Goal: Task Accomplishment & Management: Manage account settings

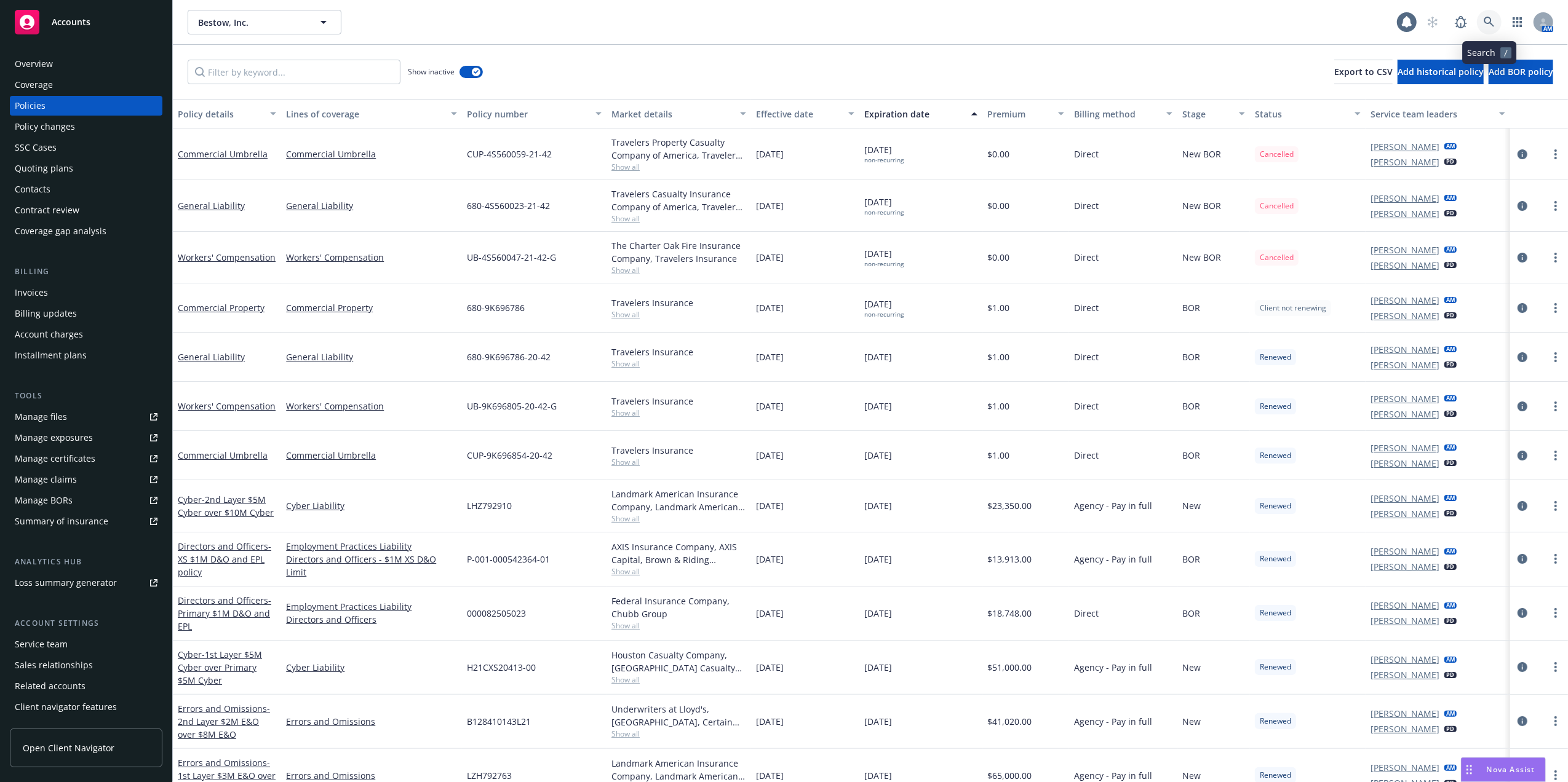
click at [1491, 24] on icon at bounding box center [1488, 21] width 11 height 11
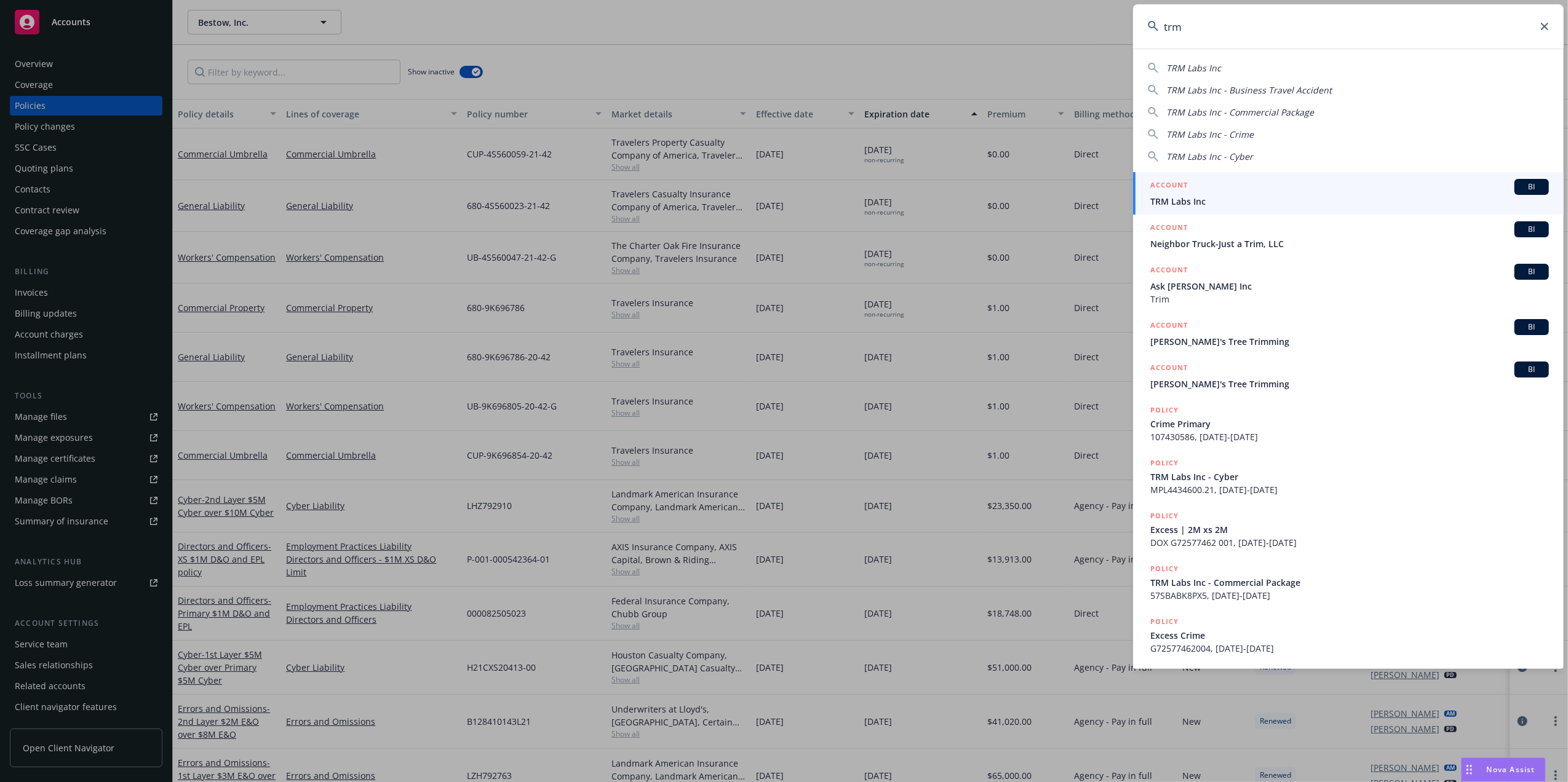
type input "trm"
click at [1236, 198] on span "TRM Labs Inc" at bounding box center [1349, 202] width 399 height 13
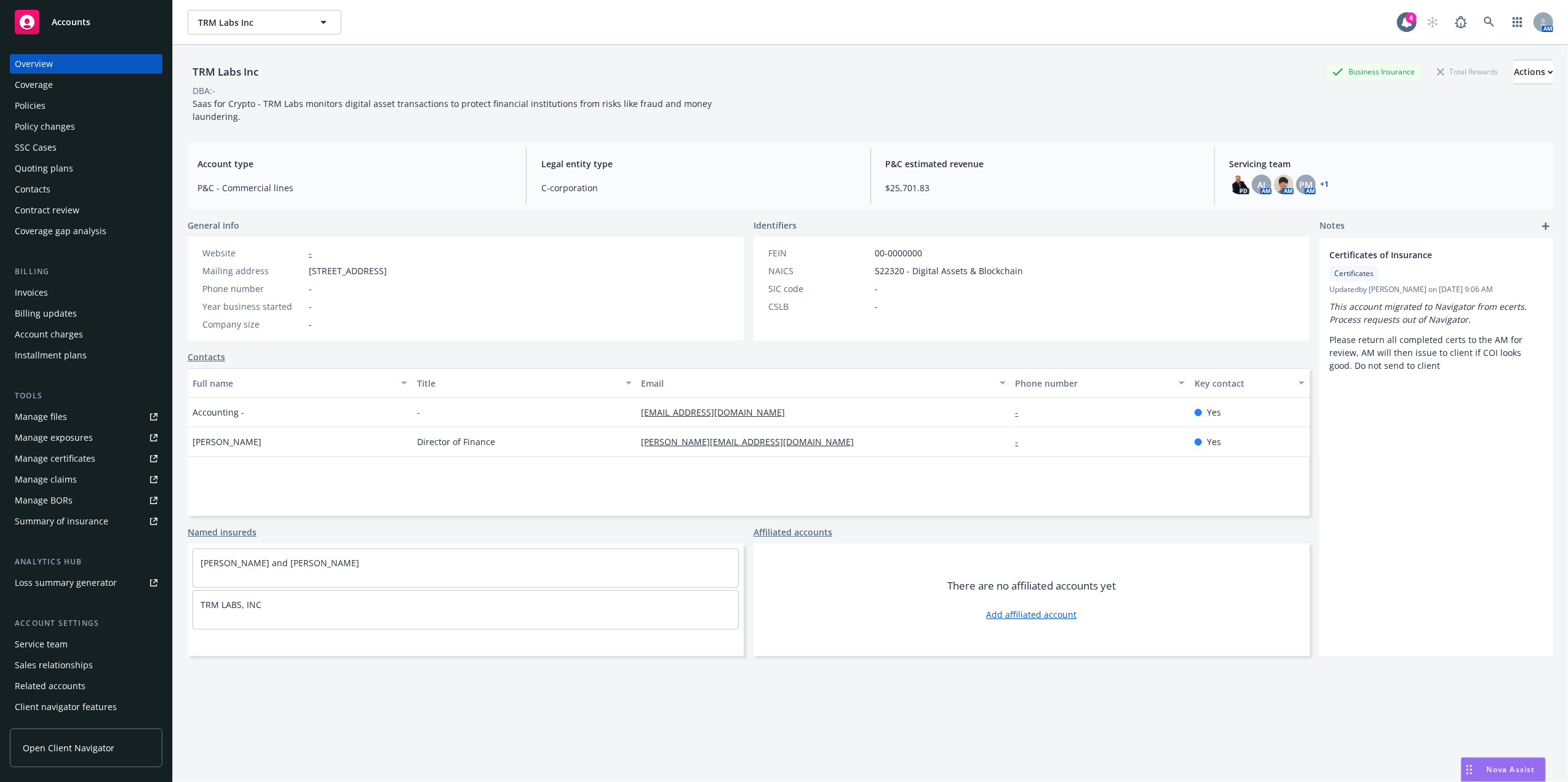
click at [59, 109] on div "Policies" at bounding box center [86, 105] width 143 height 20
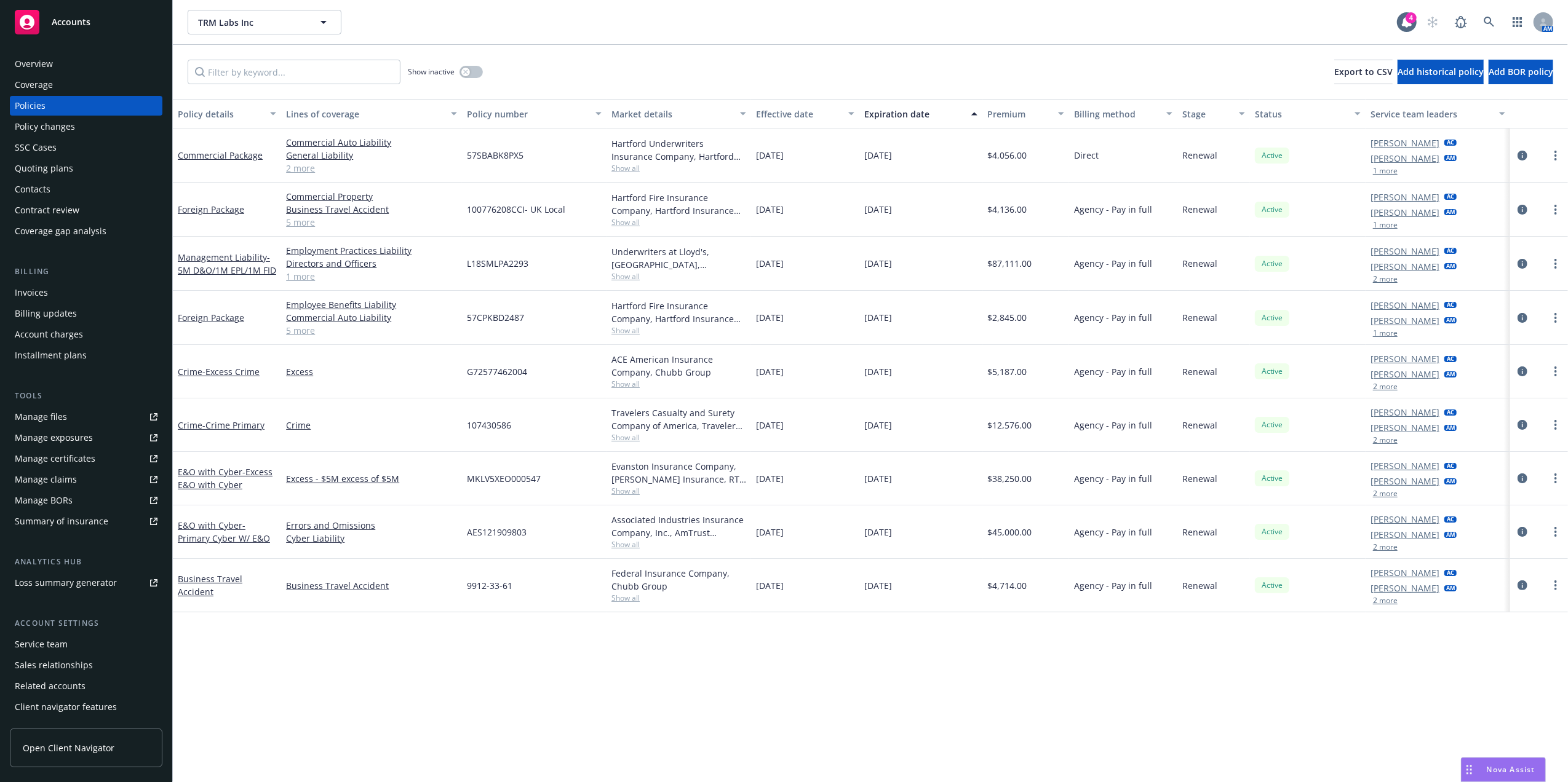
click at [51, 168] on div "Quoting plans" at bounding box center [44, 168] width 59 height 20
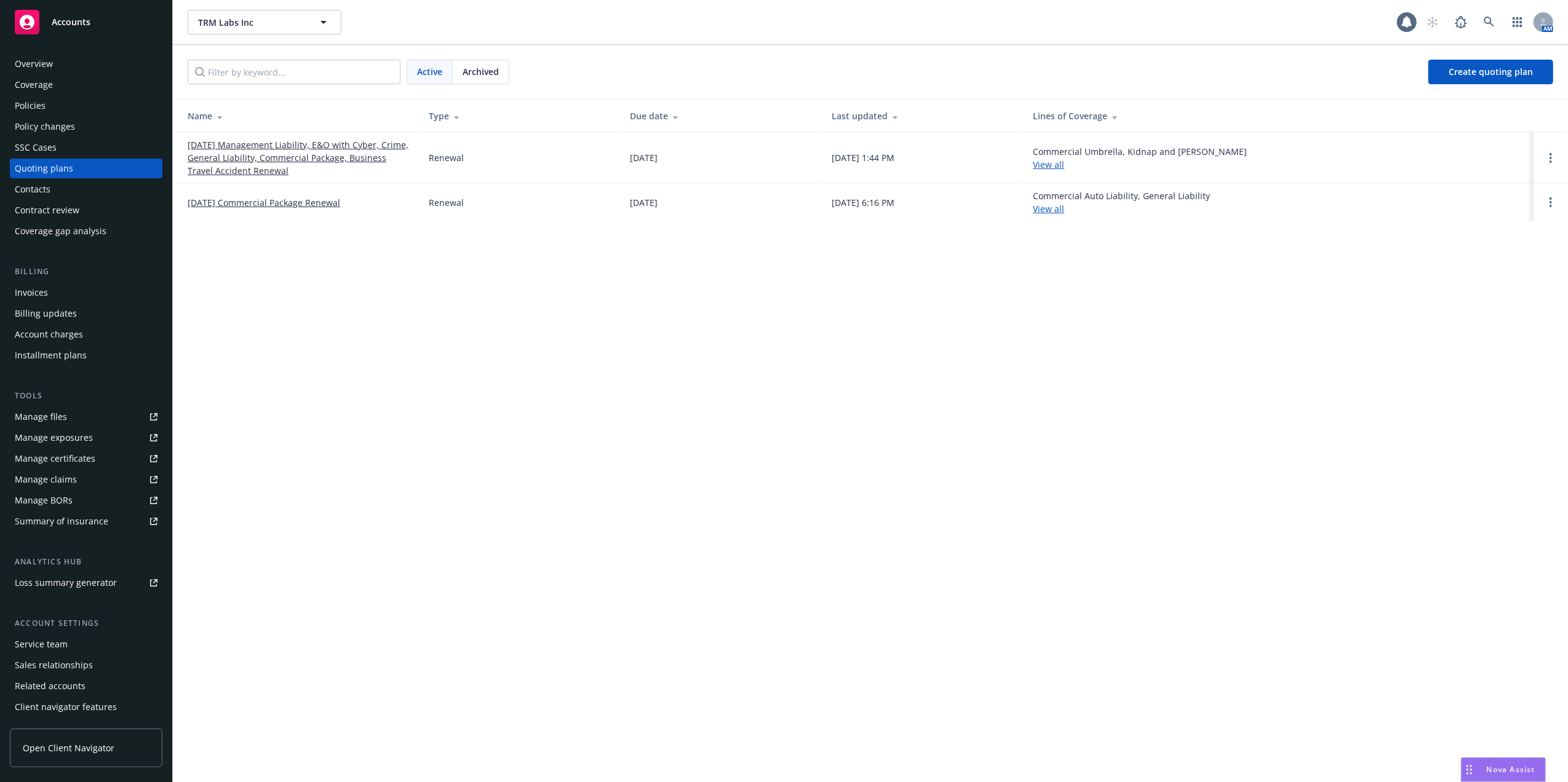
click at [268, 146] on link "04/29/25 Management Liability, E&O with Cyber, Crime, General Liability, Commer…" at bounding box center [298, 157] width 221 height 38
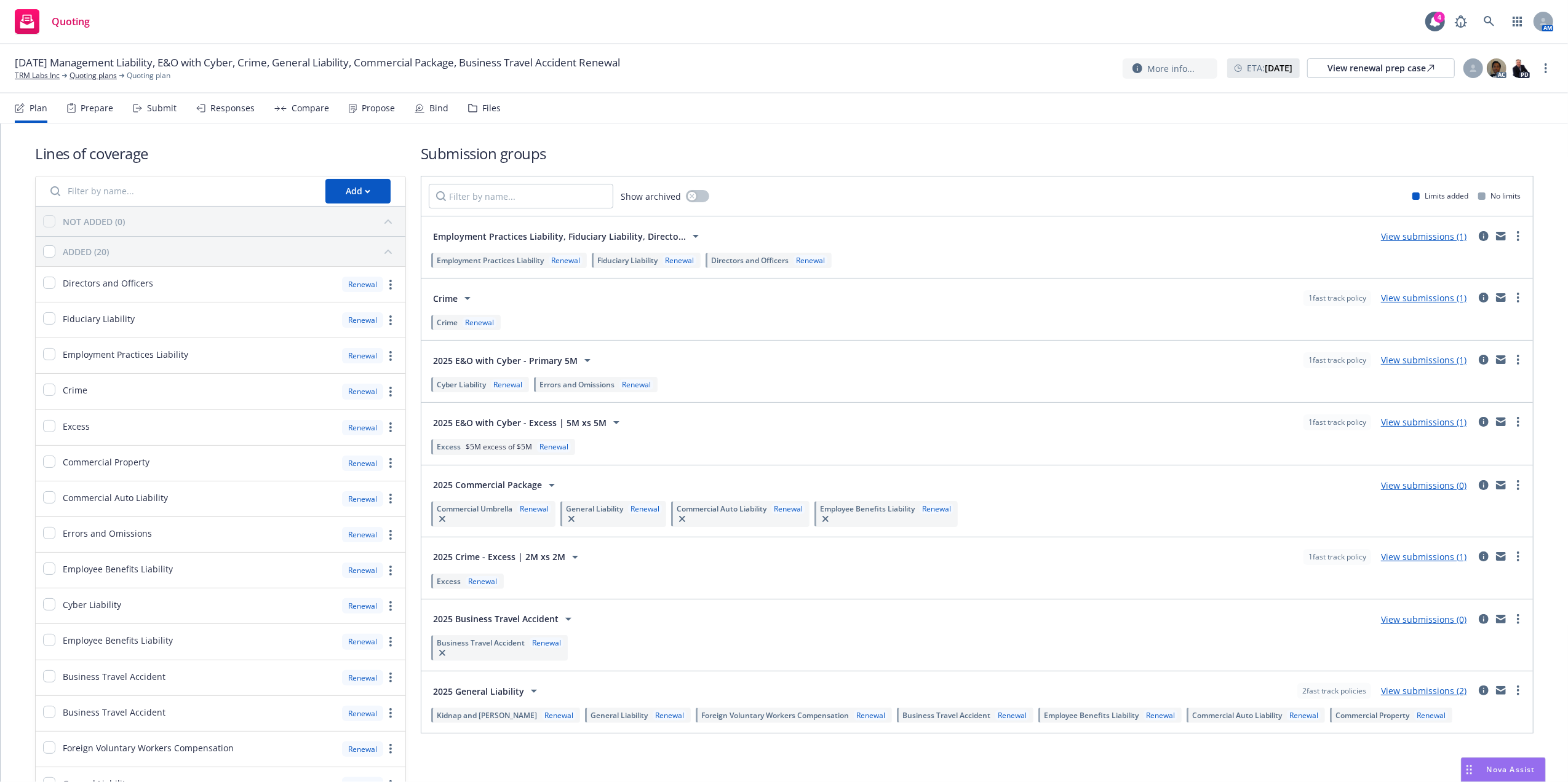
click at [642, 228] on button "Employment Practices Liability, Fiduciary Liability, Directo..." at bounding box center [568, 236] width 278 height 24
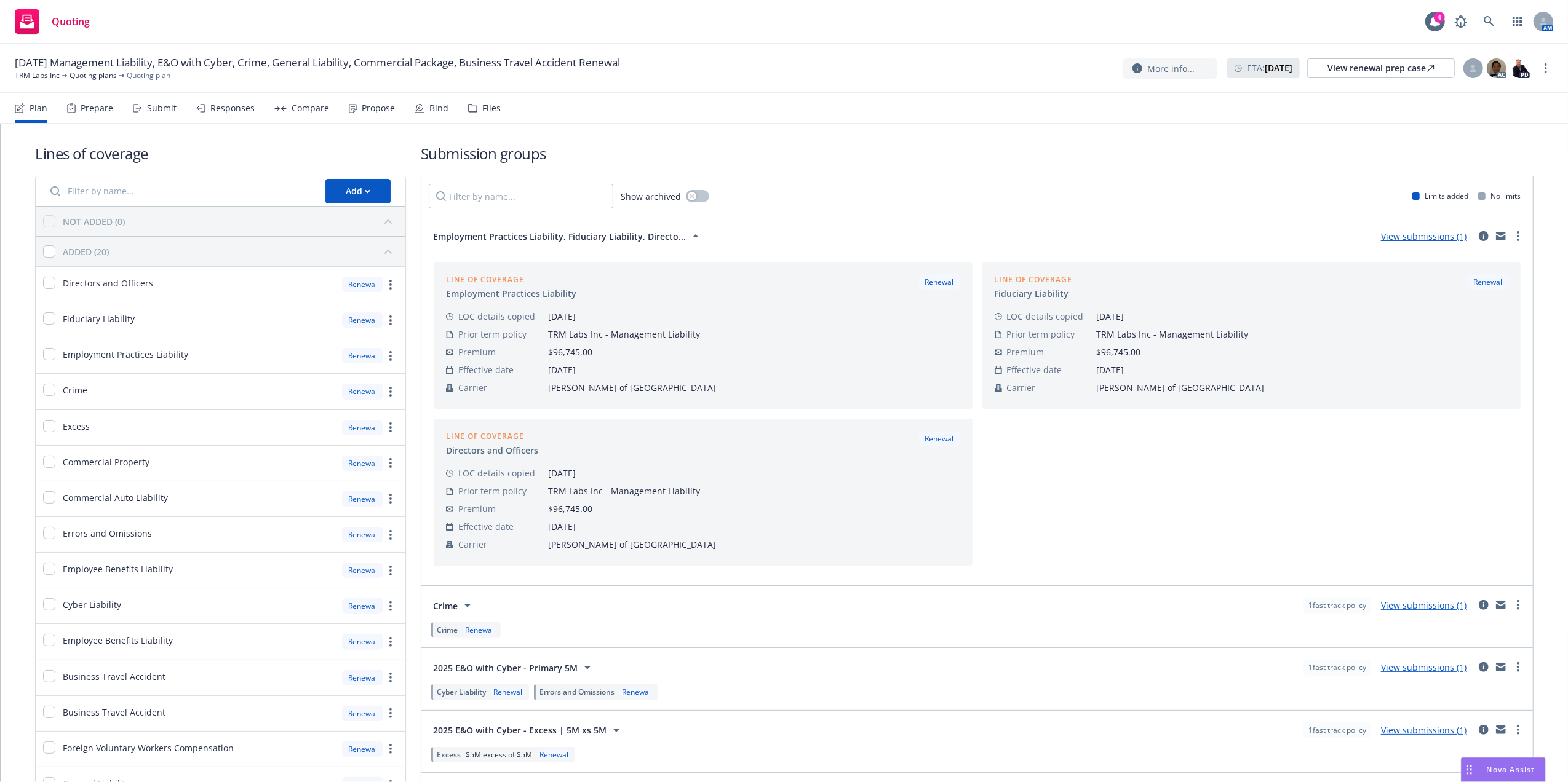
click at [640, 228] on button "Employment Practices Liability, Fiduciary Liability, Directo..." at bounding box center [568, 236] width 278 height 24
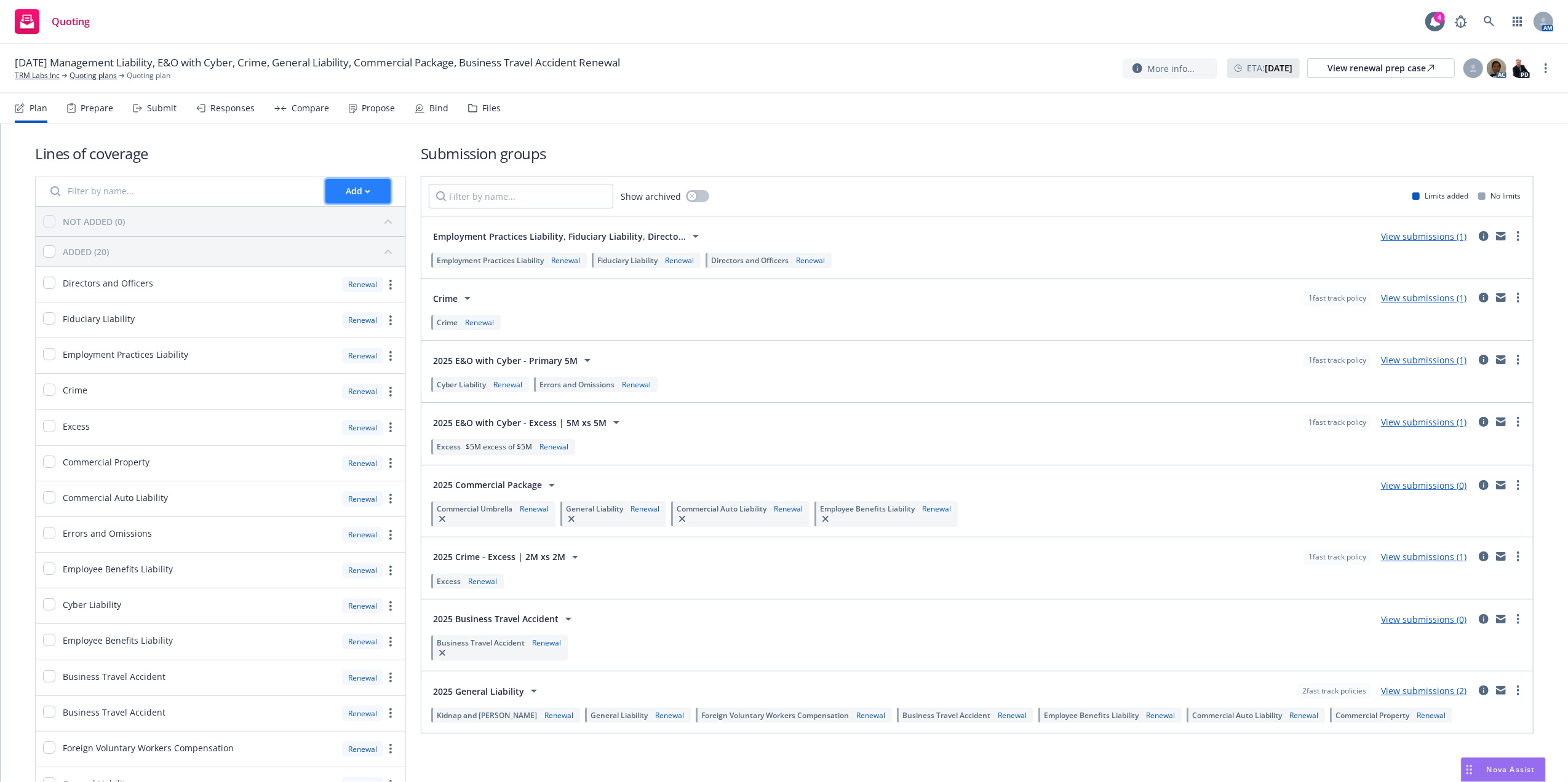
click at [365, 193] on icon "button" at bounding box center [368, 191] width 6 height 4
click at [781, 84] on div "04/29/25 Management Liability, E&O with Cyber, Crime, General Liability, Commer…" at bounding box center [784, 69] width 1568 height 49
click at [360, 194] on div "Add" at bounding box center [358, 191] width 24 height 24
click at [425, 211] on div "Create new business lines of coverage Pull in policy to be renewed Move from an…" at bounding box center [416, 248] width 188 height 83
click at [414, 221] on span "Create new business lines of coverage" at bounding box center [416, 224] width 188 height 11
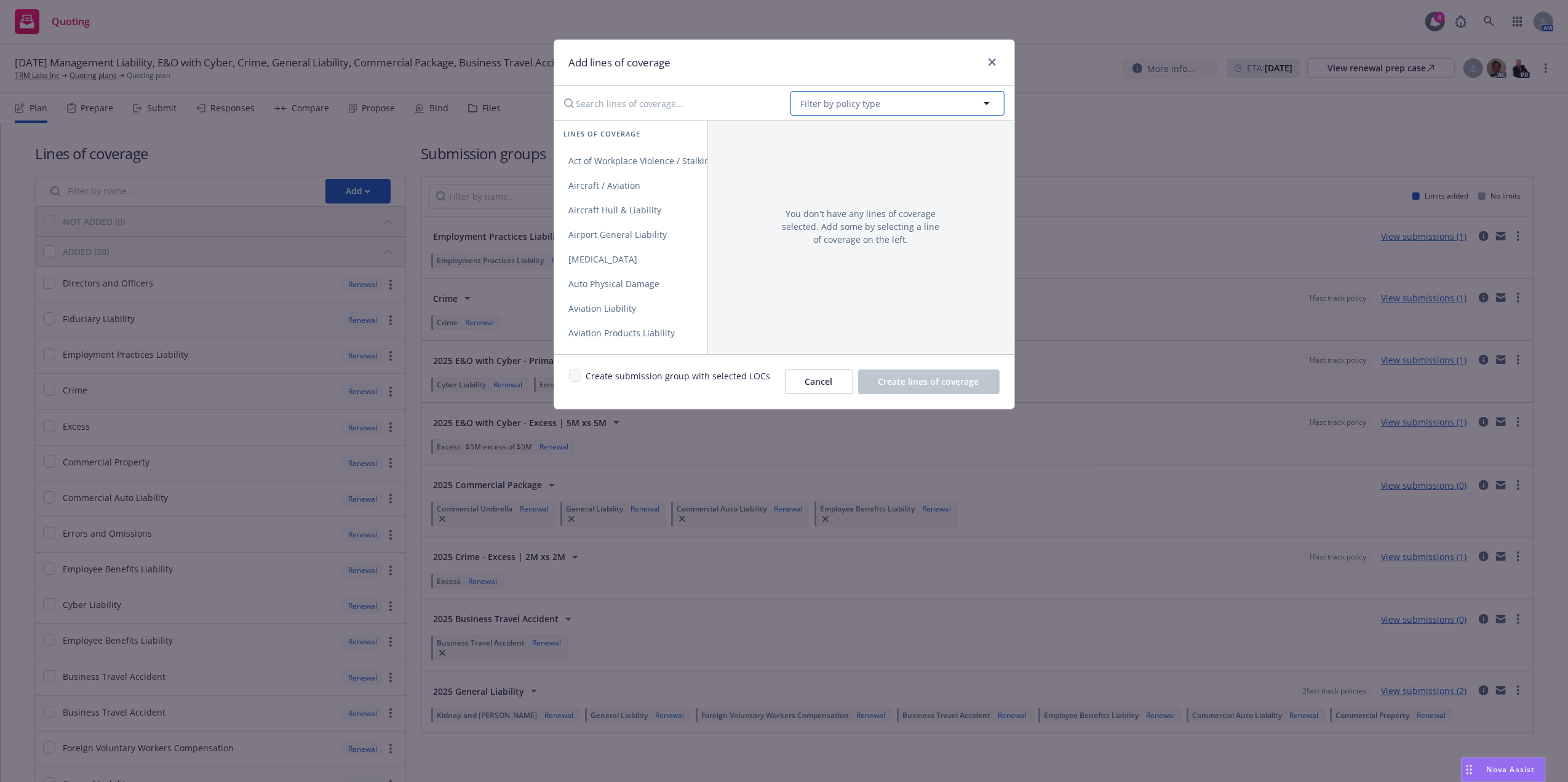
click at [875, 102] on span "Filter by policy type" at bounding box center [840, 104] width 80 height 13
click at [883, 104] on button "Filter by policy type" at bounding box center [898, 103] width 214 height 24
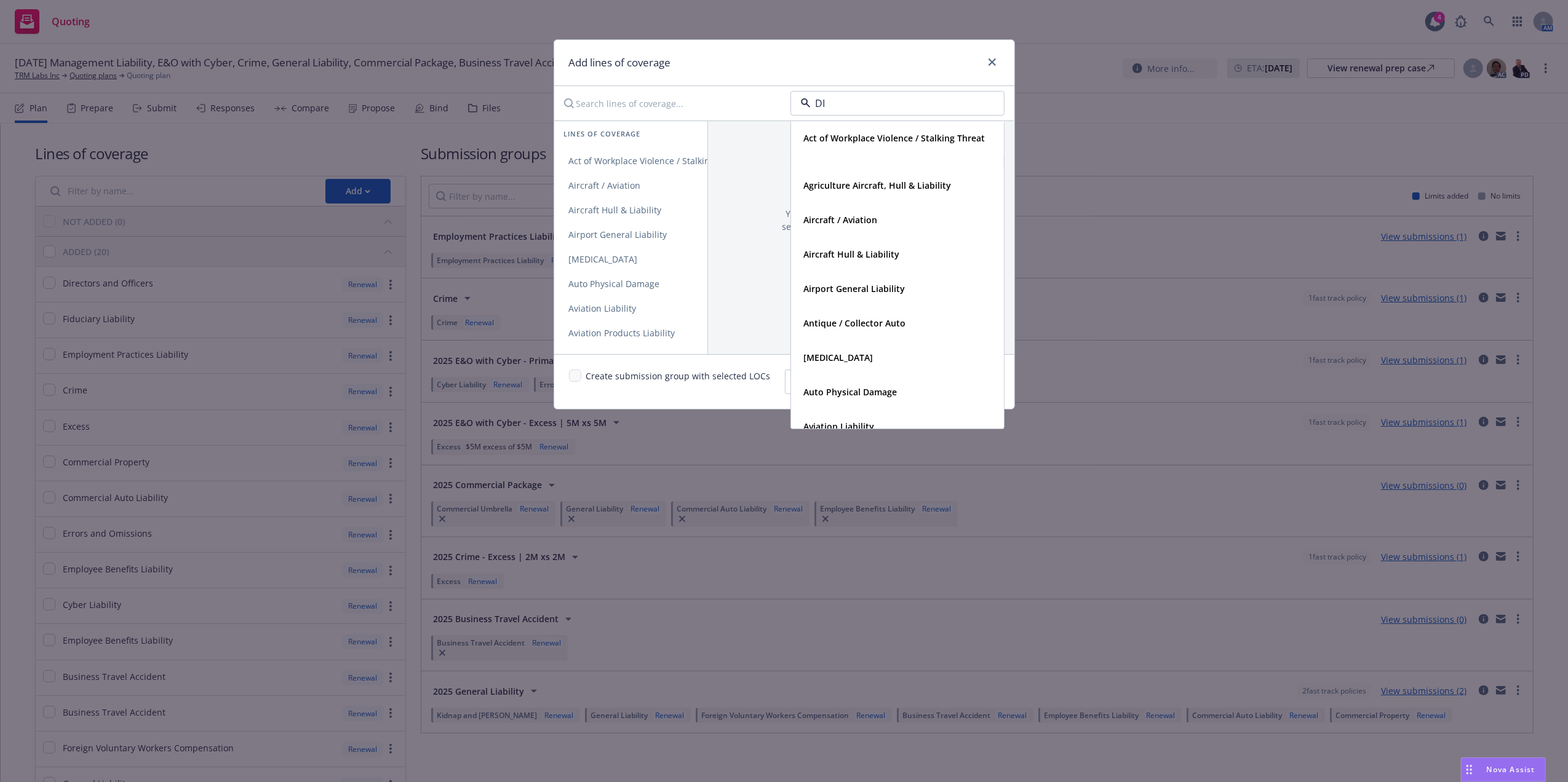
type input "DIC"
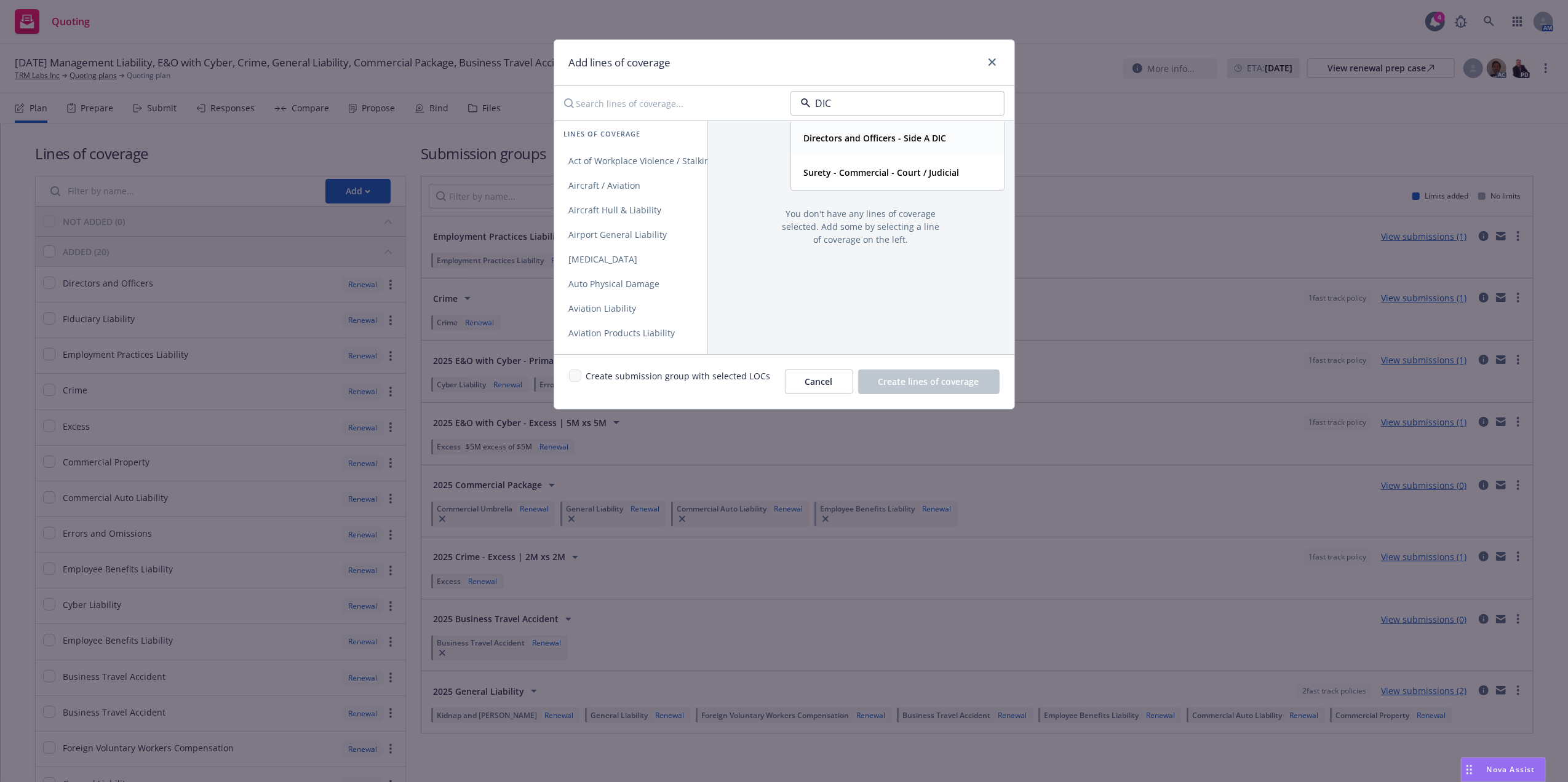
click at [862, 141] on strong "Directors and Officers - Side A DIC" at bounding box center [875, 138] width 143 height 11
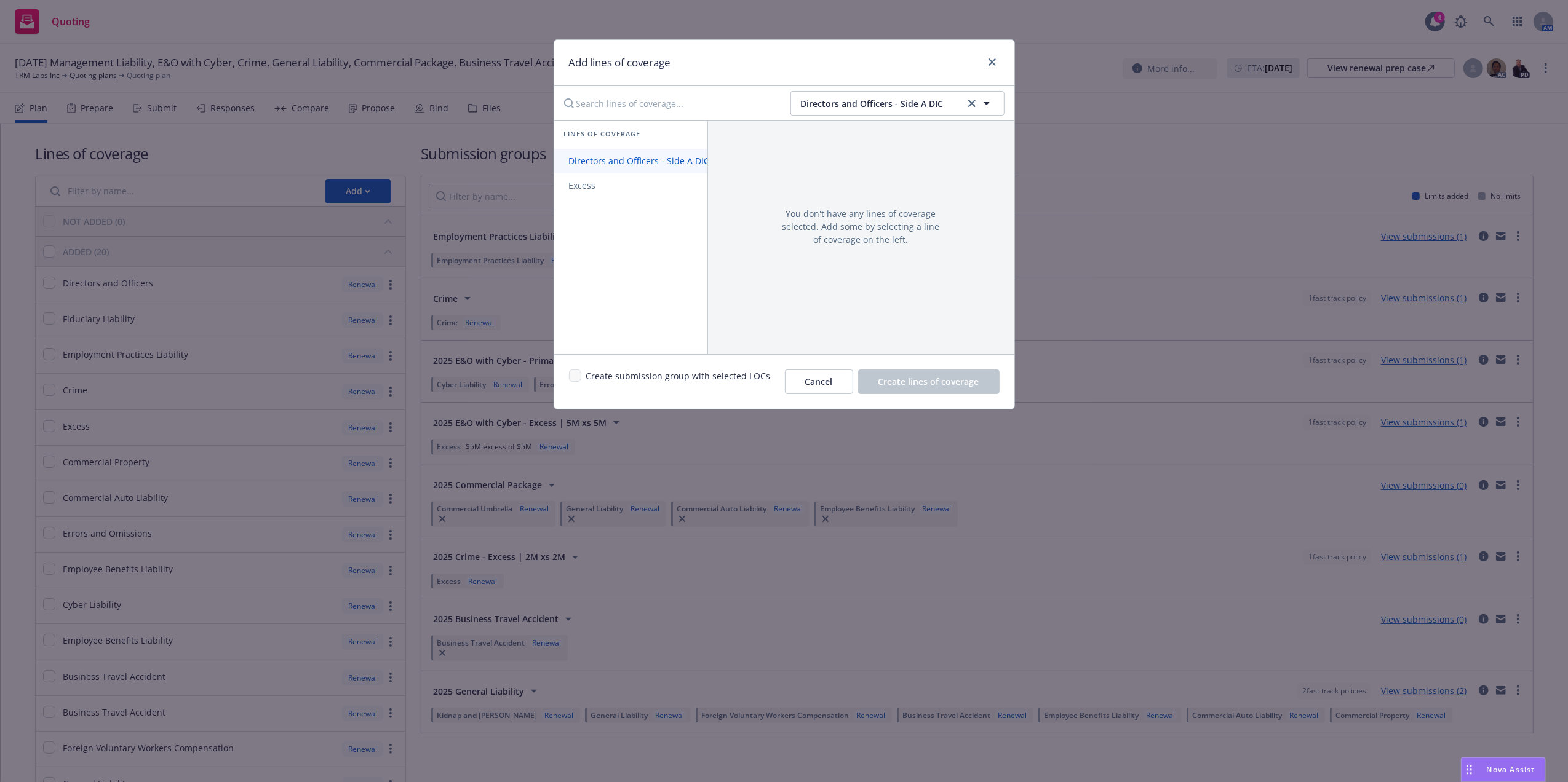
click at [601, 166] on span "Directors and Officers - Side A DIC" at bounding box center [639, 161] width 171 height 11
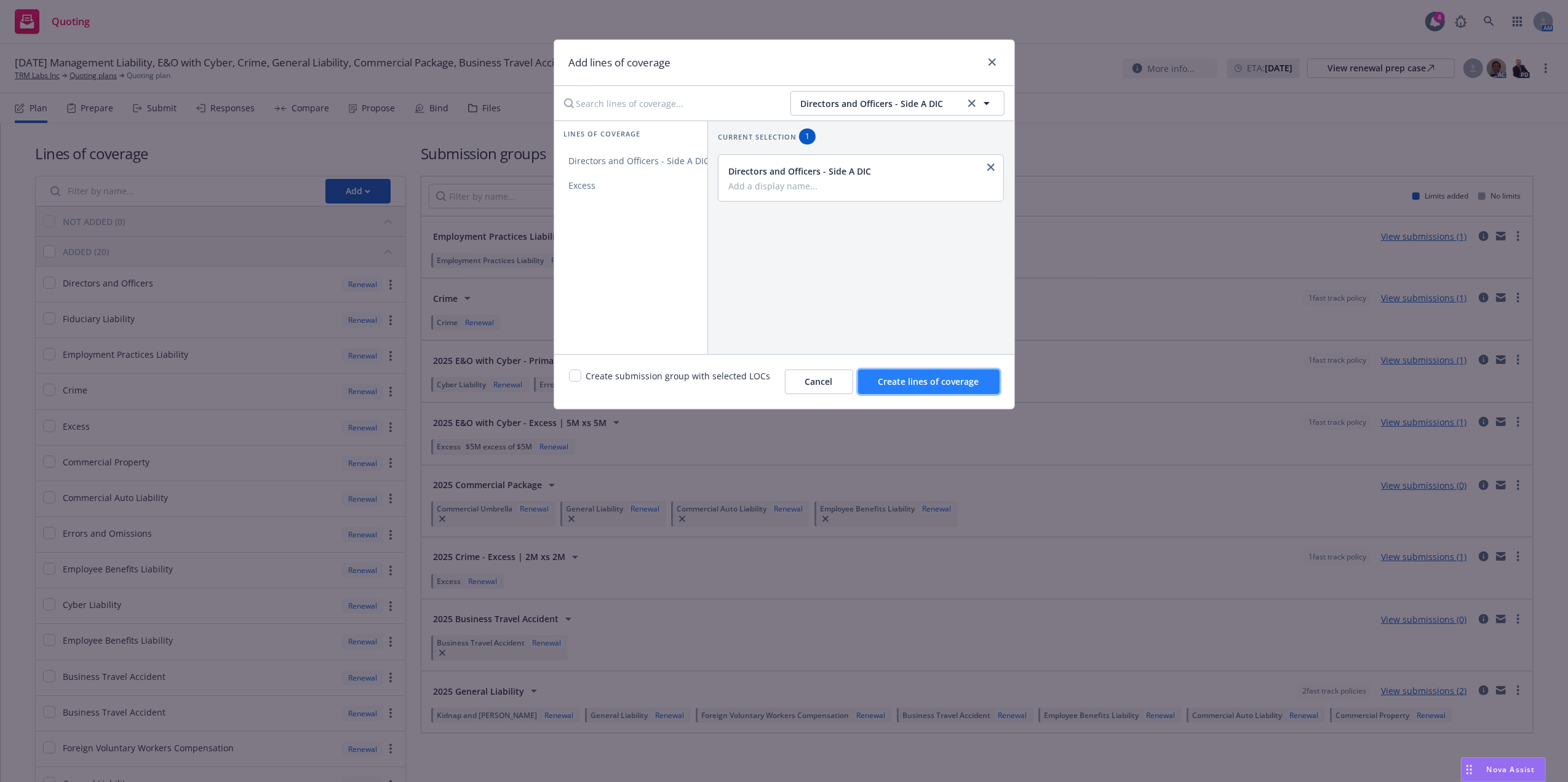
click at [923, 380] on span "Create lines of coverage" at bounding box center [929, 381] width 101 height 11
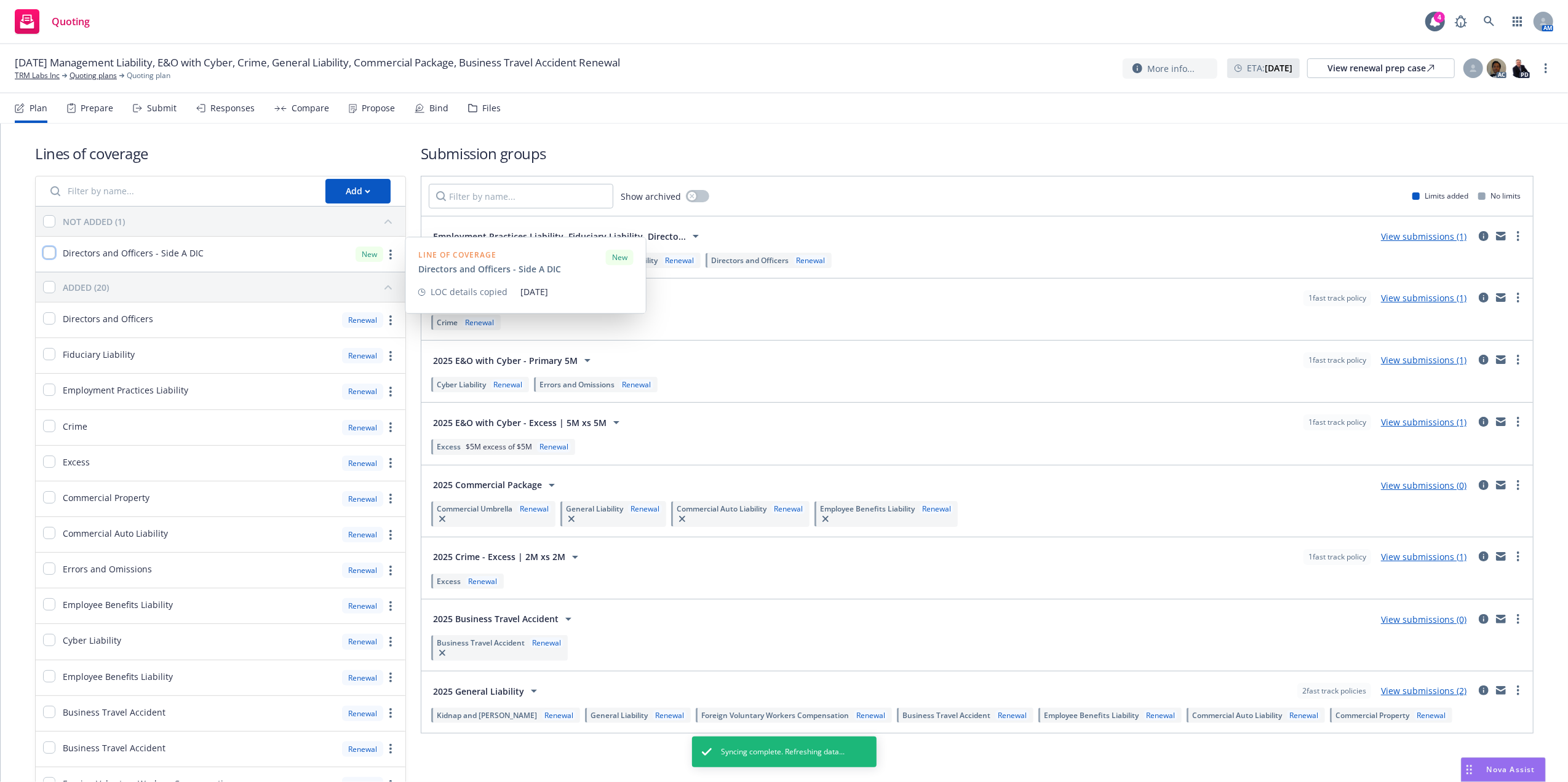
click at [49, 251] on input "checkbox" at bounding box center [49, 252] width 12 height 12
checkbox input "true"
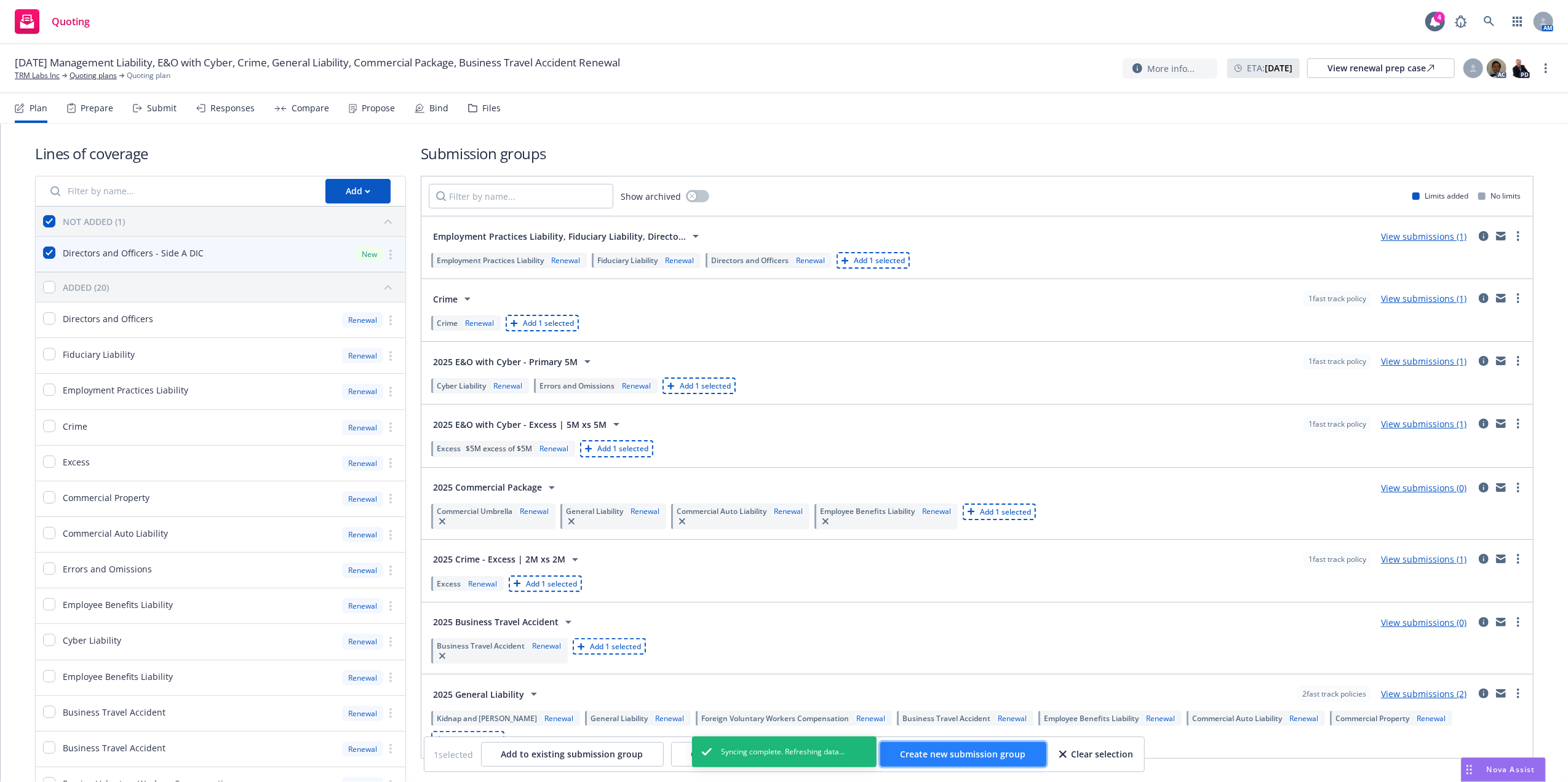
click at [978, 753] on span "Create new submission group" at bounding box center [963, 753] width 126 height 11
checkbox input "false"
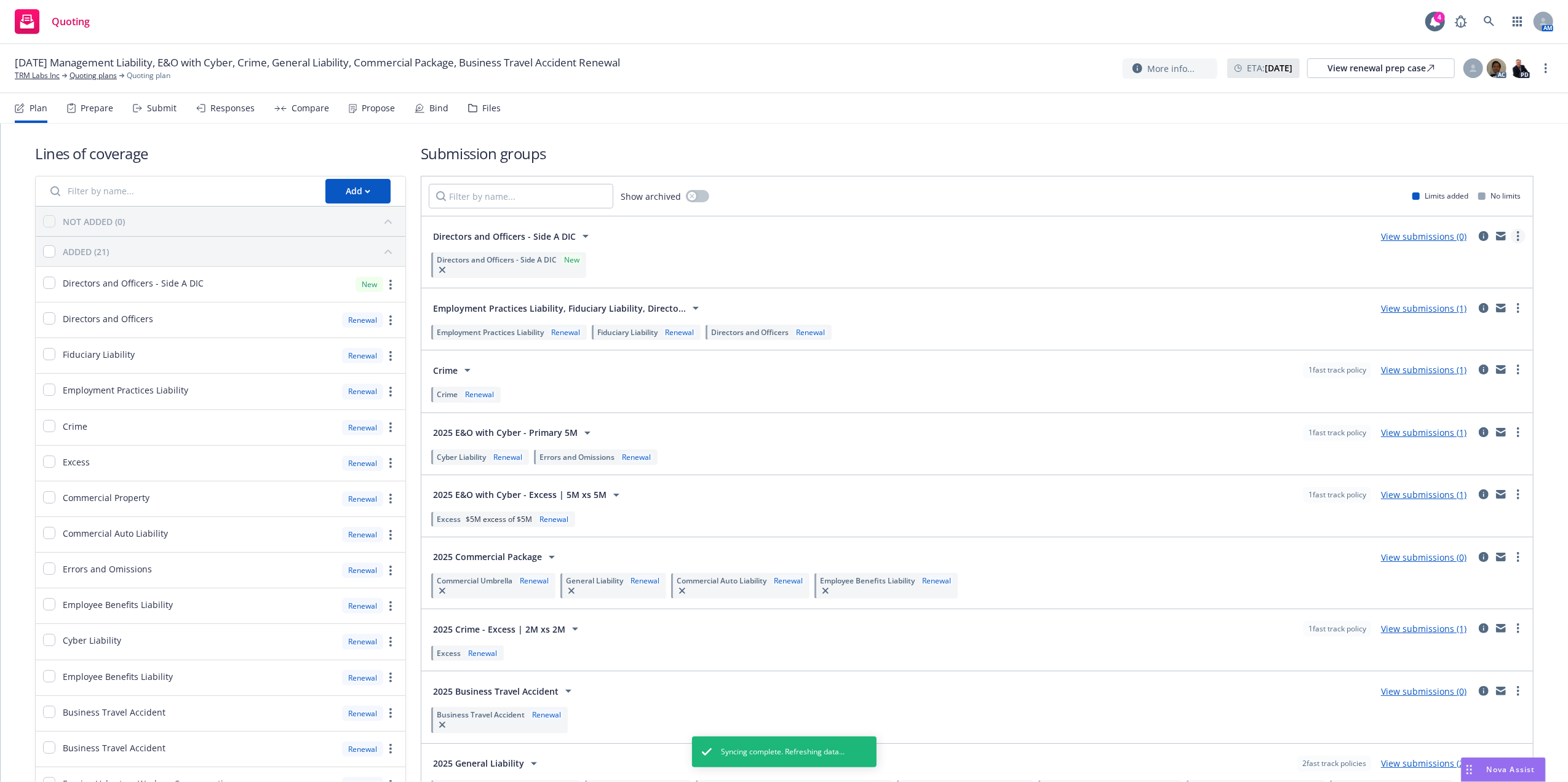
click at [1511, 239] on link "more" at bounding box center [1518, 236] width 15 height 15
click at [1438, 396] on link "Create policy (fast track)" at bounding box center [1447, 389] width 130 height 24
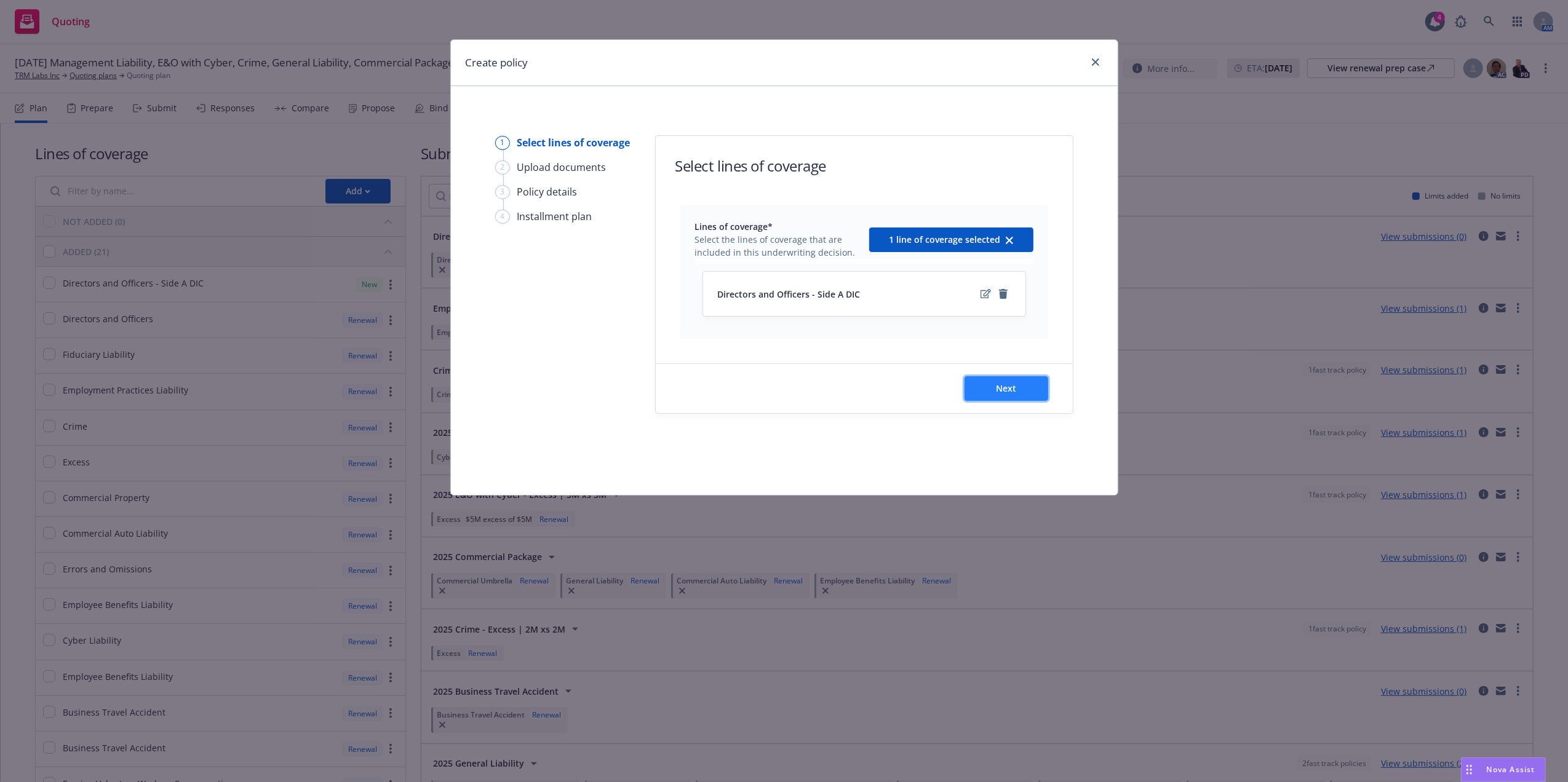
click at [1006, 394] on span "Next" at bounding box center [1005, 388] width 20 height 11
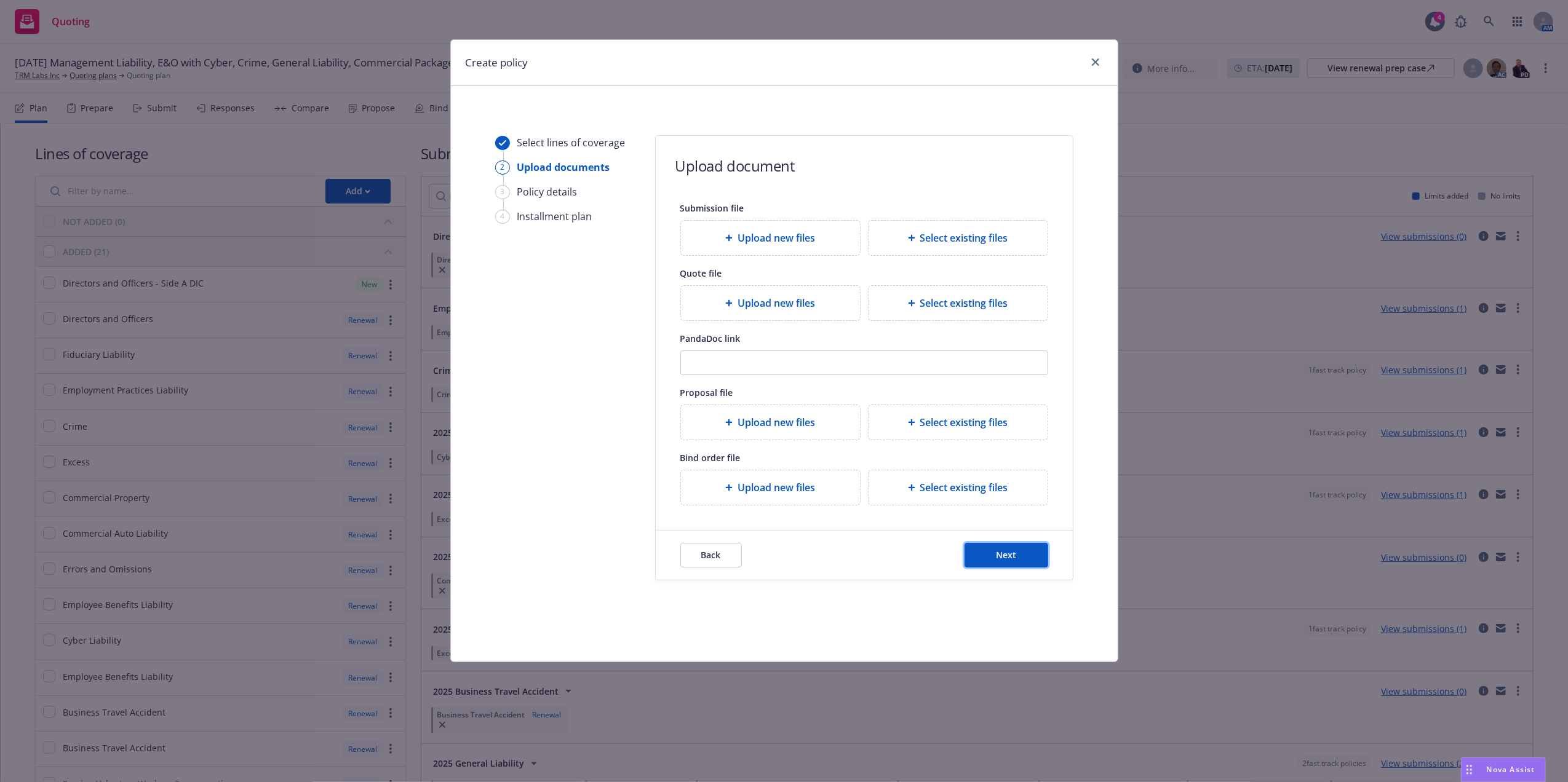
click at [1004, 559] on button "Next" at bounding box center [1006, 555] width 83 height 24
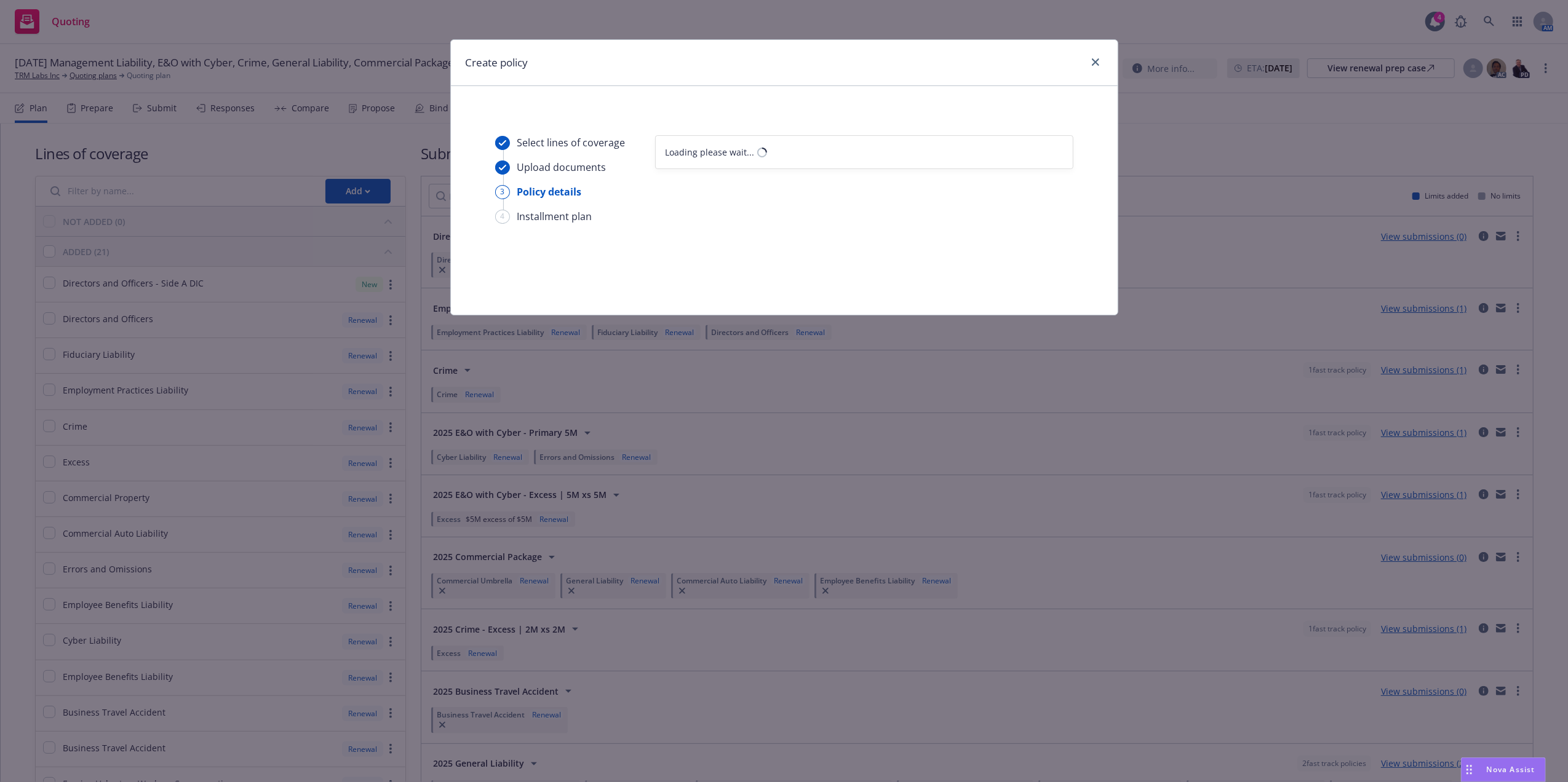
select select "12"
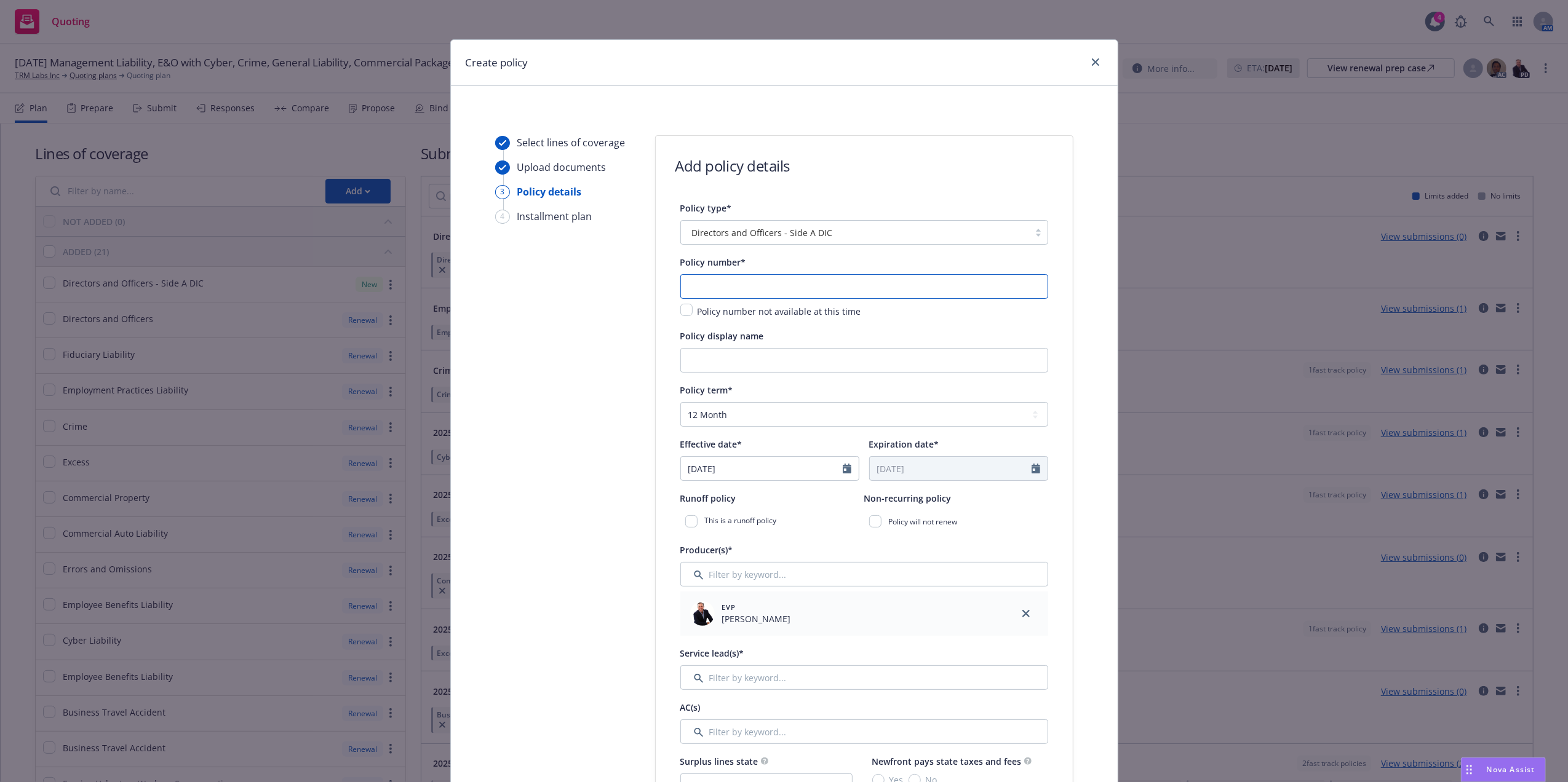
click at [768, 288] on input "text" at bounding box center [864, 287] width 368 height 24
paste input "ADL30092285100"
type input "ADL30092285100"
click at [743, 365] on input "Policy display name" at bounding box center [864, 360] width 368 height 24
type input "D&O DIC Side A"
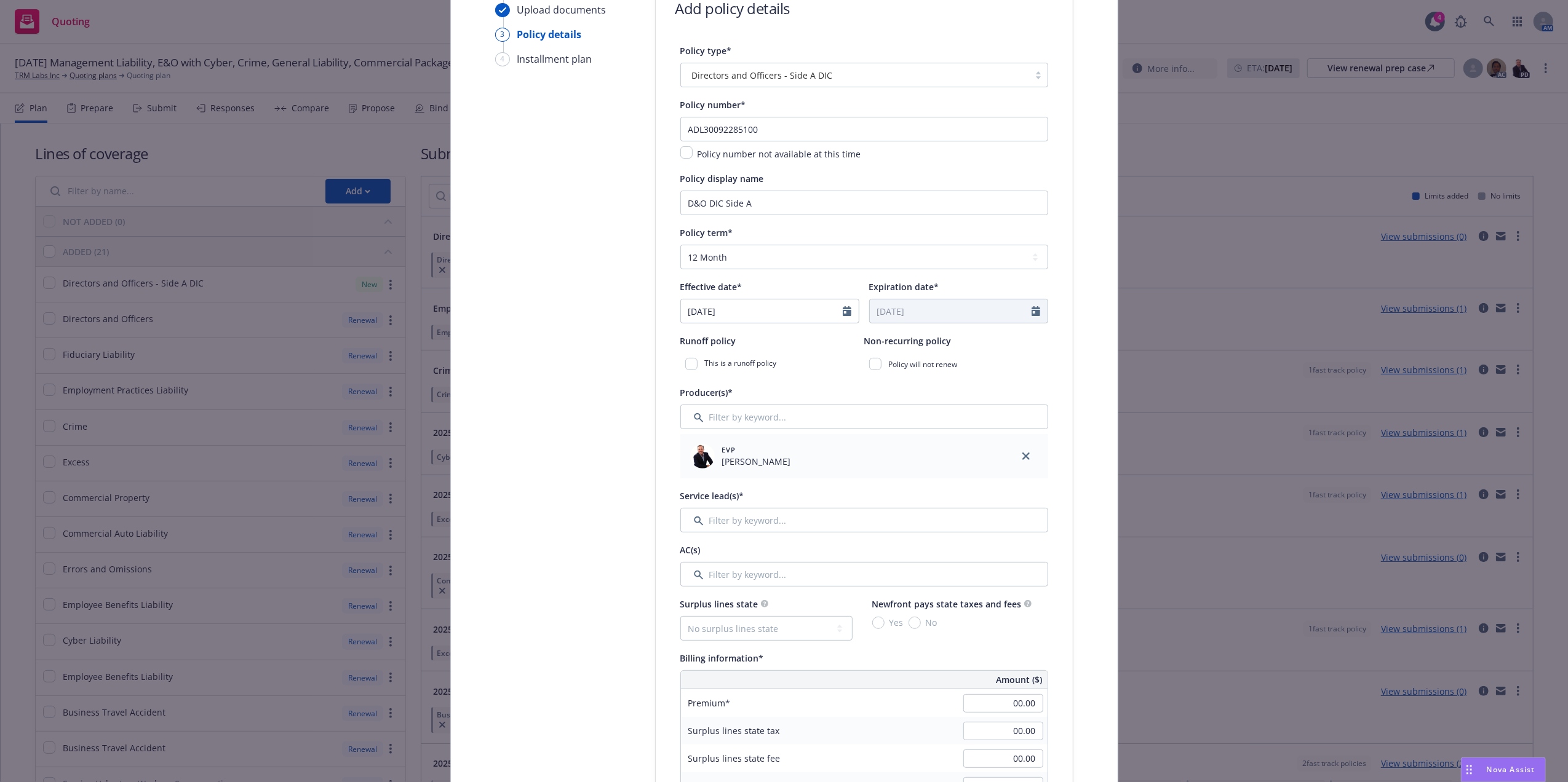
scroll to position [162, 0]
click at [843, 308] on icon "Calendar" at bounding box center [847, 306] width 9 height 10
click at [690, 332] on icon "button" at bounding box center [693, 335] width 7 height 7
select select "6"
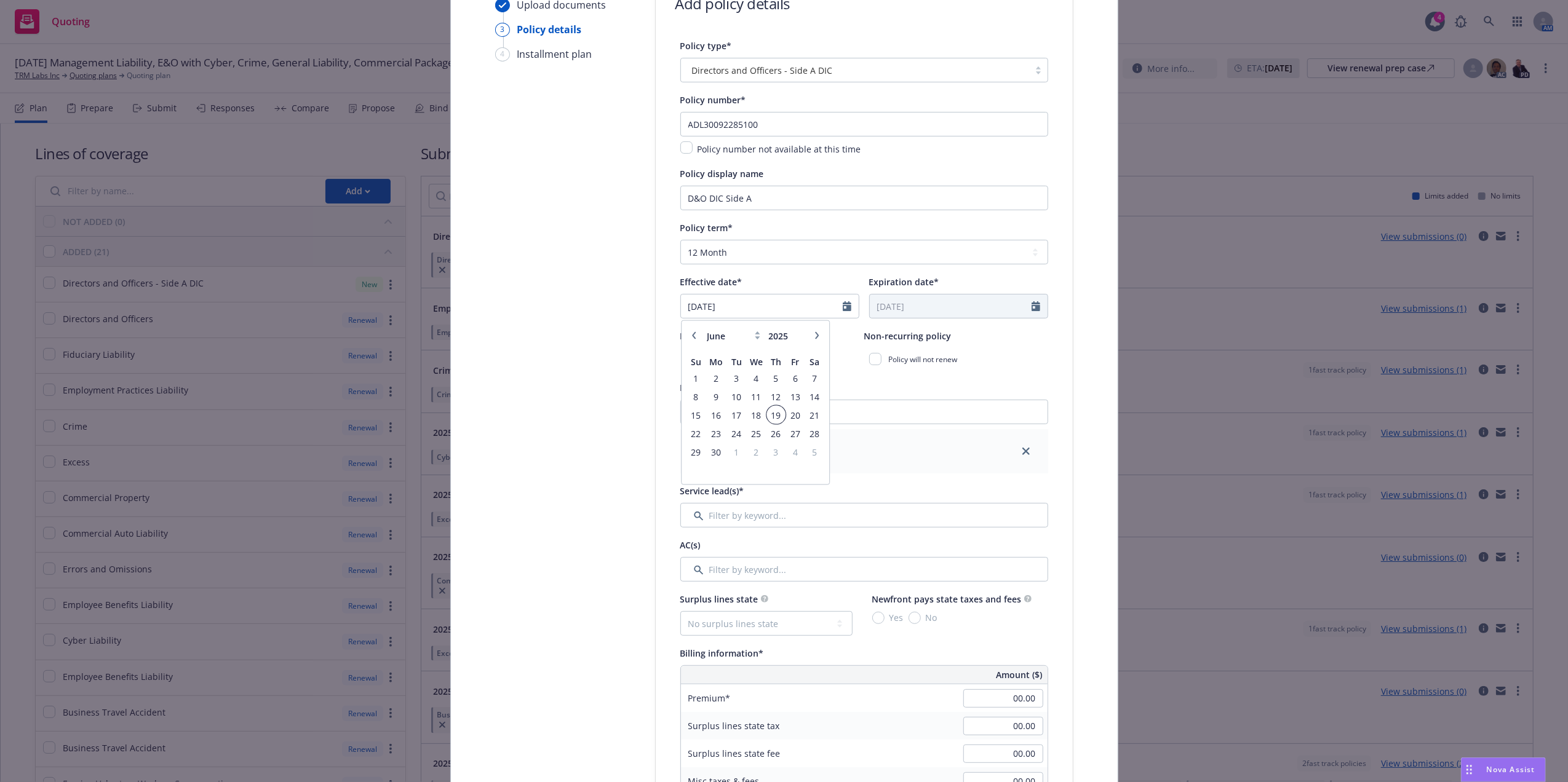
click at [768, 412] on span "19" at bounding box center [776, 415] width 16 height 16
type input "06/19/2025"
type input "06/19/2026"
drag, startPoint x: 1058, startPoint y: 344, endPoint x: 1128, endPoint y: 327, distance: 72.0
click at [1059, 344] on div "Policy type* Directors and Officers - Side A DIC Policy number* ADL30092285100 …" at bounding box center [864, 793] width 417 height 1509
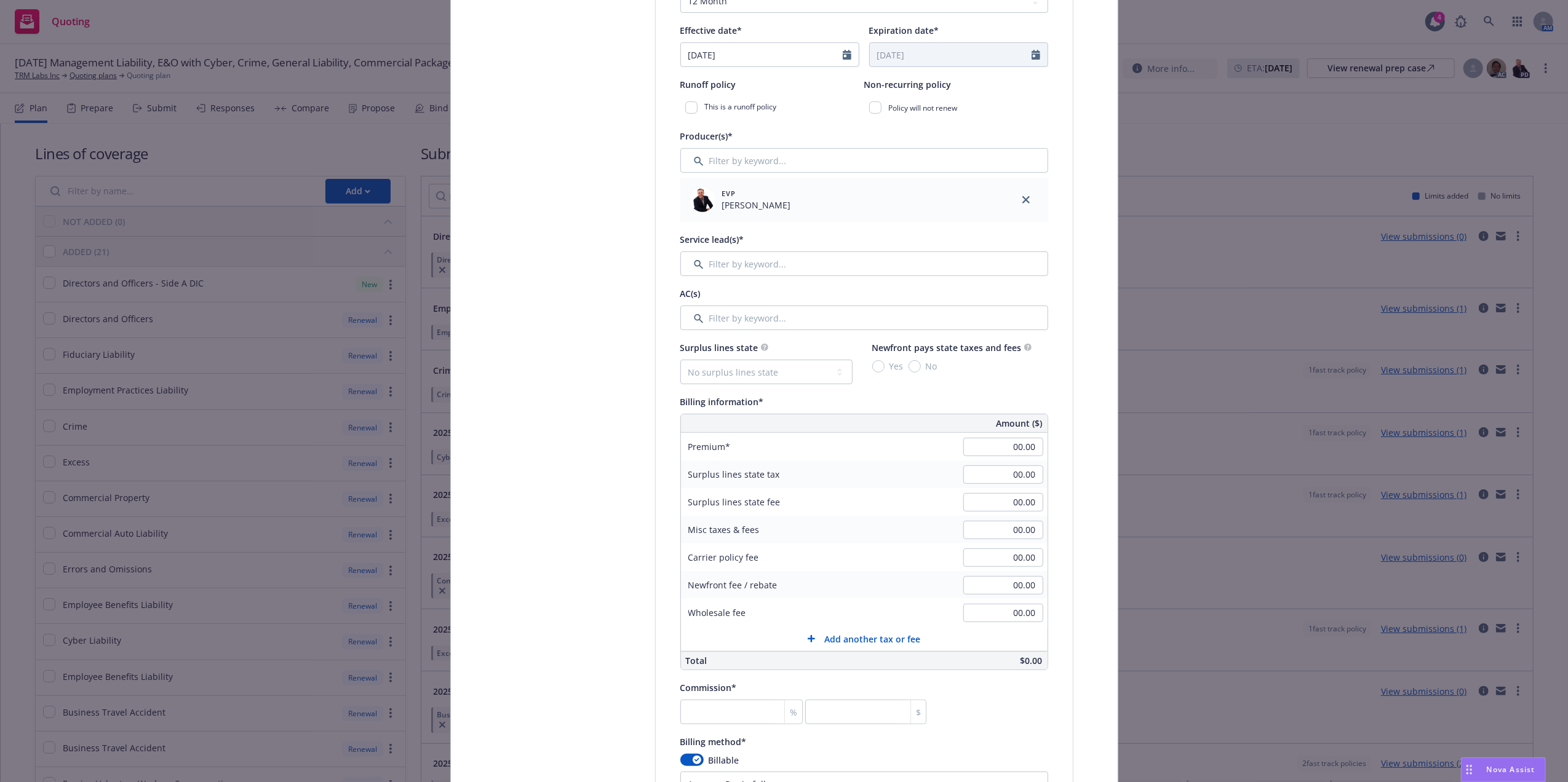
scroll to position [462, 0]
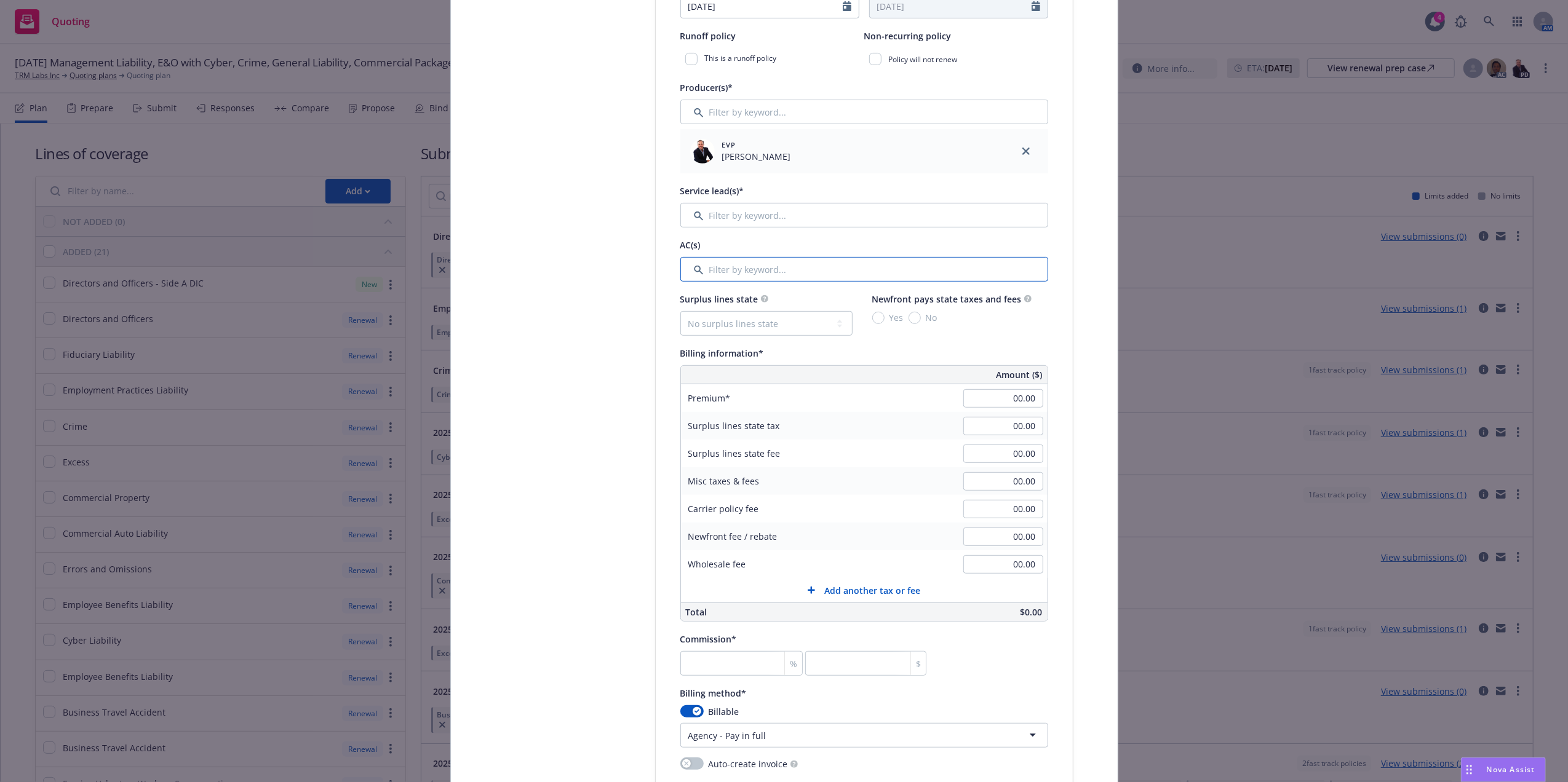
click at [795, 276] on input "Filter by keyword..." at bounding box center [864, 269] width 368 height 24
type input "a"
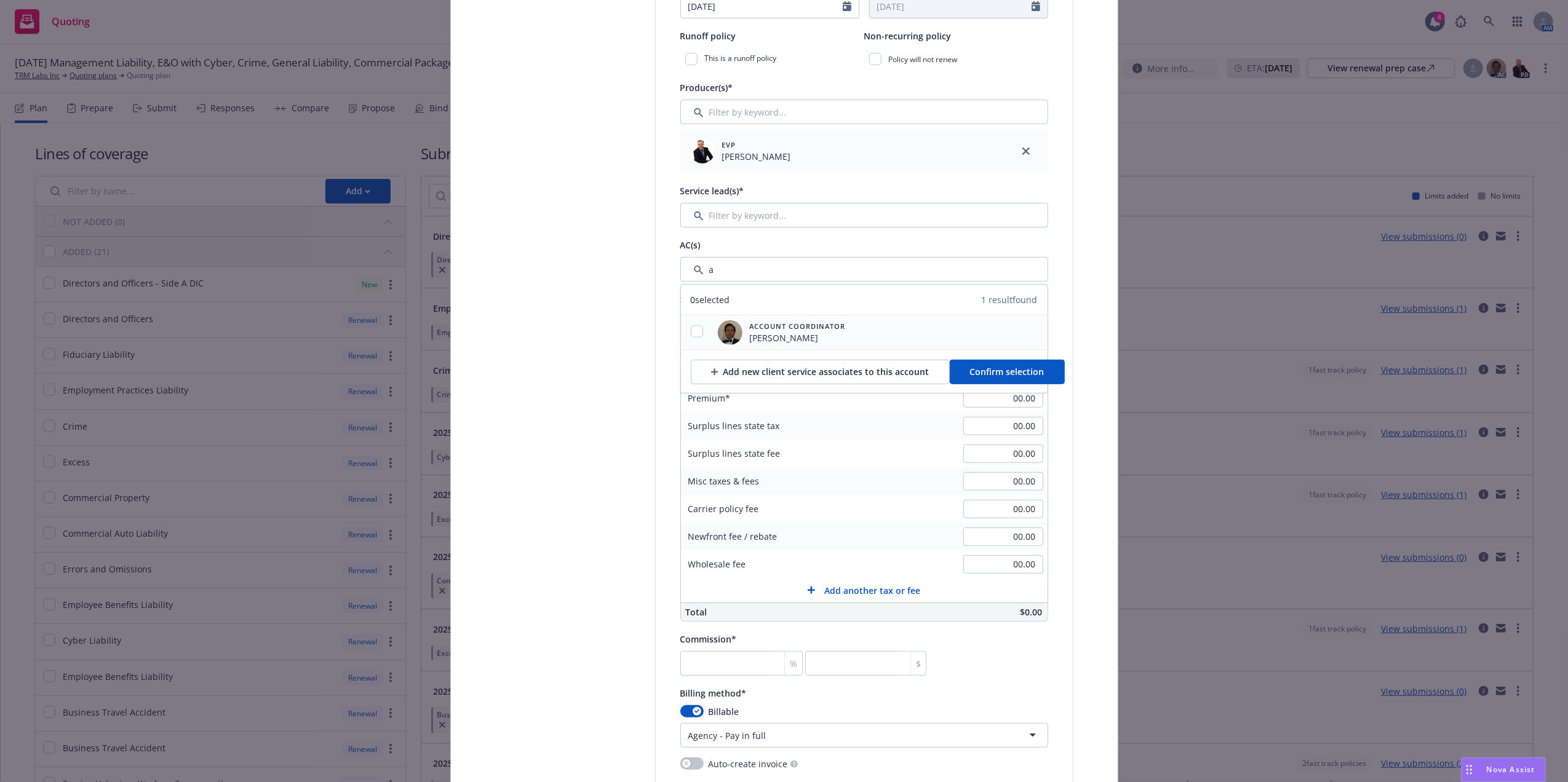
click at [742, 333] on div "Account Coordinator Santosh Dongol" at bounding box center [794, 332] width 104 height 24
click at [691, 327] on input "checkbox" at bounding box center [697, 331] width 12 height 12
checkbox input "true"
click at [1031, 372] on span "Confirm selection" at bounding box center [1007, 371] width 74 height 11
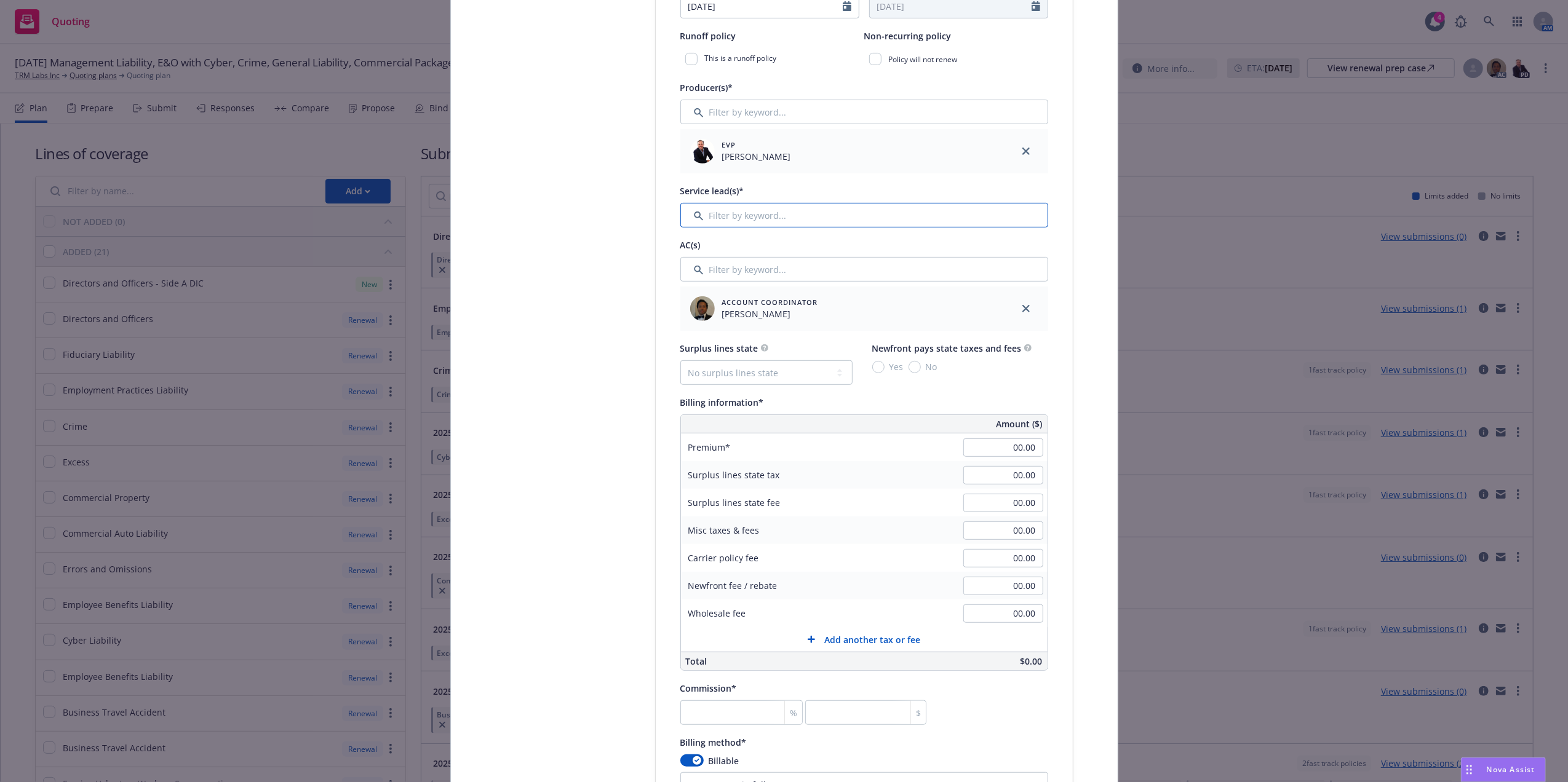
click at [736, 221] on input "Filter by keyword..." at bounding box center [864, 215] width 368 height 24
type input "a"
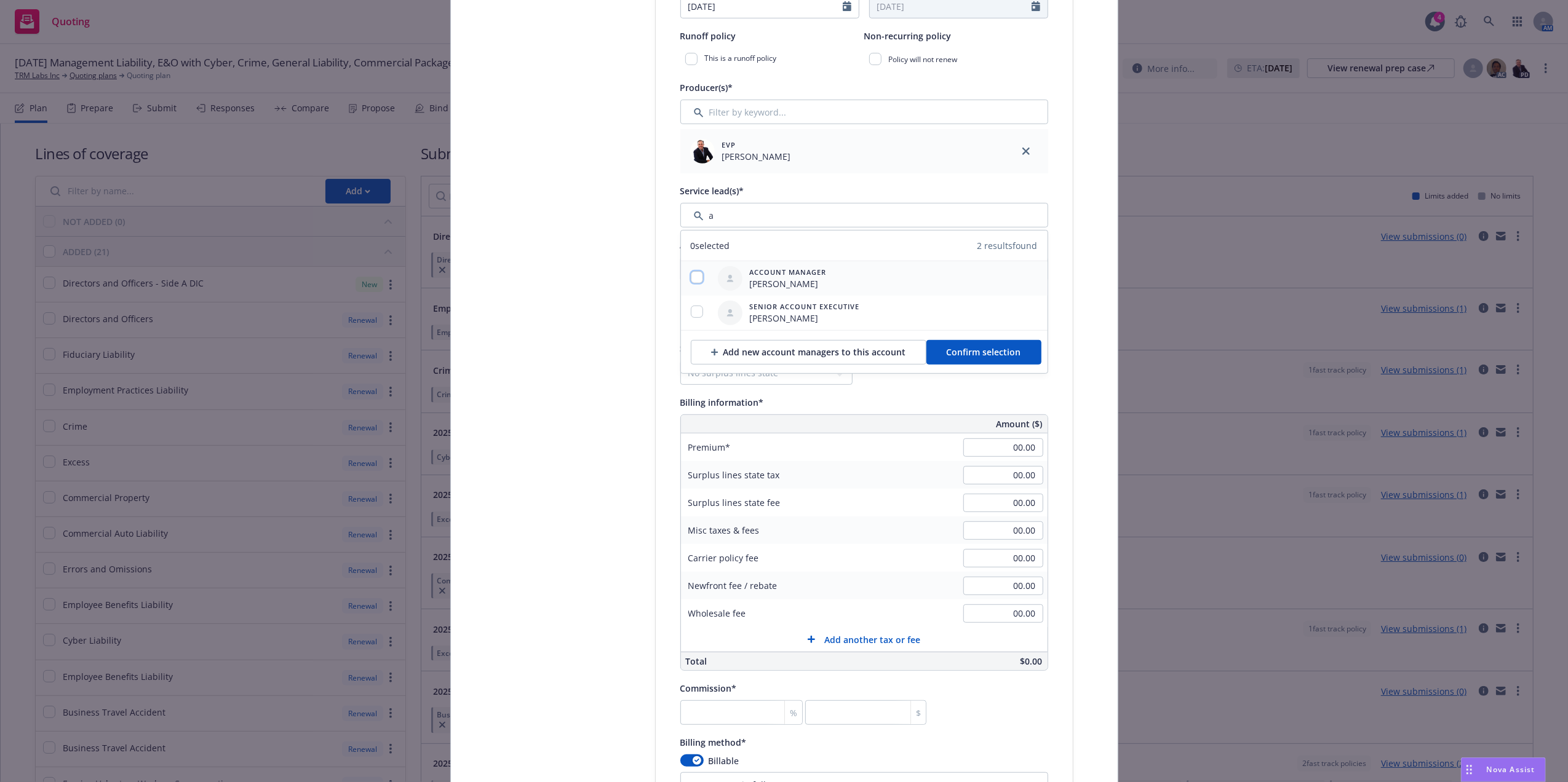
click at [691, 277] on input "checkbox" at bounding box center [697, 277] width 12 height 12
checkbox input "true"
click at [691, 310] on input "checkbox" at bounding box center [697, 311] width 12 height 12
checkbox input "true"
click at [1008, 357] on span "Confirm selection" at bounding box center [983, 352] width 74 height 11
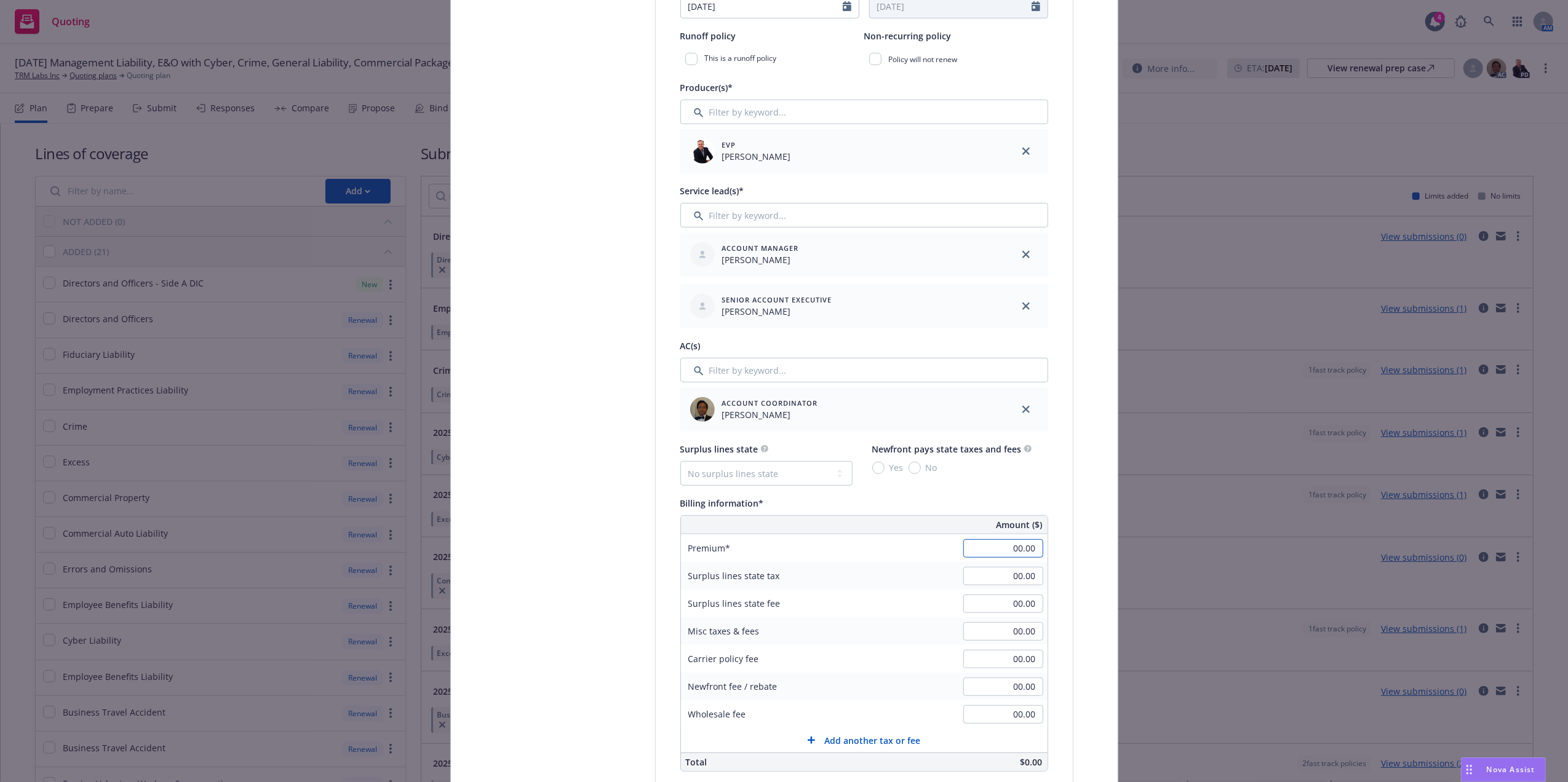
click at [1002, 556] on input "00.00" at bounding box center [1003, 548] width 80 height 19
paste input "17,2"
type input "17,200.00"
click at [765, 478] on select "No surplus lines state Alaska Alabama Arkansas Arizona California Colorado Conn…" at bounding box center [766, 473] width 172 height 24
select select "CA"
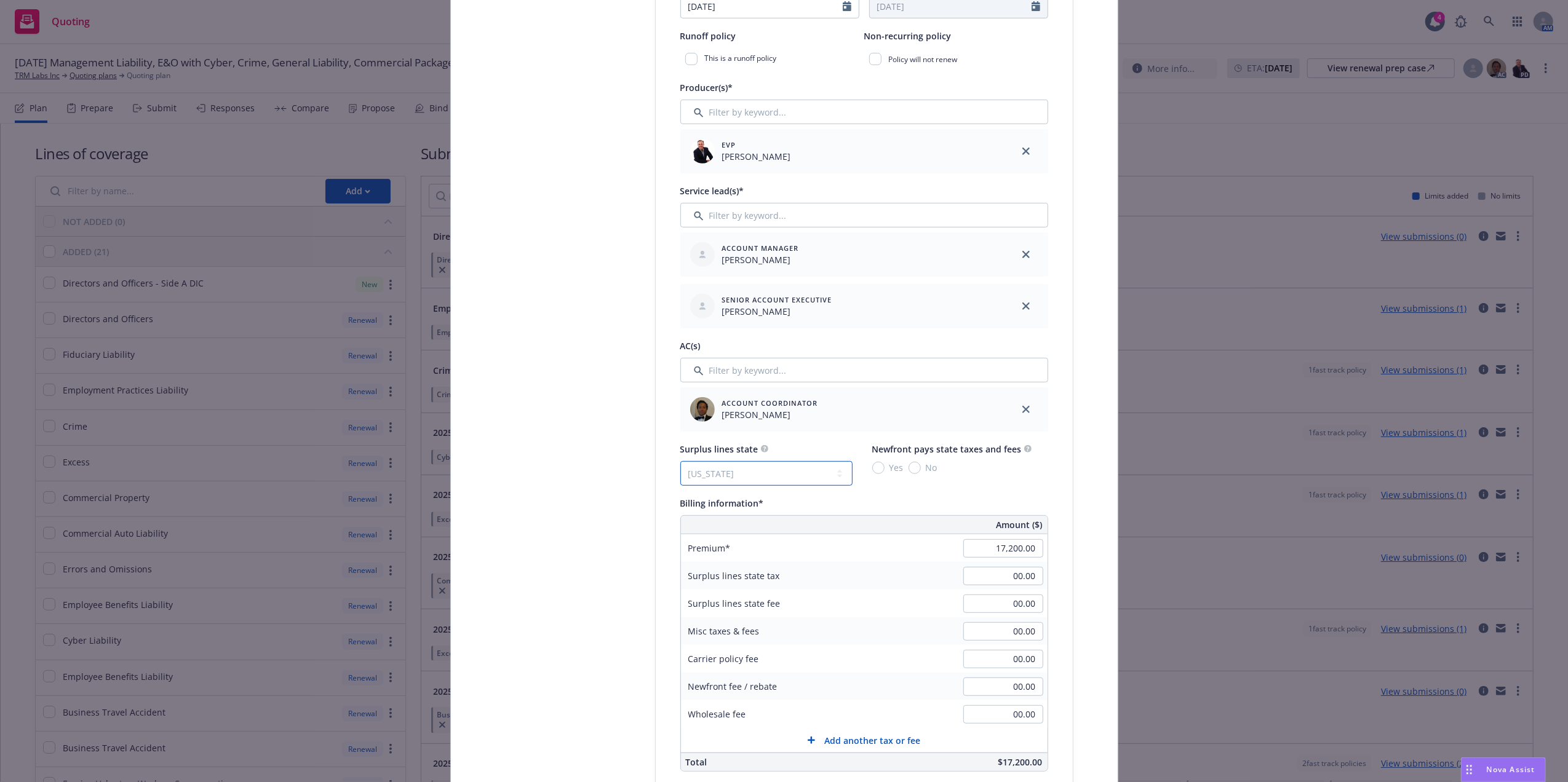
click at [680, 462] on select "No surplus lines state Alaska Alabama Arkansas Arizona California Colorado Conn…" at bounding box center [766, 473] width 172 height 24
type input "516.00"
type input "30.96"
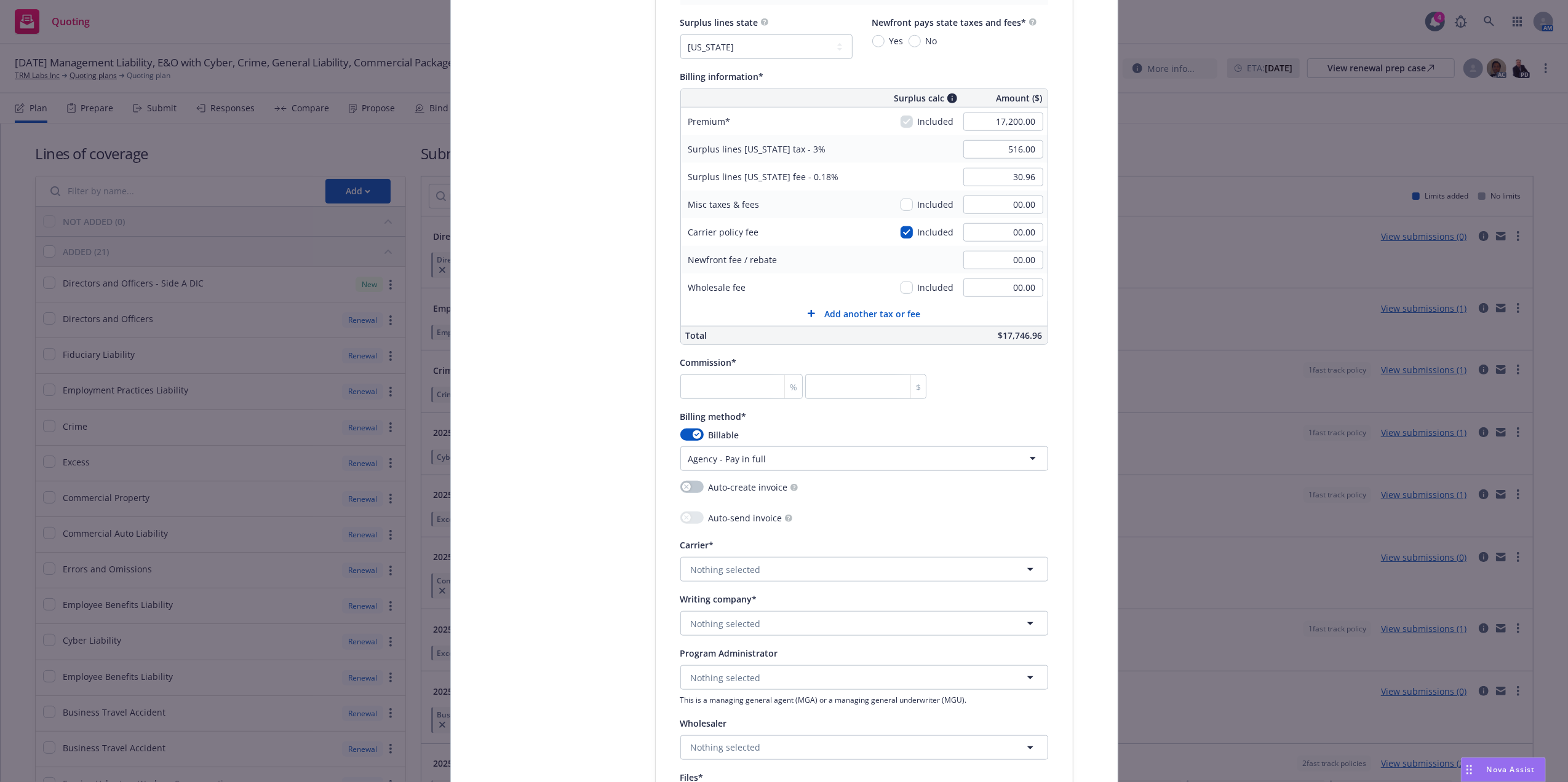
scroll to position [891, 0]
click at [736, 384] on input "number" at bounding box center [742, 384] width 123 height 24
type input "1"
type input "172"
type input "12"
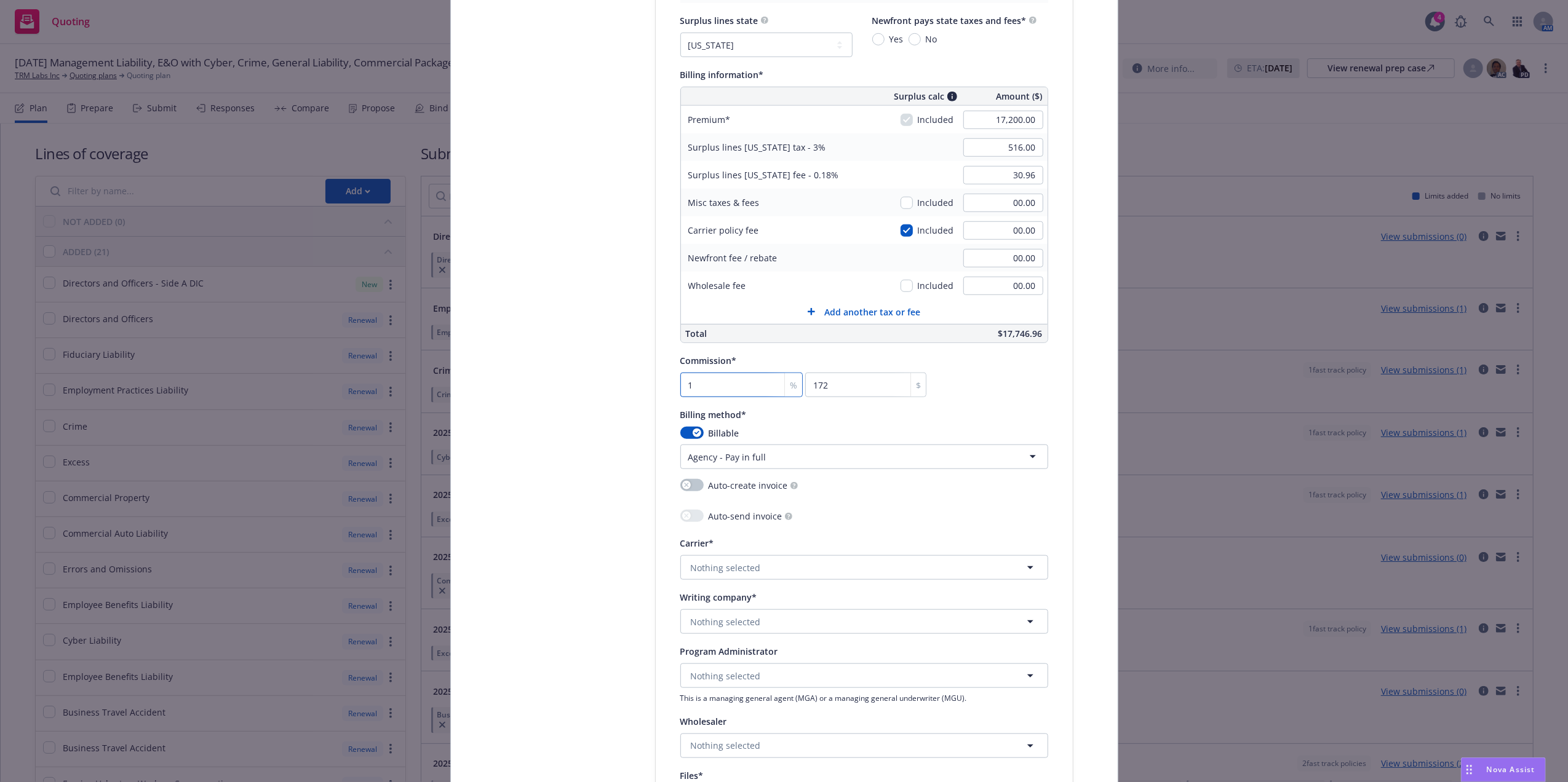
type input "2064"
type input "12.4"
type input "2132.8"
type input "12"
type input "2064"
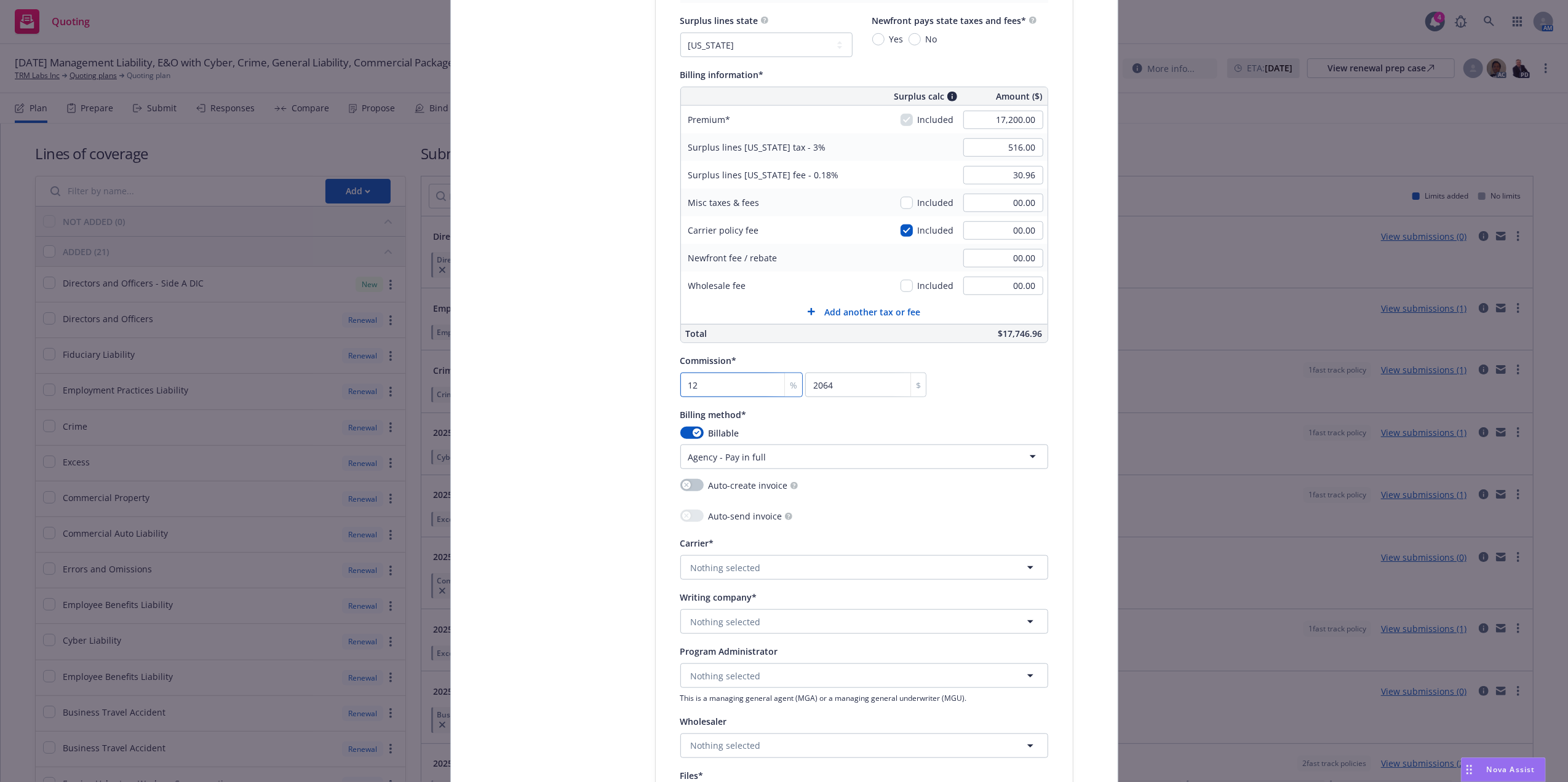
type input "12.5"
type input "2150"
type input "12.5"
click at [1027, 405] on div "Policy number* ADL30092285100 Policy number not available at this time Policy d…" at bounding box center [864, 167] width 368 height 1605
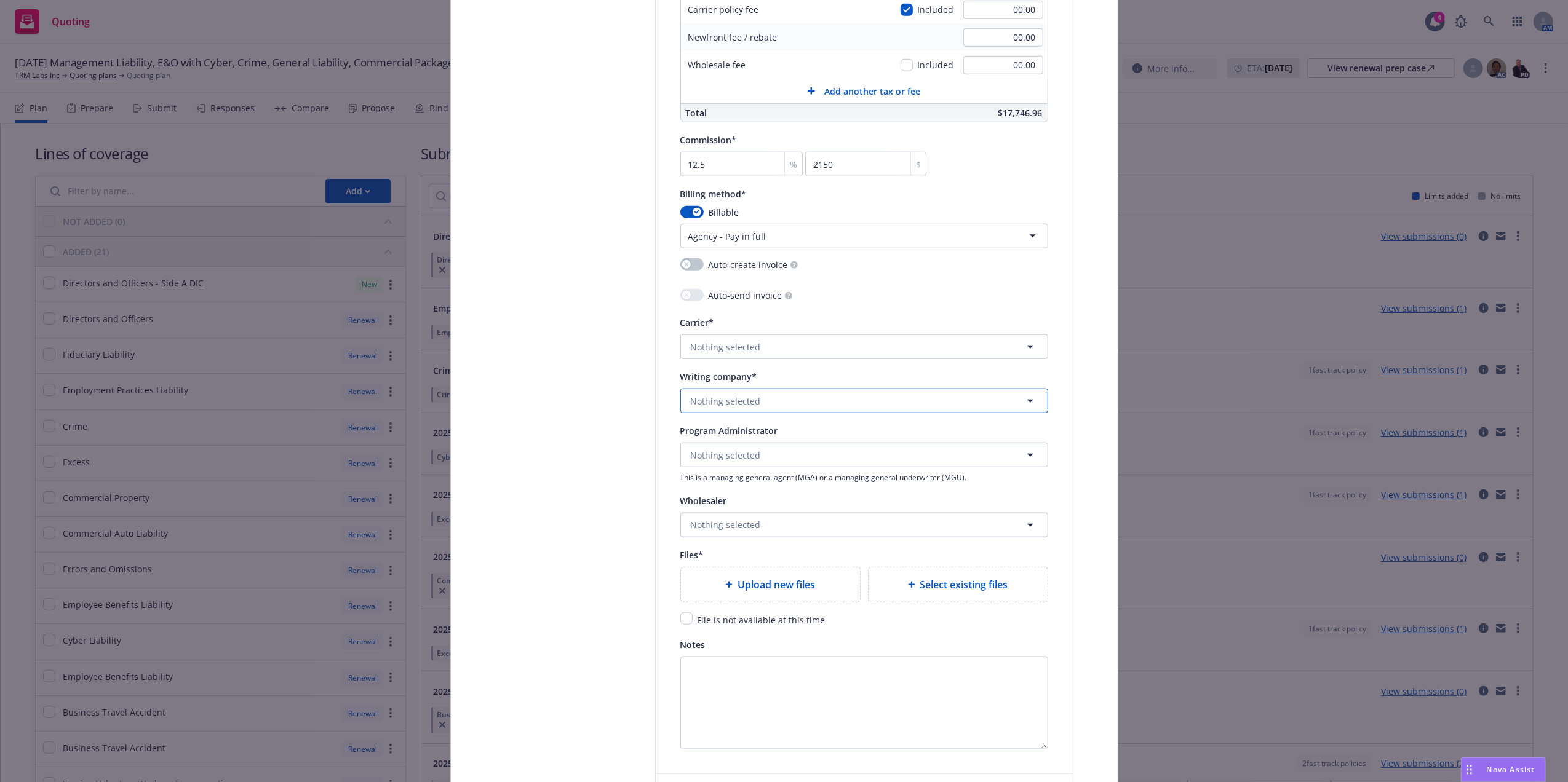
click at [743, 401] on span "Nothing selected" at bounding box center [726, 401] width 70 height 13
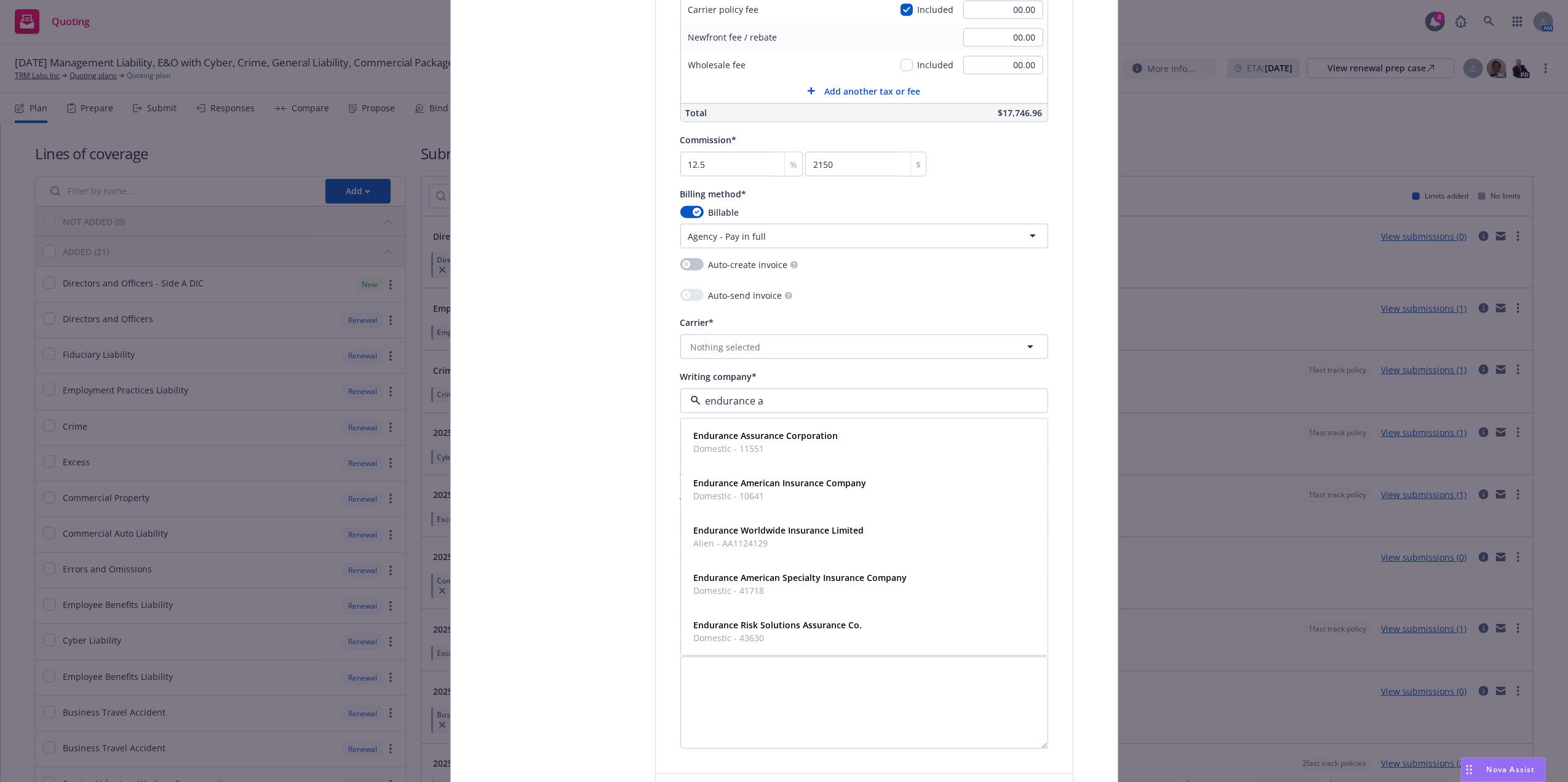
type input "endurance am"
click at [790, 498] on span "Domestic - 41718" at bounding box center [800, 495] width 213 height 13
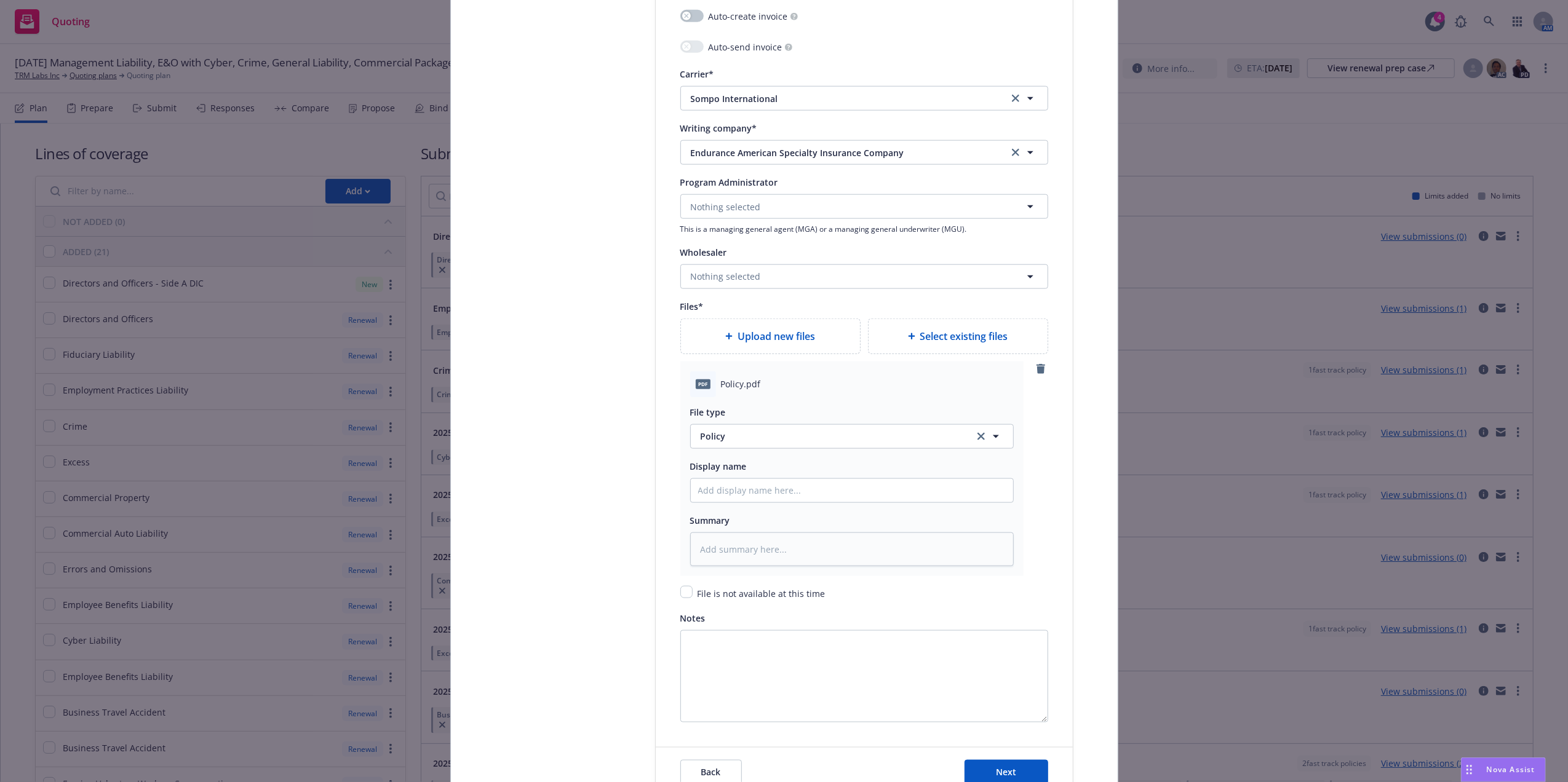
scroll to position [1428, 0]
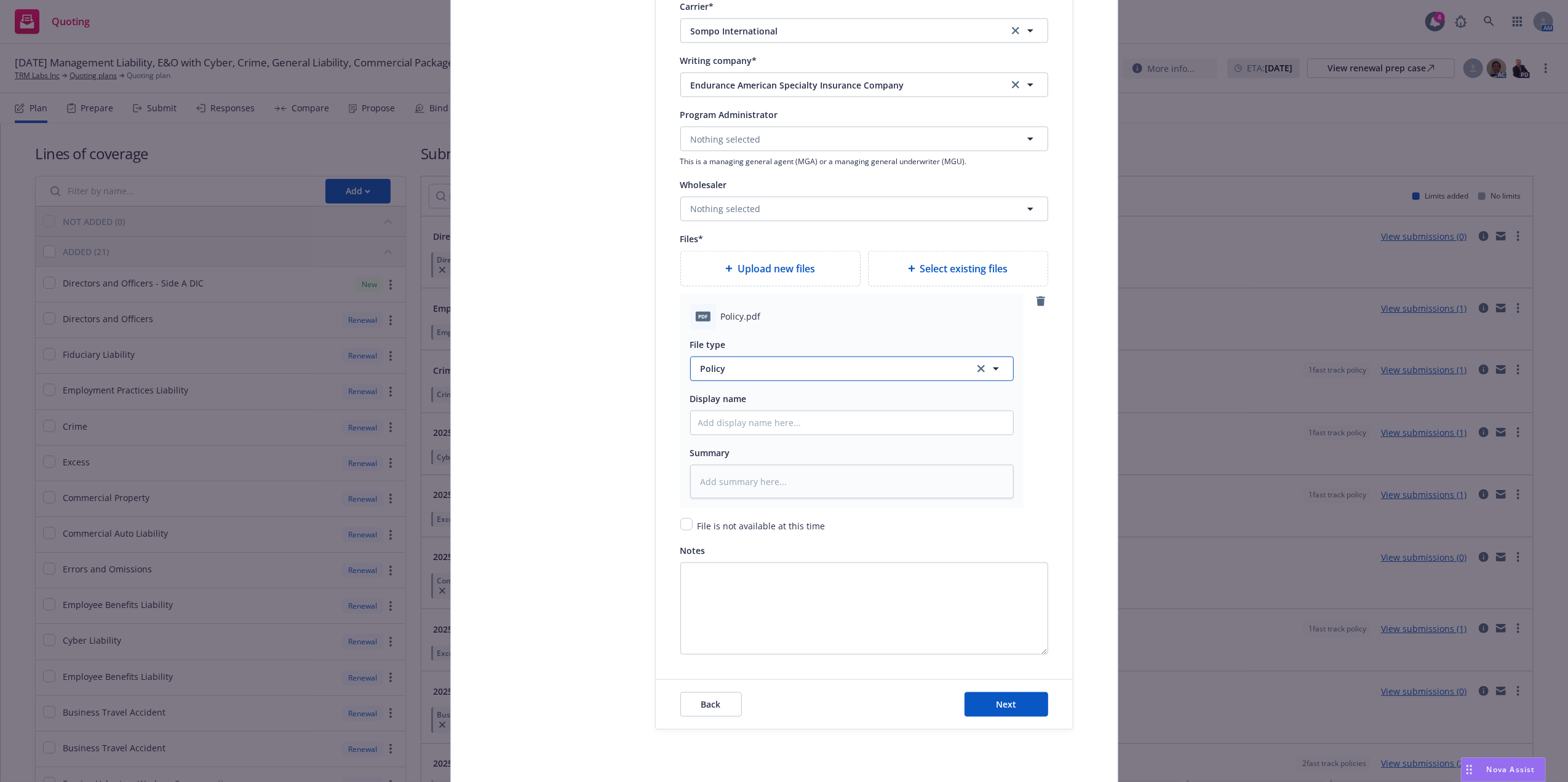
click at [763, 374] on span "Policy" at bounding box center [830, 369] width 259 height 13
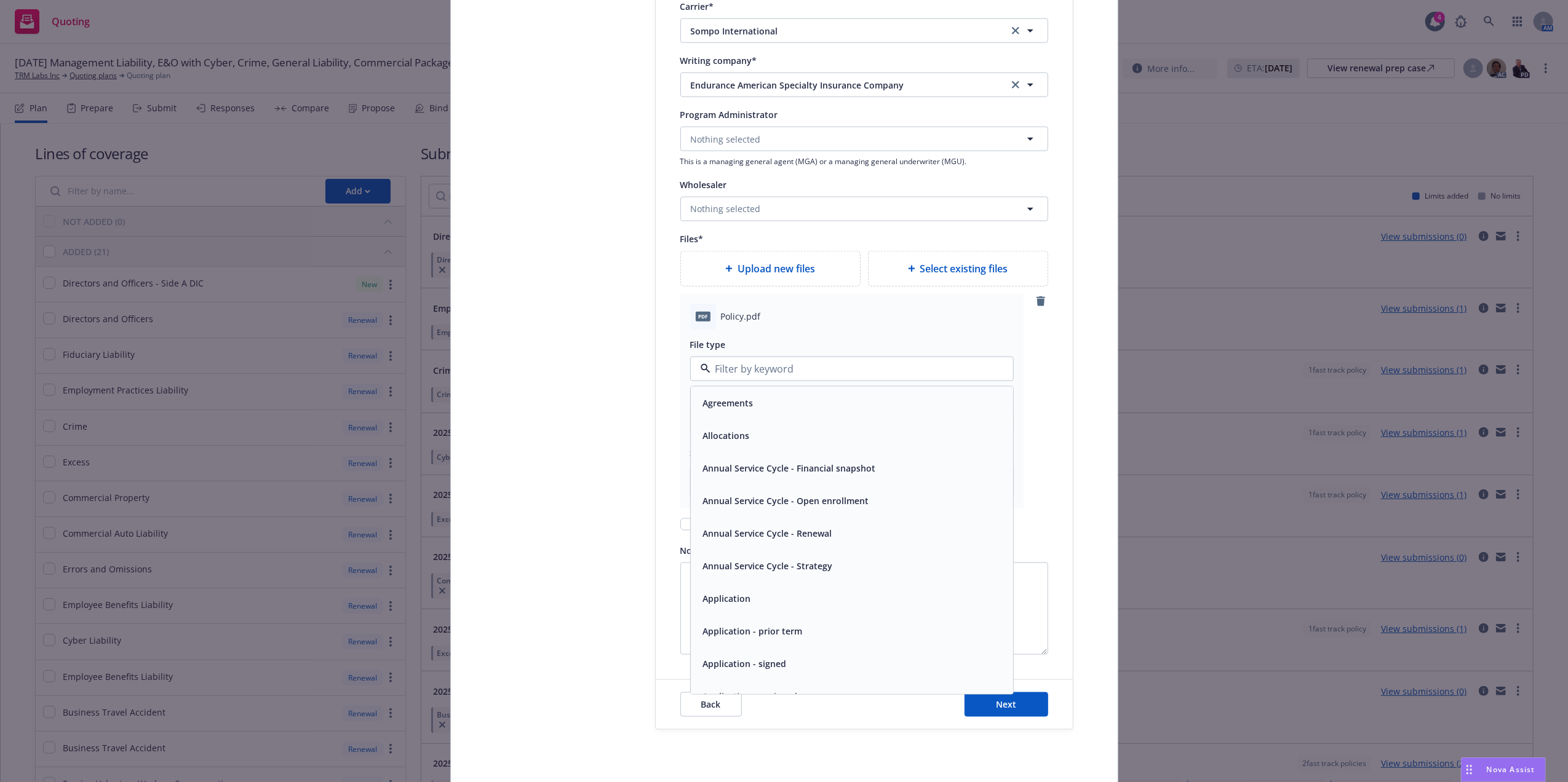
click at [835, 327] on div "pdf Policy.pdf" at bounding box center [852, 317] width 323 height 26
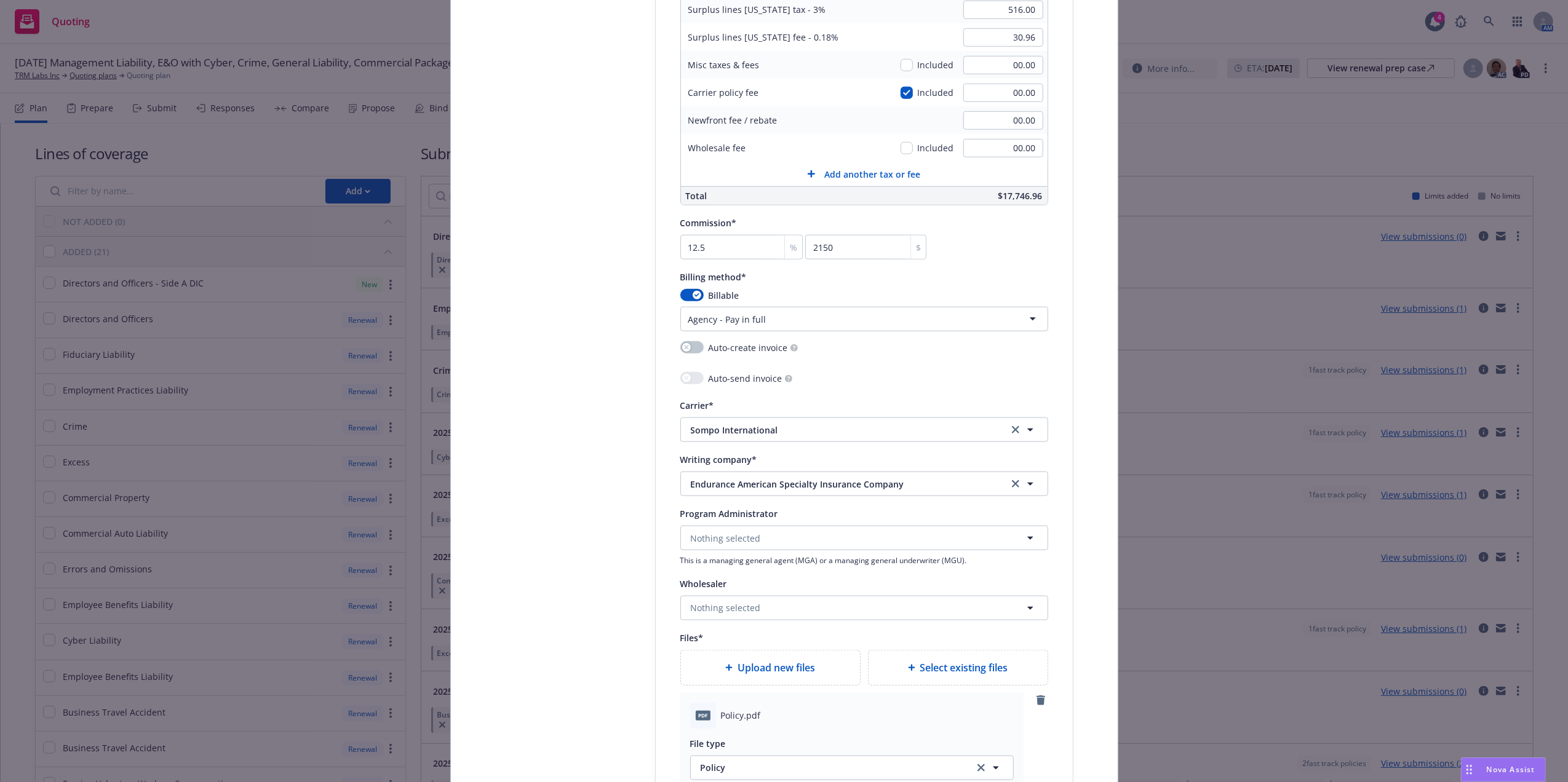
scroll to position [0, 0]
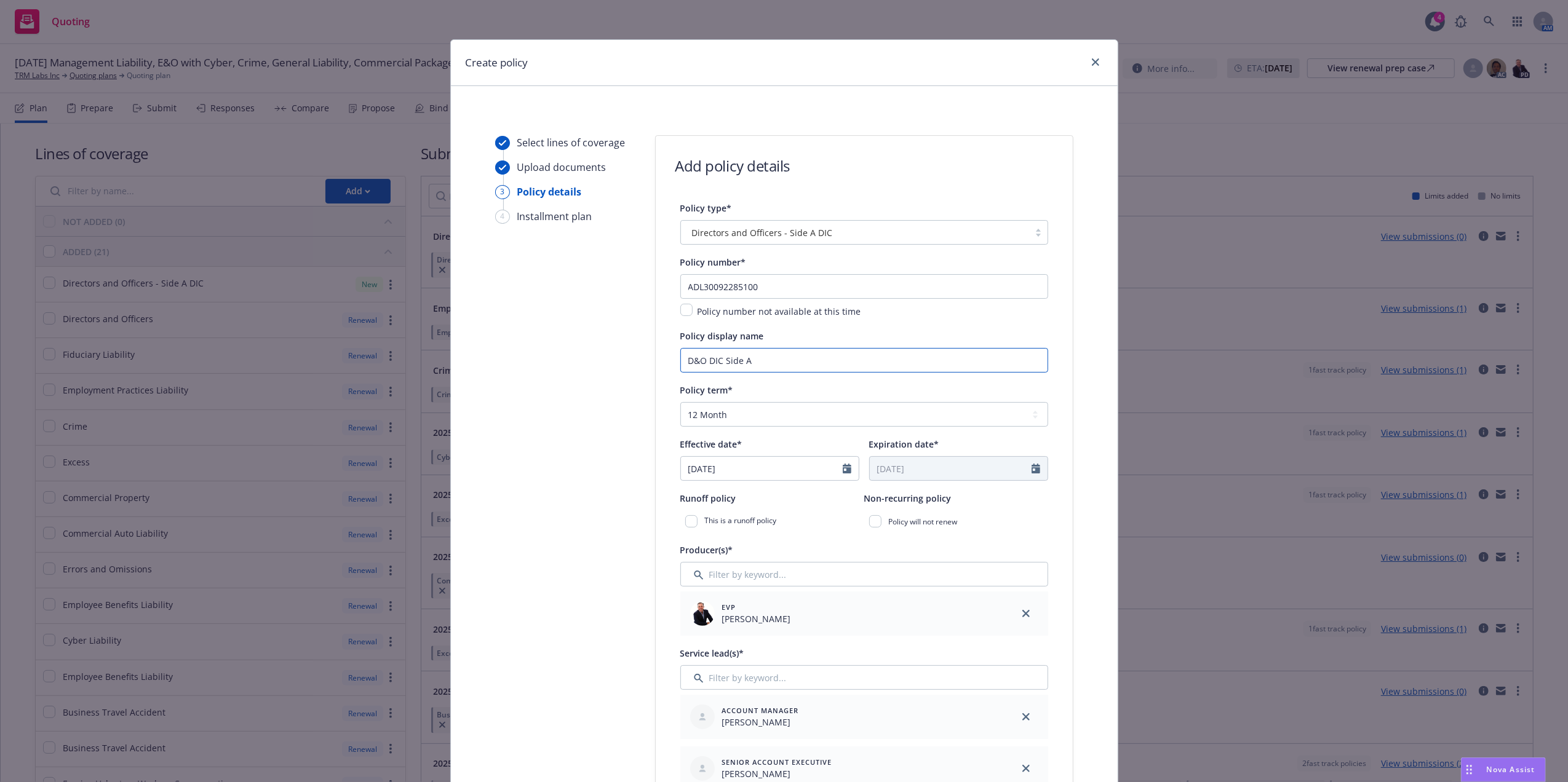
click at [726, 355] on input "D&O DIC Side A" at bounding box center [864, 360] width 368 height 24
click at [724, 355] on input "D&O DIC Side A" at bounding box center [864, 360] width 368 height 24
click at [847, 355] on input "D&O DIC Side A" at bounding box center [864, 360] width 368 height 24
click at [866, 358] on input "D&O DIC Side A" at bounding box center [864, 360] width 368 height 24
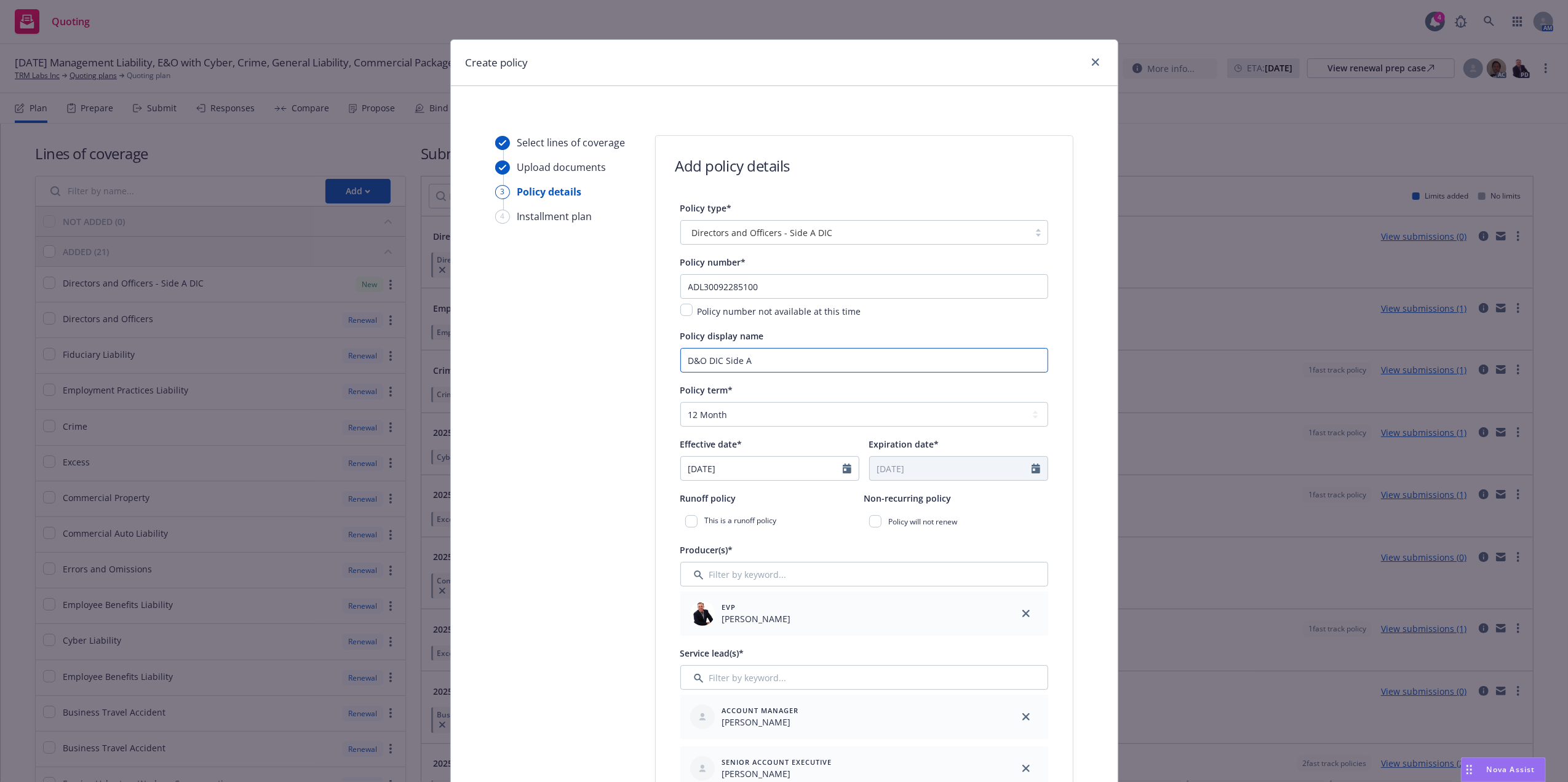
click at [869, 362] on input "D&O DIC Side A" at bounding box center [864, 360] width 368 height 24
type input "D&O DIC Side A"
type textarea "x"
type input "D&O DIC Side A L"
type textarea "x"
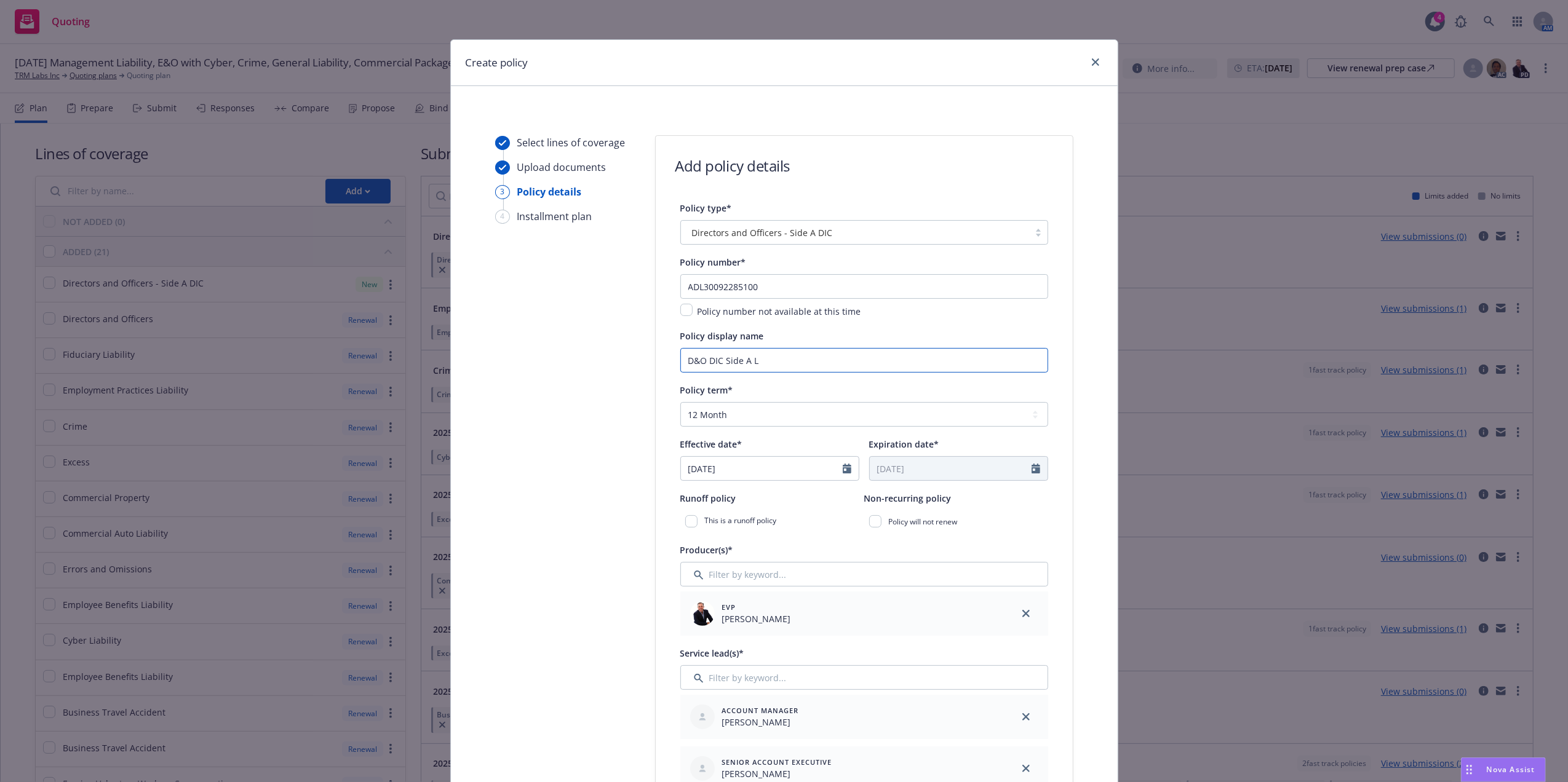
type input "D&O DIC Side A"
type textarea "x"
type input "D&O DIC Side A $"
type textarea "x"
type input "D&O DIC Side A $5"
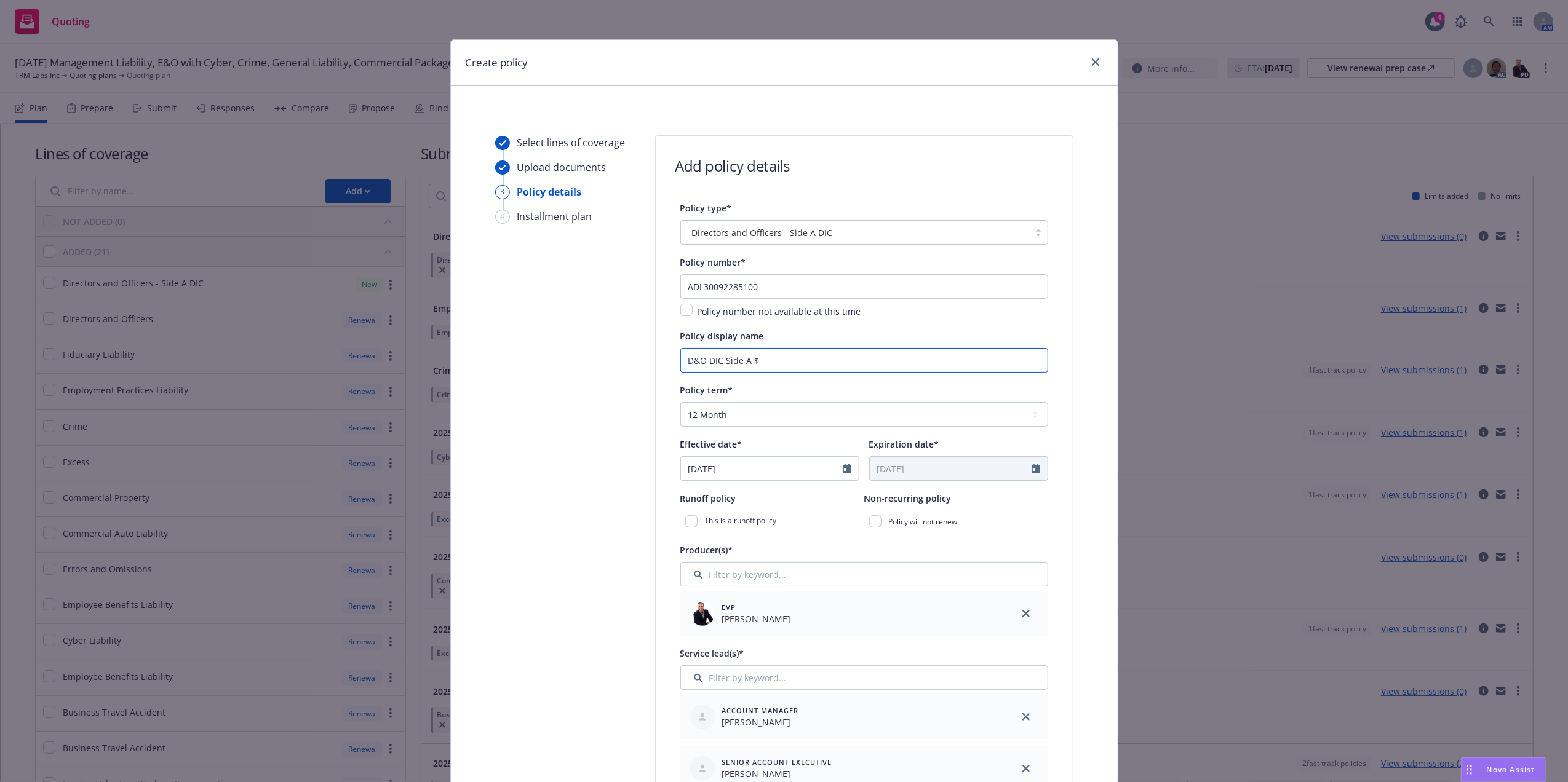
type textarea "x"
type input "D&O DIC Side A $5m"
type textarea "x"
type input "D&O DIC Side A $5m"
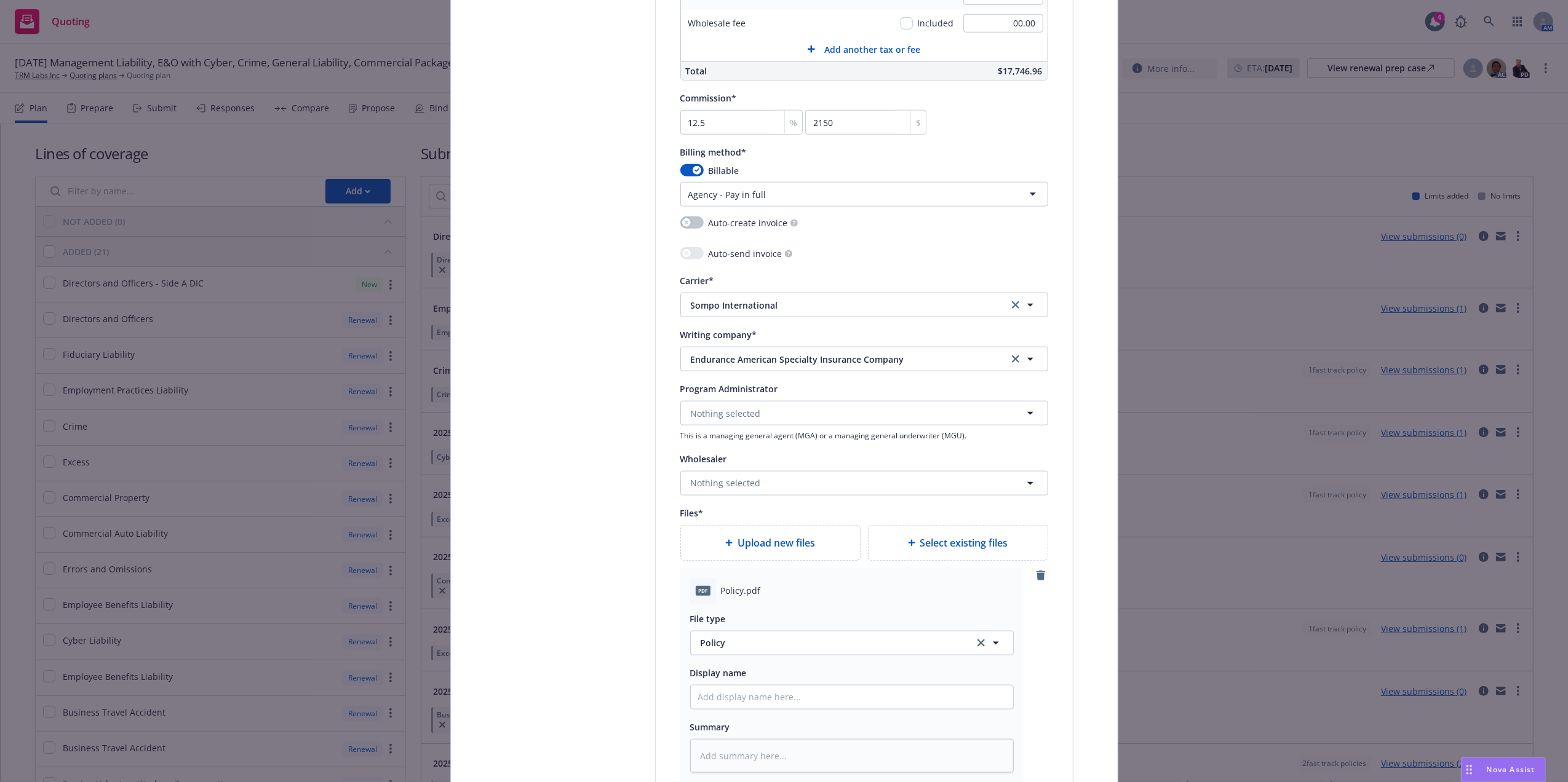
scroll to position [1158, 0]
click at [714, 697] on input "Policy display name" at bounding box center [852, 692] width 323 height 24
paste input "D&O DIC Side A $5m"
type textarea "x"
type input "D&O DIC Side A $5m"
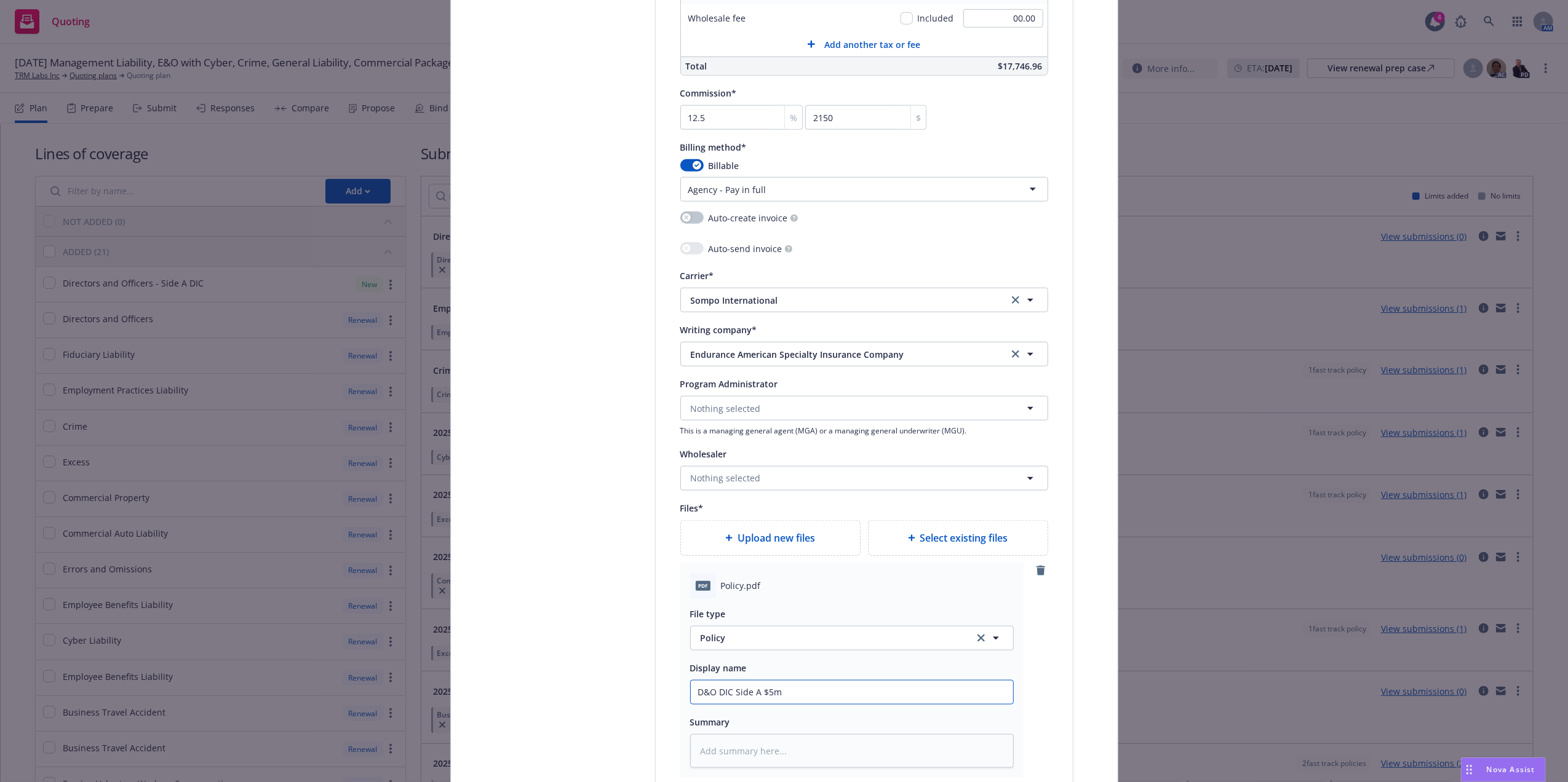
drag, startPoint x: 695, startPoint y: 691, endPoint x: 686, endPoint y: 694, distance: 9.5
click at [691, 692] on input "D&O DIC Side A $5m" at bounding box center [852, 692] width 323 height 24
click at [691, 694] on input "D&O DIC Side A $5m" at bounding box center [852, 692] width 323 height 24
click at [693, 692] on input "D&O DIC Side A $5m" at bounding box center [852, 692] width 323 height 24
type textarea "x"
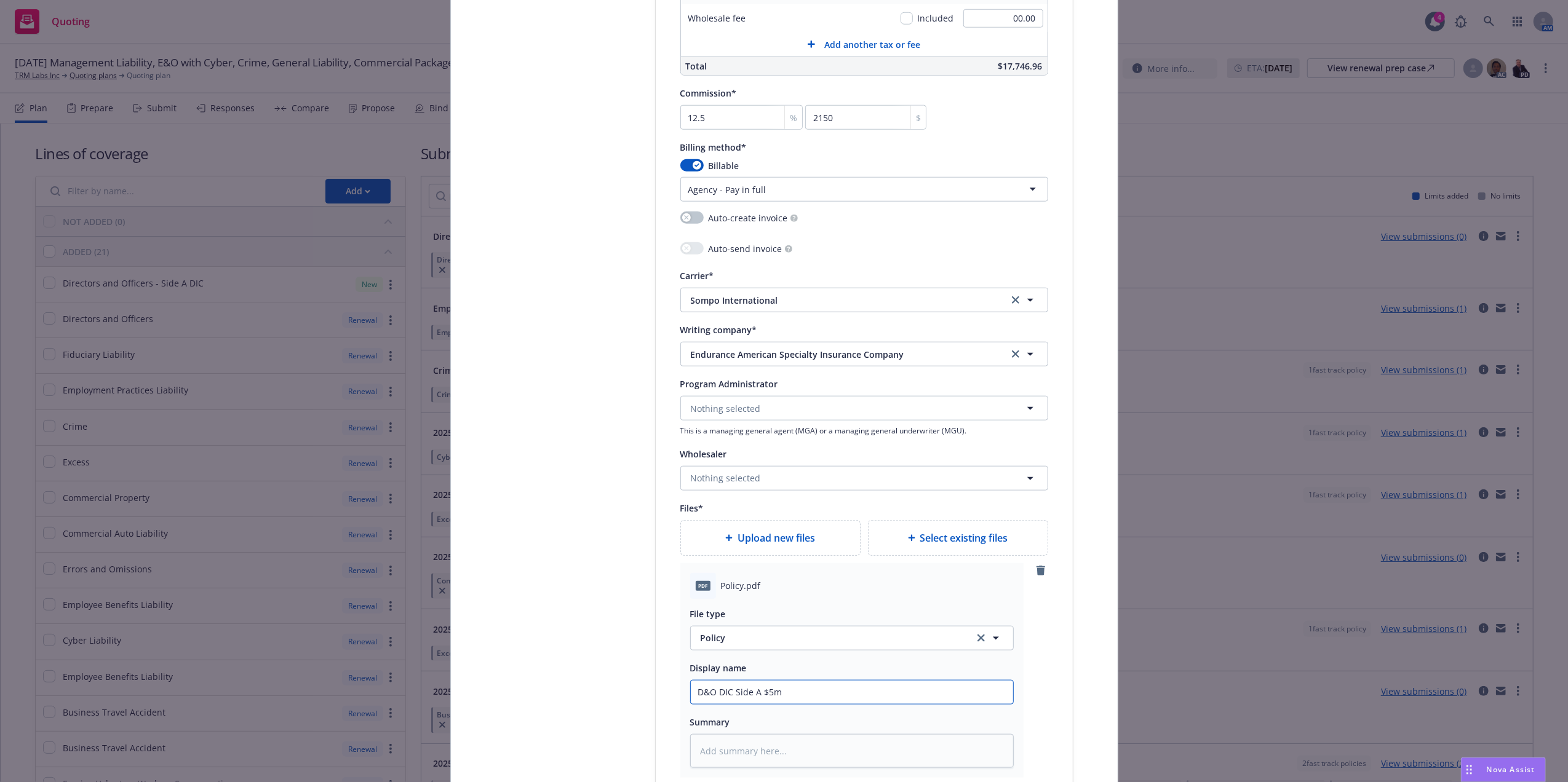
type input "2D&O DIC Side A $5m"
type textarea "x"
type input "25D&O DIC Side A $5m"
type textarea "x"
type input "25-D&O DIC Side A $5m"
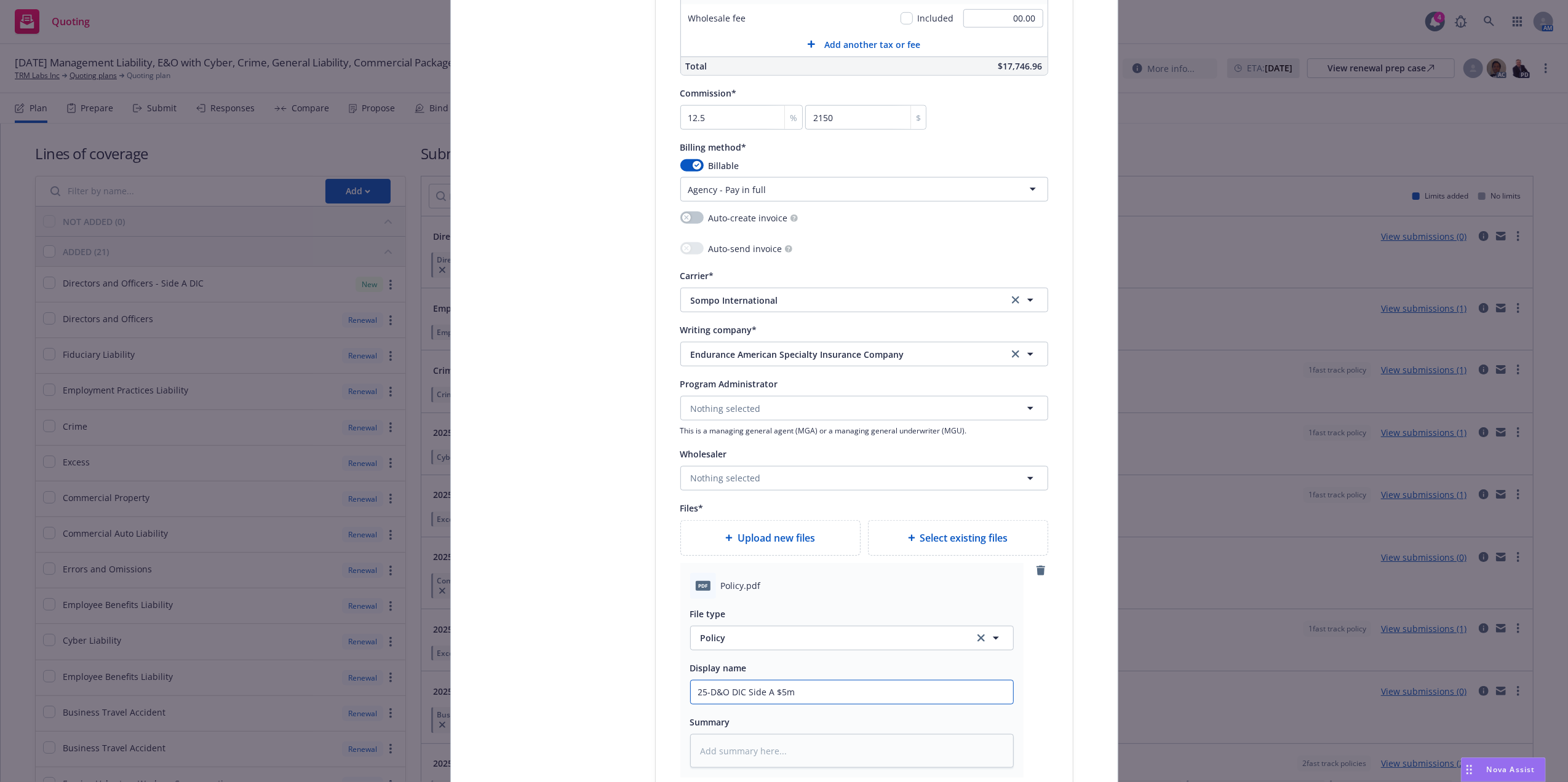
type textarea "x"
type input "25-2D&O DIC Side A $5m"
type textarea "x"
type input "25-26D&O DIC Side A $5m"
type textarea "x"
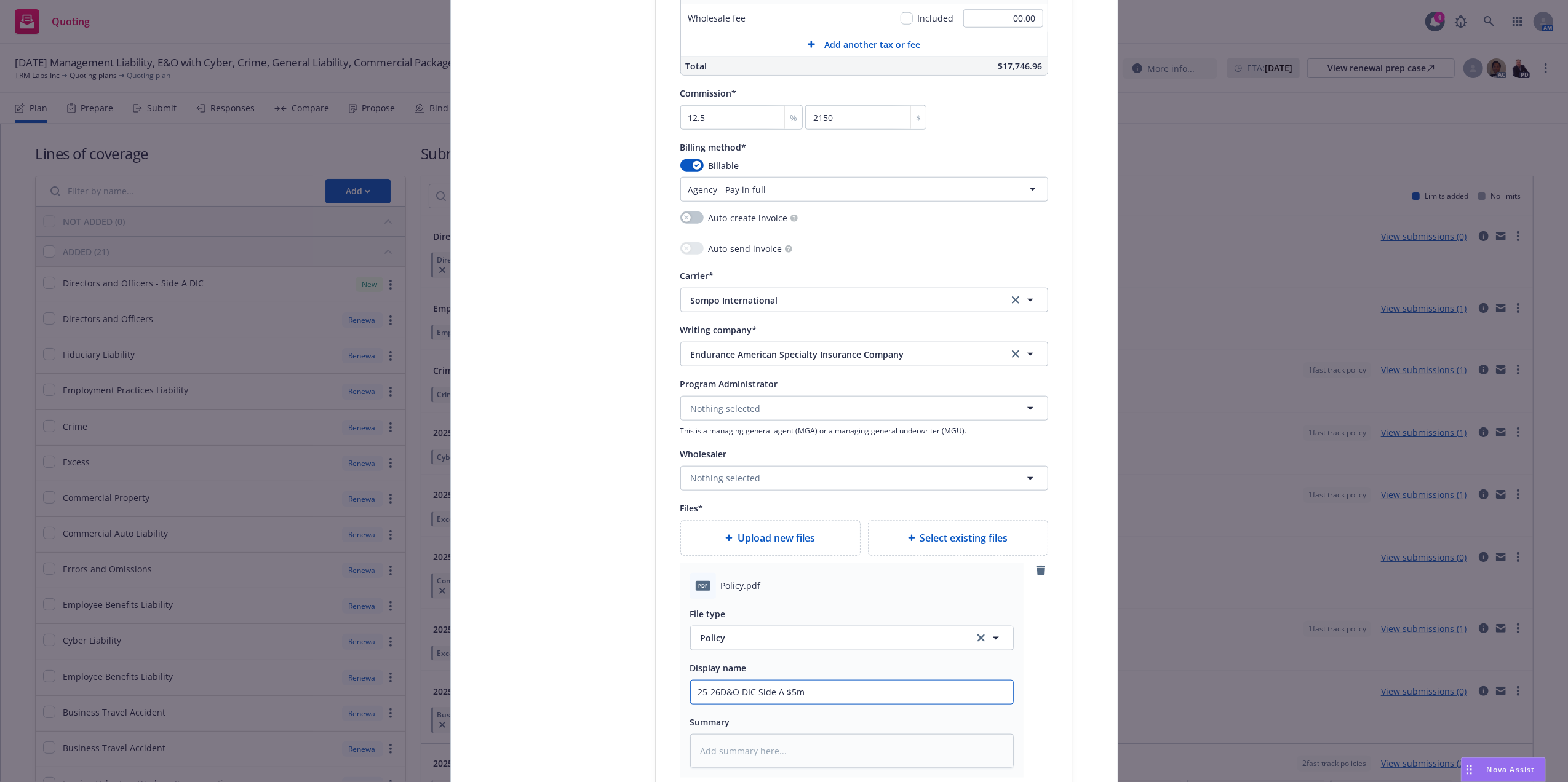
type input "25-26 D&O DIC Side A $5m"
click at [964, 703] on input "25-26 D&O DIC Side A $5m" at bounding box center [852, 692] width 323 height 24
type textarea "x"
type input "25-26 D&O DIC Side A $5m"
type textarea "x"
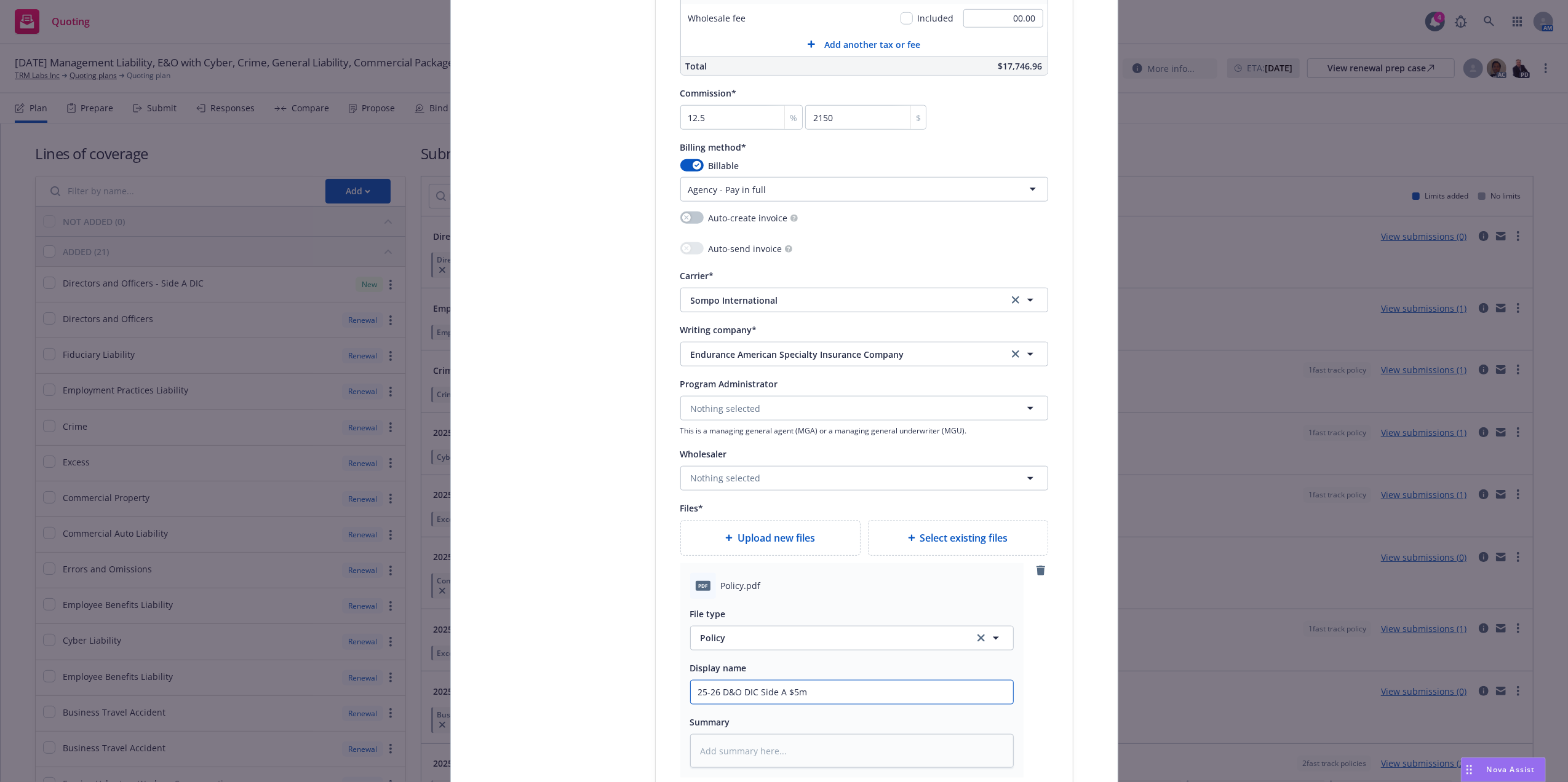
type input "25-26 D&O DIC Side A $5m P"
type textarea "x"
type input "25-26 D&O DIC Side A $5m Po"
type textarea "x"
type input "25-26 D&O DIC Side A $5m Pol"
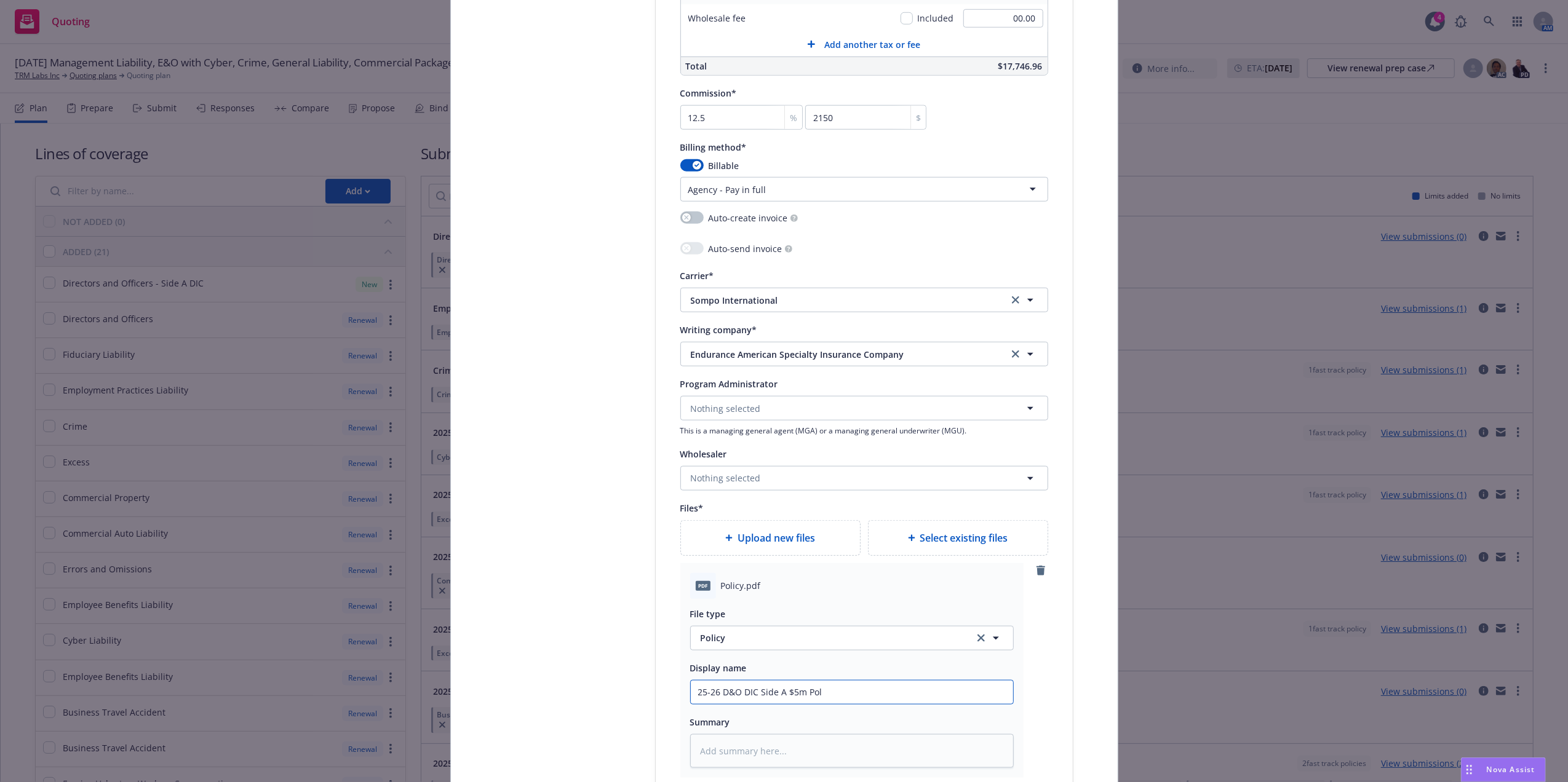
type textarea "x"
type input "25-26 D&O DIC Side A $5m Poli"
type textarea "x"
type input "25-26 D&O DIC Side A $5m Polic"
type textarea "x"
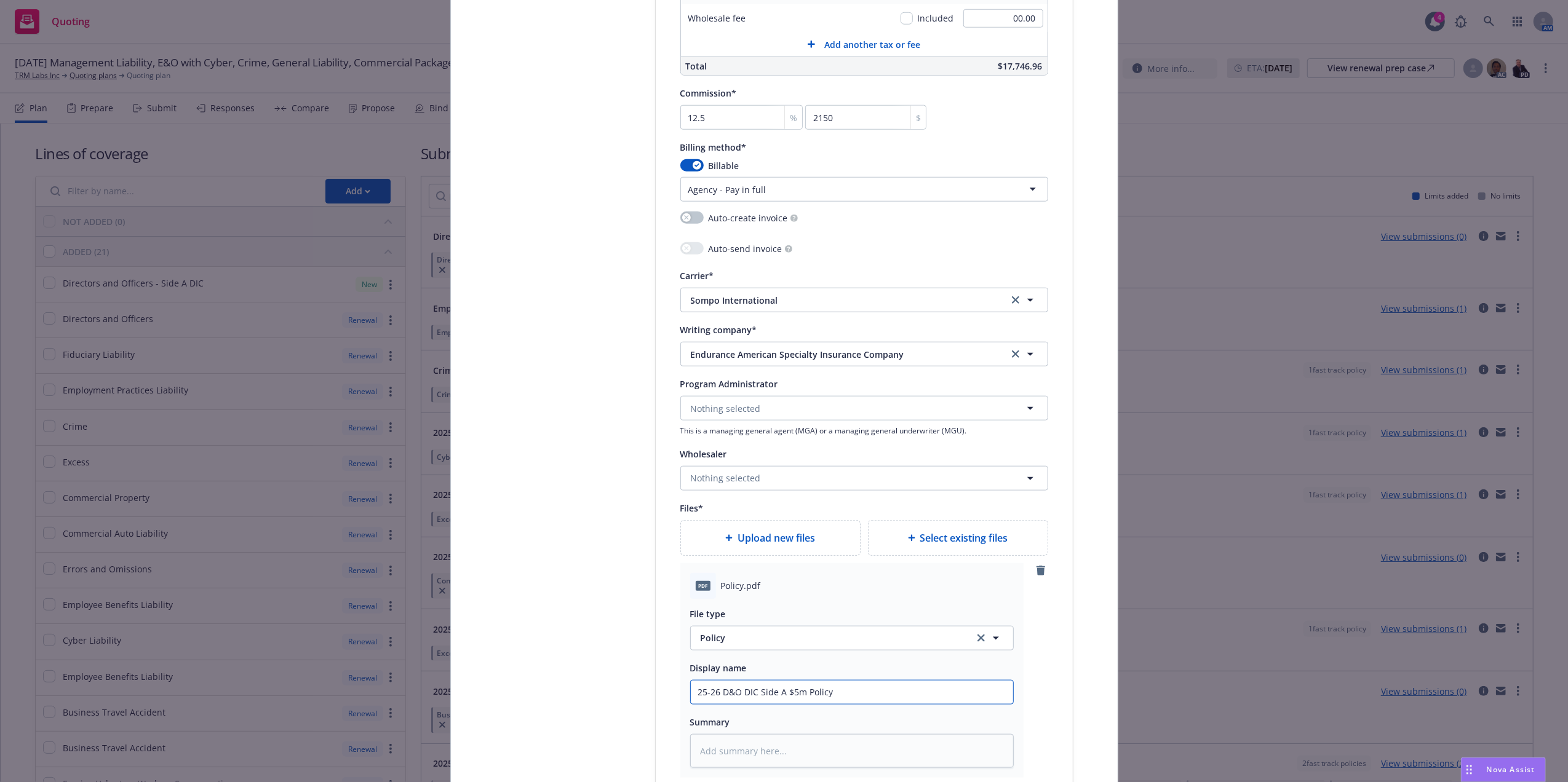
type input "25-26 D&O DIC Side A $5m Policy"
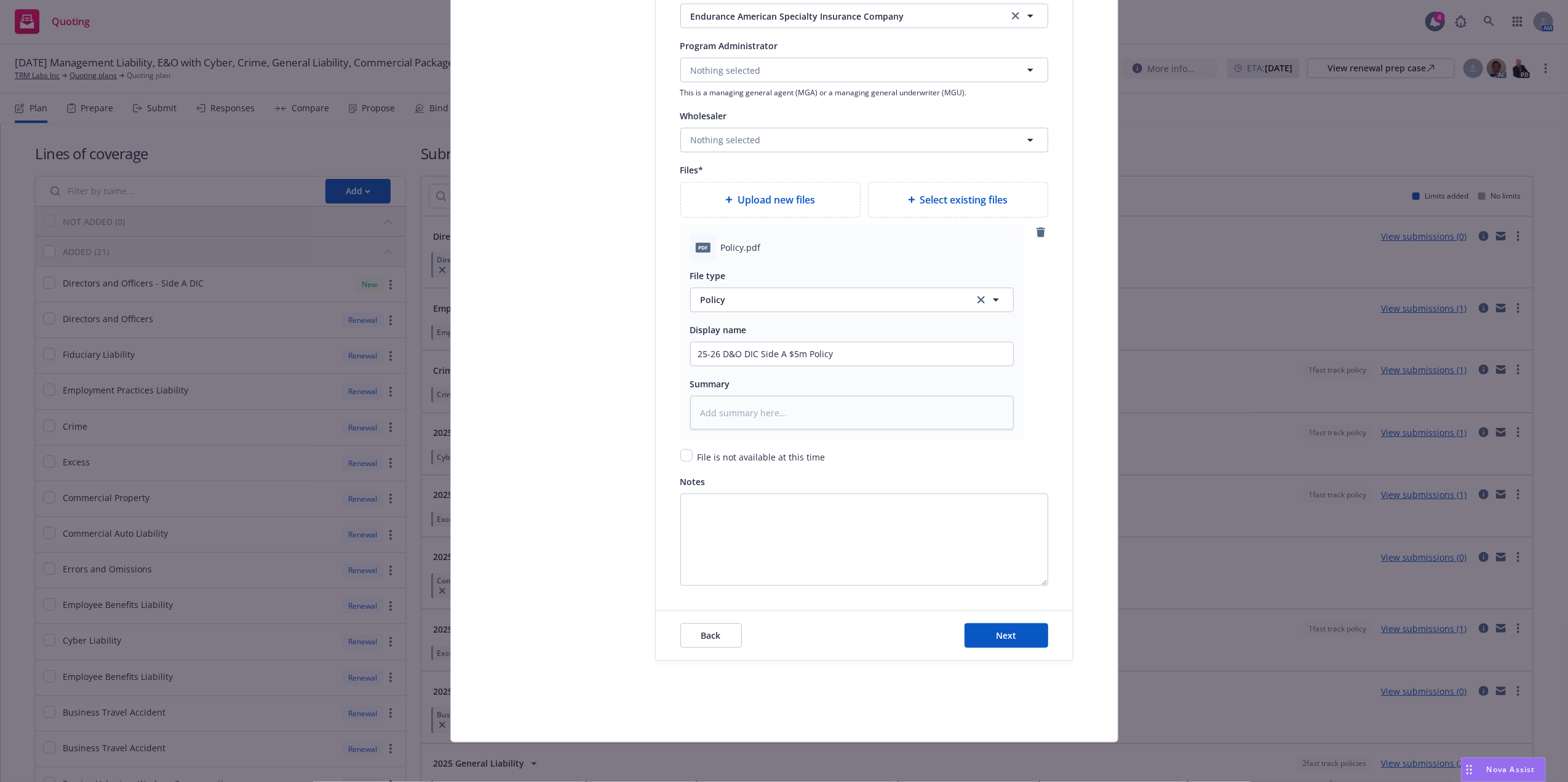
type textarea "x"
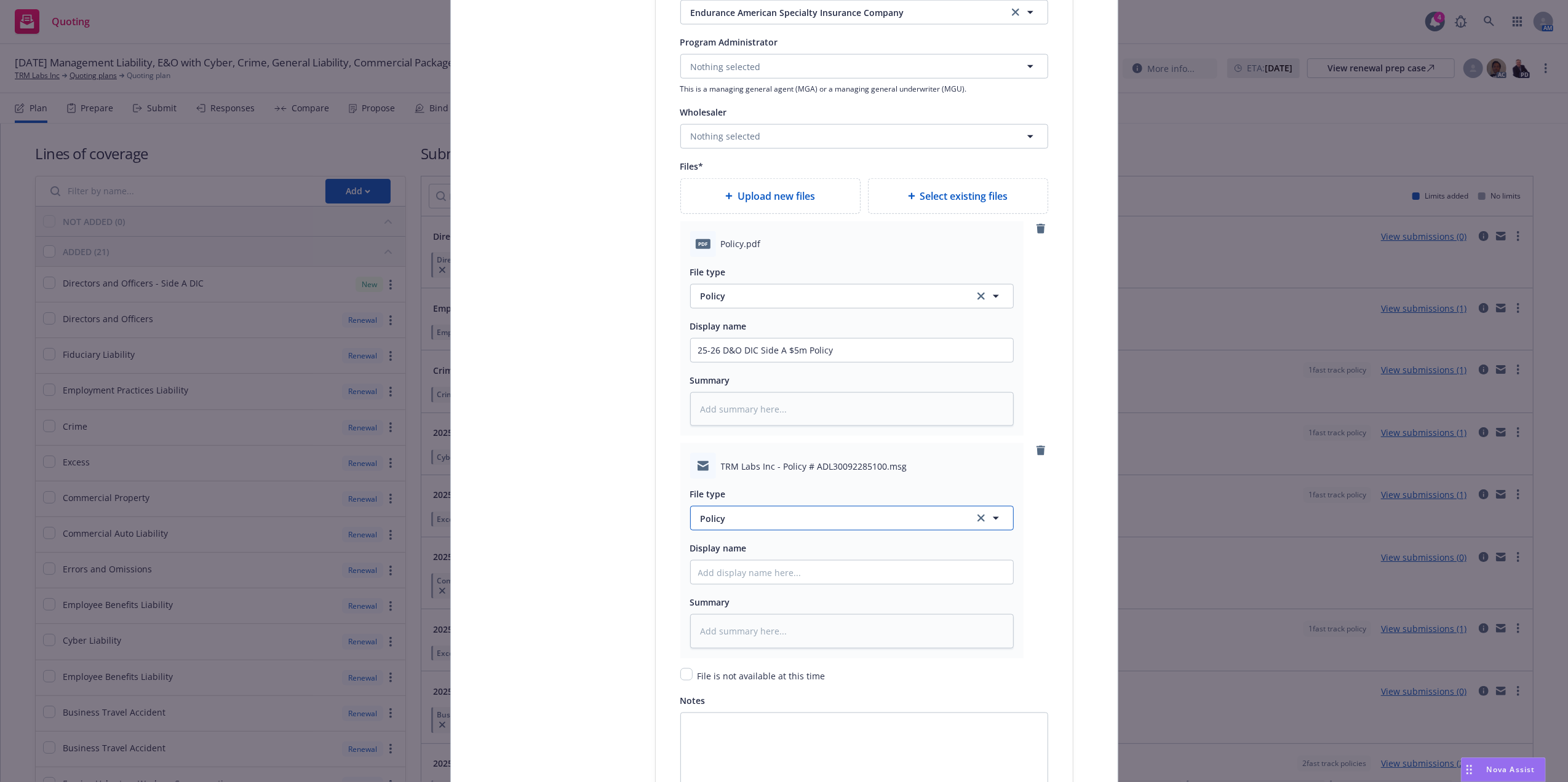
click at [746, 522] on span "Policy" at bounding box center [830, 518] width 259 height 13
type input "email"
click at [795, 484] on div "Email" at bounding box center [852, 484] width 308 height 18
click at [751, 362] on input "Policy display name" at bounding box center [852, 350] width 323 height 24
paste input "25-26 D&O DIC Side A $5m Policy"
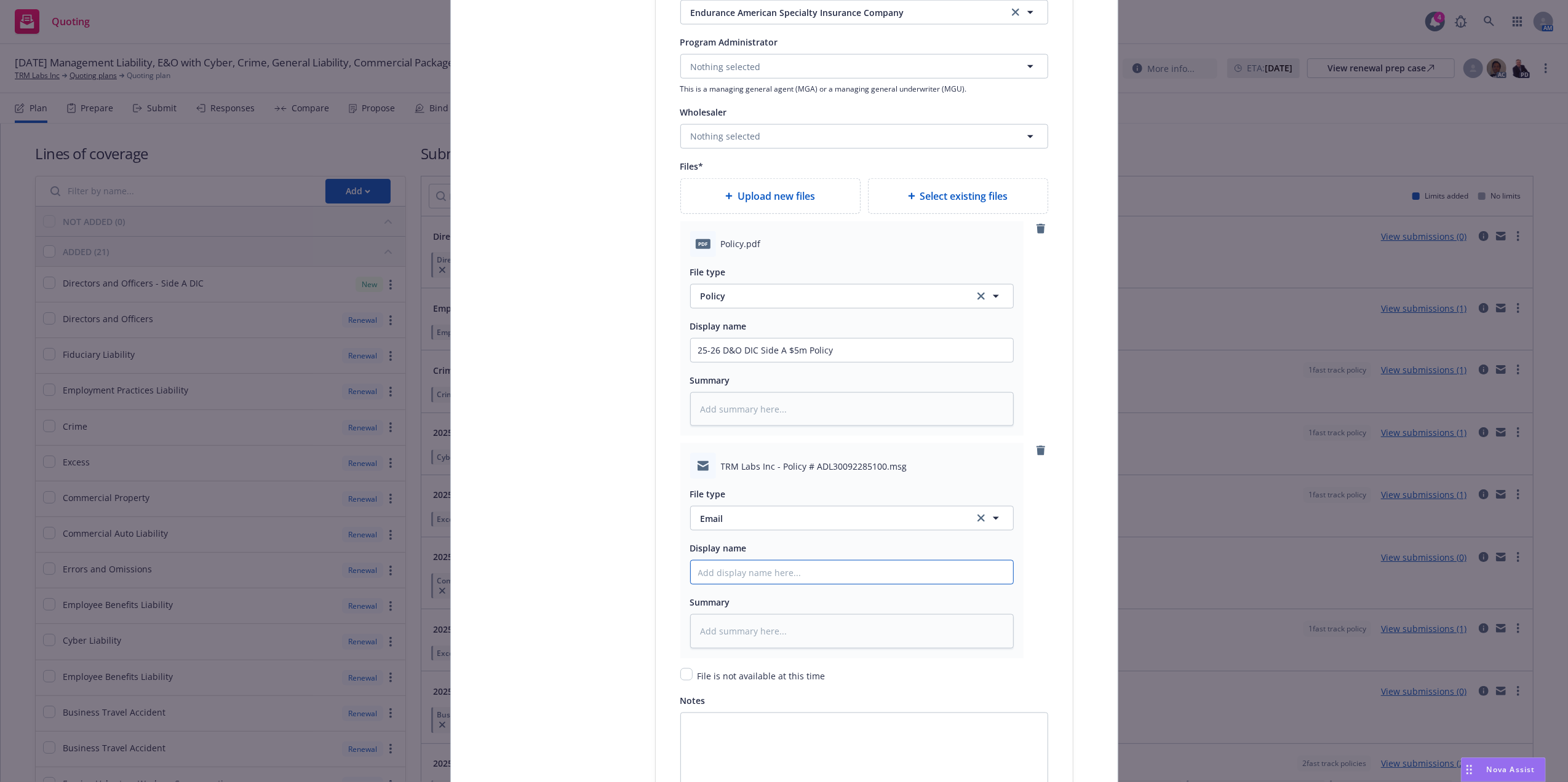
type textarea "x"
type input "25-26 D&O DIC Side A $5m Policy"
click at [812, 362] on input "25-26 D&O DIC Side A $5m Policy" at bounding box center [852, 350] width 323 height 24
type textarea "x"
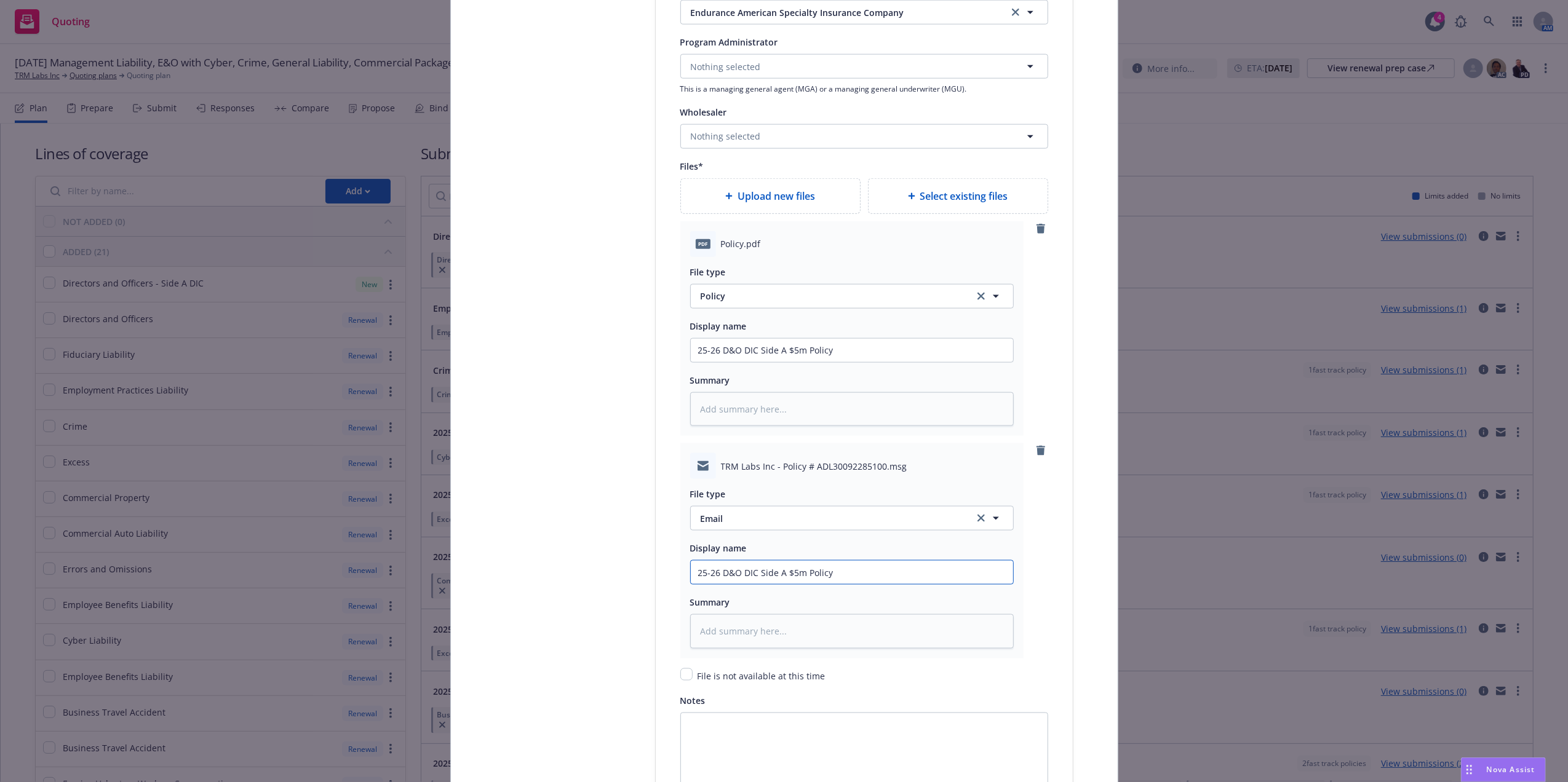
type input "25-26 D&O DIC Side A $5m B"
type textarea "x"
type input "25-26 D&O DIC Side A $5m Bi"
type textarea "x"
type input "25-26 D&O DIC Side A $5m Bin"
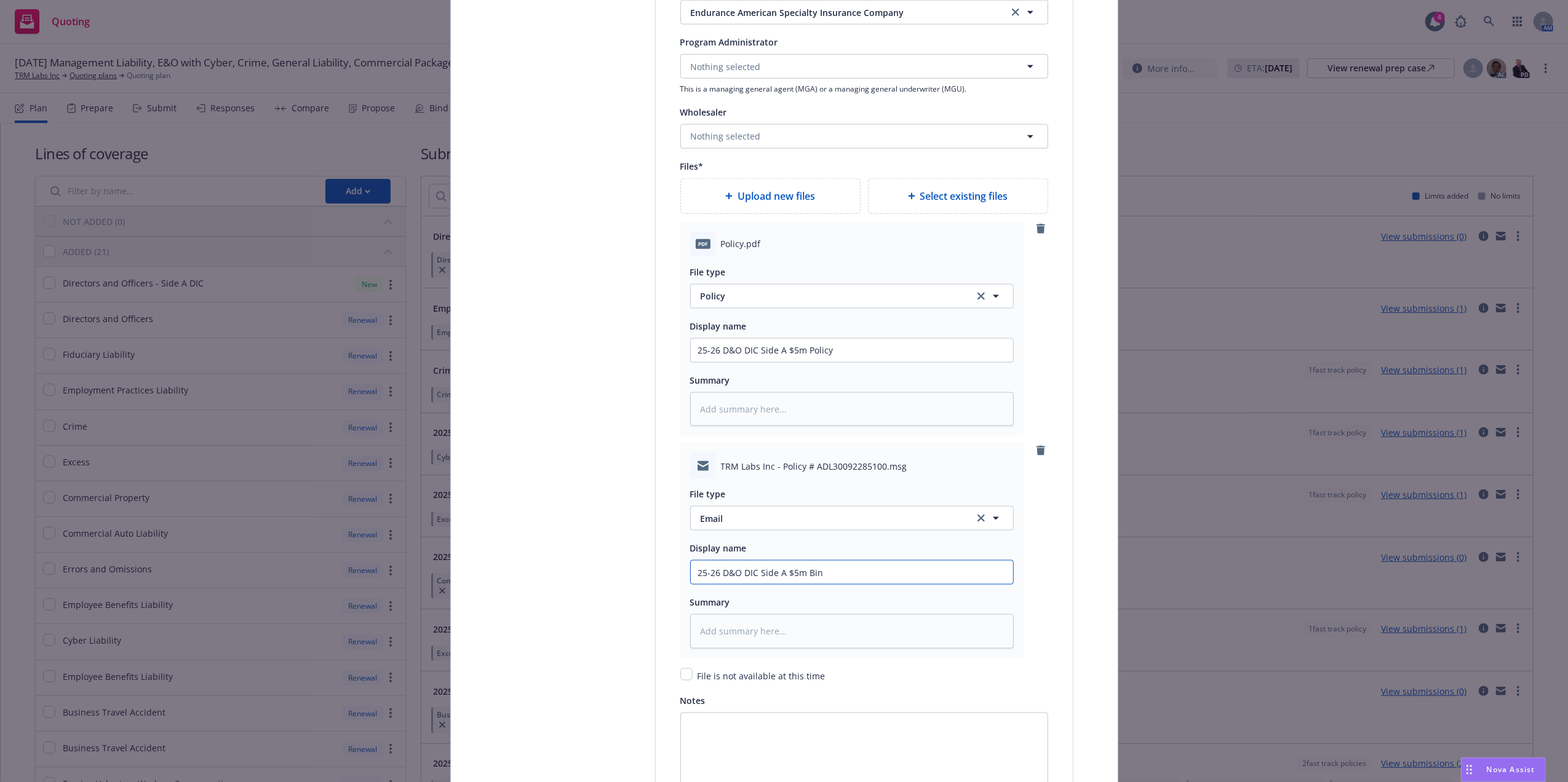
type textarea "x"
type input "25-26 D&O DIC Side A $5m Bind"
type textarea "x"
type input "25-26 D&O DIC Side A $5m Bind"
type textarea "x"
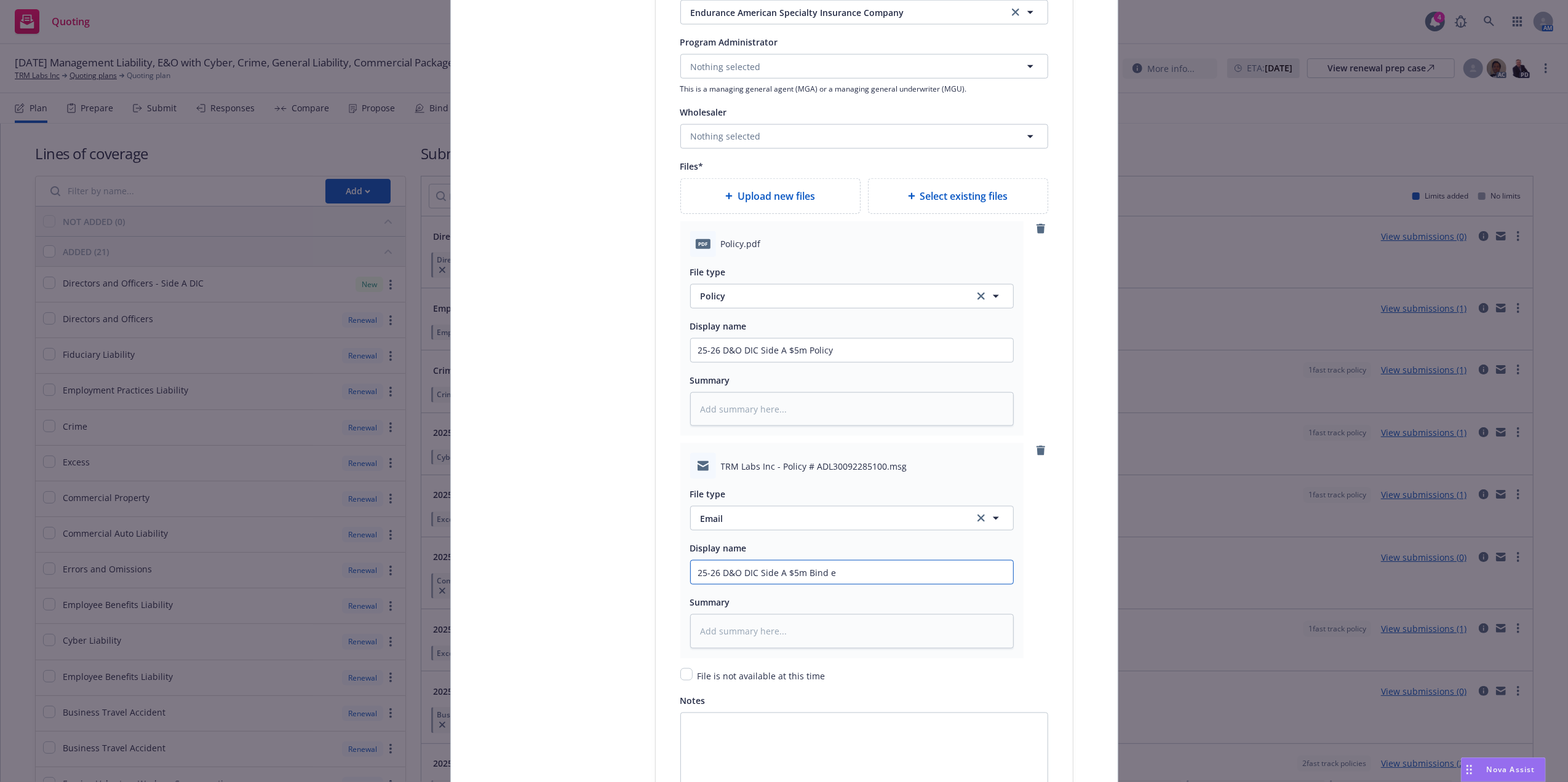
type input "25-26 D&O DIC Side A $5m Bind em"
type textarea "x"
type input "25-26 D&O DIC Side A $5m Bind ema"
type textarea "x"
type input "25-26 D&O DIC Side A $5m Bind emai"
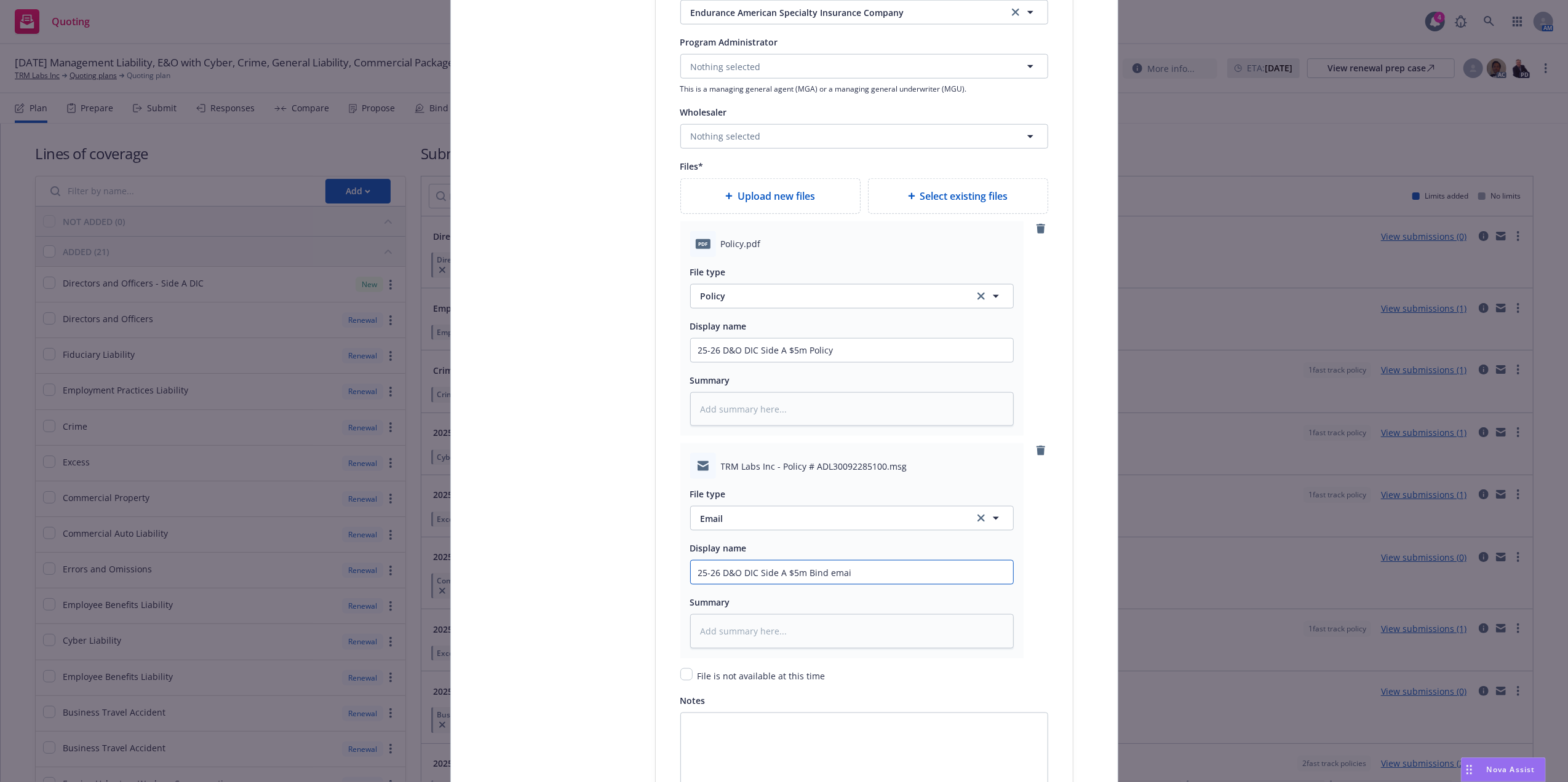
type textarea "x"
type input "25-26 D&O DIC Side A $5m Bind email"
type textarea "x"
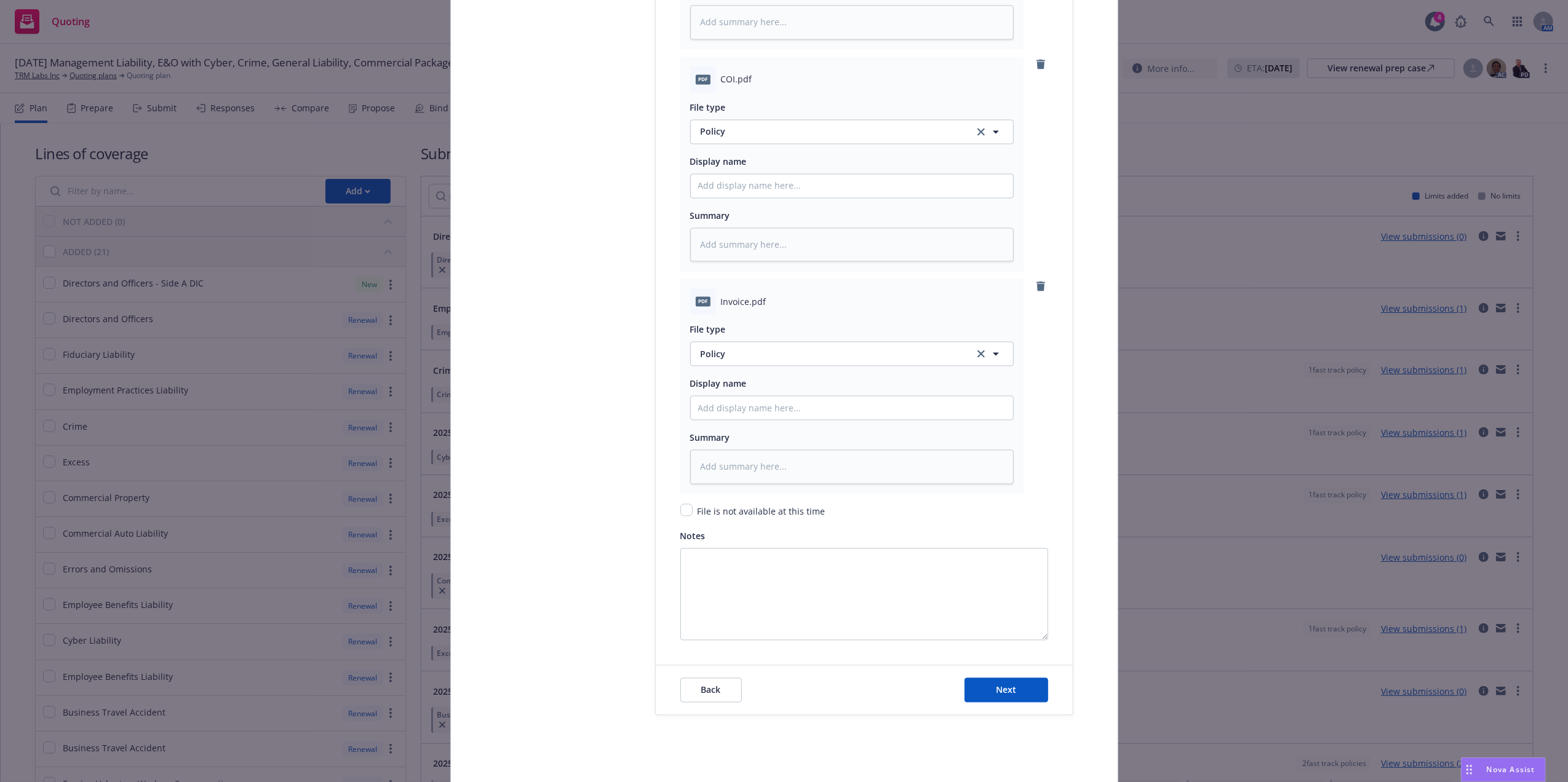
scroll to position [2339, 0]
click at [1550, 596] on div "Create policy Select lines of coverage Upload documents 3 Policy details 4 Inst…" at bounding box center [784, 391] width 1568 height 782
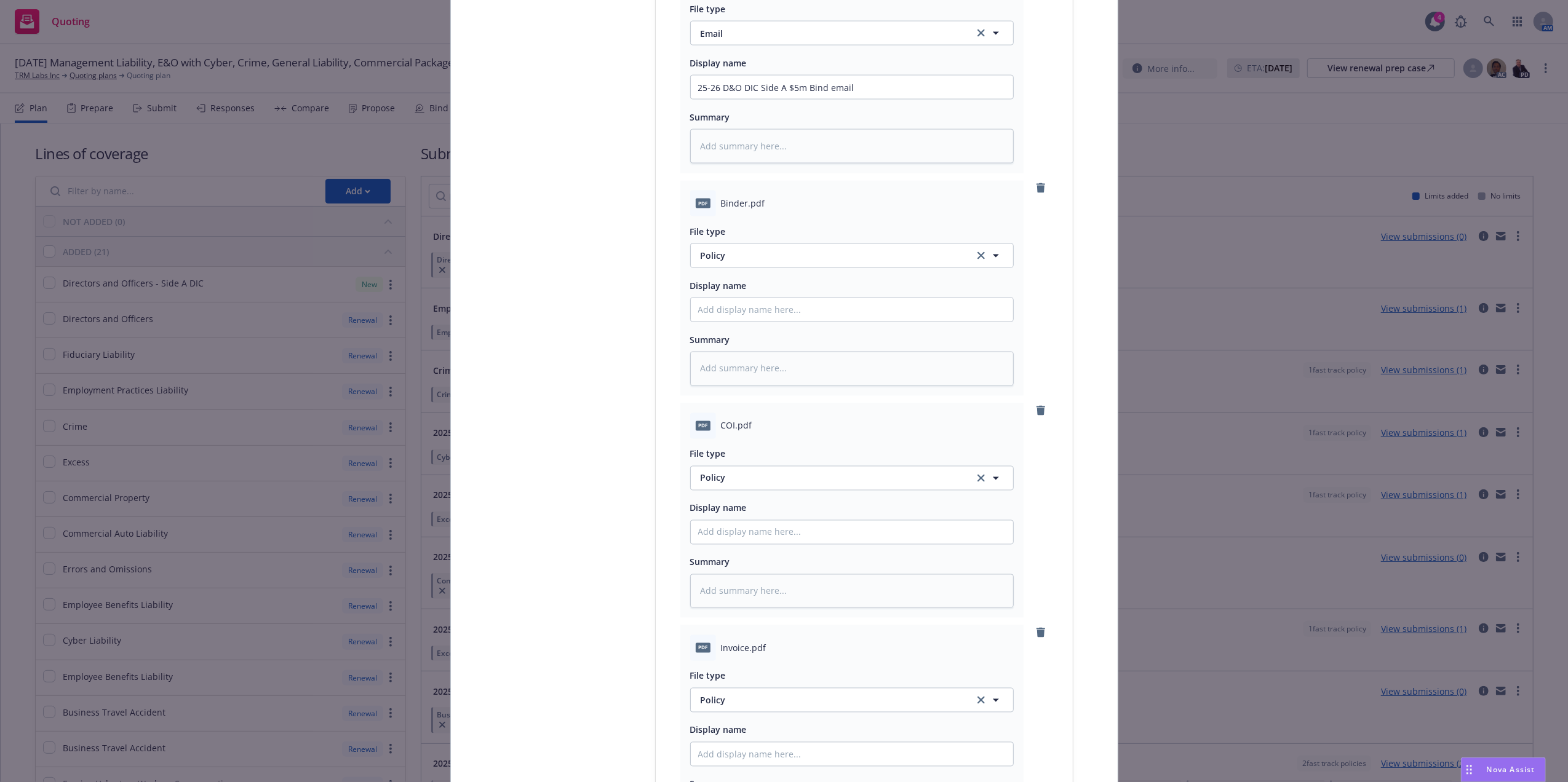
scroll to position [1965, 0]
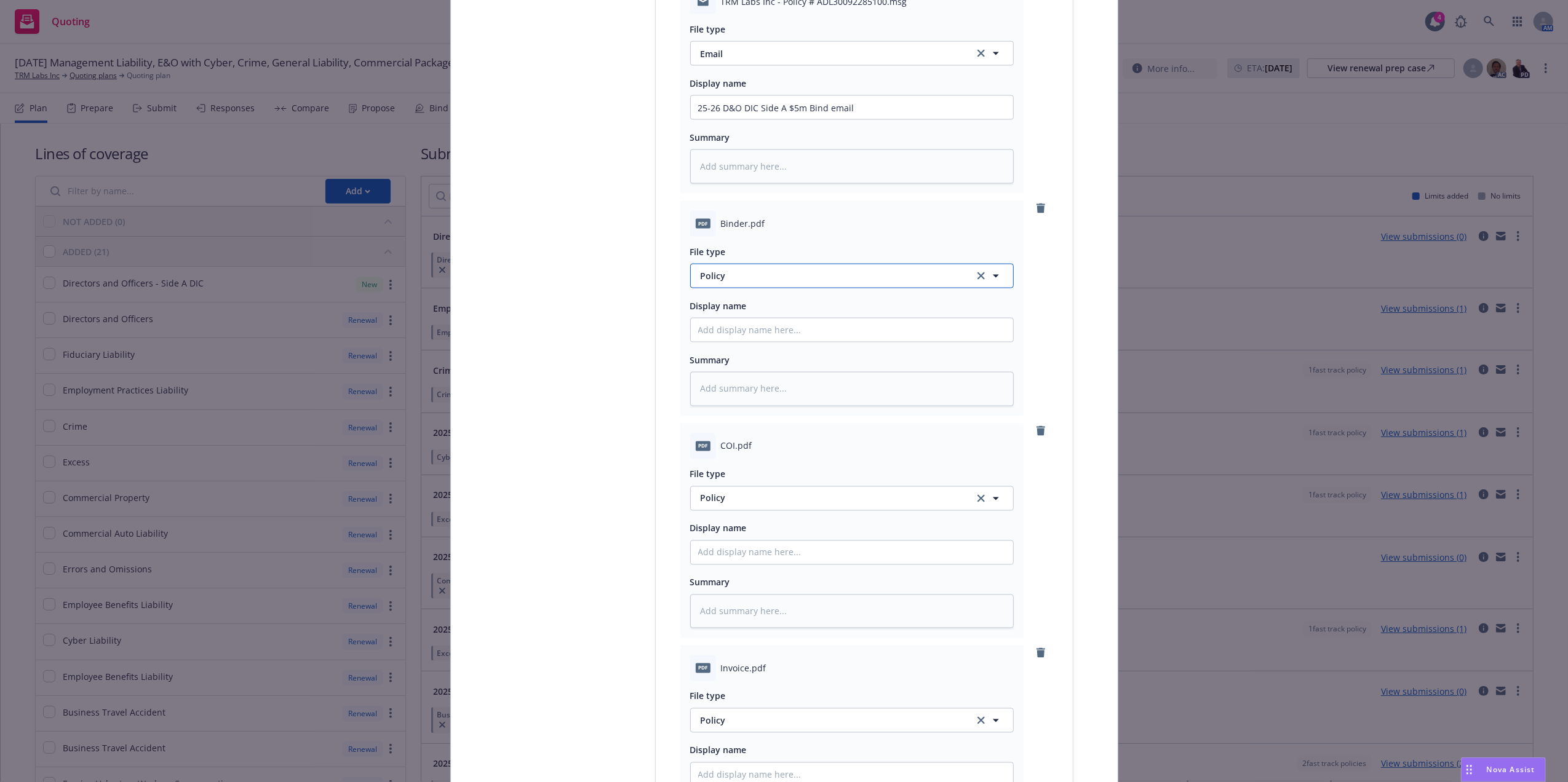
click at [781, 276] on span "Policy" at bounding box center [830, 276] width 259 height 13
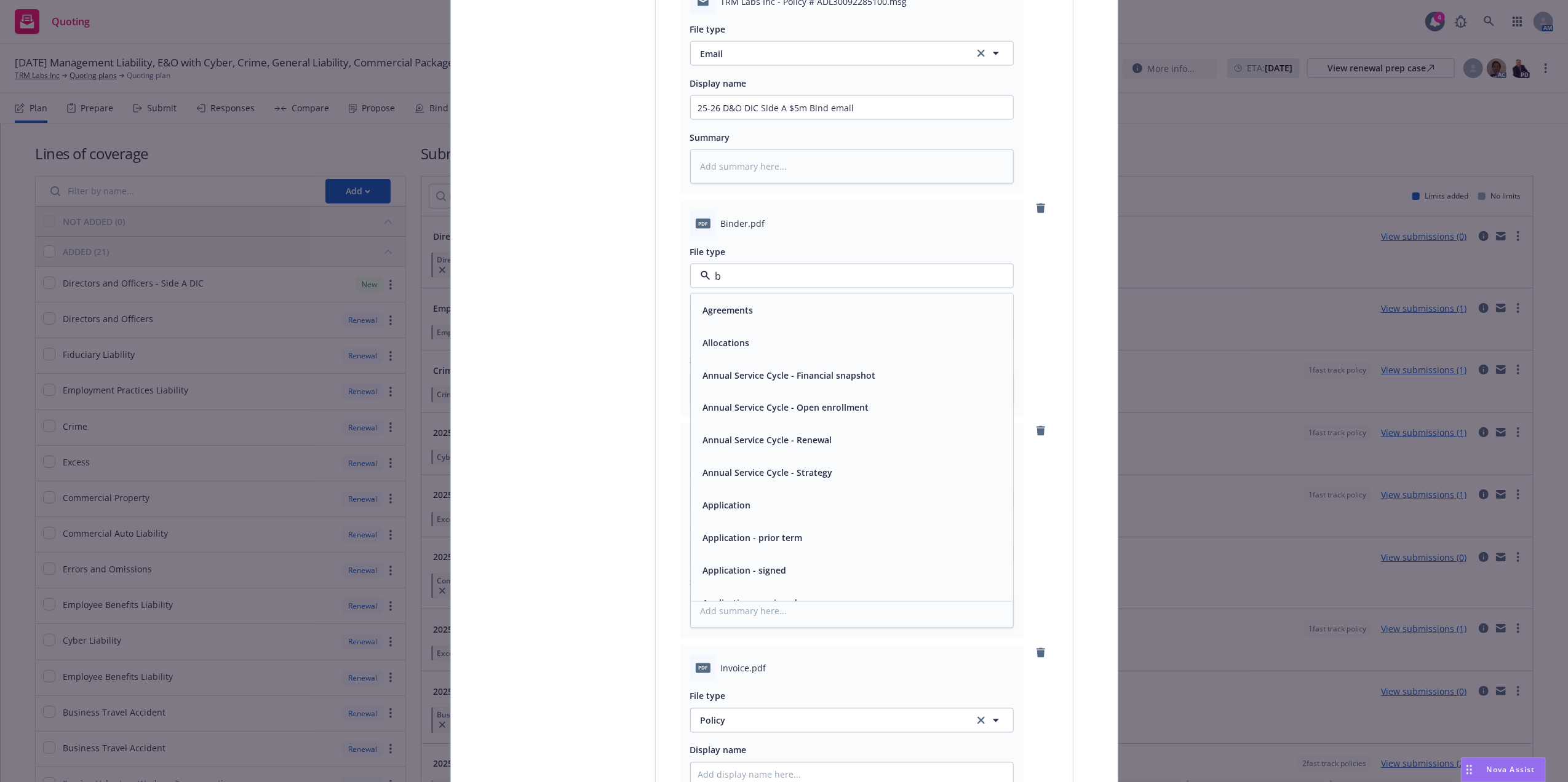
type input "bi"
click at [813, 308] on div "Binder" at bounding box center [852, 310] width 308 height 18
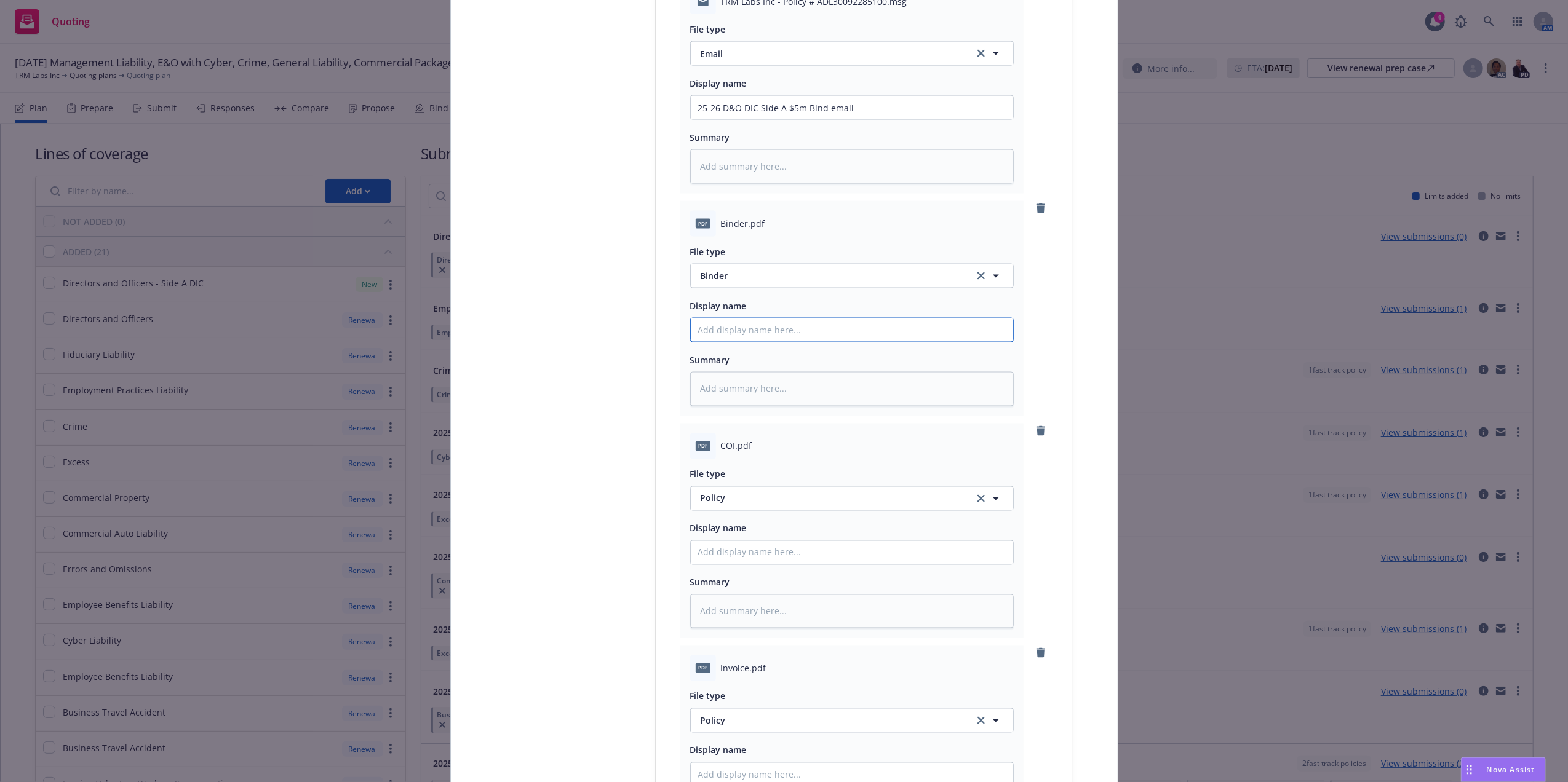
paste input "25-26 D&O DIC Side A $5m Policy"
type textarea "x"
type input "25-26 D&O DIC Side A $5m Policy"
type textarea "x"
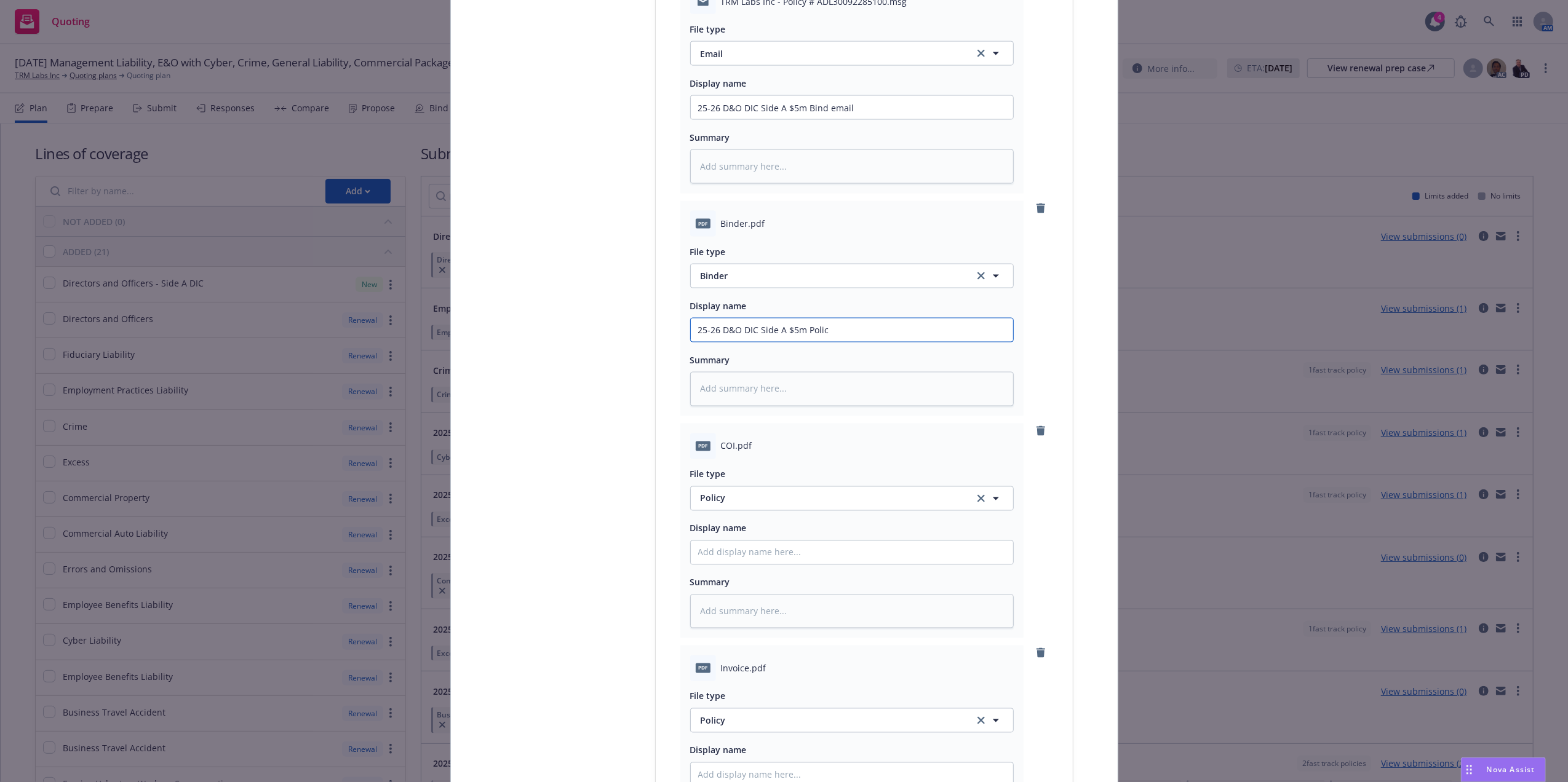
type input "25-26 D&O DIC Side A $5m Poli"
type textarea "x"
type input "25-26 D&O DIC Side A $5m Pol"
type textarea "x"
type input "25-26 D&O DIC Side A $5m Po"
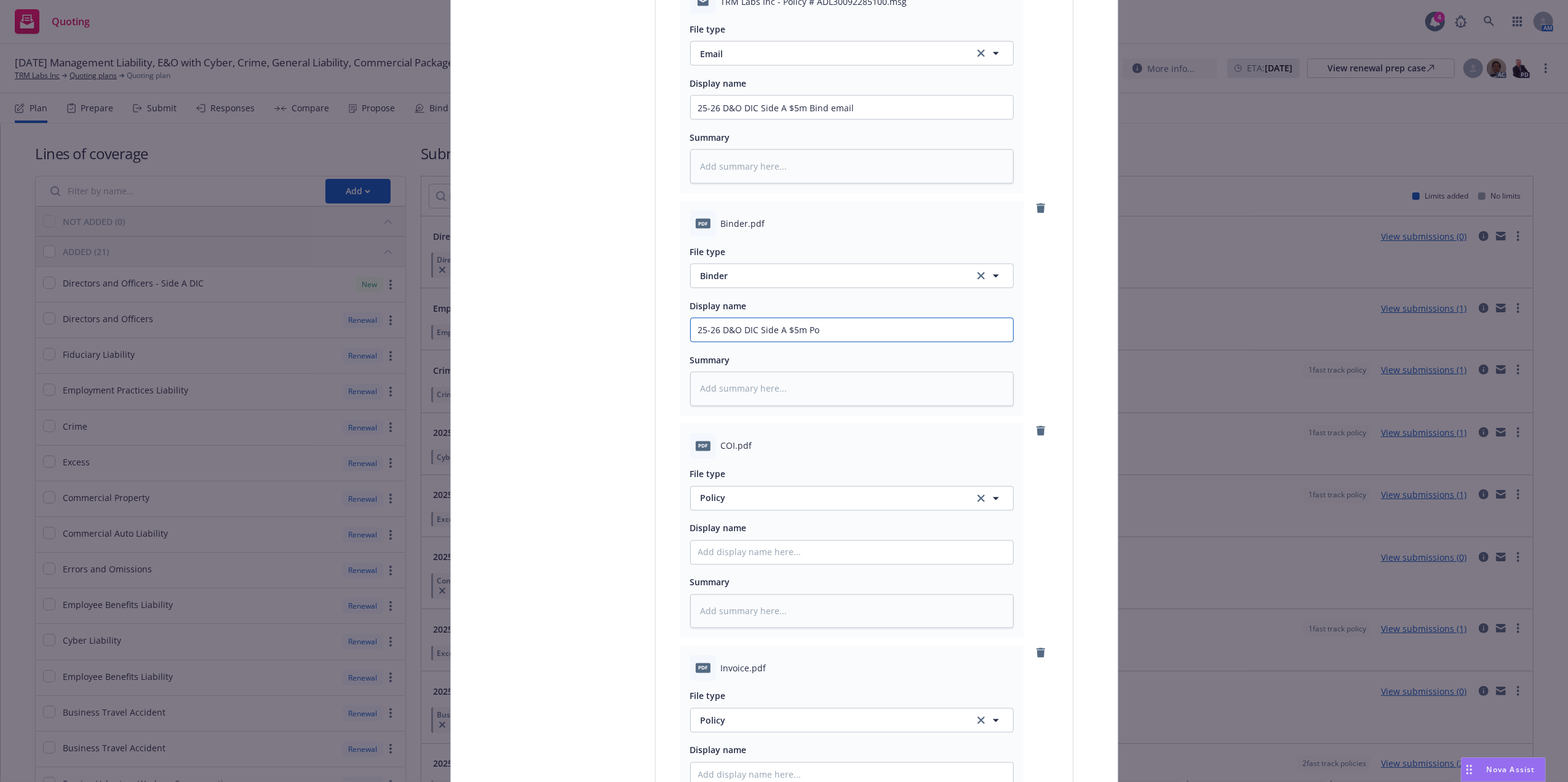
type textarea "x"
type input "25-26 D&O DIC Side A $5m P"
type textarea "x"
type input "25-26 D&O DIC Side A $5m"
type textarea "x"
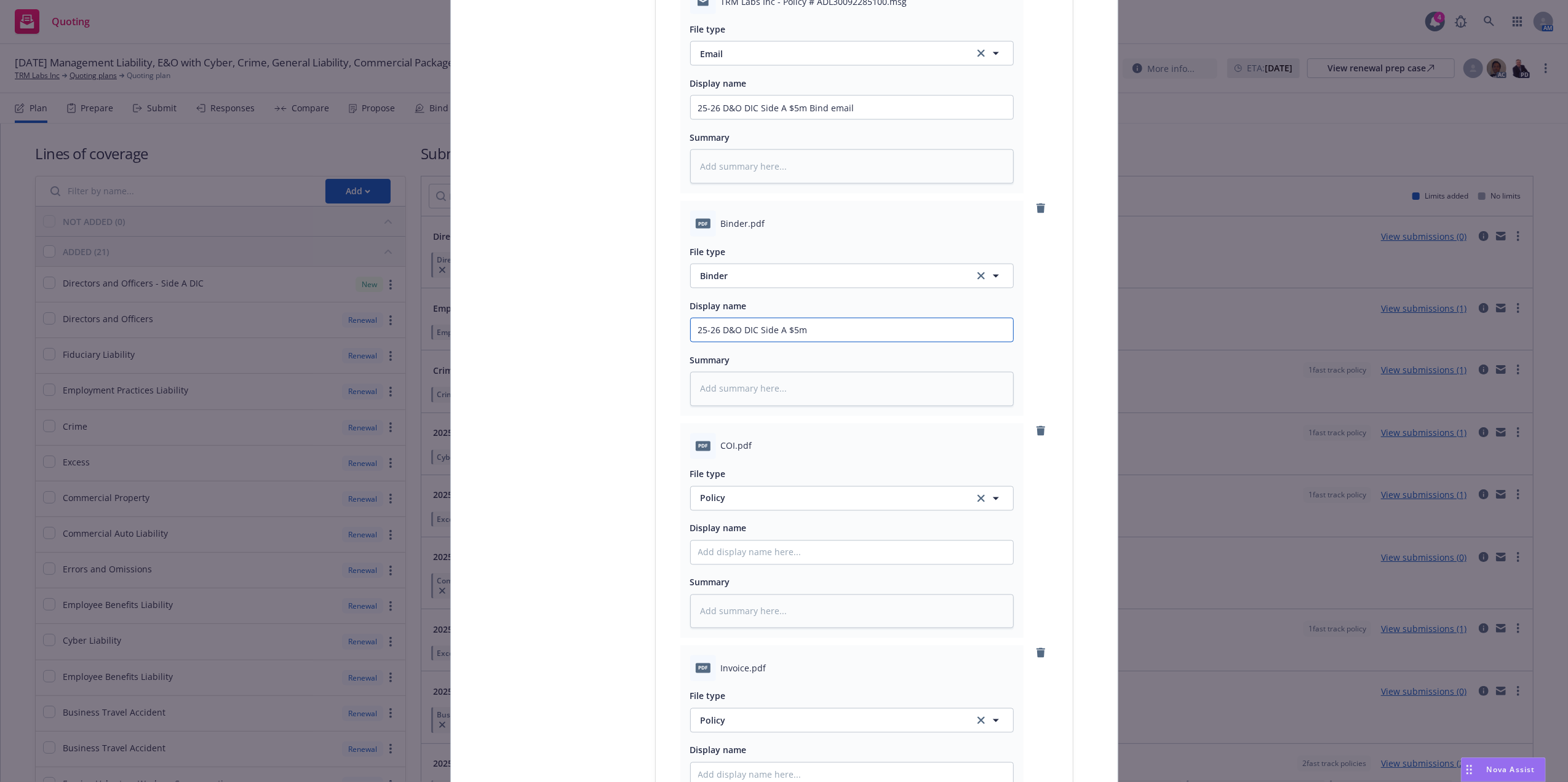
type input "25-26 D&O DIC Side A $5m B"
type textarea "x"
type input "25-26 D&O DIC Side A $5m Bi"
type textarea "x"
type input "25-26 D&O DIC Side A $5m Bin"
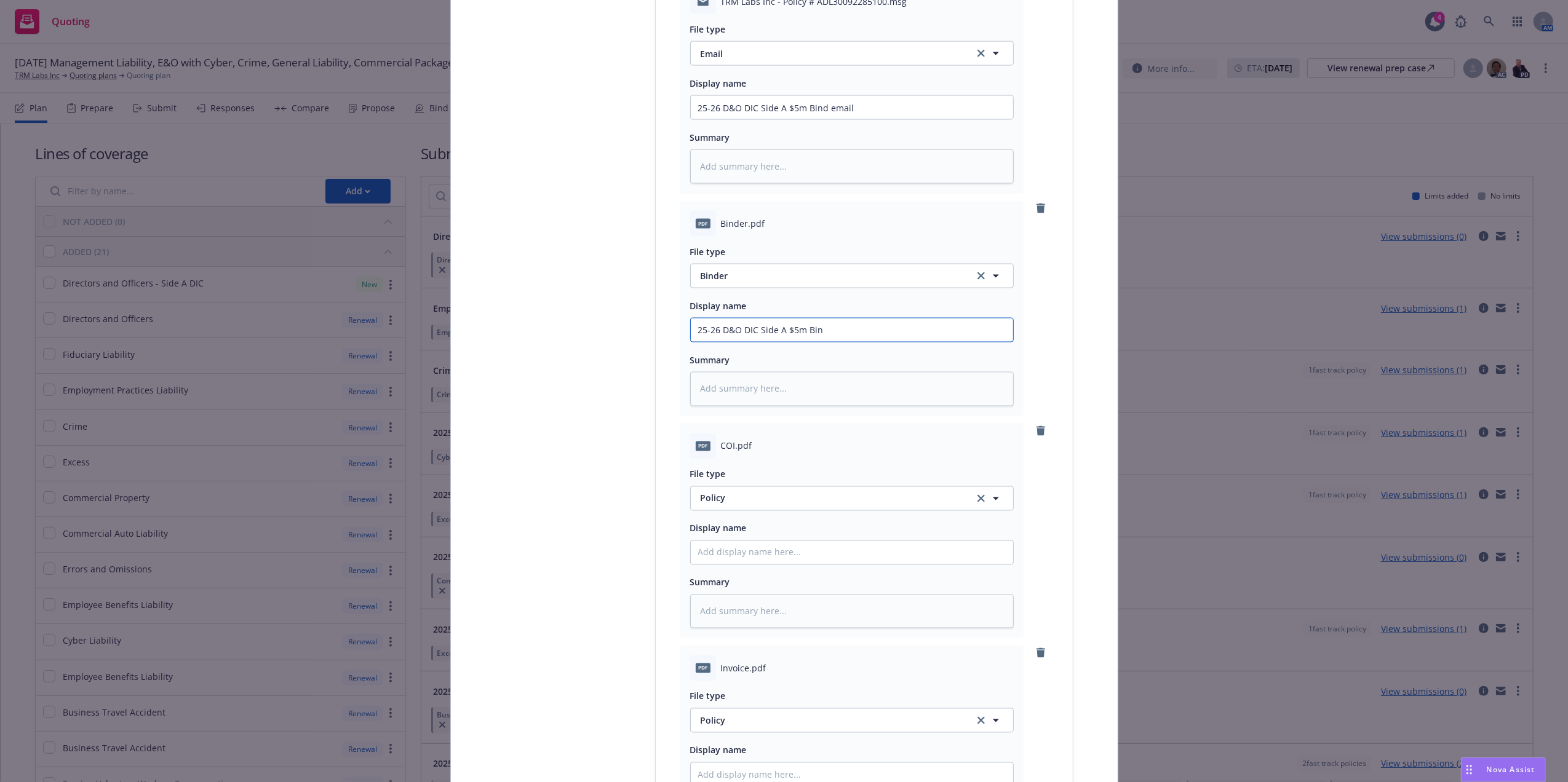
type textarea "x"
type input "25-26 D&O DIC Side A $5m Bind"
type textarea "x"
type input "25-26 D&O DIC Side A $5m Binder"
type textarea "x"
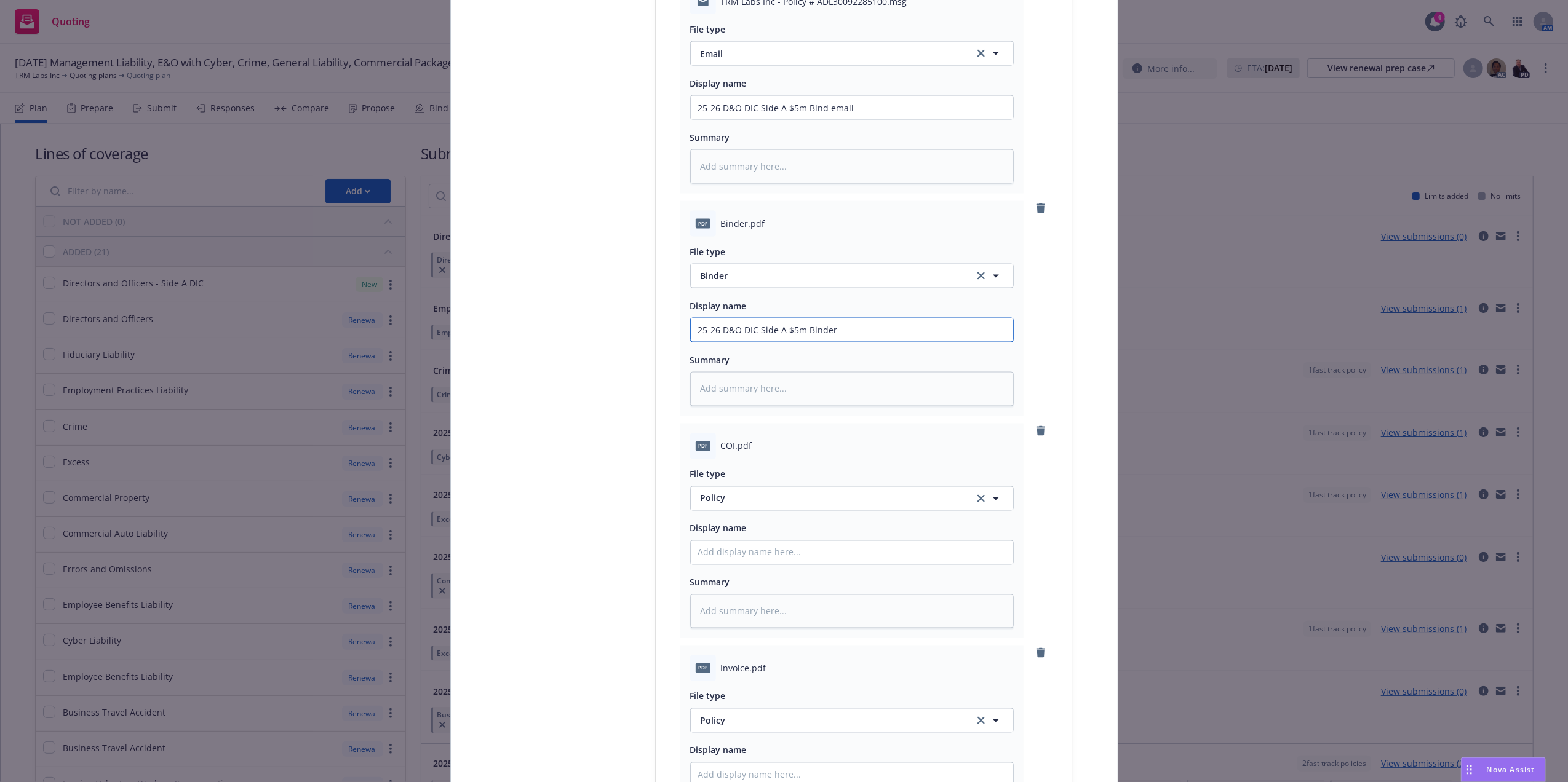
type input "25-26 D&O DIC Side A $5m Binder"
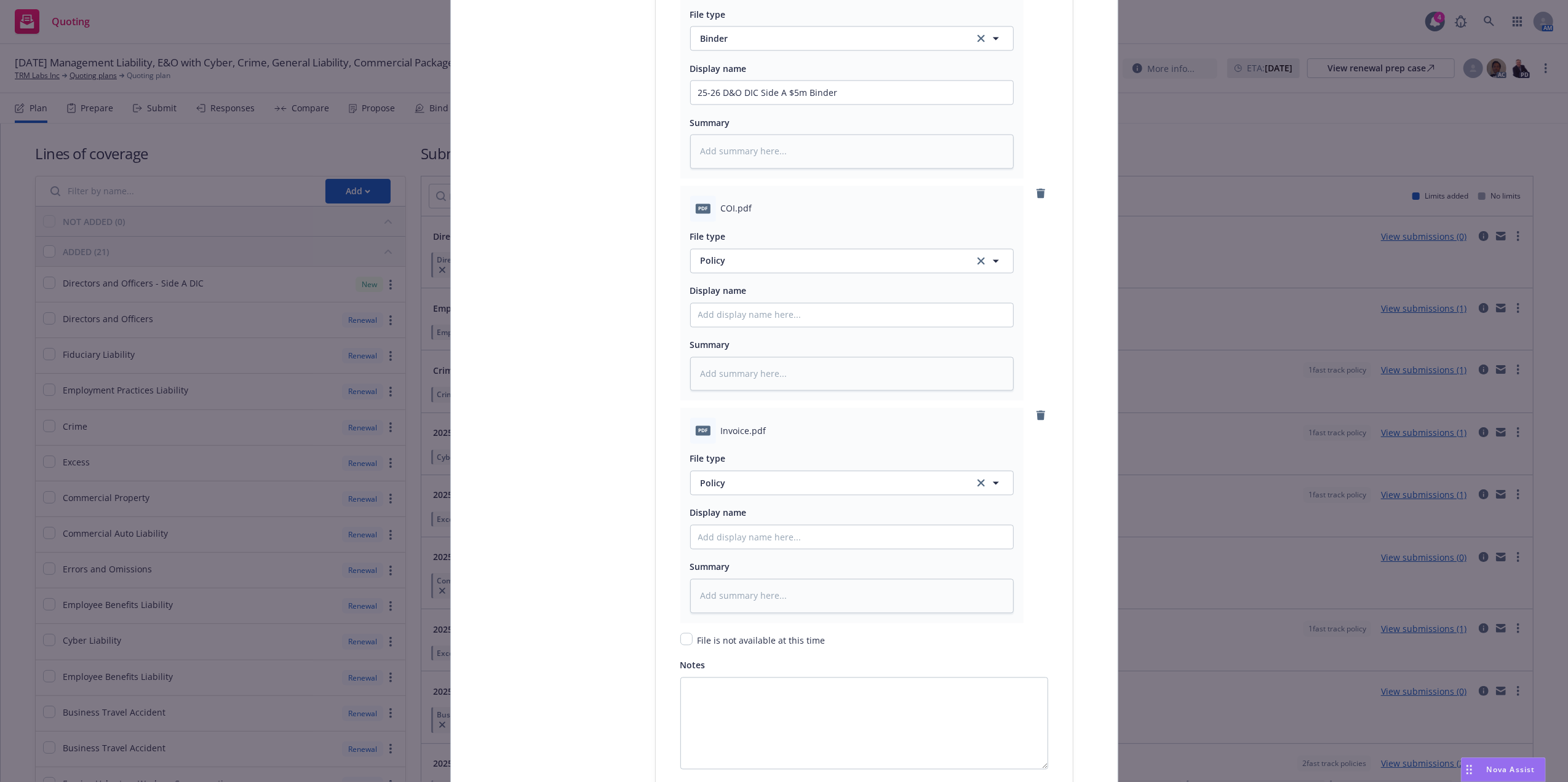
scroll to position [2286, 0]
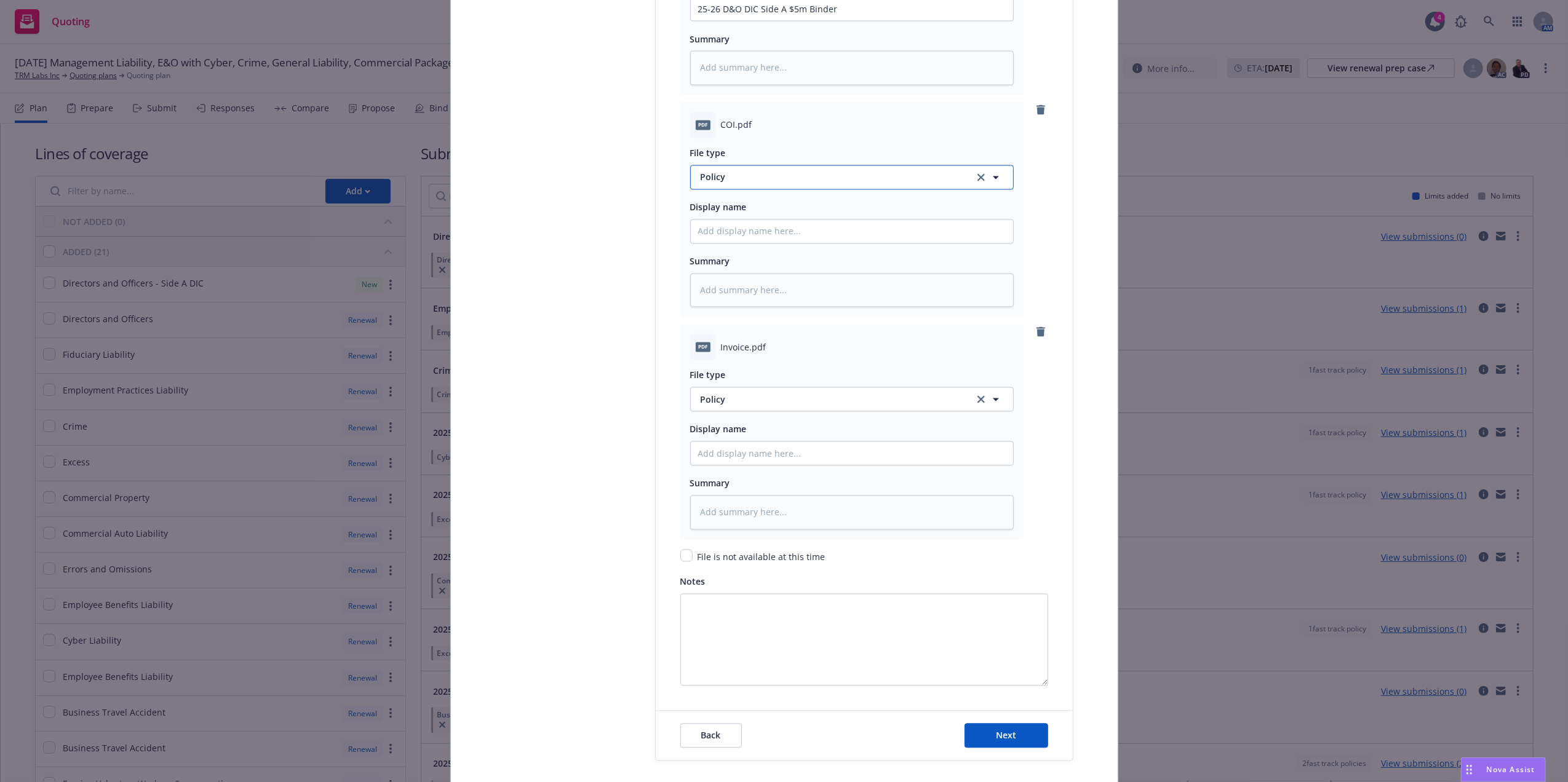
click at [739, 177] on span "Policy" at bounding box center [830, 177] width 259 height 13
type input "conf"
click at [739, 315] on span "Coverage confirmation" at bounding box center [751, 309] width 96 height 13
paste input "25-26 D&O DIC Side A $5m Binder"
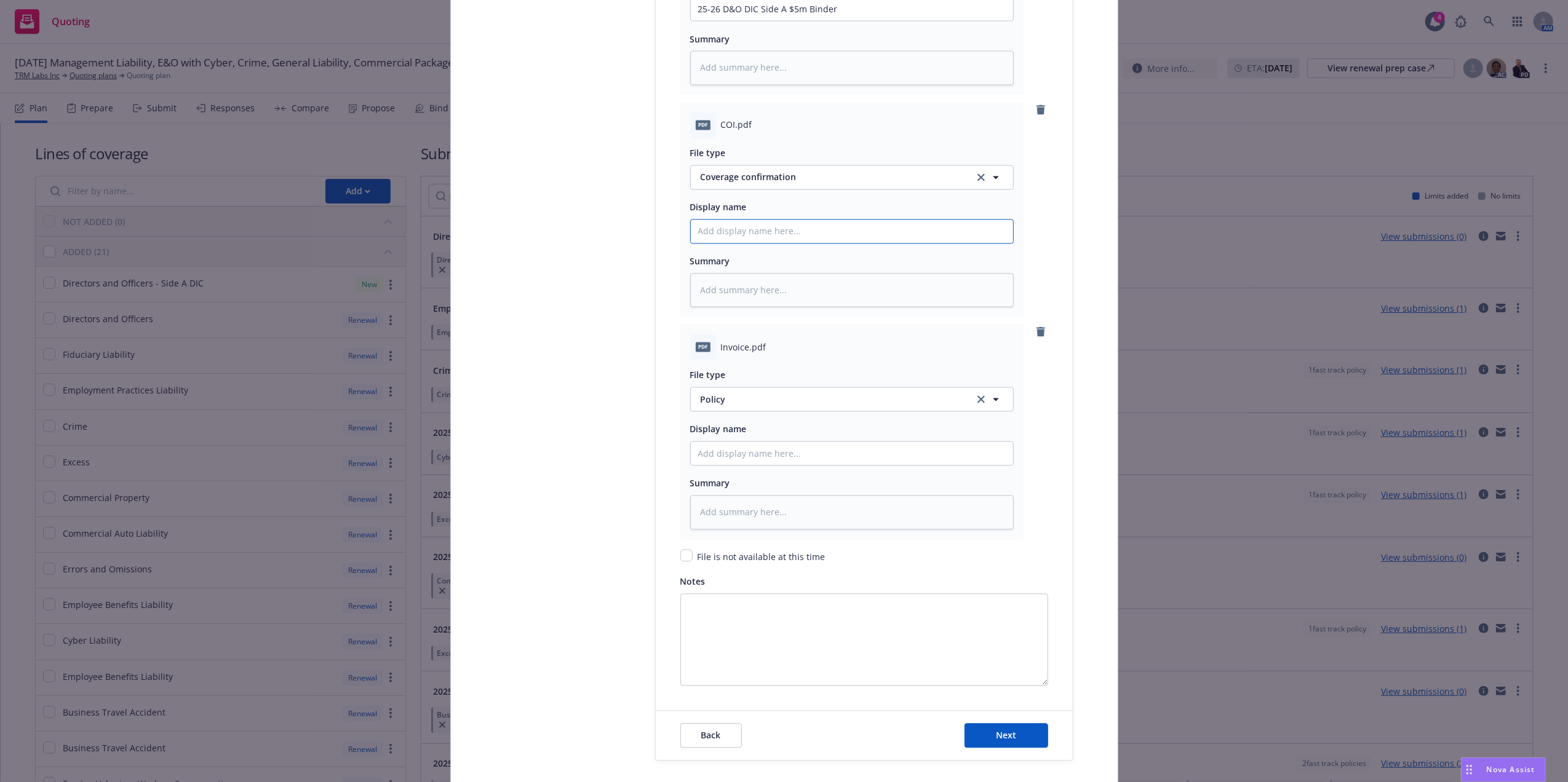
type textarea "x"
type input "25-26 D&O DIC Side A $5m Binder"
type textarea "x"
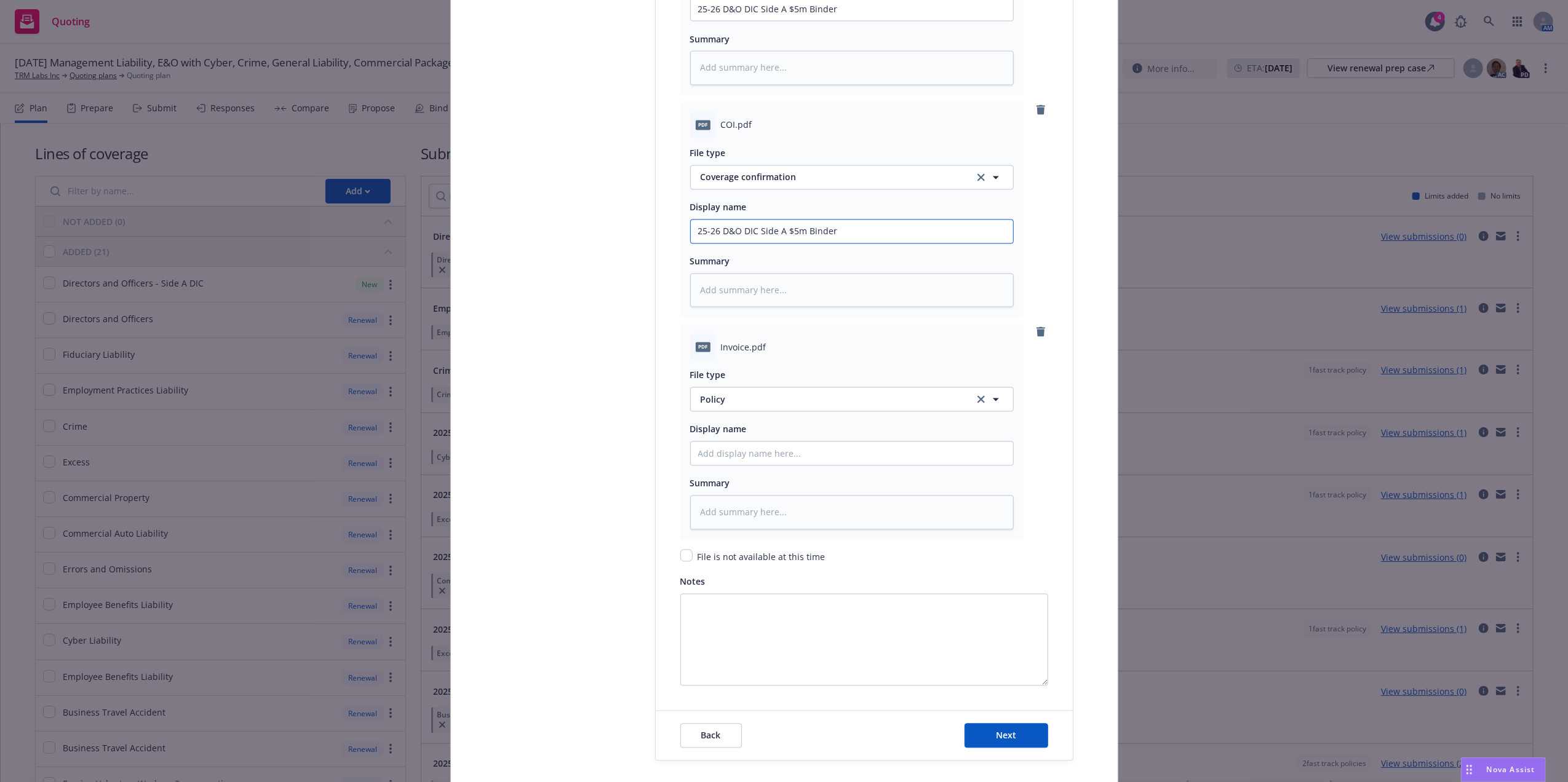
type input "25-26 D&O DIC Side A $5m C"
type textarea "x"
type input "25-26 D&O DIC Side A $5m Co"
type textarea "x"
type input "25-26 D&O DIC Side A $5m Cov"
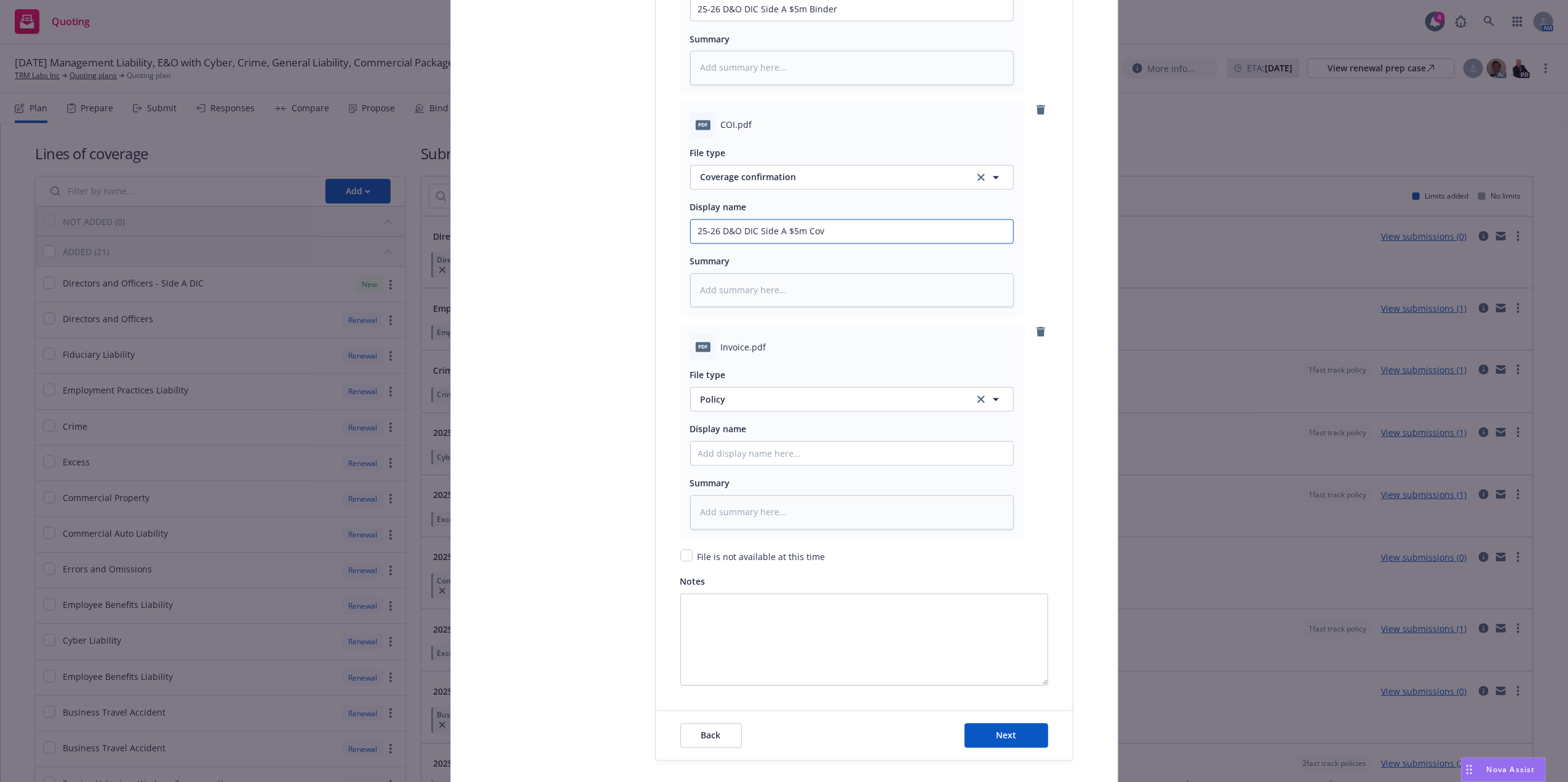
type textarea "x"
type input "25-26 D&O DIC Side A $5m Cove"
type textarea "x"
type input "25-26 D&O DIC Side A $5m Cover"
type textarea "x"
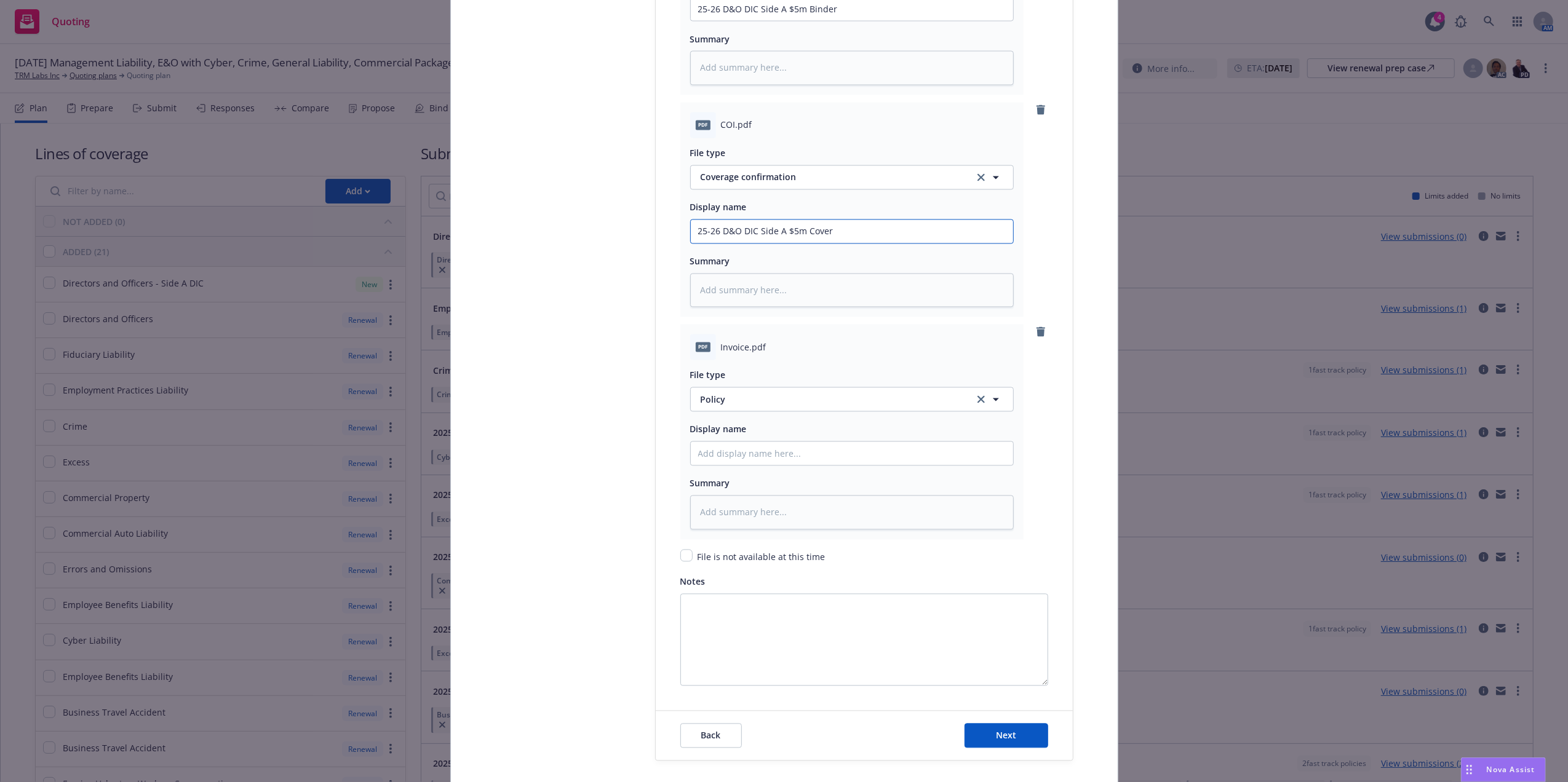
type input "25-26 D&O DIC Side A $5m Covera"
type textarea "x"
type input "25-26 D&O DIC Side A $5m Coverag"
type textarea "x"
type input "25-26 D&O DIC Side A $5m Coverage"
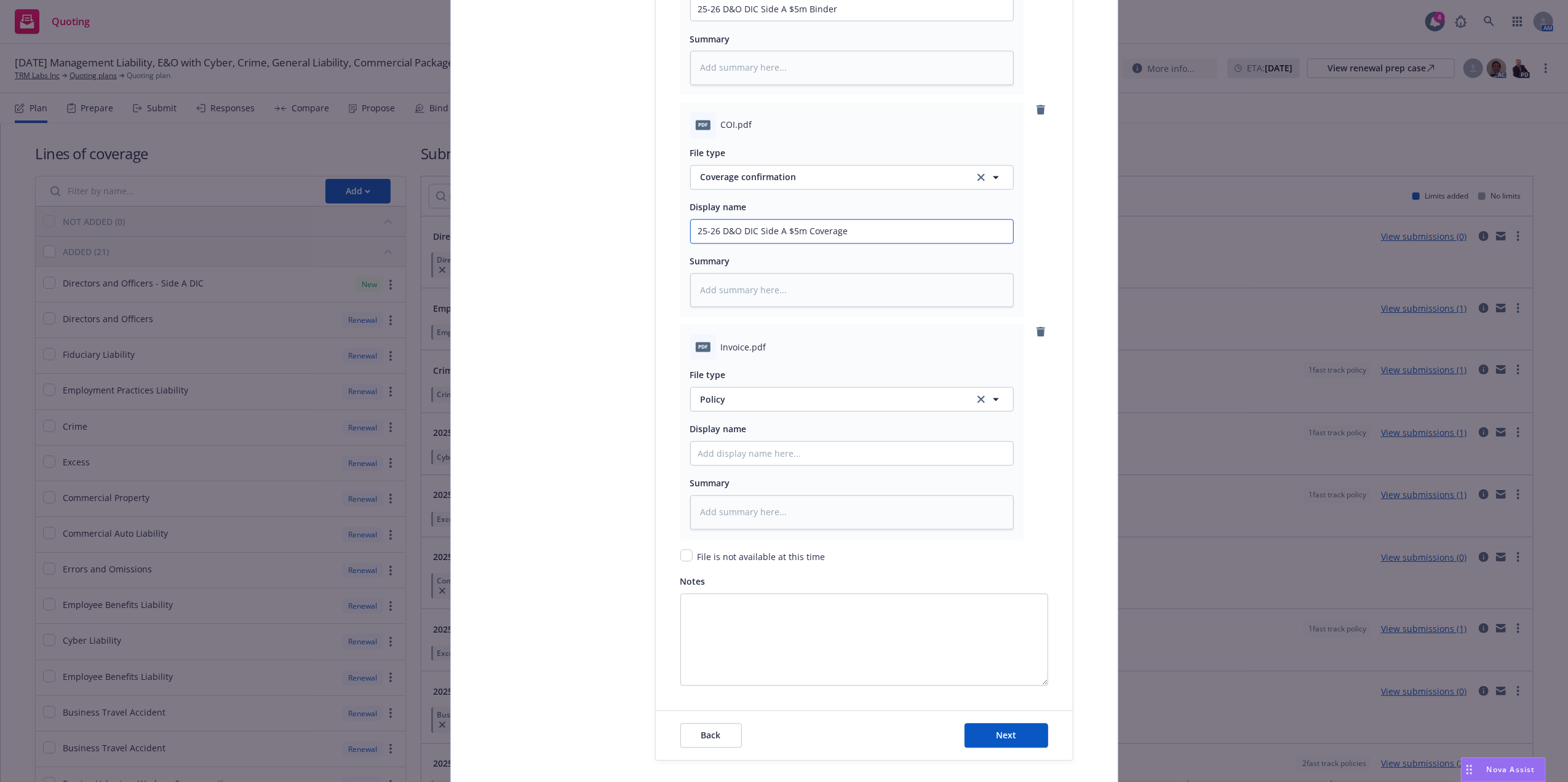
type textarea "x"
type input "25-26 D&O DIC Side A $5m Coverage"
type textarea "x"
type input "25-26 D&O DIC Side A $5m Coverage Co"
type textarea "x"
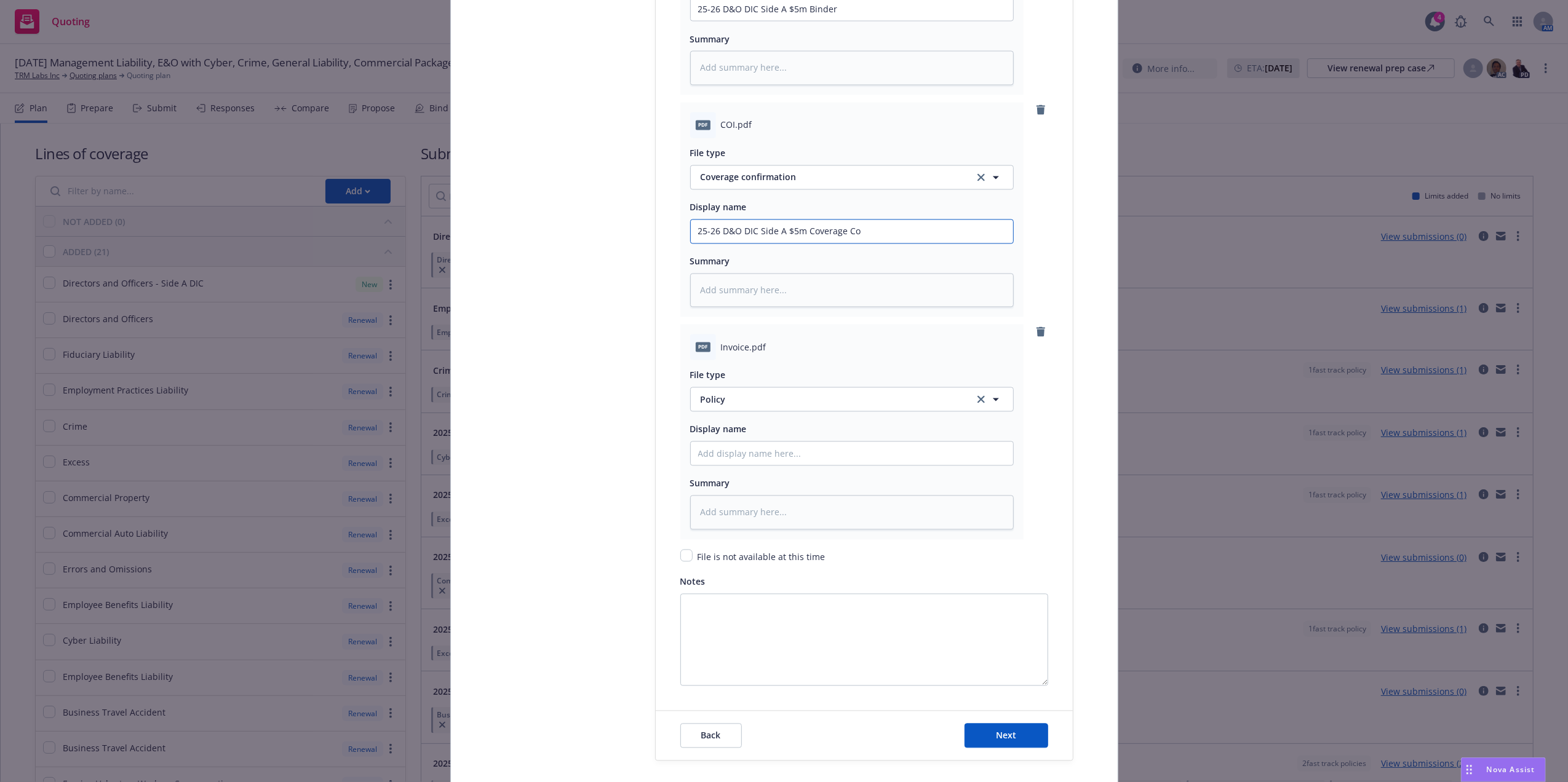
type input "25-26 D&O DIC Side A $5m Coverage Con"
type textarea "x"
type input "25-26 D&O DIC Side A $5m Coverage Confi"
type textarea "x"
type input "25-26 D&O DIC Side A $5m Coverage Confirm"
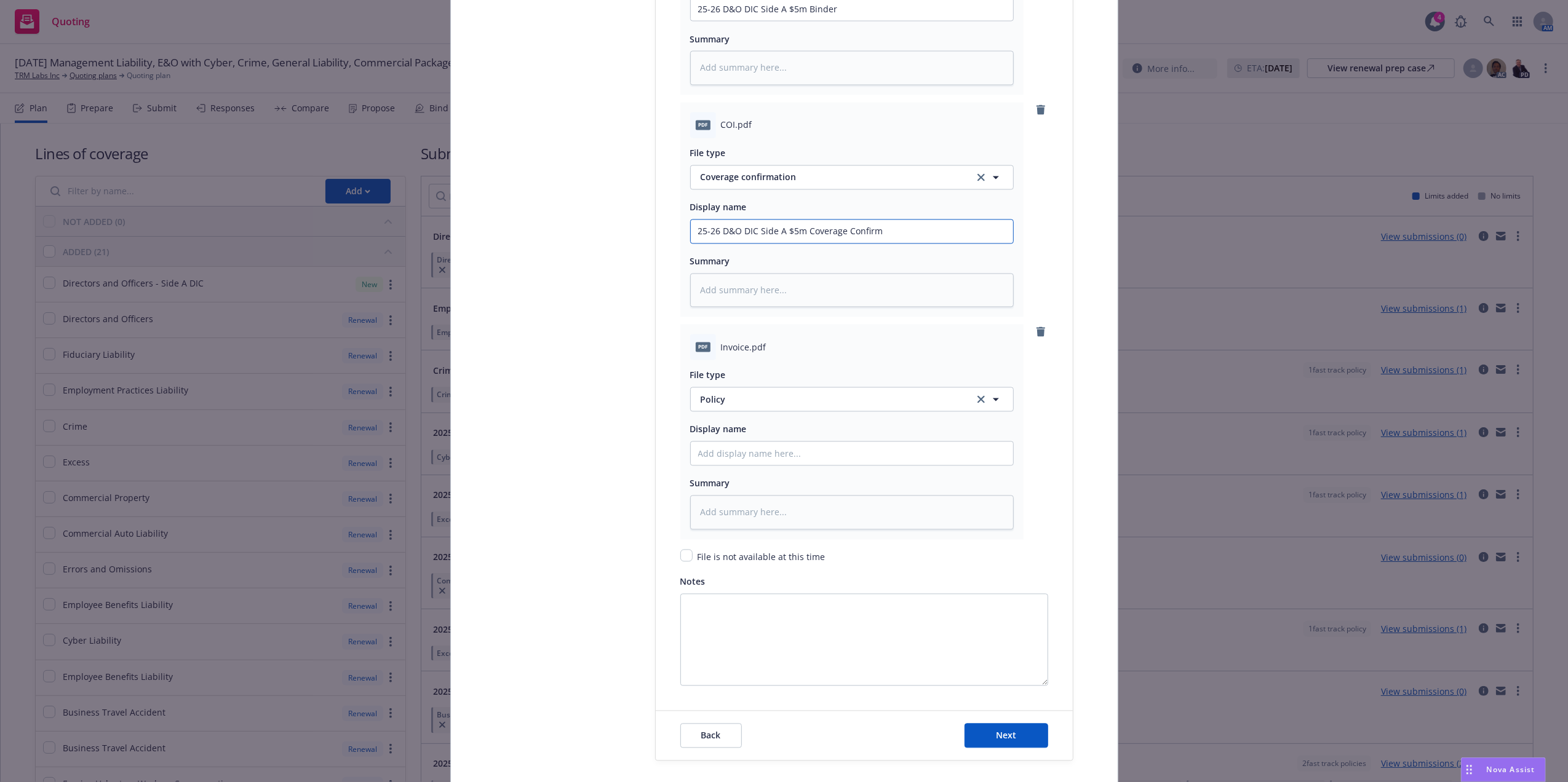
type textarea "x"
type input "25-26 D&O DIC Side A $5m Coverage Confirmat"
type textarea "x"
type input "25-26 D&O DIC Side A $5m Coverage Confirmati"
type textarea "x"
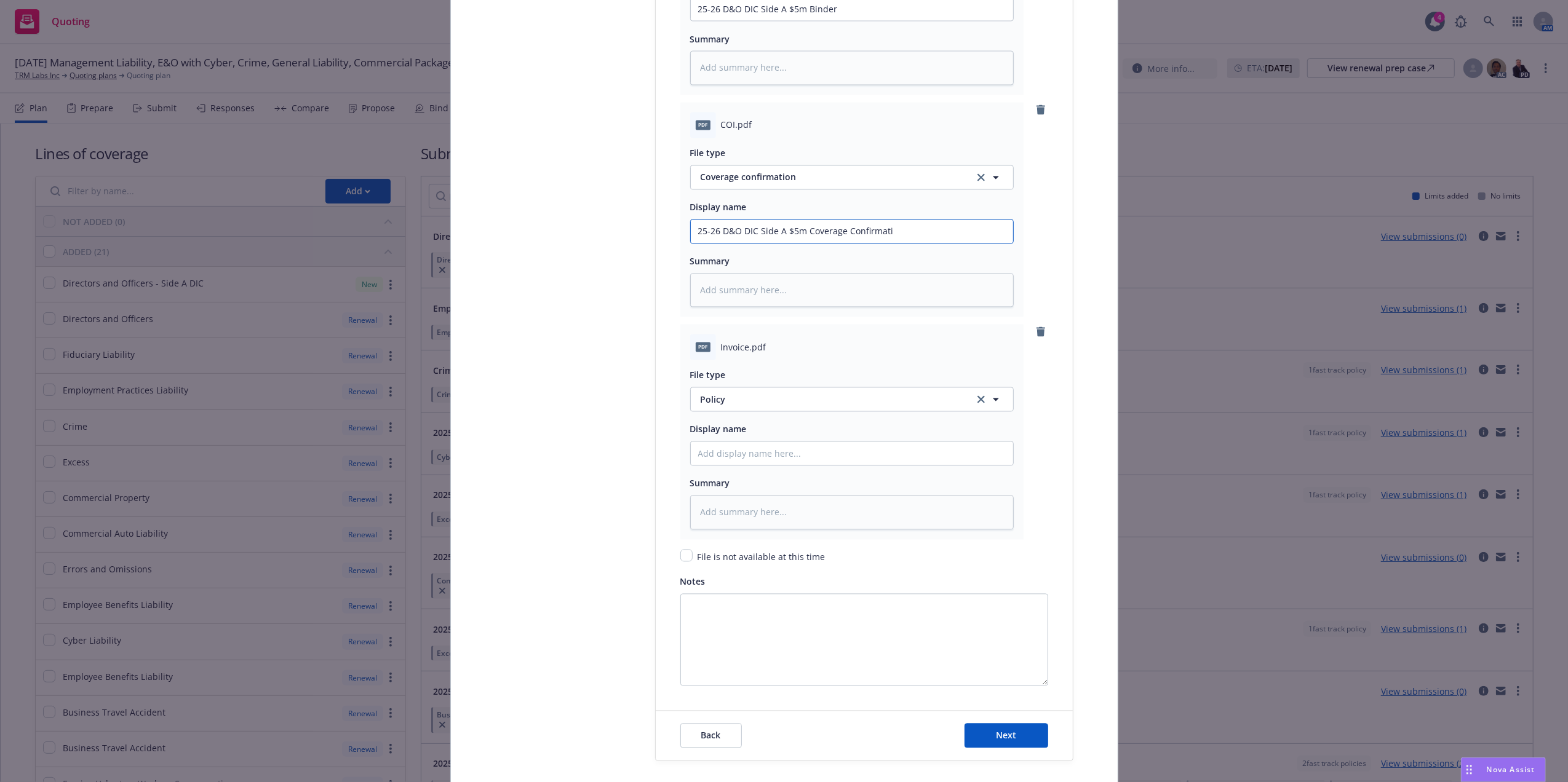
type input "25-26 D&O DIC Side A $5m Coverage Confirmatio"
type textarea "x"
type input "25-26 D&O DIC Side A $5m Coverage Confirmation"
click at [786, 399] on span "Policy" at bounding box center [830, 400] width 259 height 13
type input "inv"
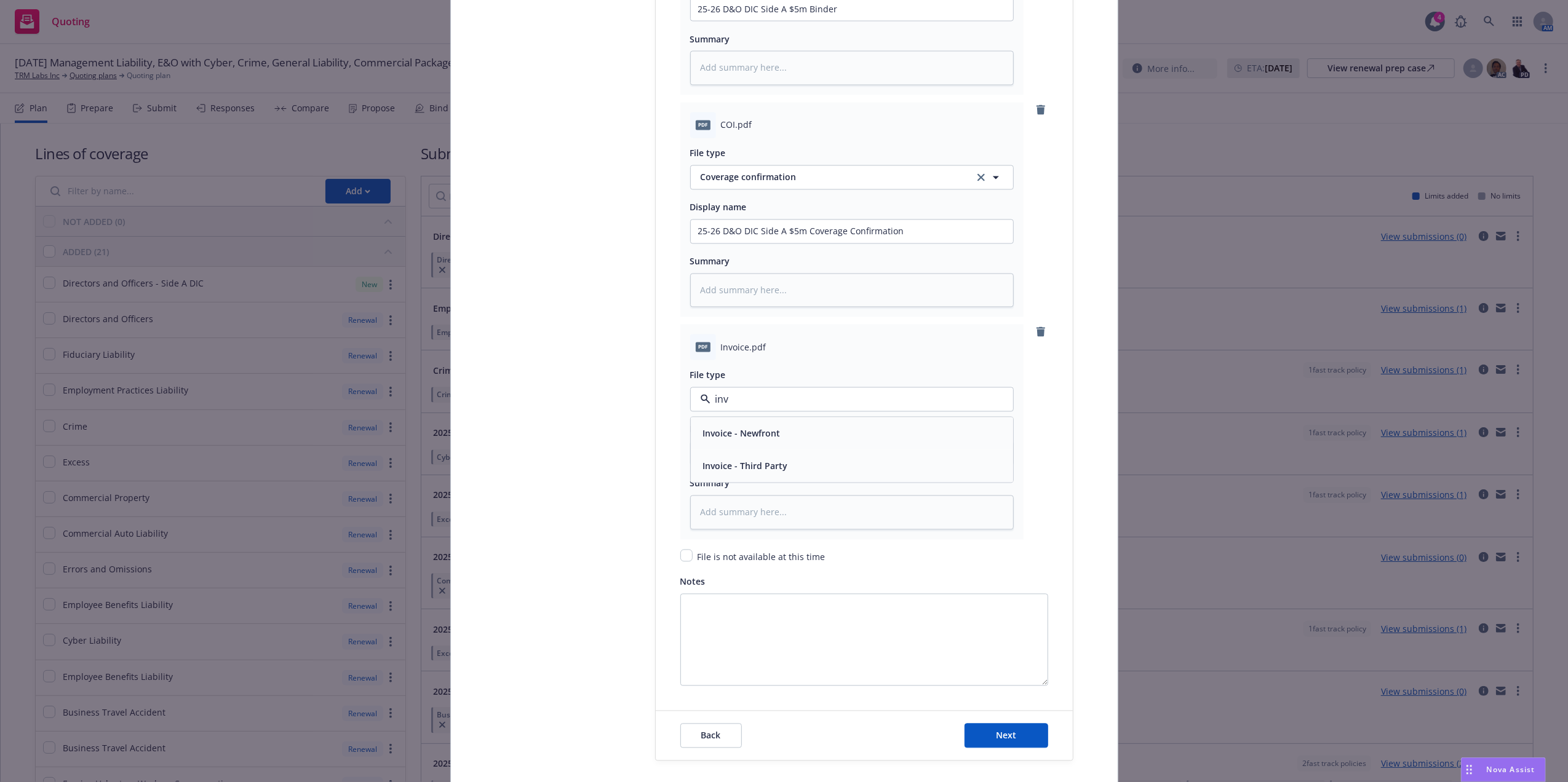
click at [770, 464] on span "Invoice - Third Party" at bounding box center [746, 466] width 85 height 13
paste input "25-26 D&O DIC Side A $5m Binder"
type textarea "x"
type input "25-26 D&O DIC Side A $5m Binder"
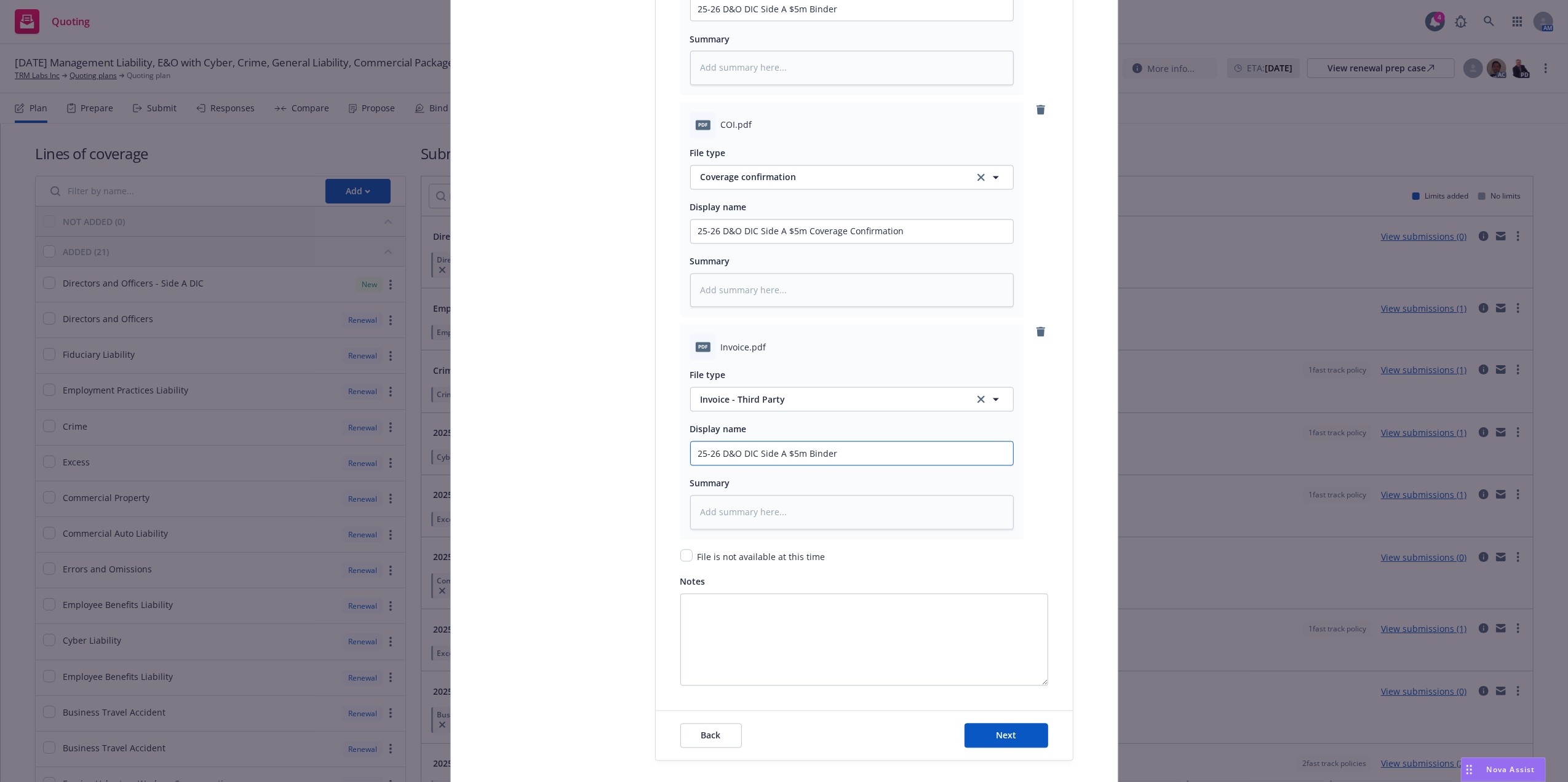
type textarea "x"
type input "25-26 D&O DIC Side A $5m I"
type textarea "x"
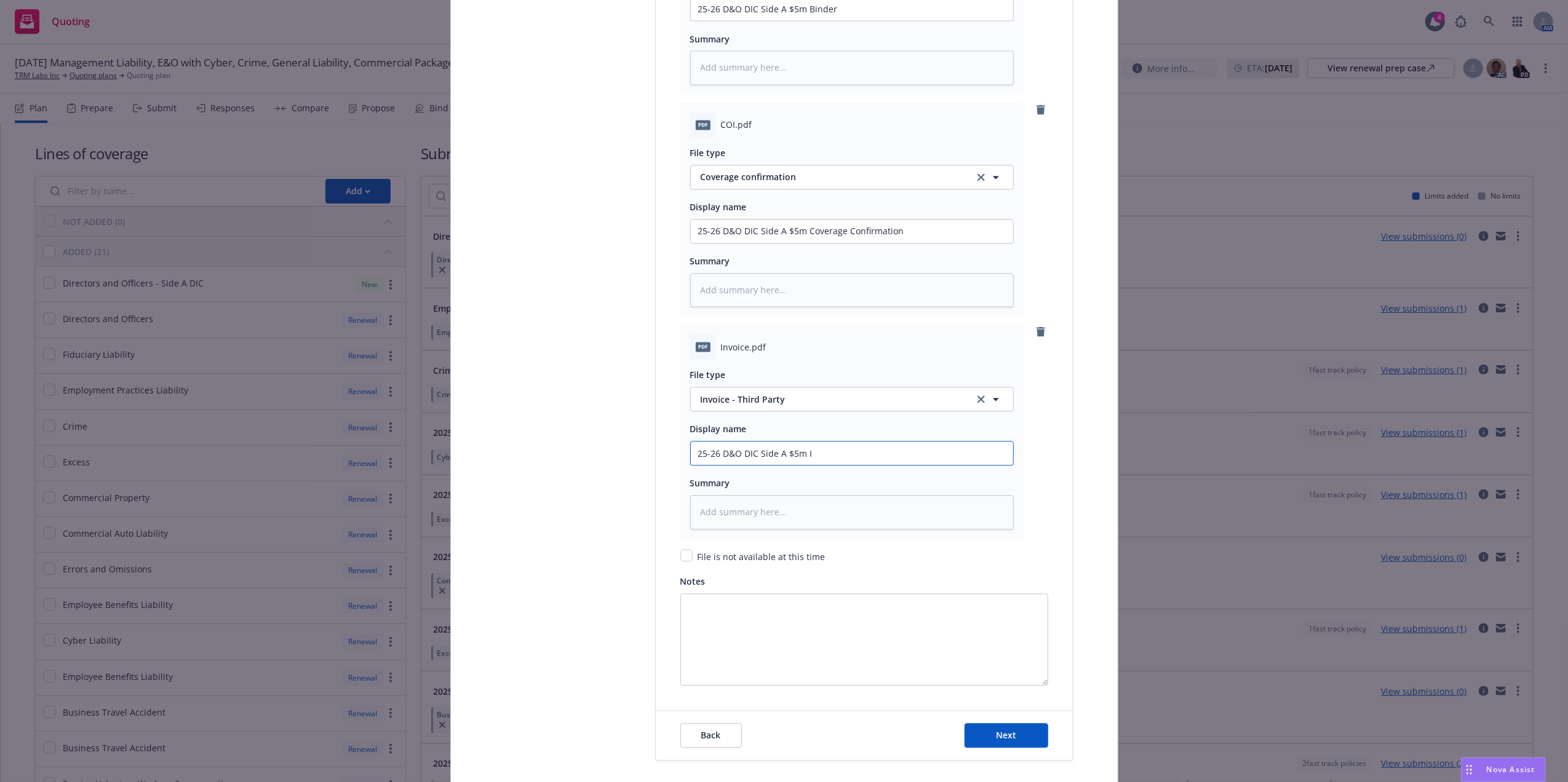
type input "25-26 D&O DIC Side A $5m In"
type textarea "x"
type input "25-26 D&O DIC Side A $5m Inv"
type textarea "x"
type input "25-26 D&O DIC Side A $5m Invo"
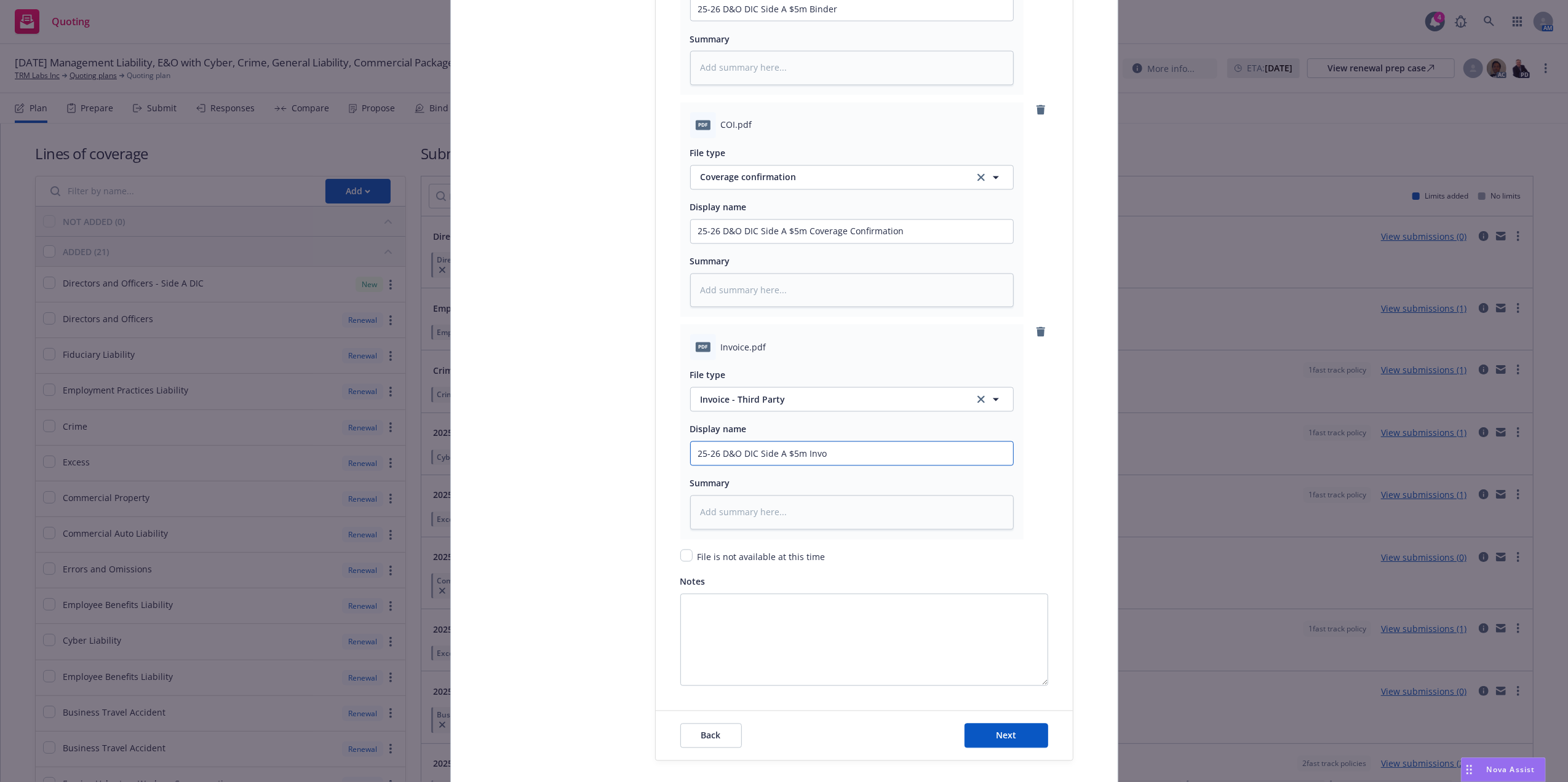
type textarea "x"
type input "25-26 D&O DIC Side A $5m Invoi"
type textarea "x"
type input "25-26 D&O DIC Side A $5m Invoic"
type textarea "x"
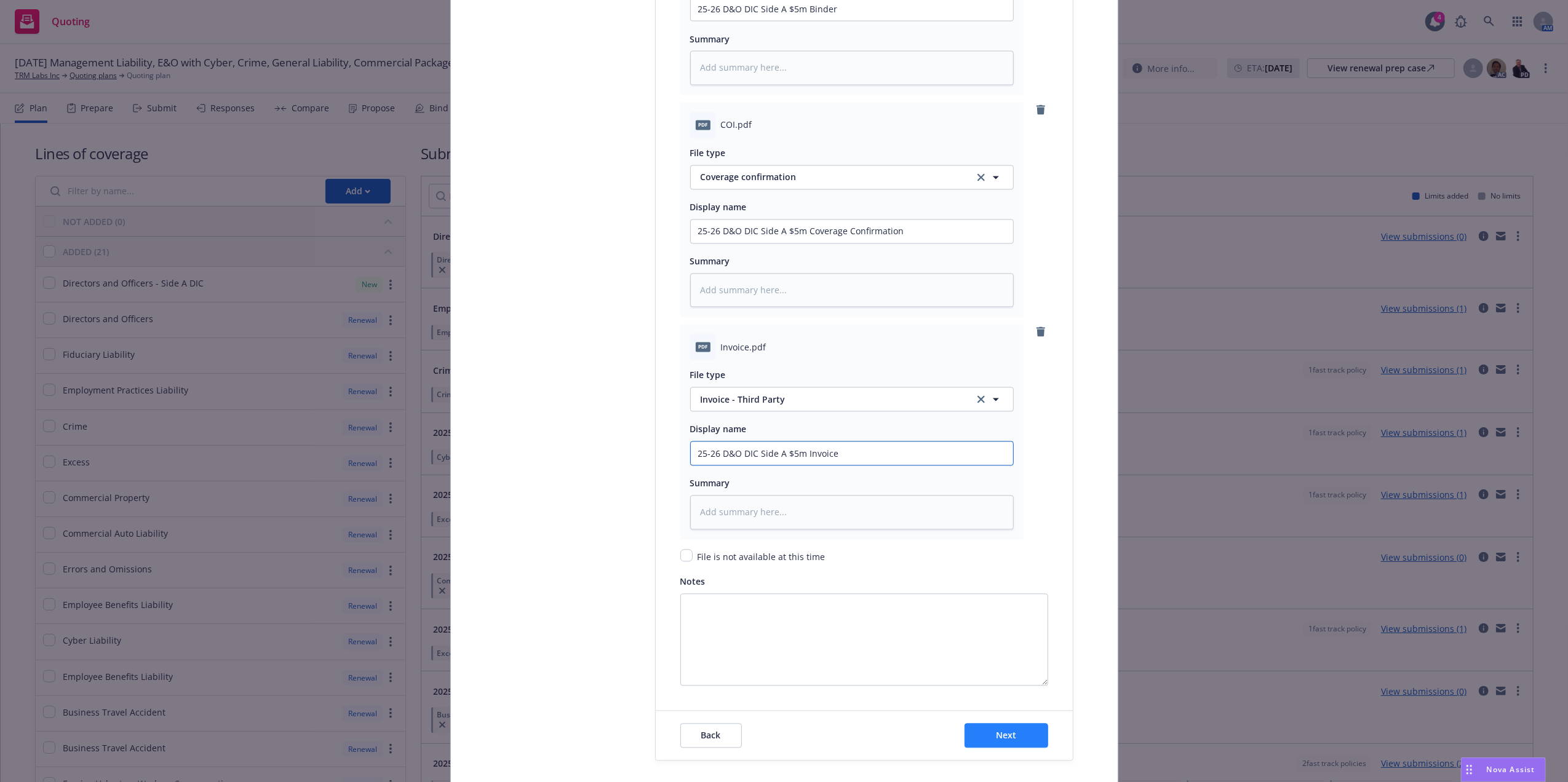
type input "25-26 D&O DIC Side A $5m Invoice"
click at [999, 741] on span "Next" at bounding box center [1005, 735] width 20 height 11
type textarea "x"
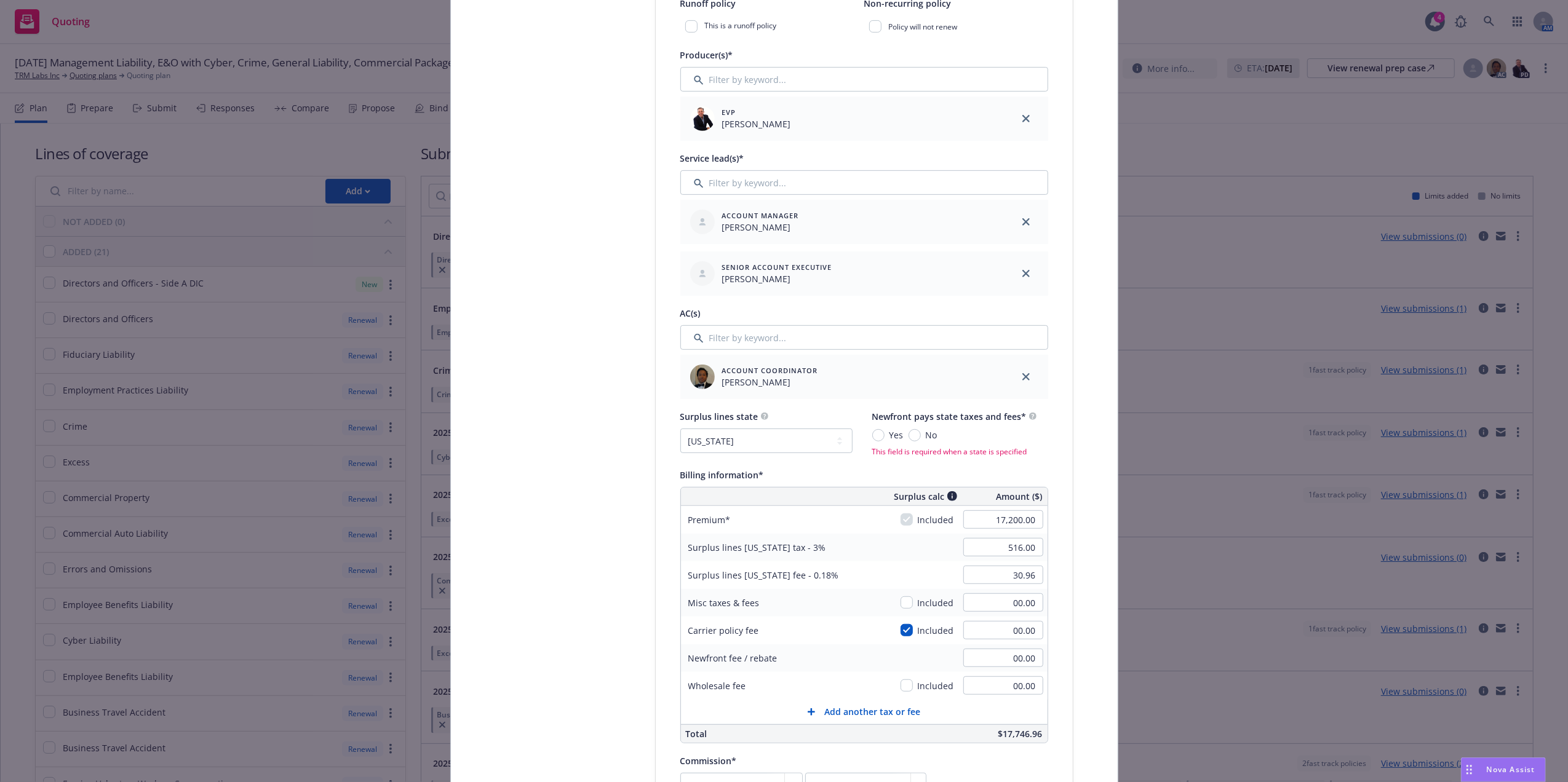
scroll to position [478, 0]
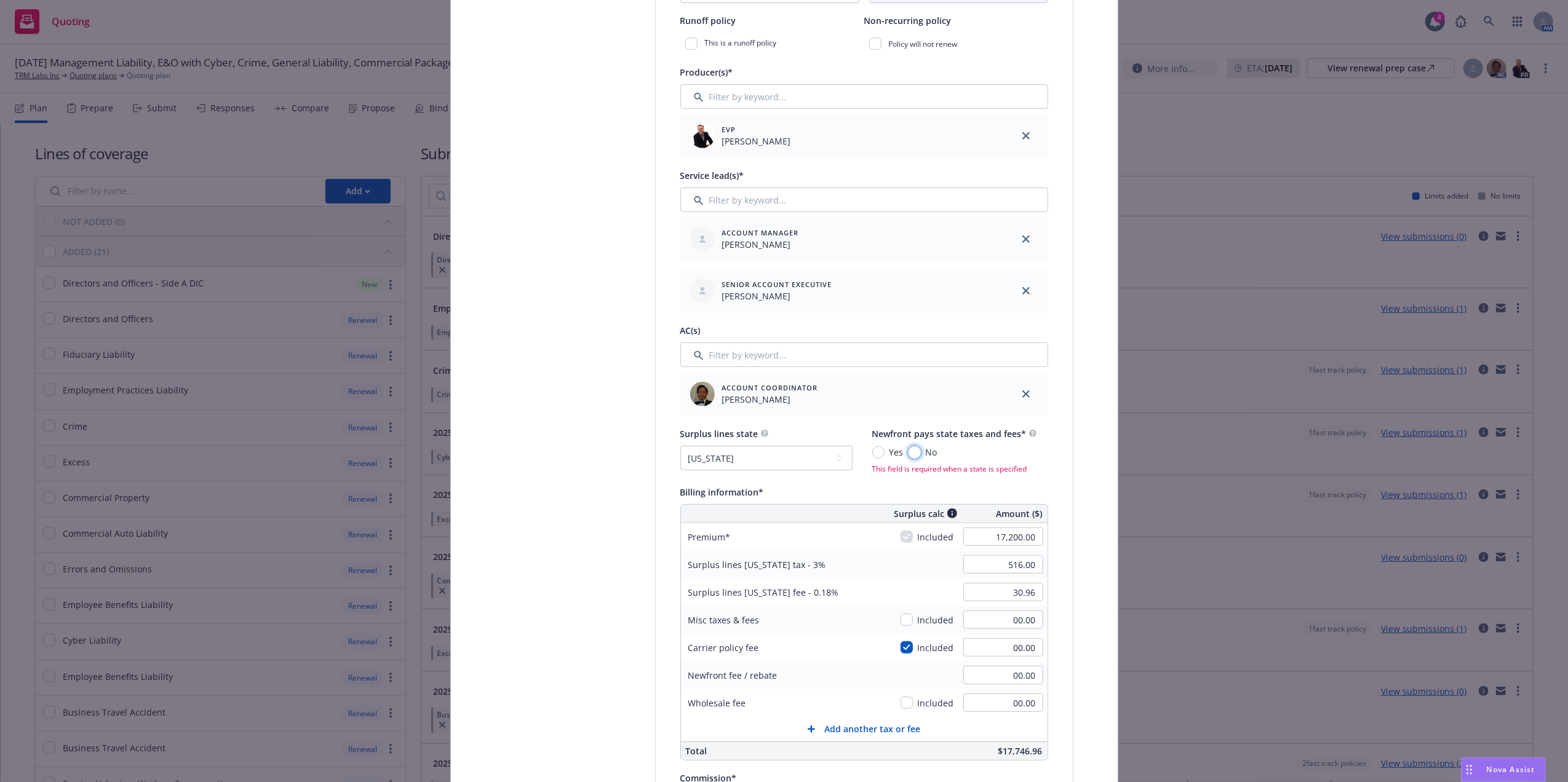
click at [911, 452] on input "No" at bounding box center [914, 452] width 12 height 12
radio input "true"
type textarea "x"
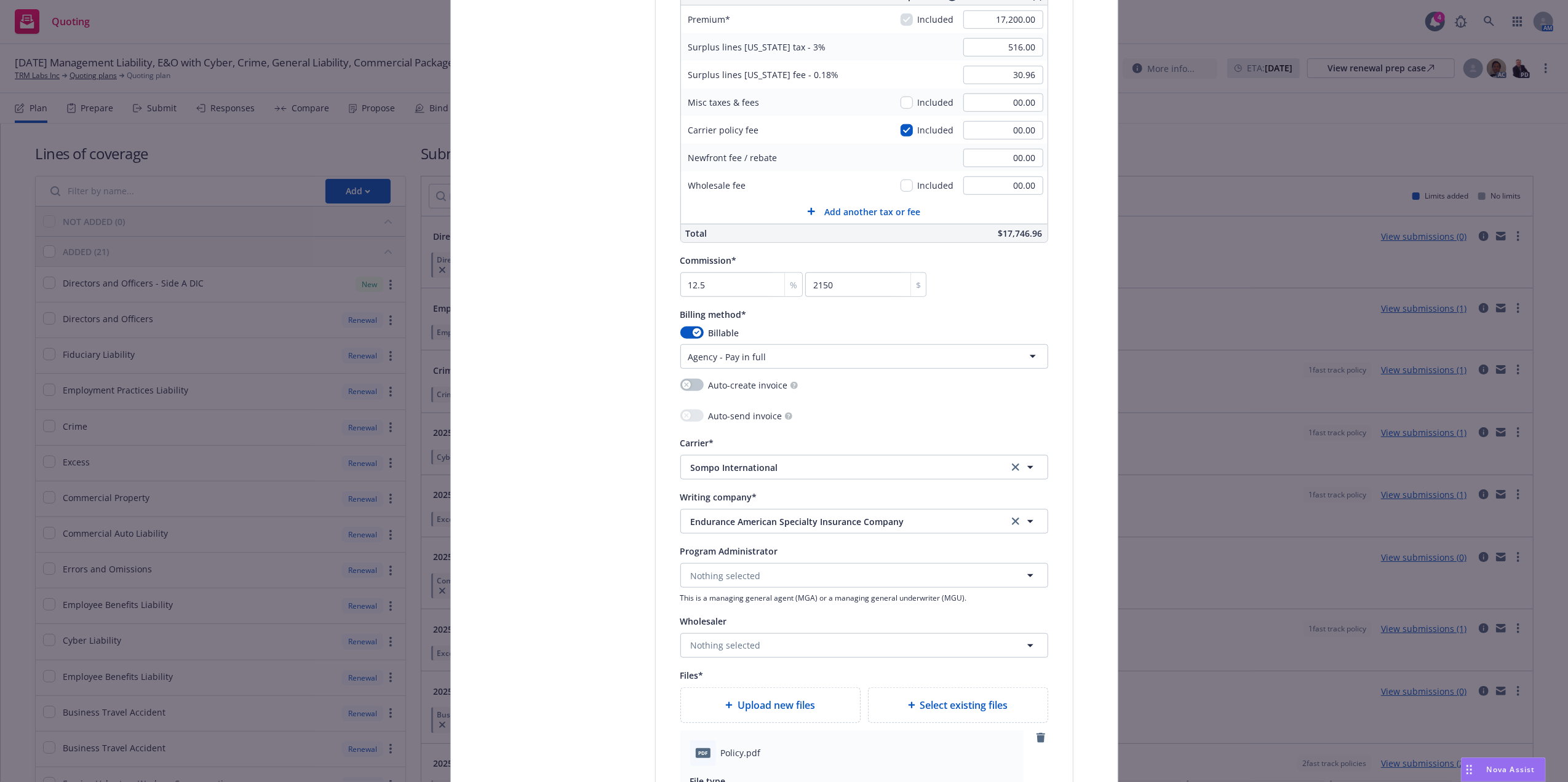
scroll to position [998, 0]
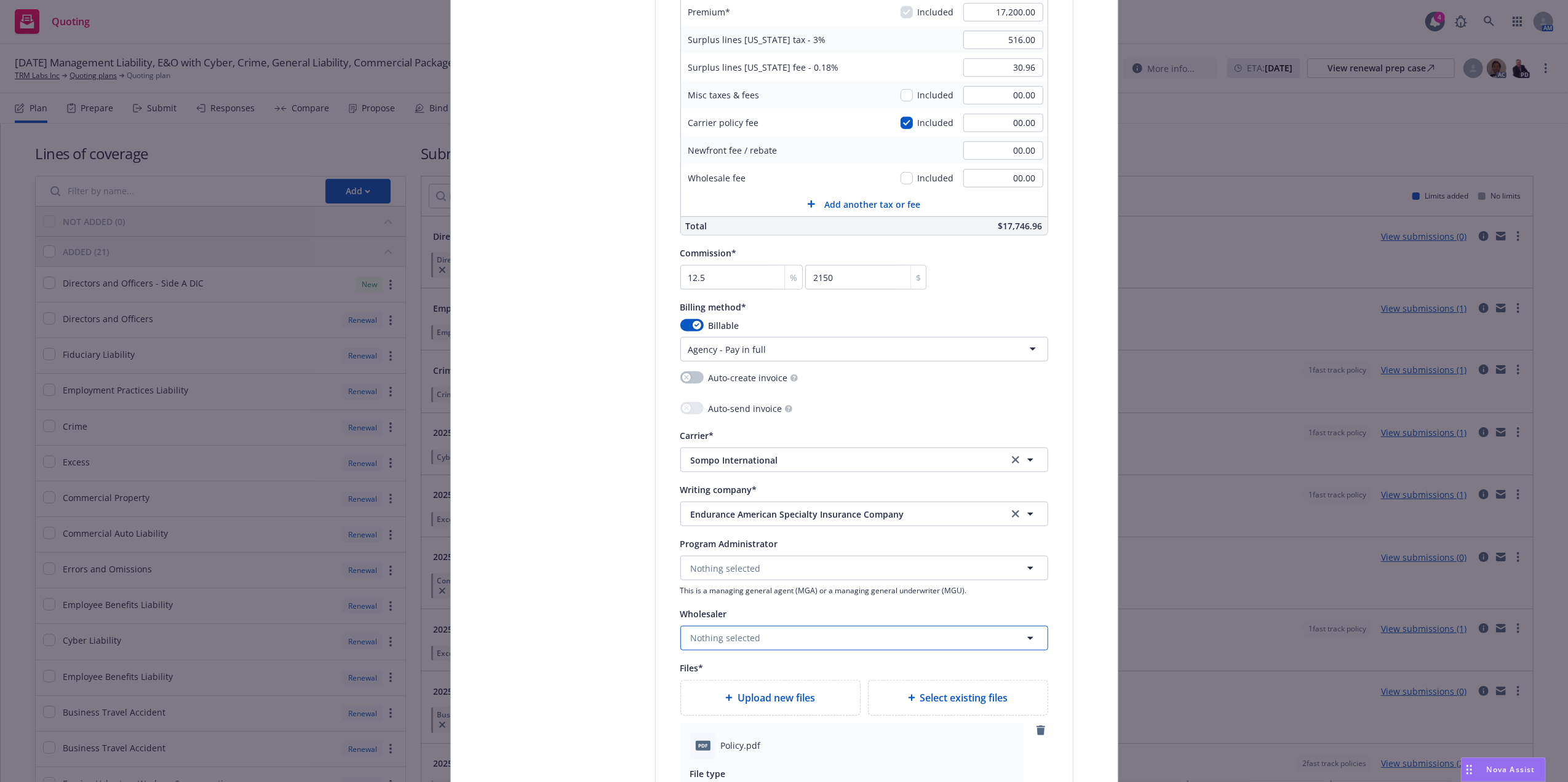
click at [727, 635] on span "Nothing selected" at bounding box center [726, 638] width 70 height 13
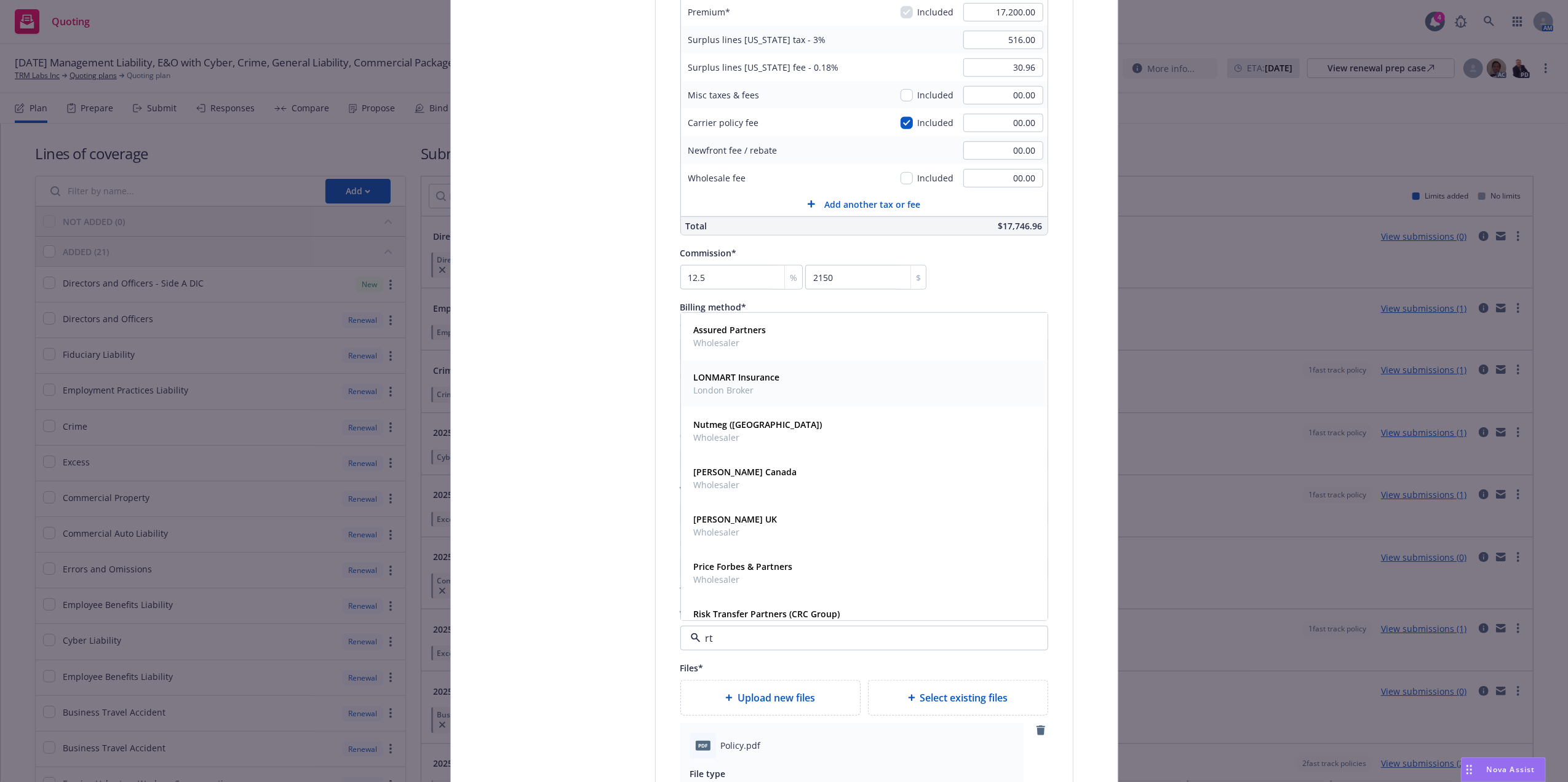
type input "rt"
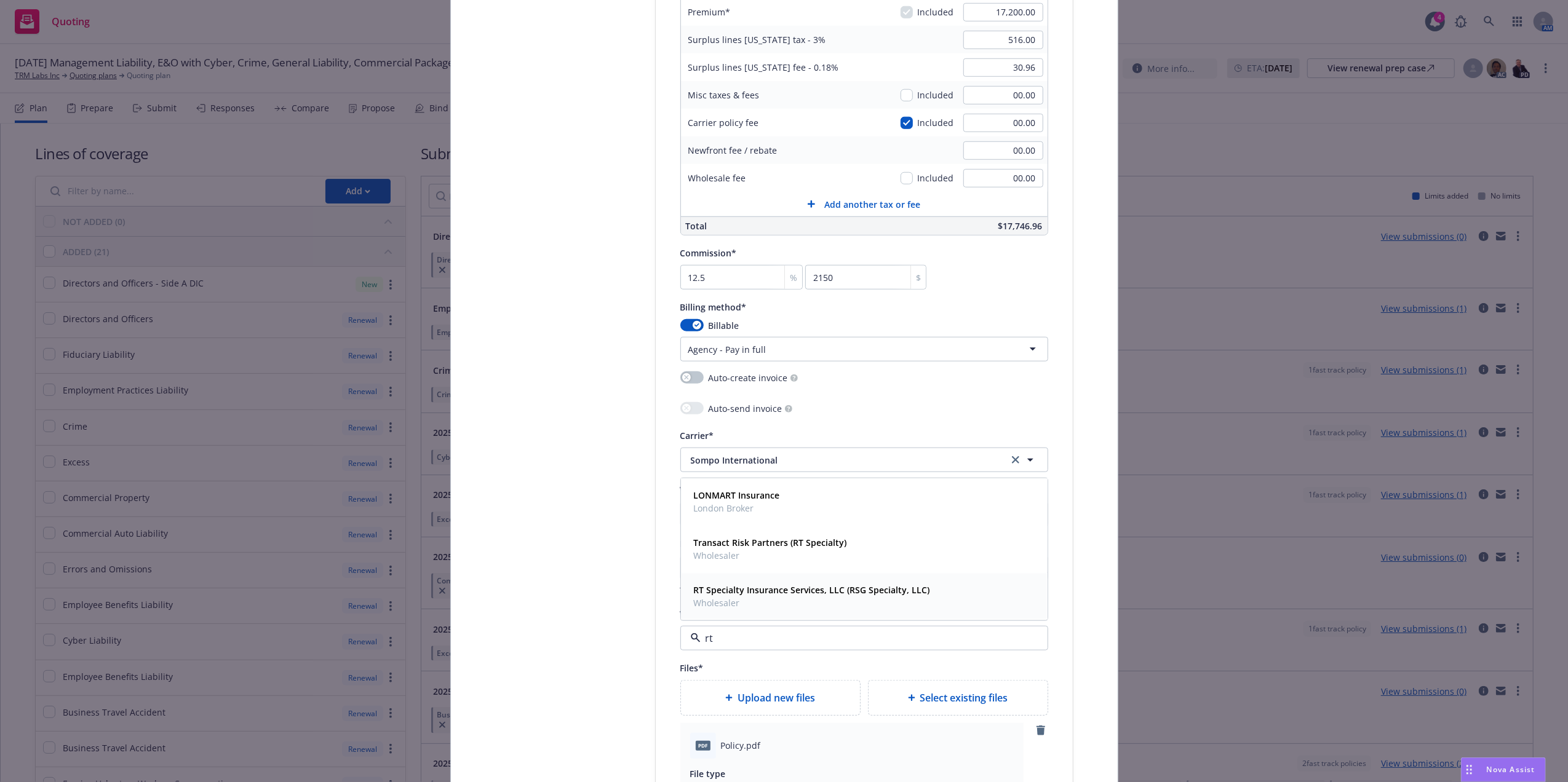
drag, startPoint x: 811, startPoint y: 602, endPoint x: 819, endPoint y: 602, distance: 8.0
click at [813, 602] on span "Wholesaler" at bounding box center [811, 602] width 236 height 13
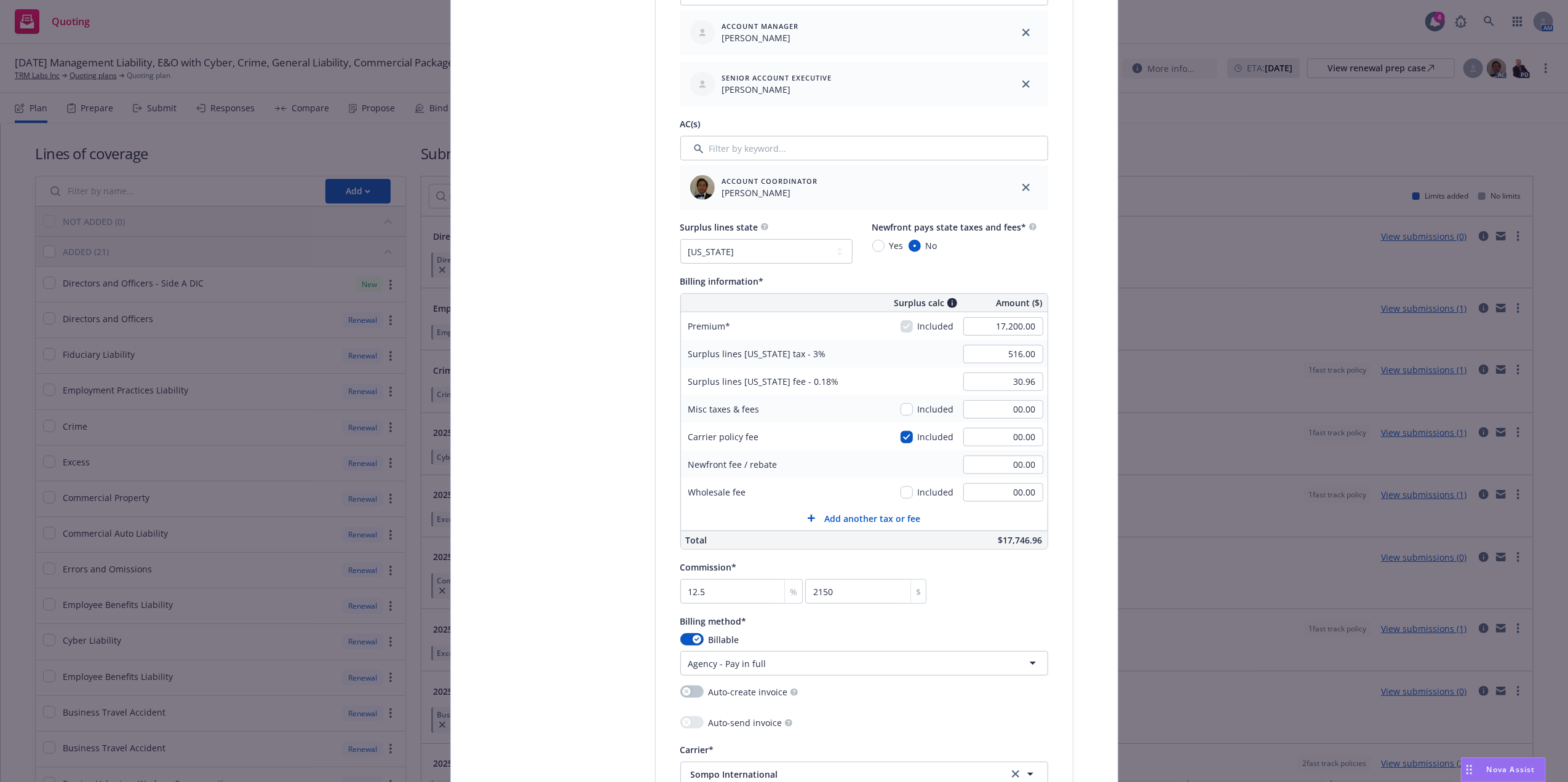
scroll to position [2388, 0]
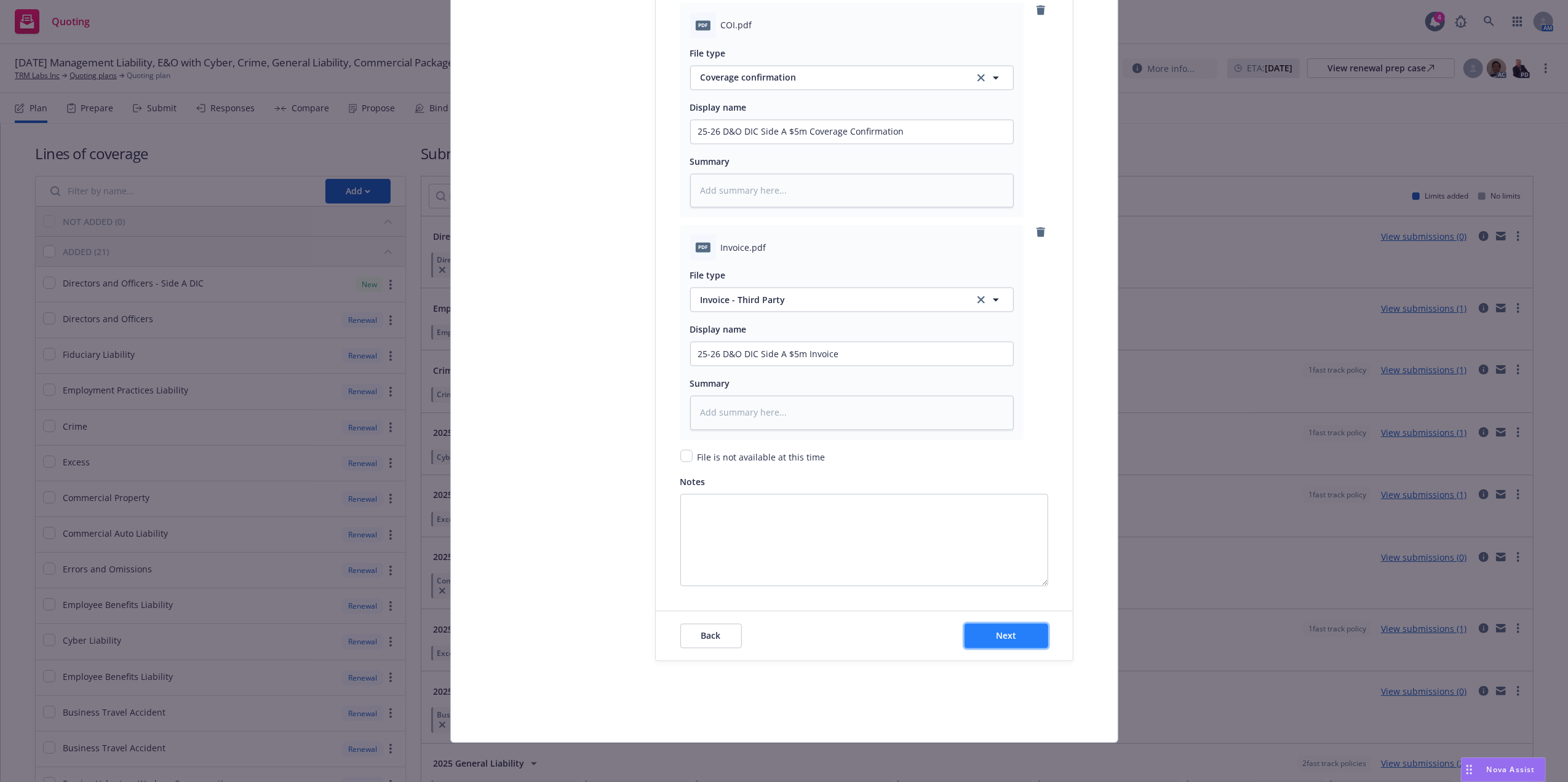
click at [1006, 638] on span "Next" at bounding box center [1005, 635] width 20 height 11
type textarea "x"
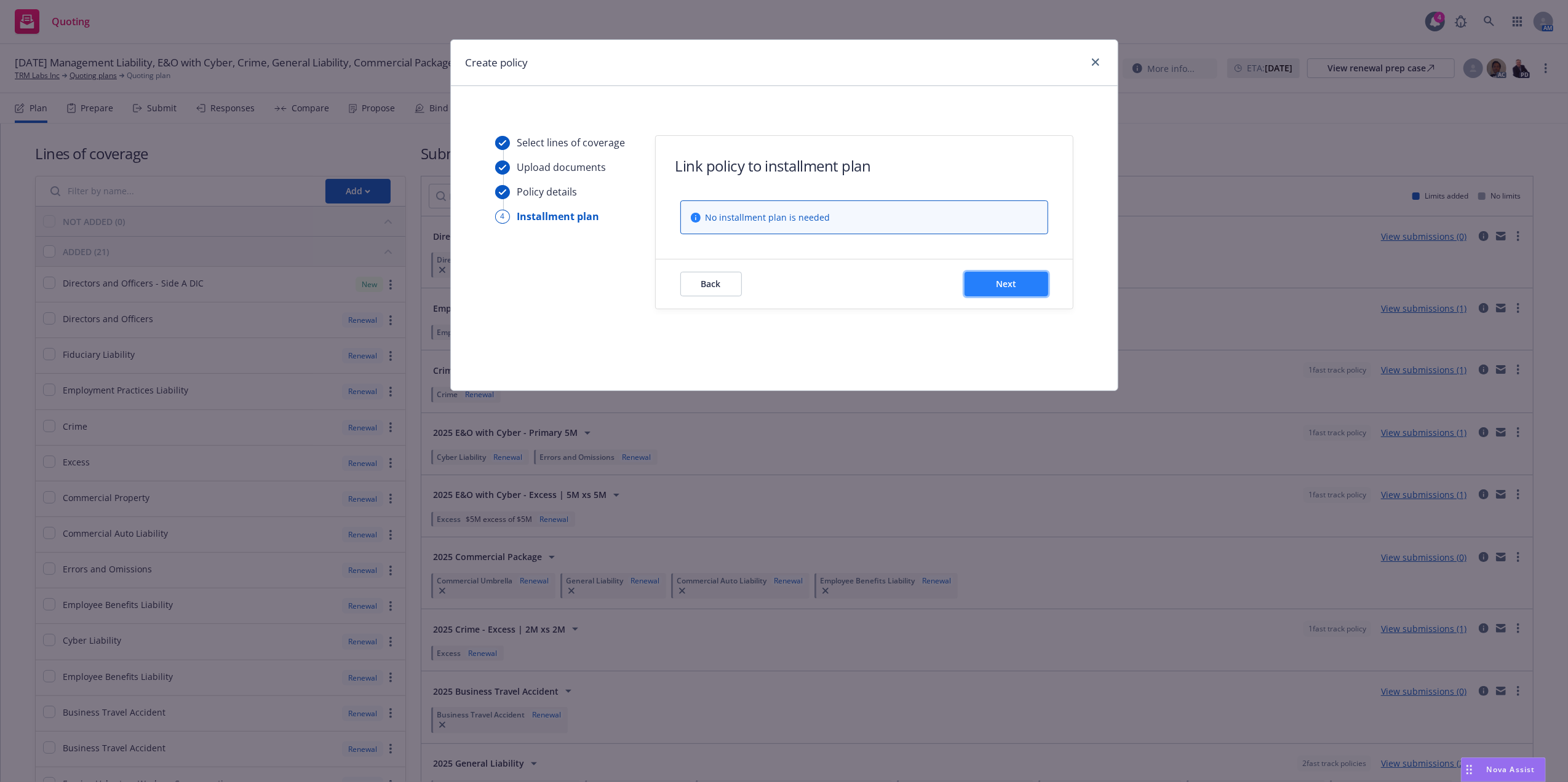
click at [1018, 287] on button "Next" at bounding box center [1006, 284] width 83 height 24
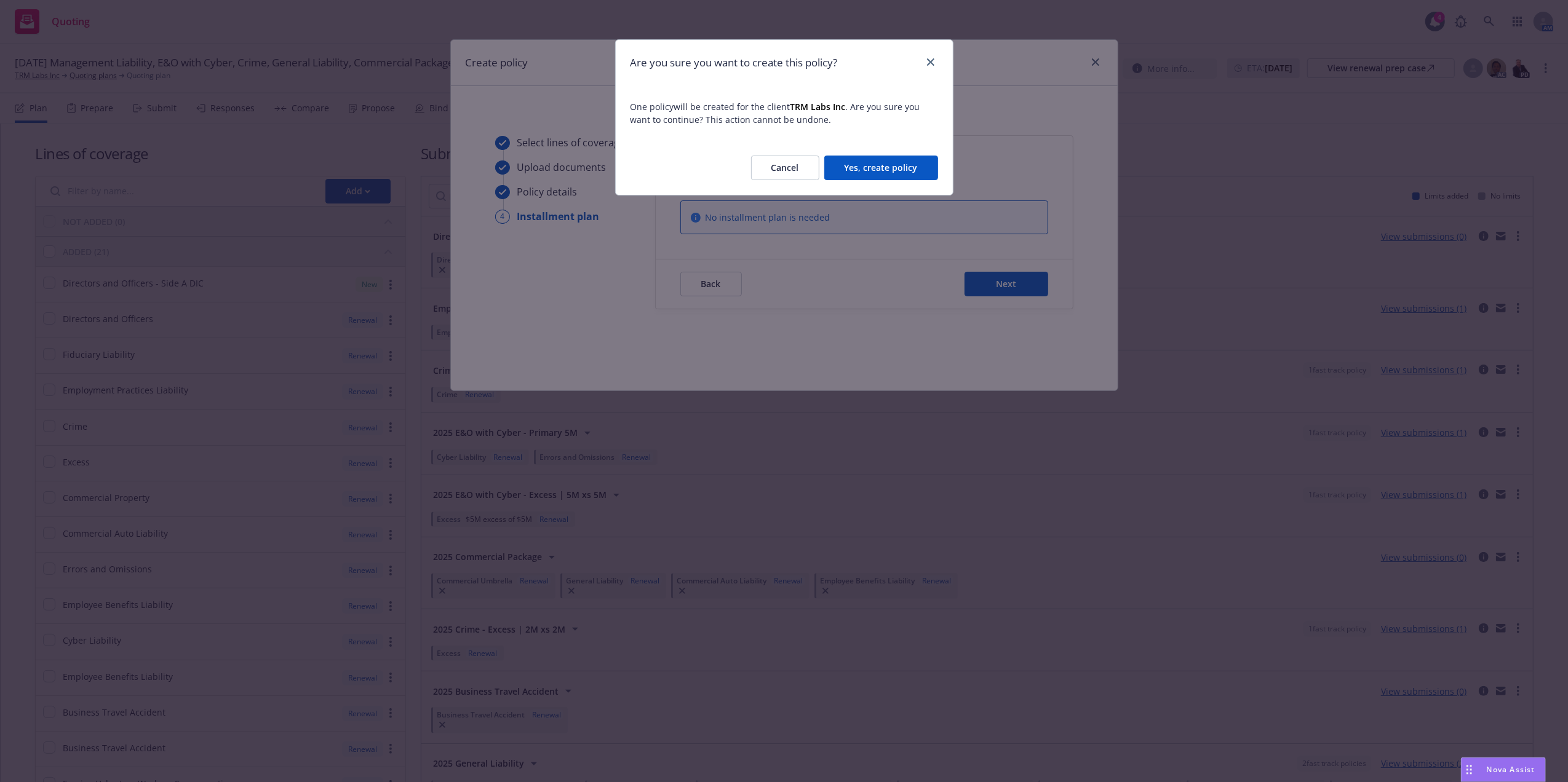
click at [879, 180] on button "Yes, create policy" at bounding box center [880, 168] width 114 height 24
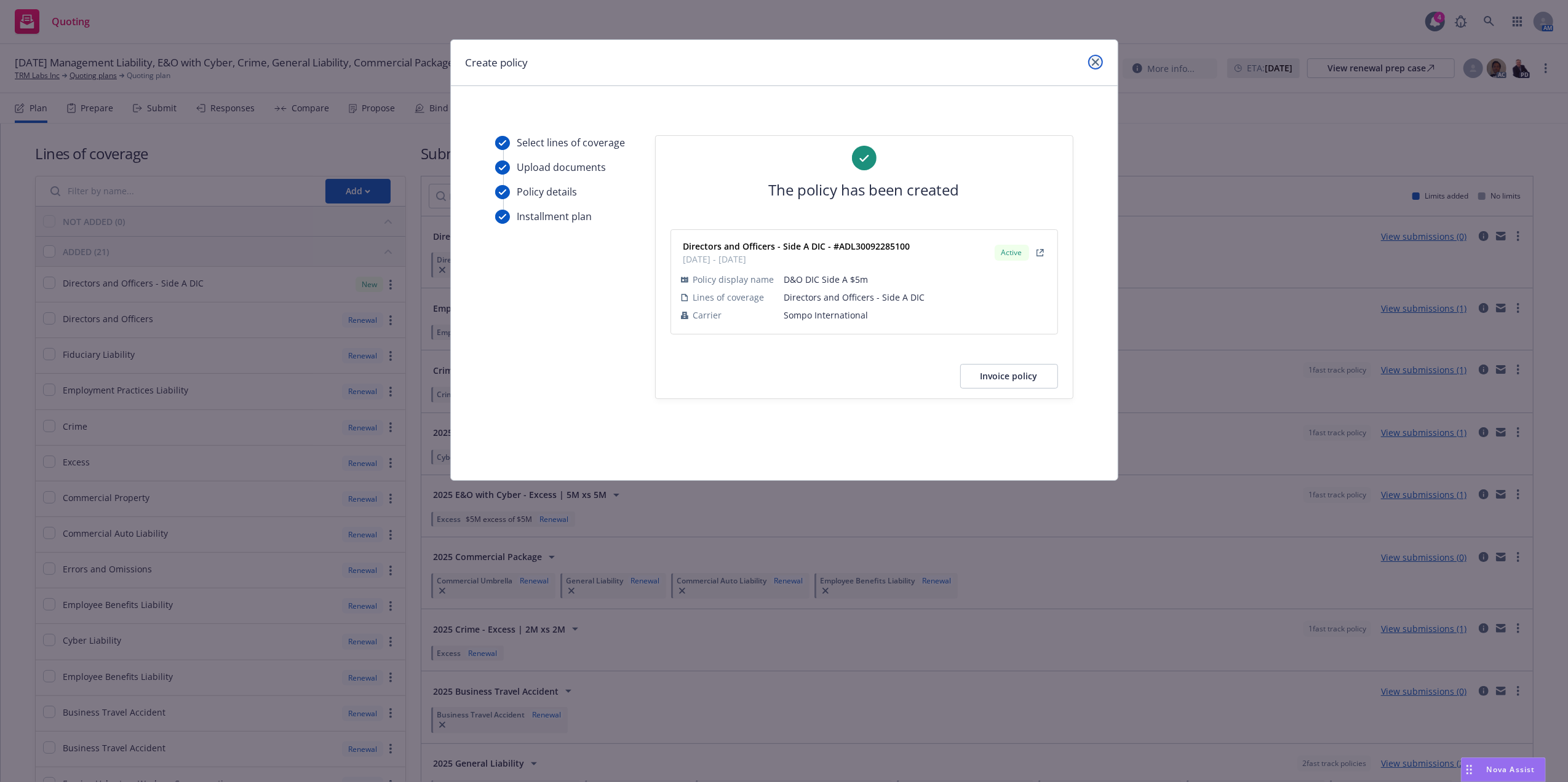
click at [1094, 60] on icon "close" at bounding box center [1095, 62] width 7 height 7
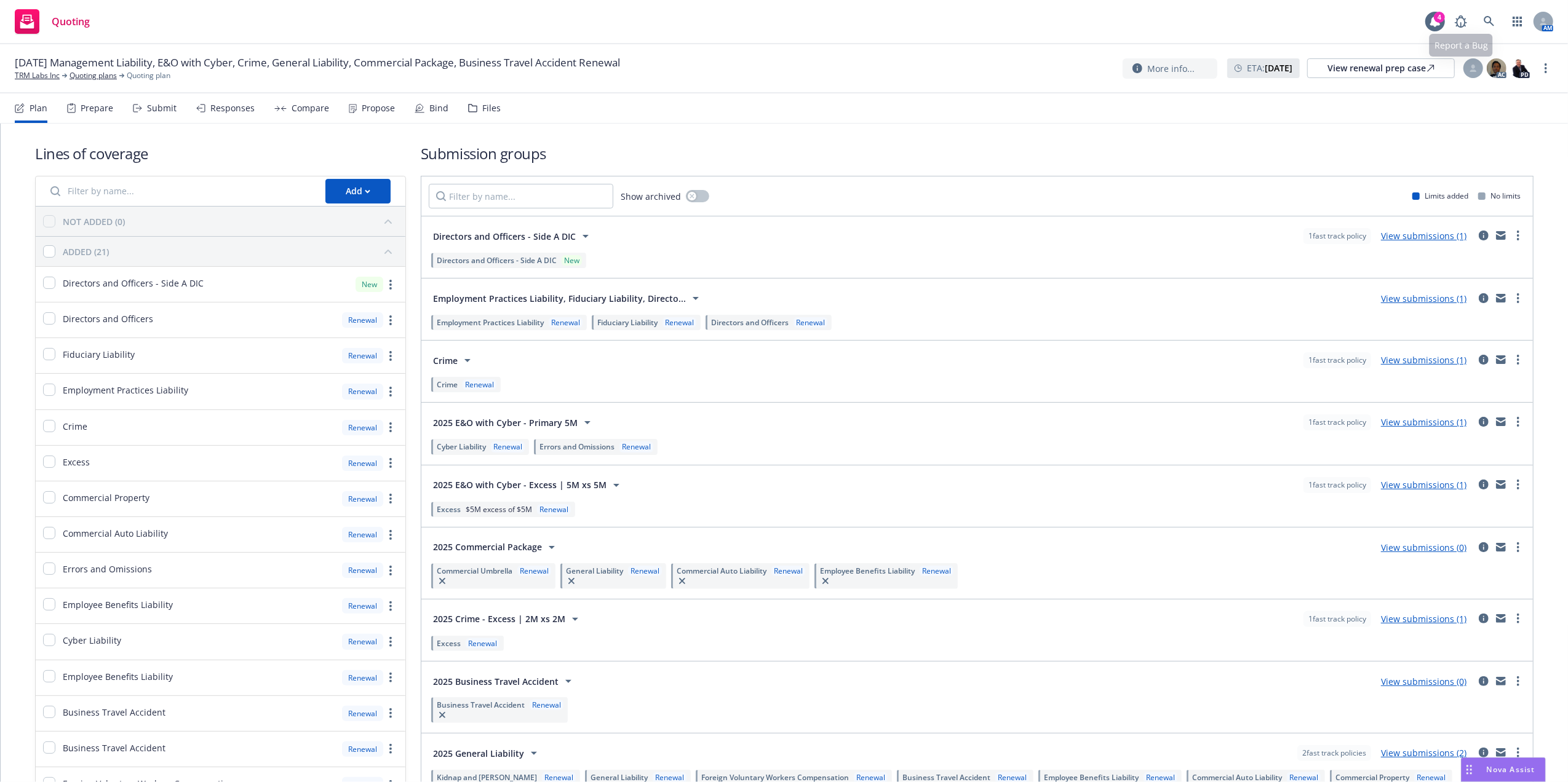
click at [1503, 21] on div "AM" at bounding box center [1500, 21] width 105 height 24
click at [1494, 22] on icon at bounding box center [1489, 22] width 11 height 11
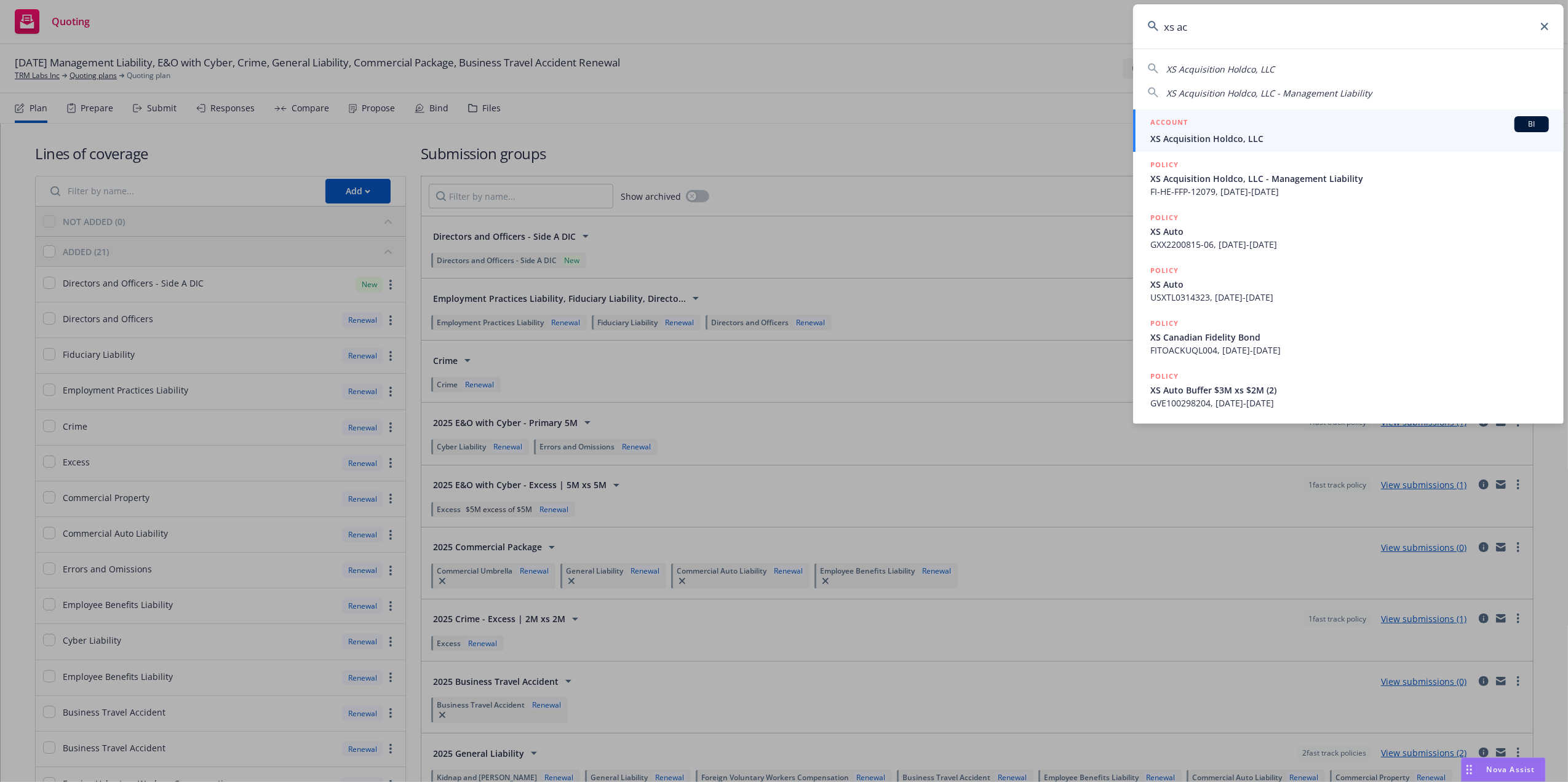
type input "xs ac"
click at [1238, 131] on div "ACCOUNT BI" at bounding box center [1349, 124] width 399 height 16
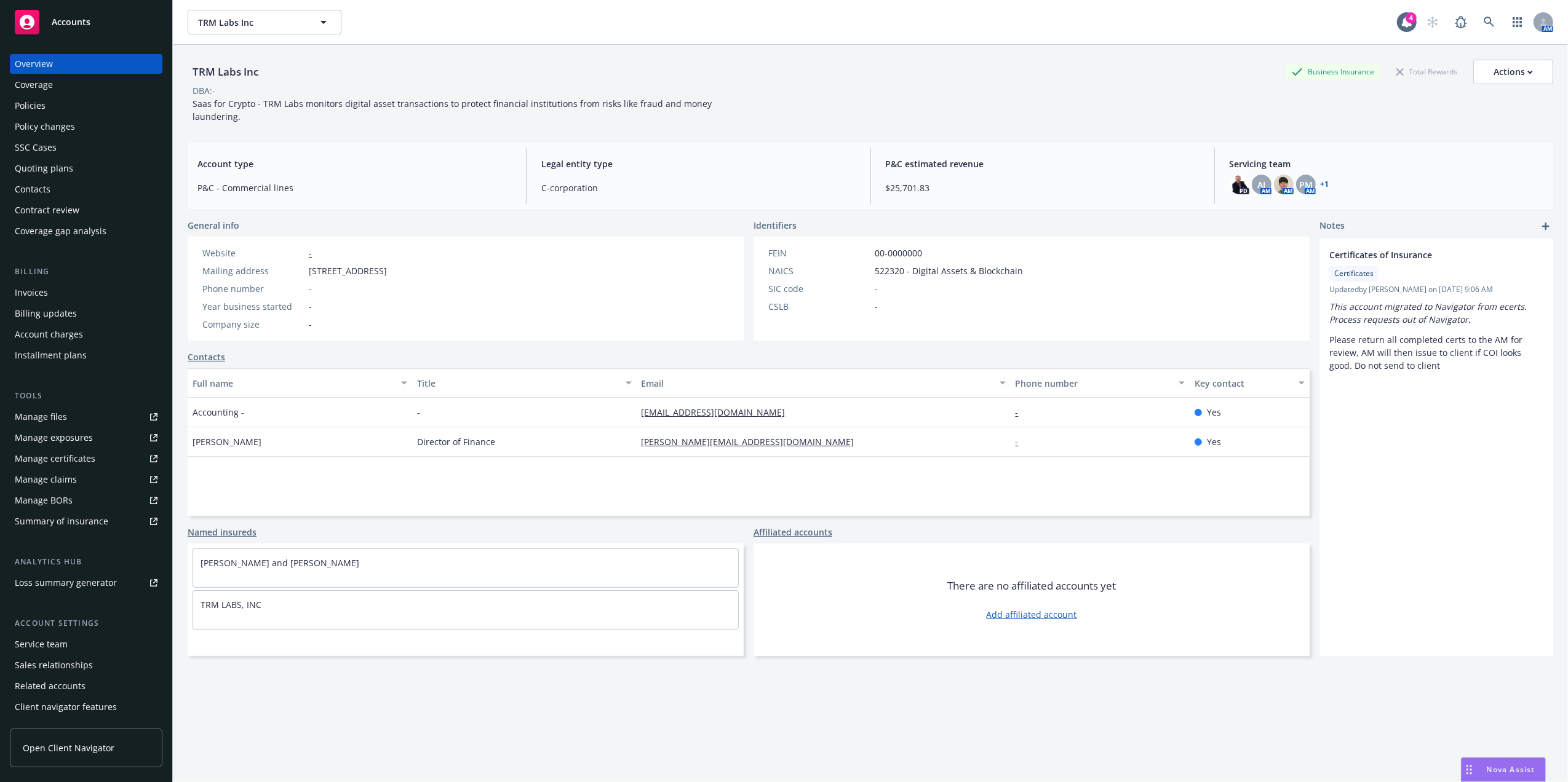
click at [42, 107] on div "Policies" at bounding box center [30, 105] width 31 height 20
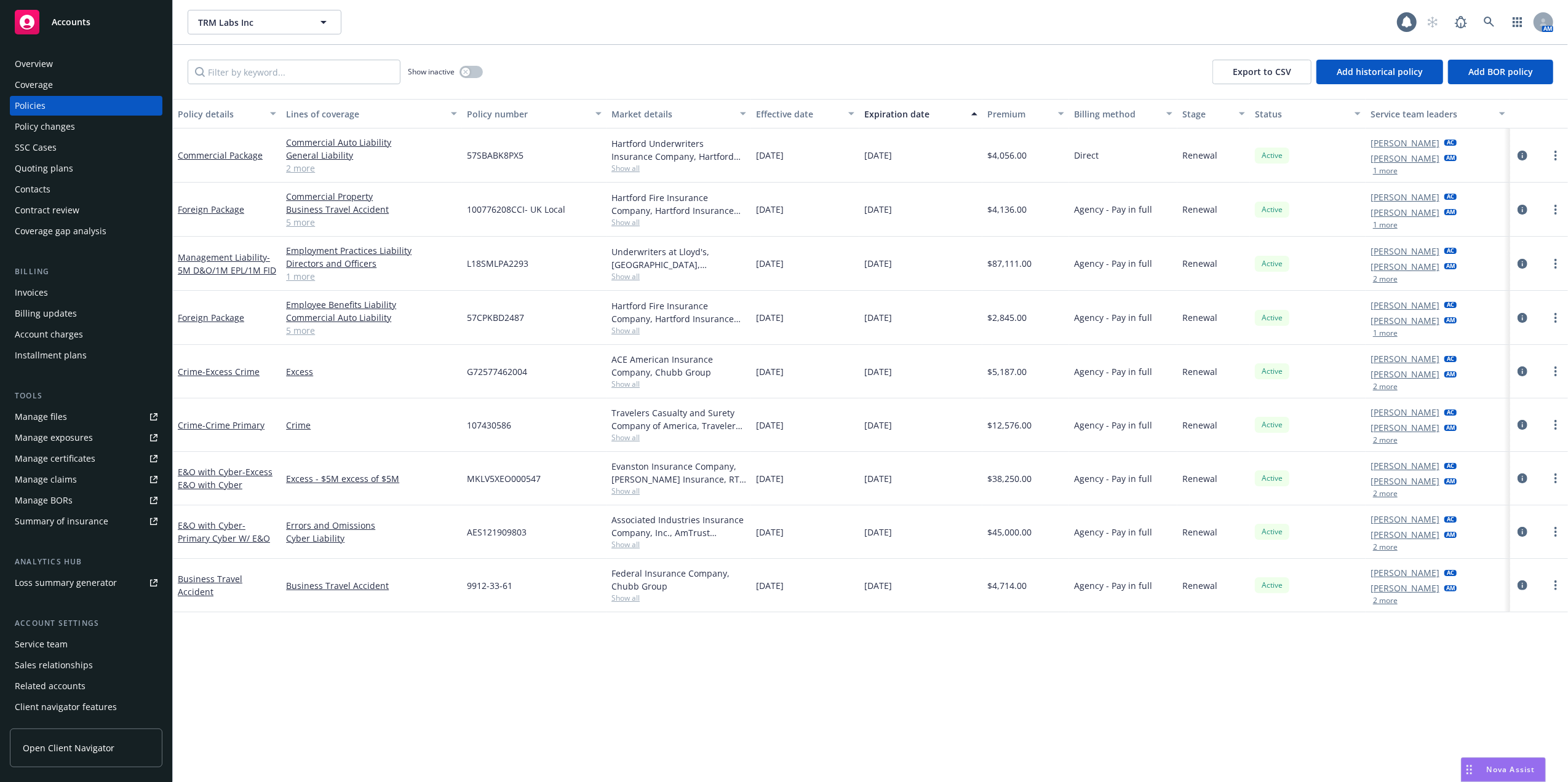
click at [486, 70] on div "Show inactive Export to CSV Add historical policy Add BOR policy" at bounding box center [871, 72] width 1395 height 54
click at [466, 73] on icon "button" at bounding box center [465, 71] width 4 height 4
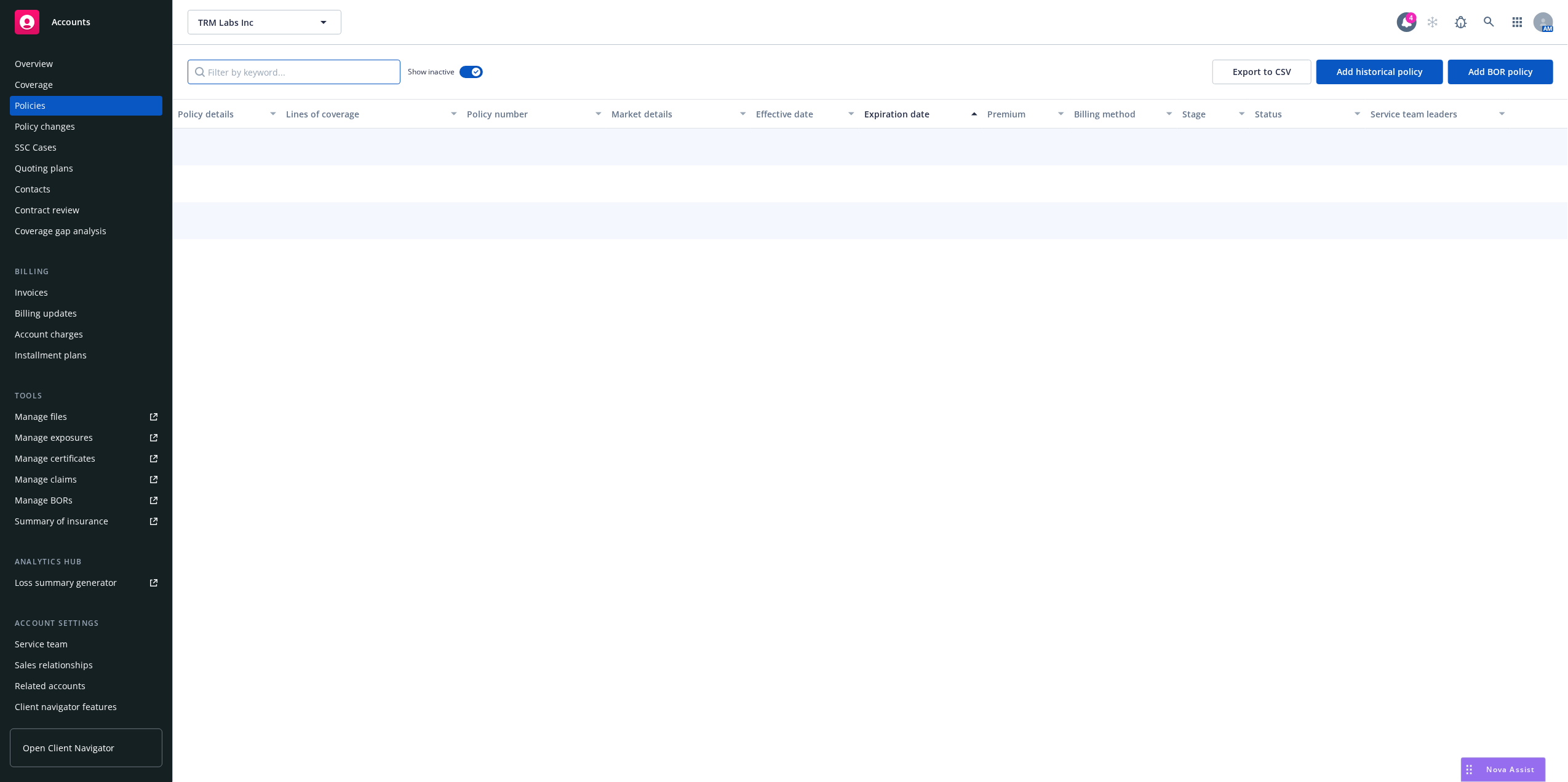
click at [305, 73] on input "Filter by keyword..." at bounding box center [294, 72] width 213 height 24
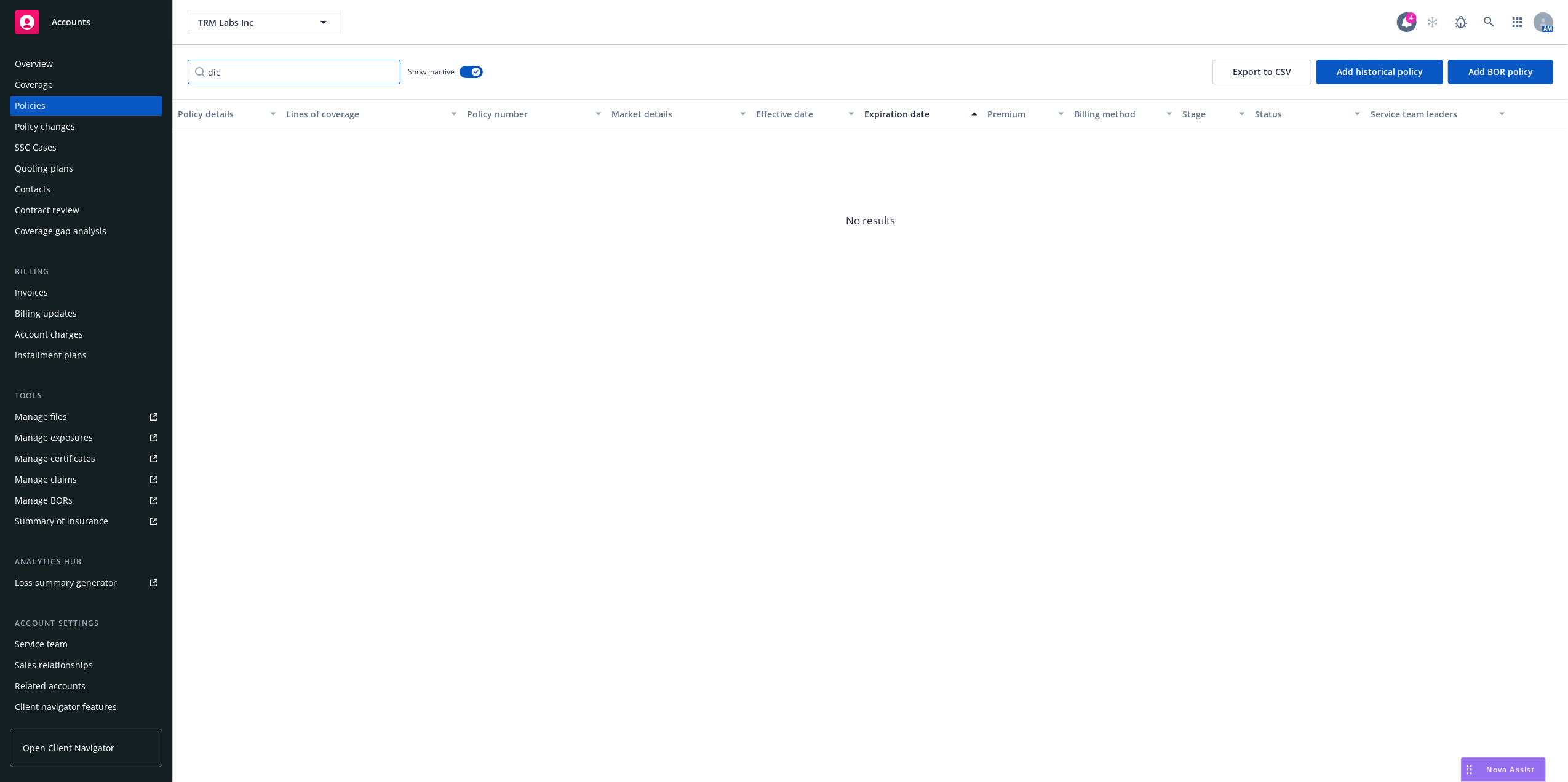
type input "dic"
click at [389, 71] on input "dic" at bounding box center [294, 72] width 213 height 24
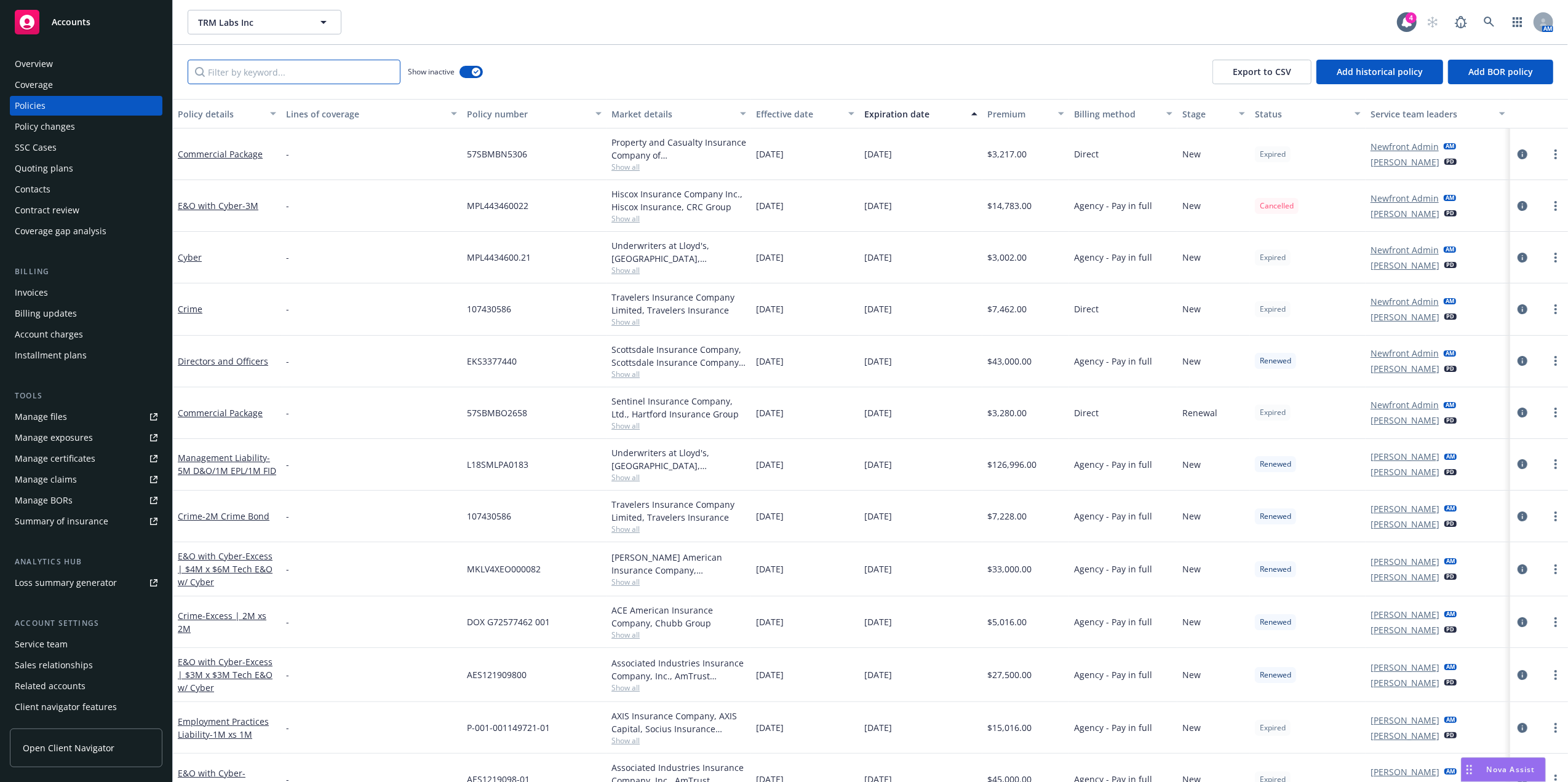
click at [362, 76] on input "Filter by keyword..." at bounding box center [294, 72] width 213 height 24
paste input "300,000"
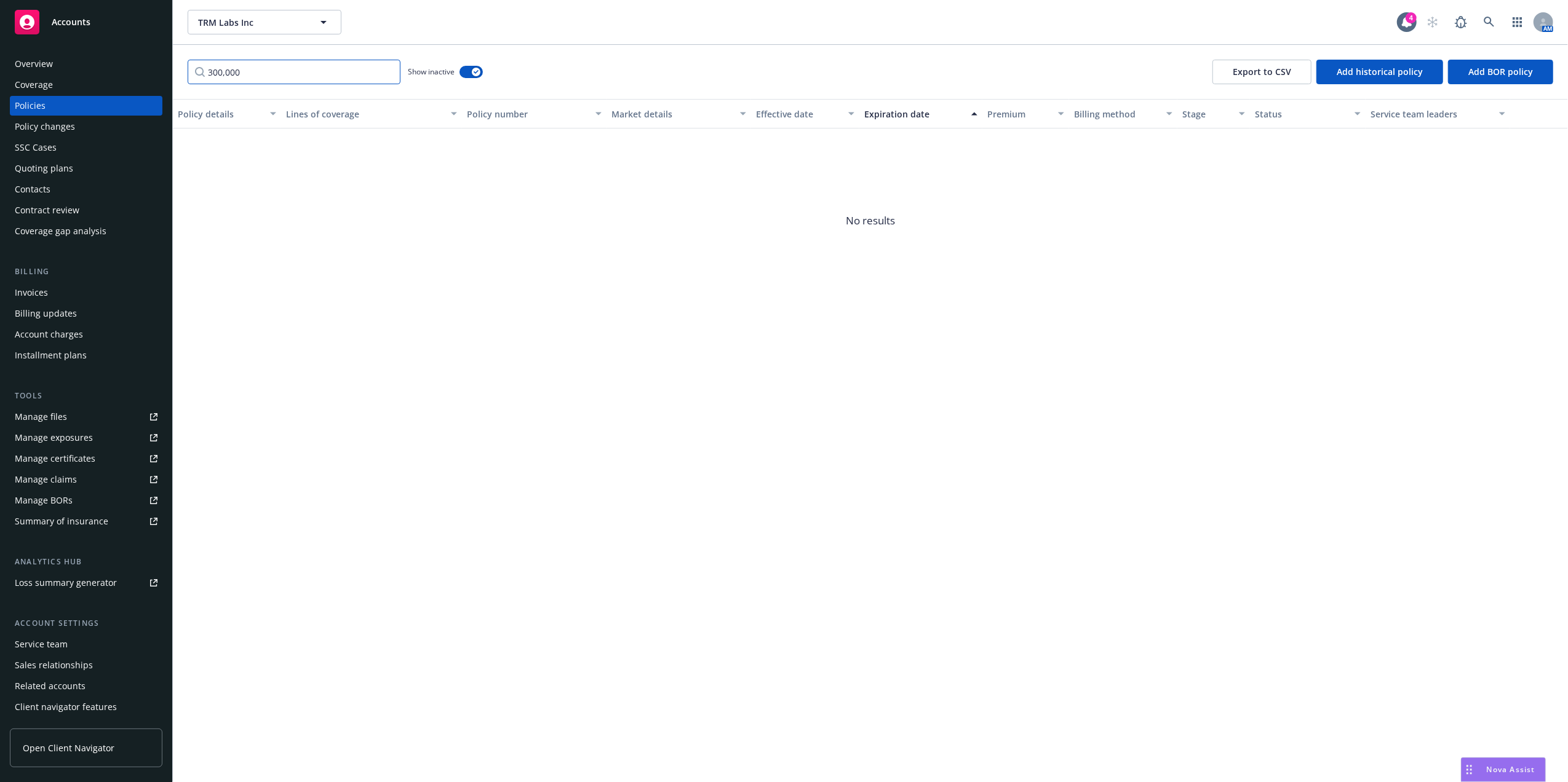
click at [218, 73] on input "300,000" at bounding box center [294, 72] width 213 height 24
paste input "ADL300922851"
type input "ADL30092285100"
click at [468, 77] on button "button" at bounding box center [471, 72] width 24 height 12
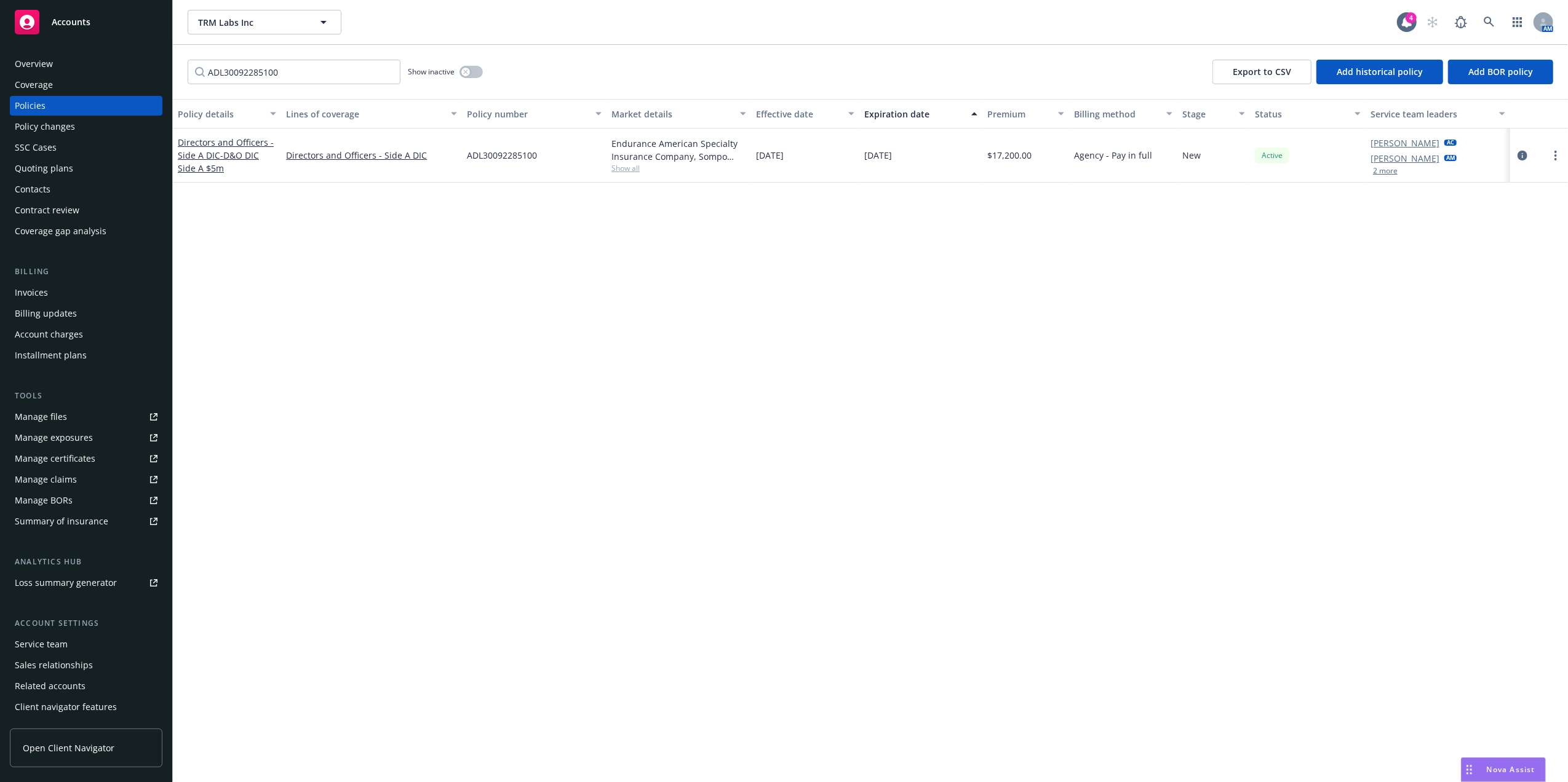
click at [212, 148] on div "Directors and Officers - Side A DIC - D&O DIC Side A $5m" at bounding box center [227, 154] width 98 height 38
click at [211, 155] on link "Directors and Officers - Side A DIC - D&O DIC Side A $5m" at bounding box center [225, 155] width 96 height 38
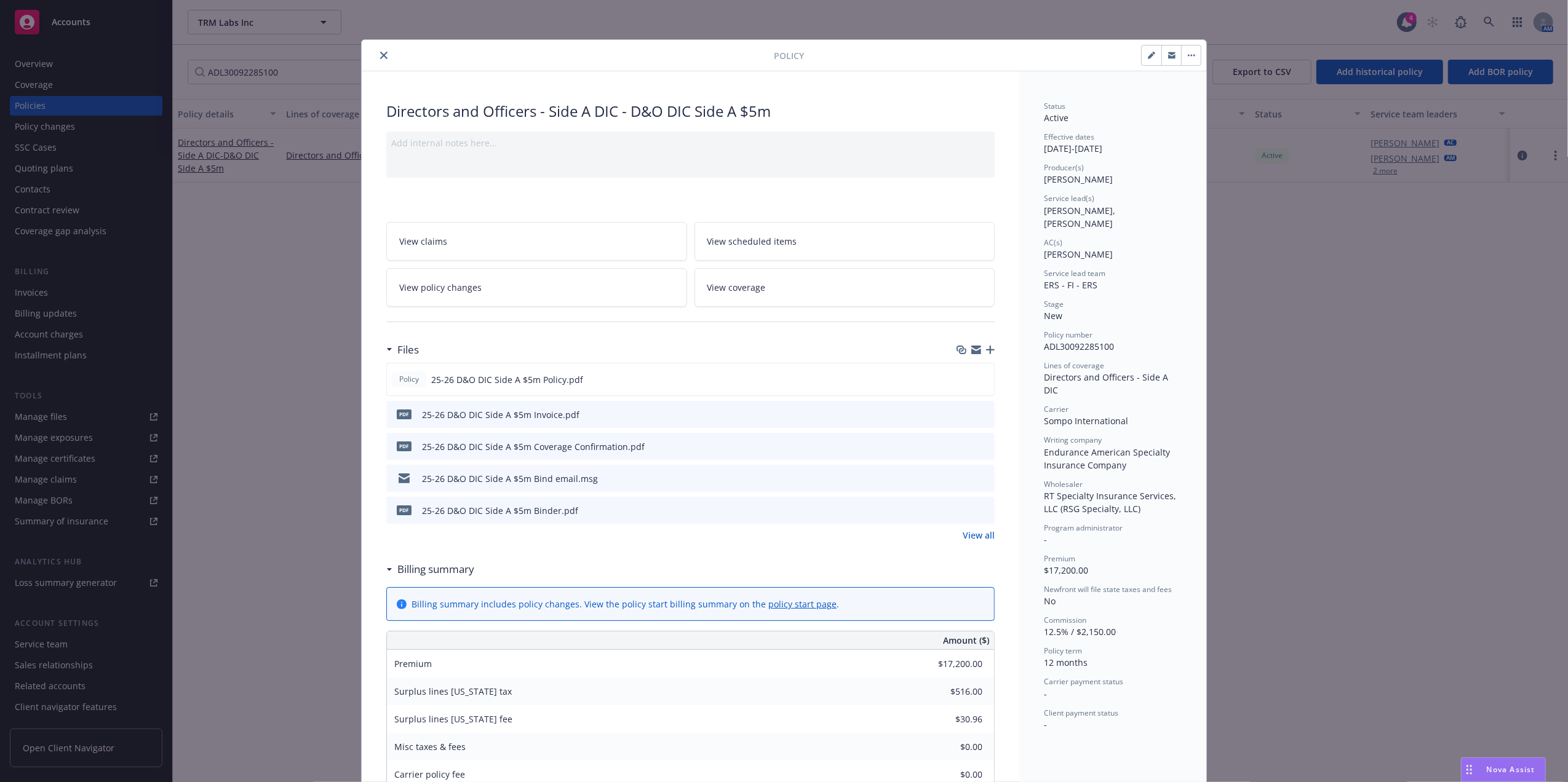
click at [1312, 518] on div "Policy Directors and Officers - Side A DIC - D&O DIC Side A $5m Add internal no…" at bounding box center [784, 391] width 1568 height 782
drag, startPoint x: 380, startPoint y: 54, endPoint x: 365, endPoint y: 60, distance: 16.2
click at [381, 54] on icon "close" at bounding box center [383, 55] width 7 height 7
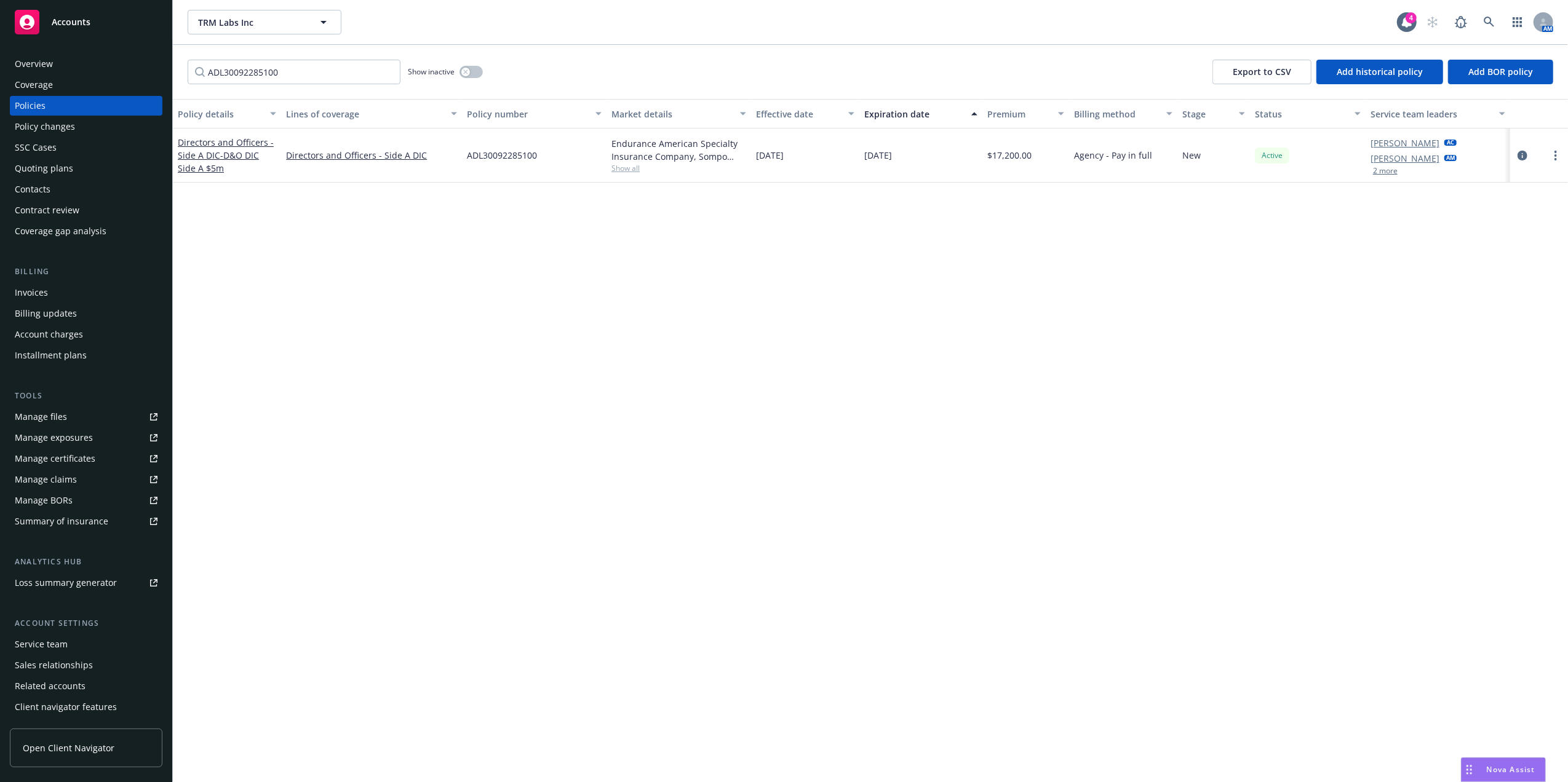
click at [29, 292] on div "Invoices" at bounding box center [31, 292] width 33 height 20
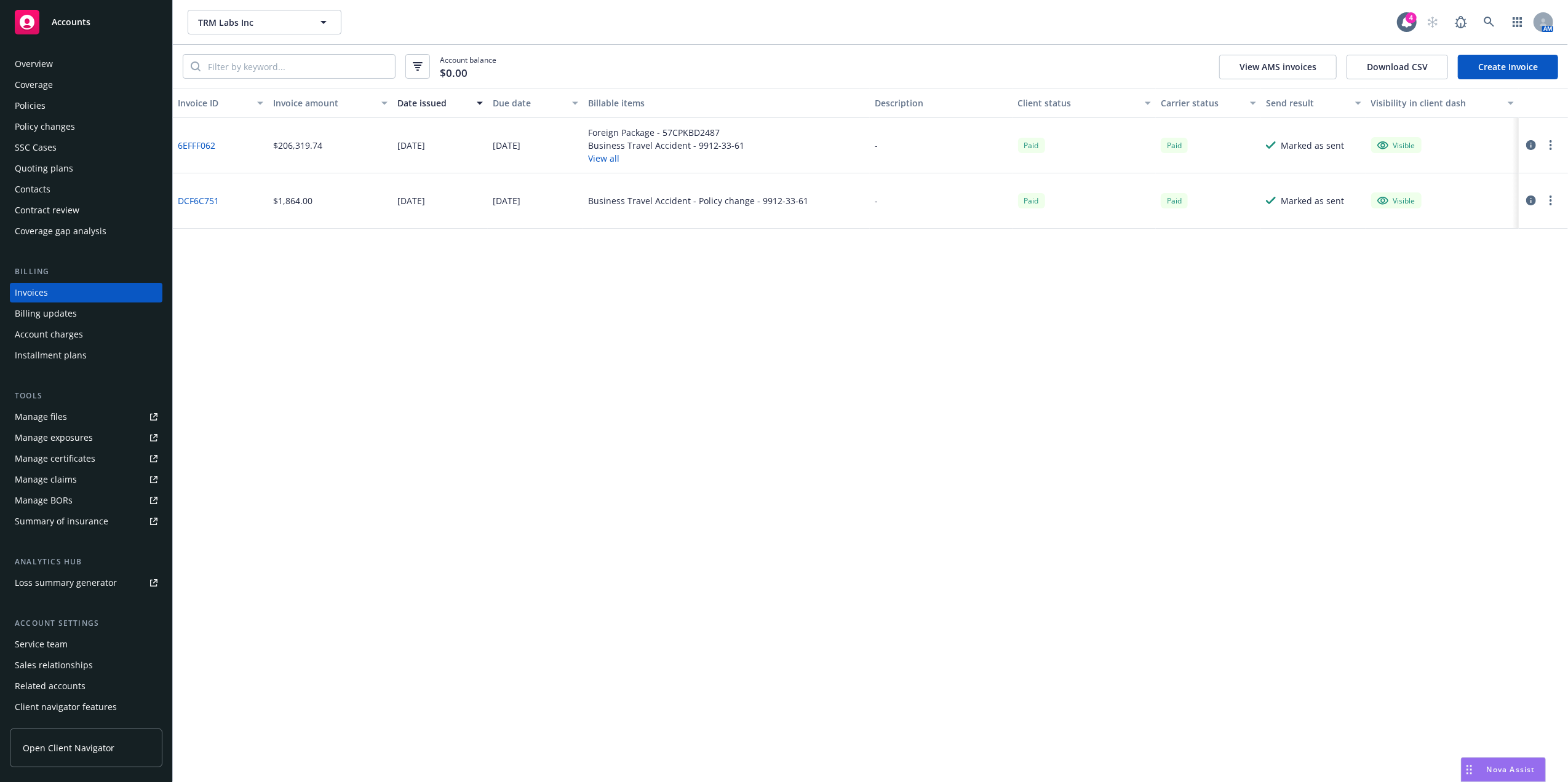
click at [1481, 70] on link "Create Invoice" at bounding box center [1508, 67] width 100 height 24
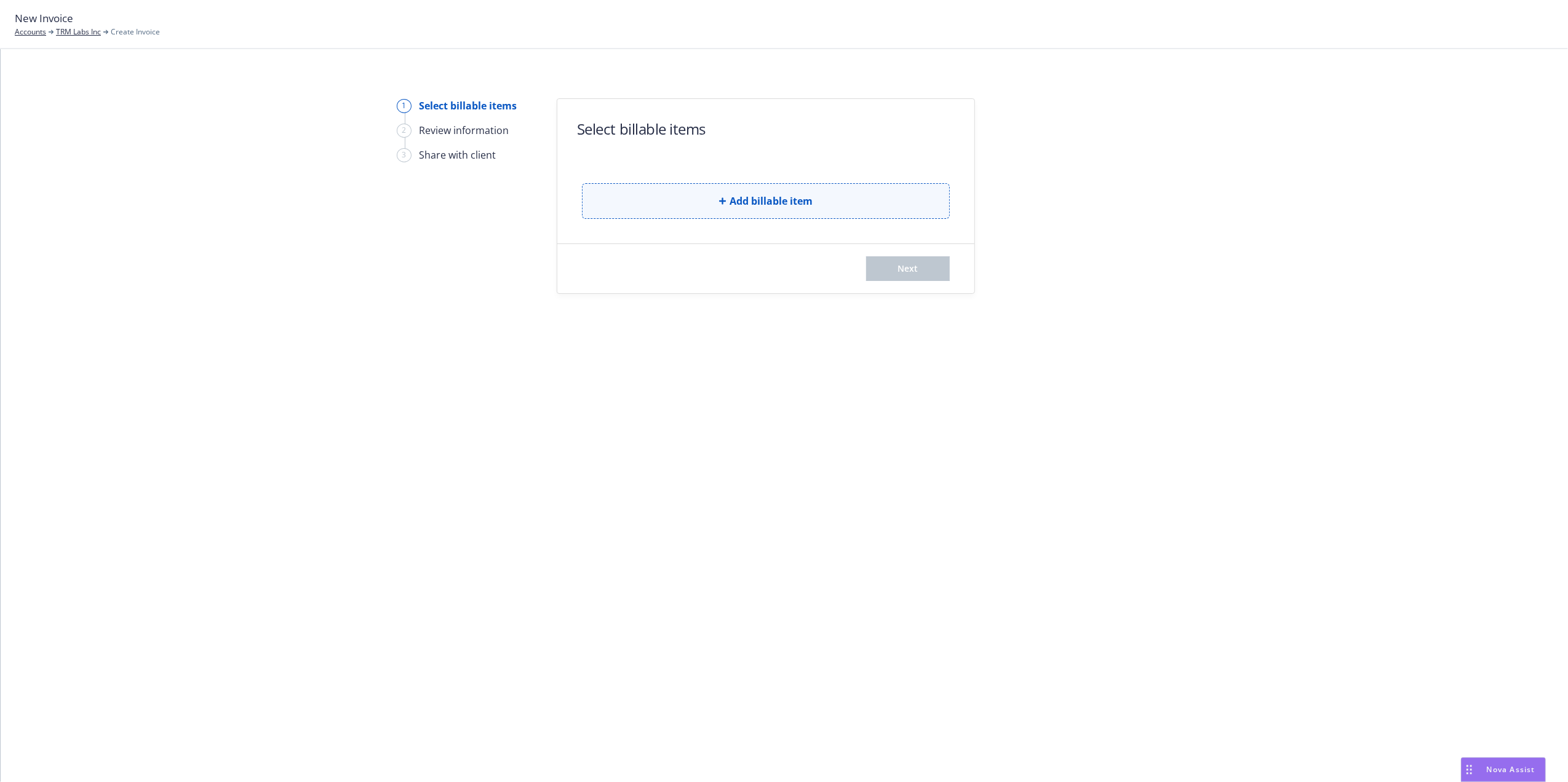
click at [682, 192] on button "Add billable item" at bounding box center [765, 201] width 368 height 36
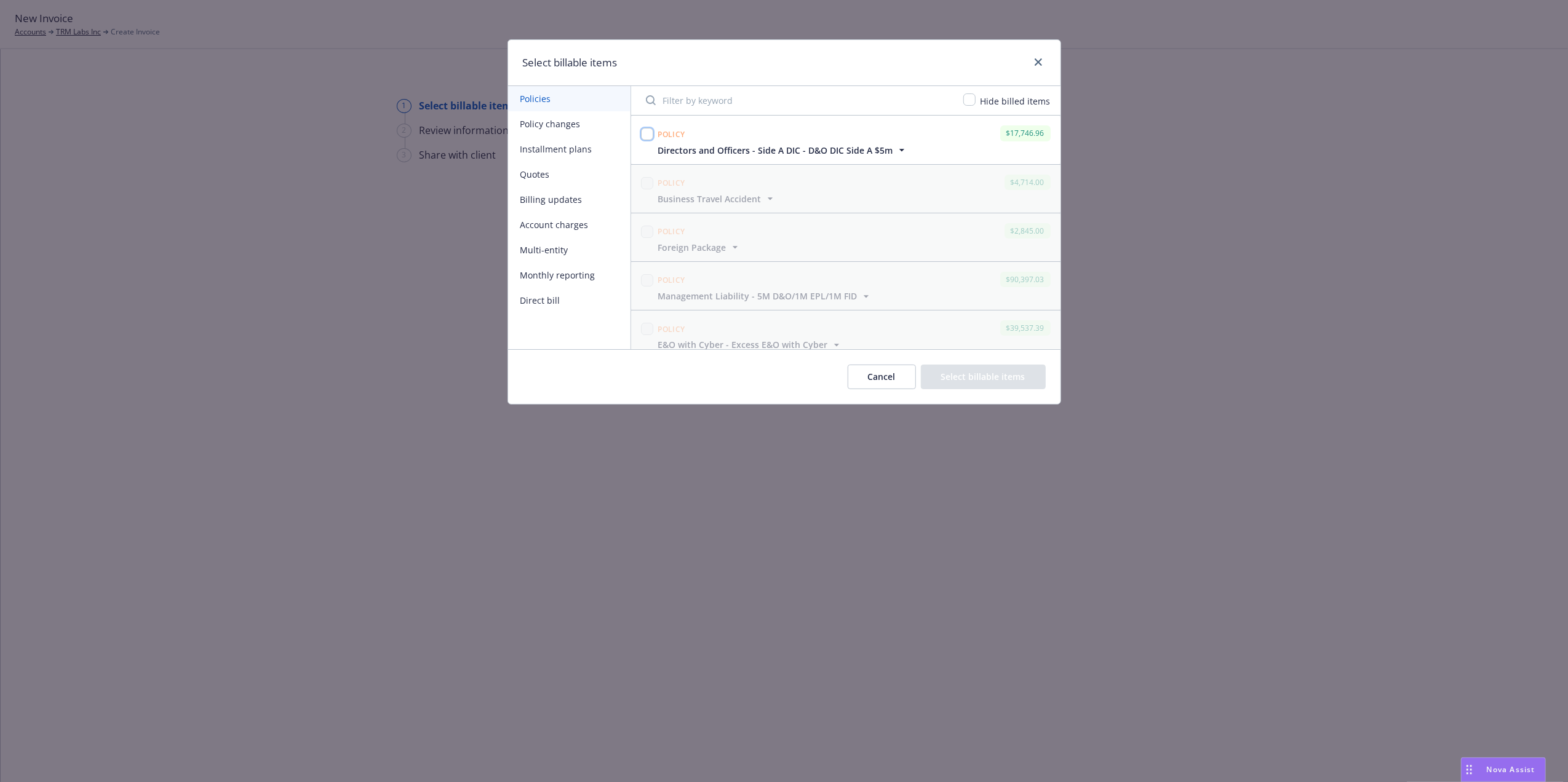
click at [648, 133] on input "checkbox" at bounding box center [647, 134] width 12 height 12
checkbox input "true"
click at [995, 371] on button "Select billable items" at bounding box center [982, 377] width 125 height 24
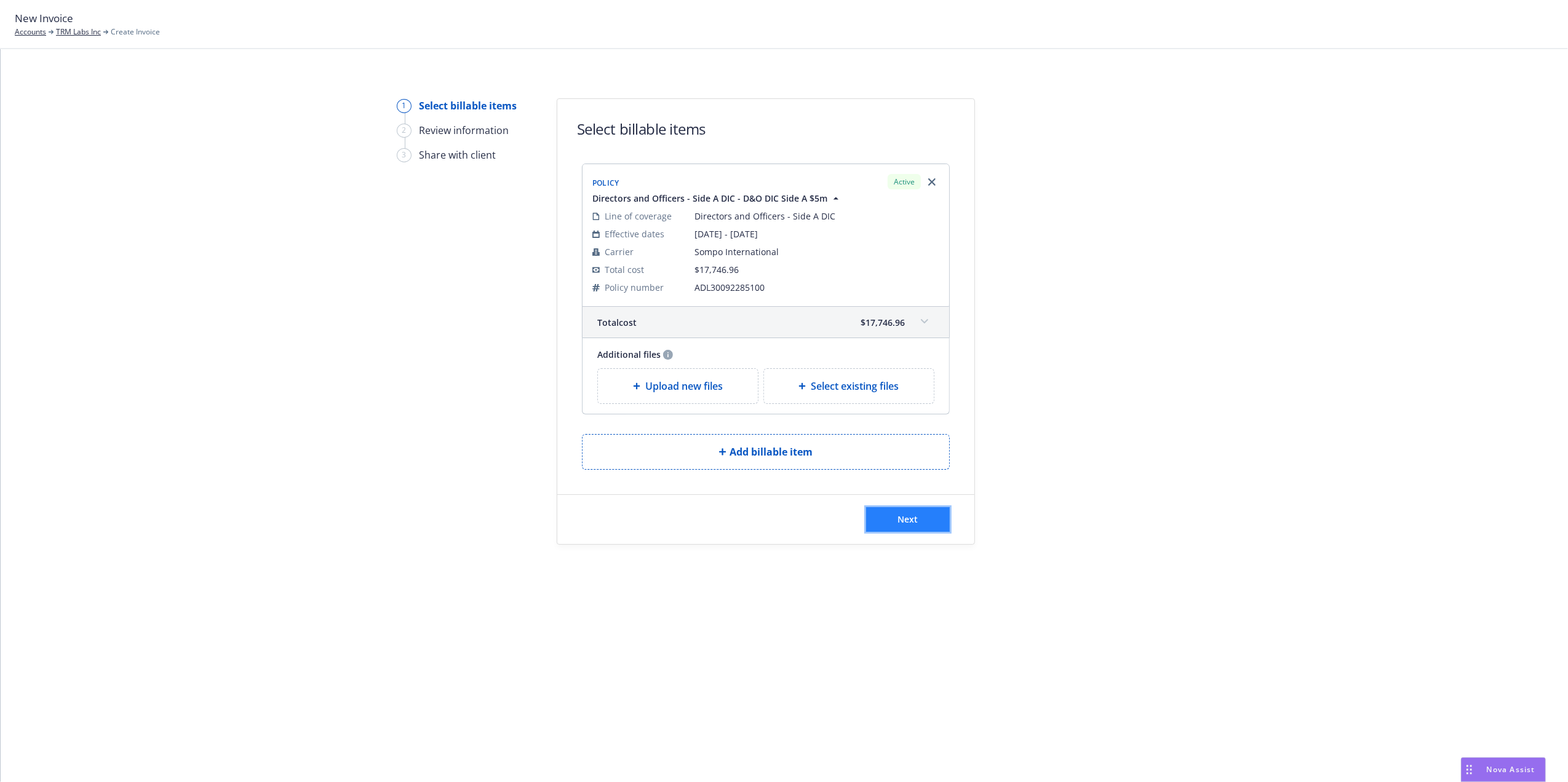
click at [899, 510] on button "Next" at bounding box center [907, 519] width 83 height 24
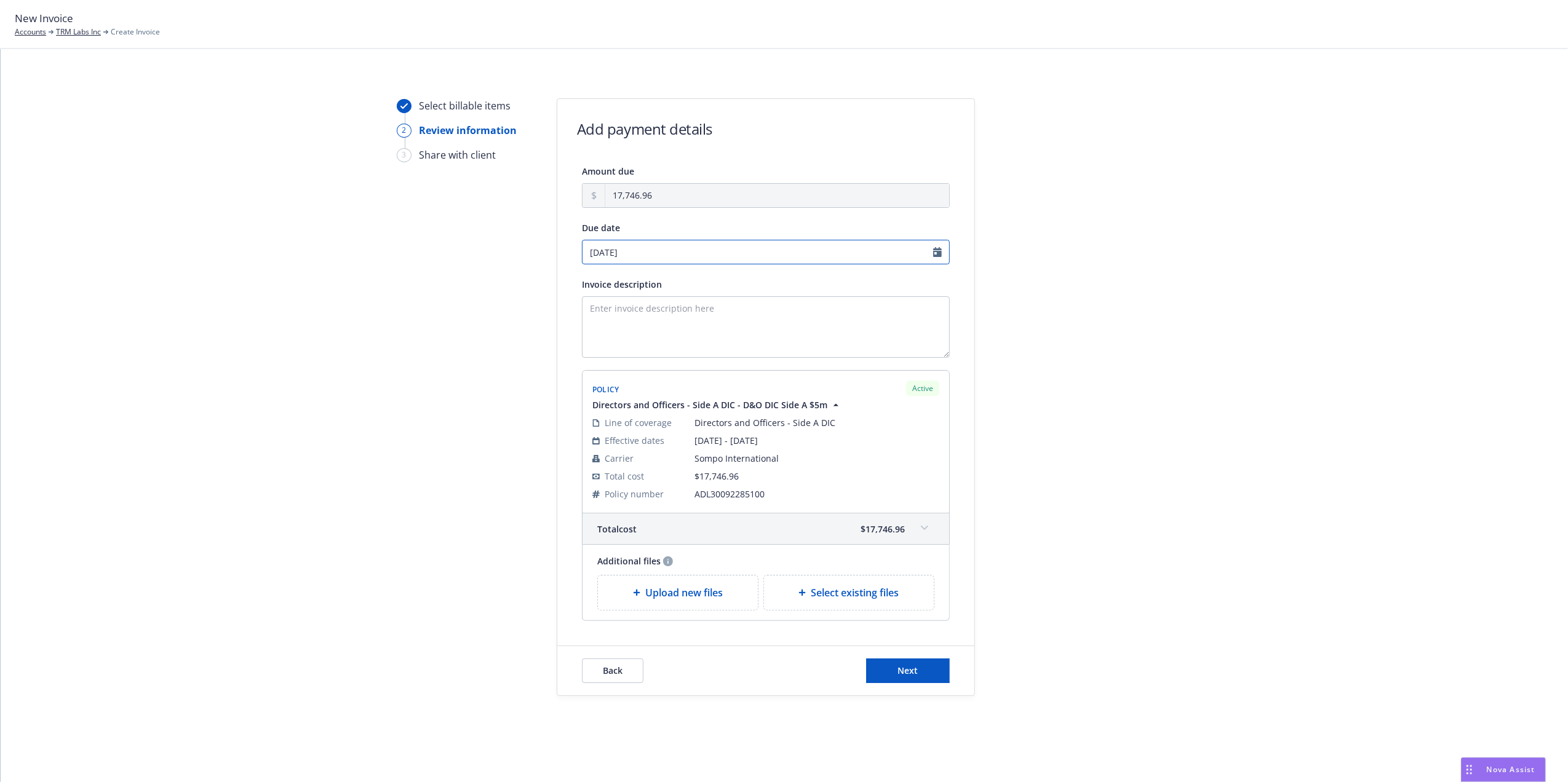
click at [938, 254] on input "[DATE]" at bounding box center [765, 252] width 368 height 24
select select "September"
select select "2025"
click at [591, 281] on icon "chevronLeft" at bounding box center [592, 278] width 7 height 7
select select "August"
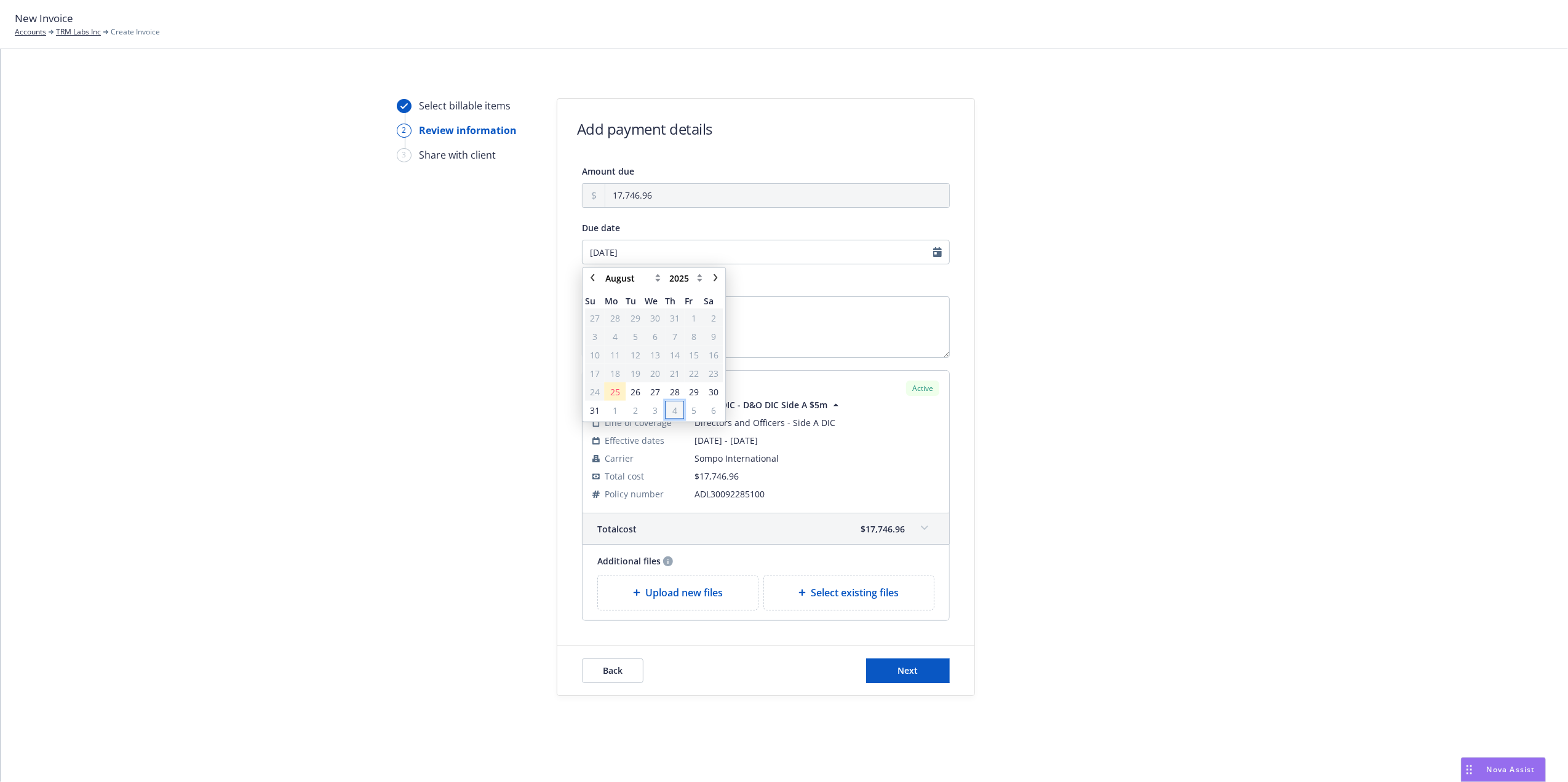
click at [678, 412] on span "4" at bounding box center [675, 409] width 16 height 16
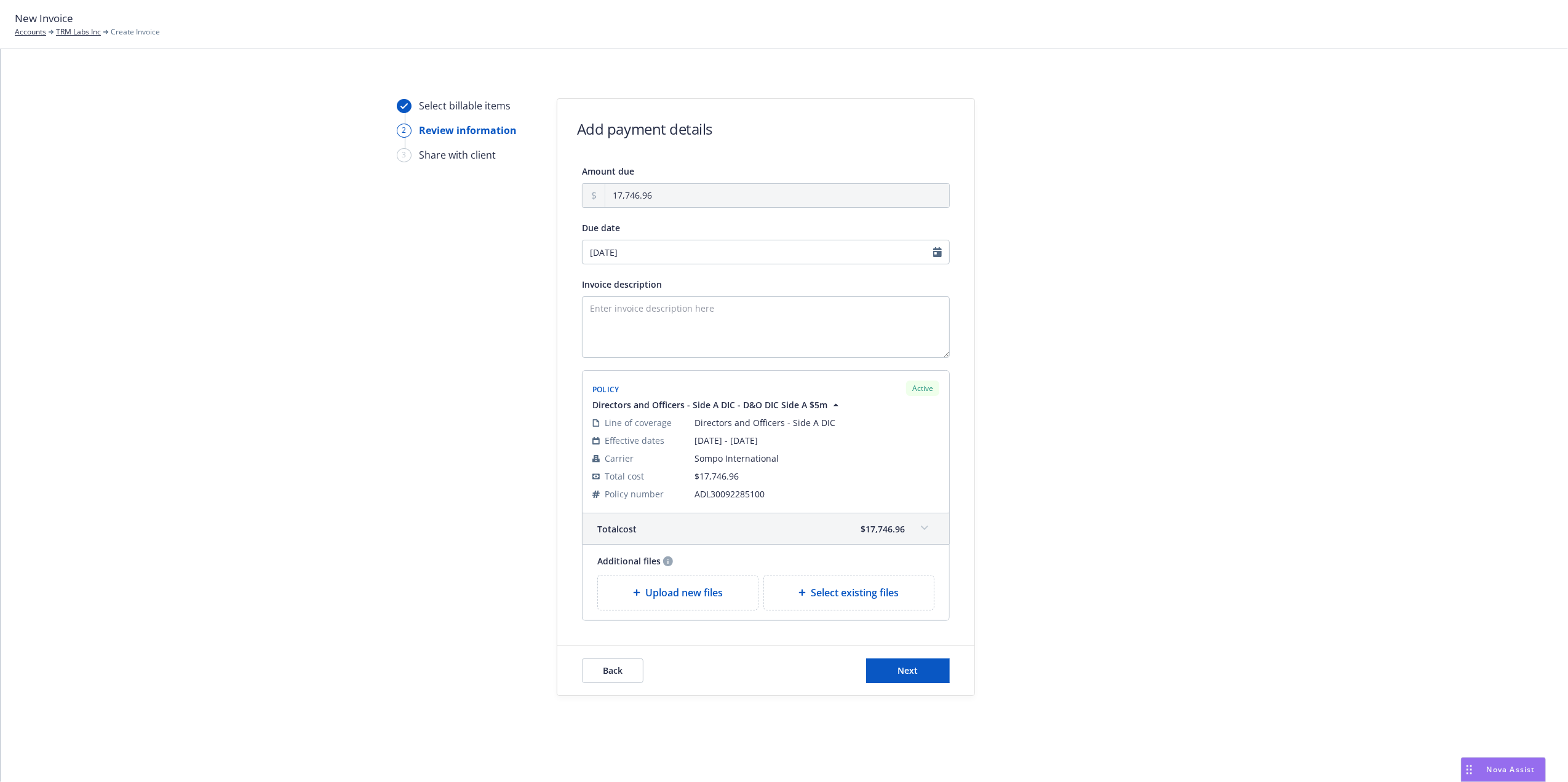
type input "[DATE]"
click at [1186, 318] on div "Select billable items 2 Review information 3 Share with client Add payment deta…" at bounding box center [784, 397] width 1538 height 598
click at [902, 673] on span "Next" at bounding box center [907, 670] width 20 height 11
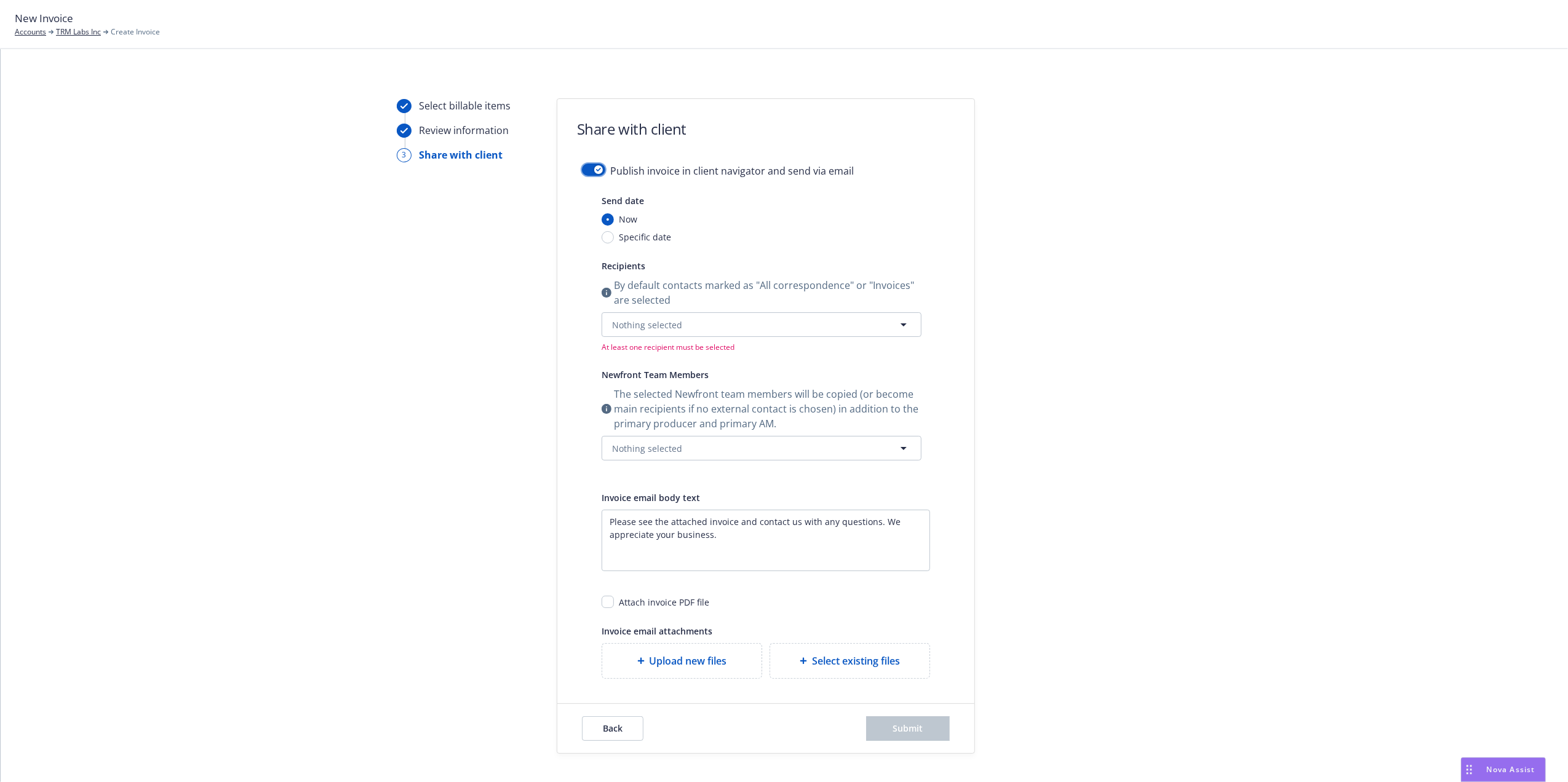
click at [596, 171] on icon "button" at bounding box center [599, 170] width 5 height 4
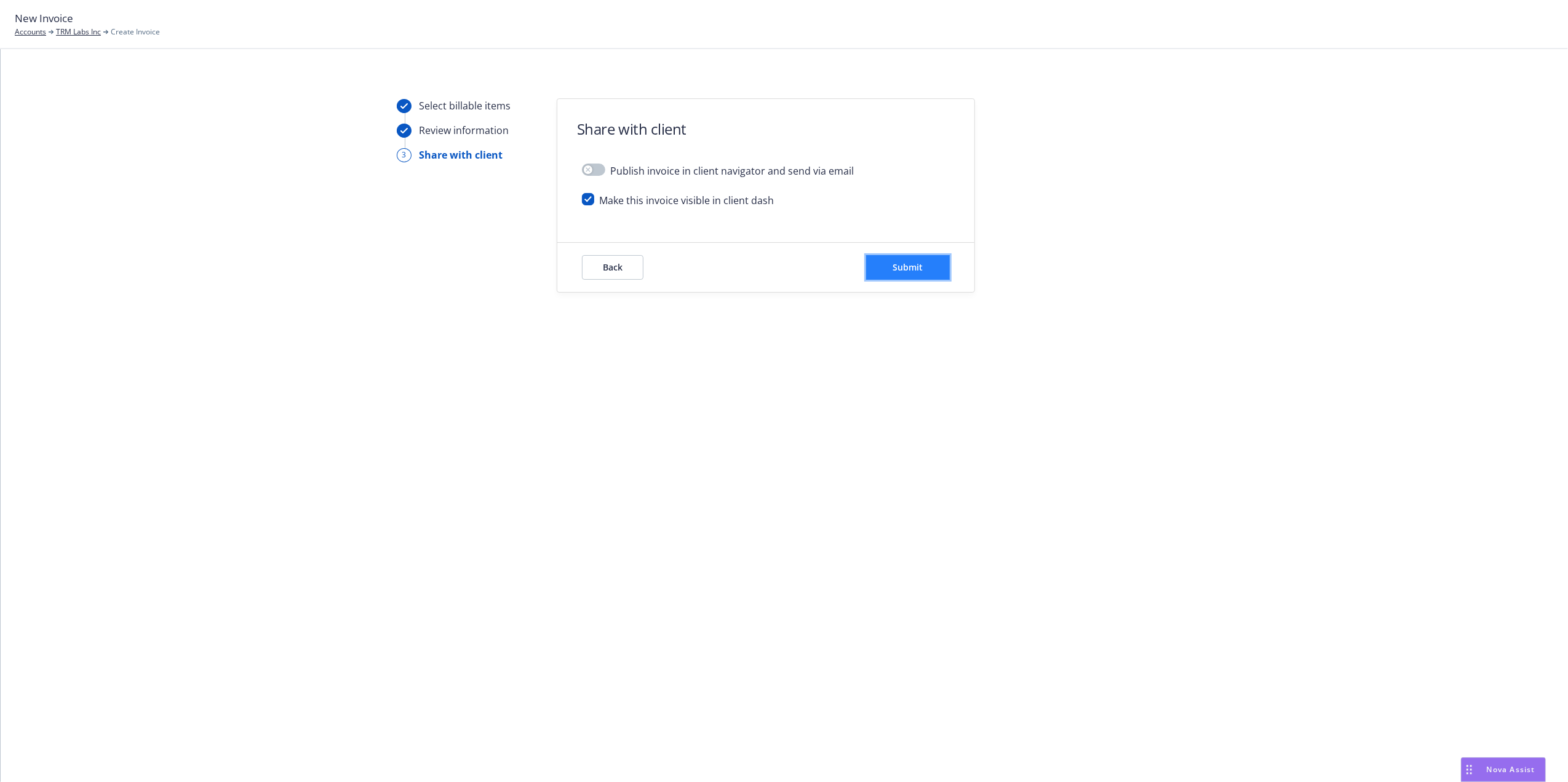
click at [920, 269] on span "Submit" at bounding box center [907, 267] width 30 height 11
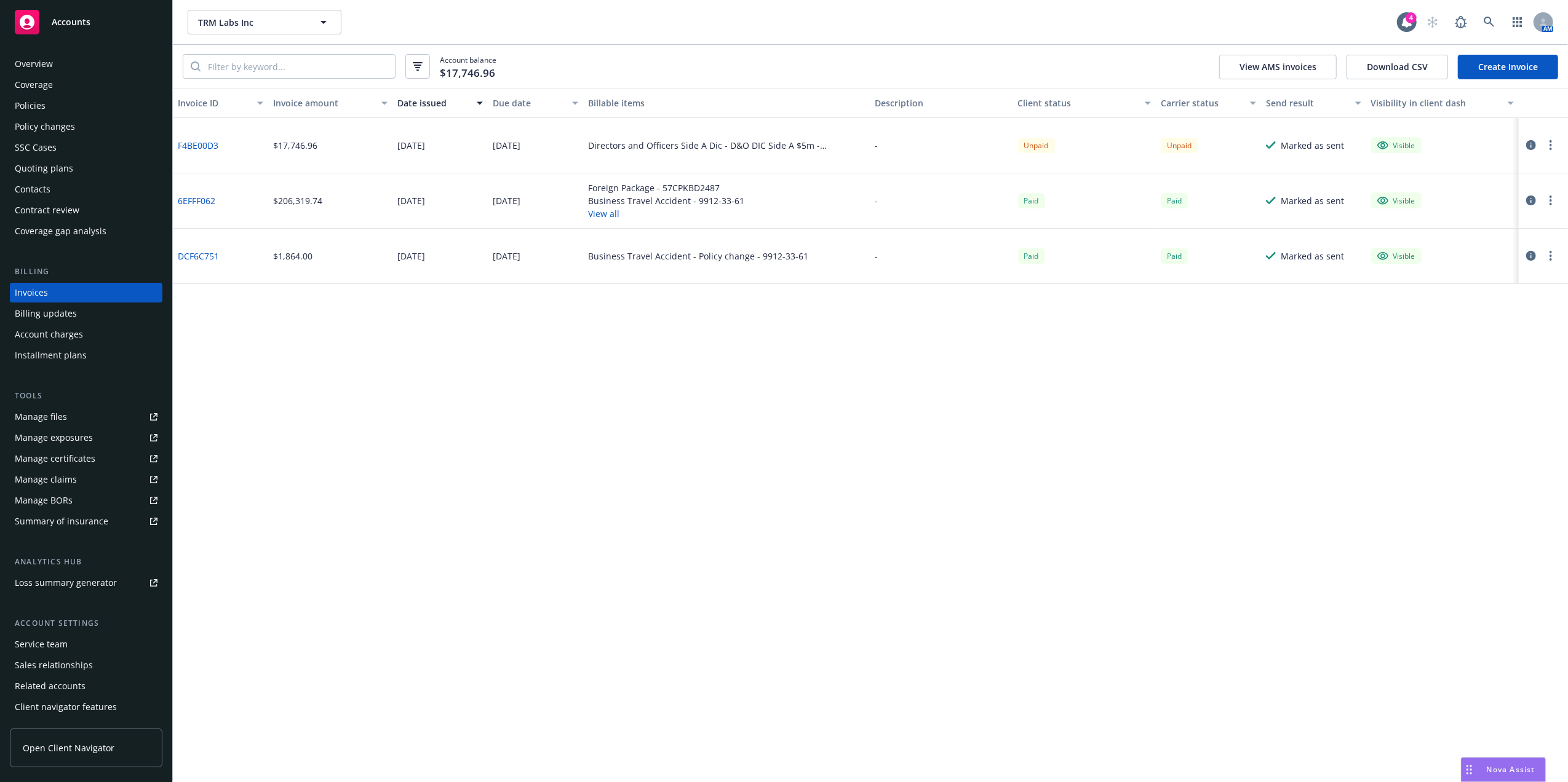
click at [200, 144] on link "F4BE00D3" at bounding box center [198, 145] width 41 height 13
click at [1548, 141] on button "button" at bounding box center [1550, 145] width 15 height 15
click at [1445, 338] on link "Void" at bounding box center [1479, 342] width 157 height 24
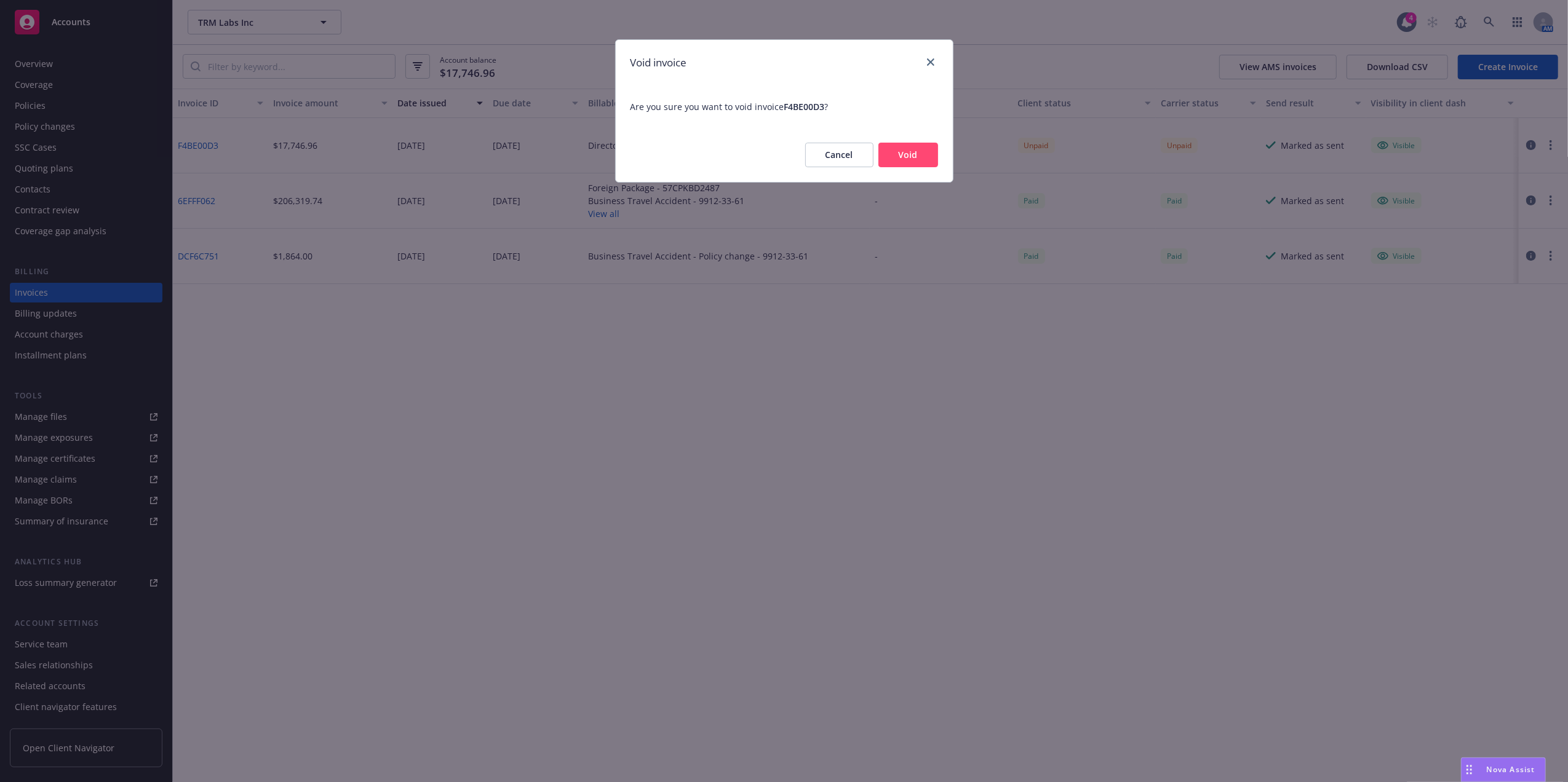
click at [928, 155] on button "Void" at bounding box center [907, 155] width 60 height 24
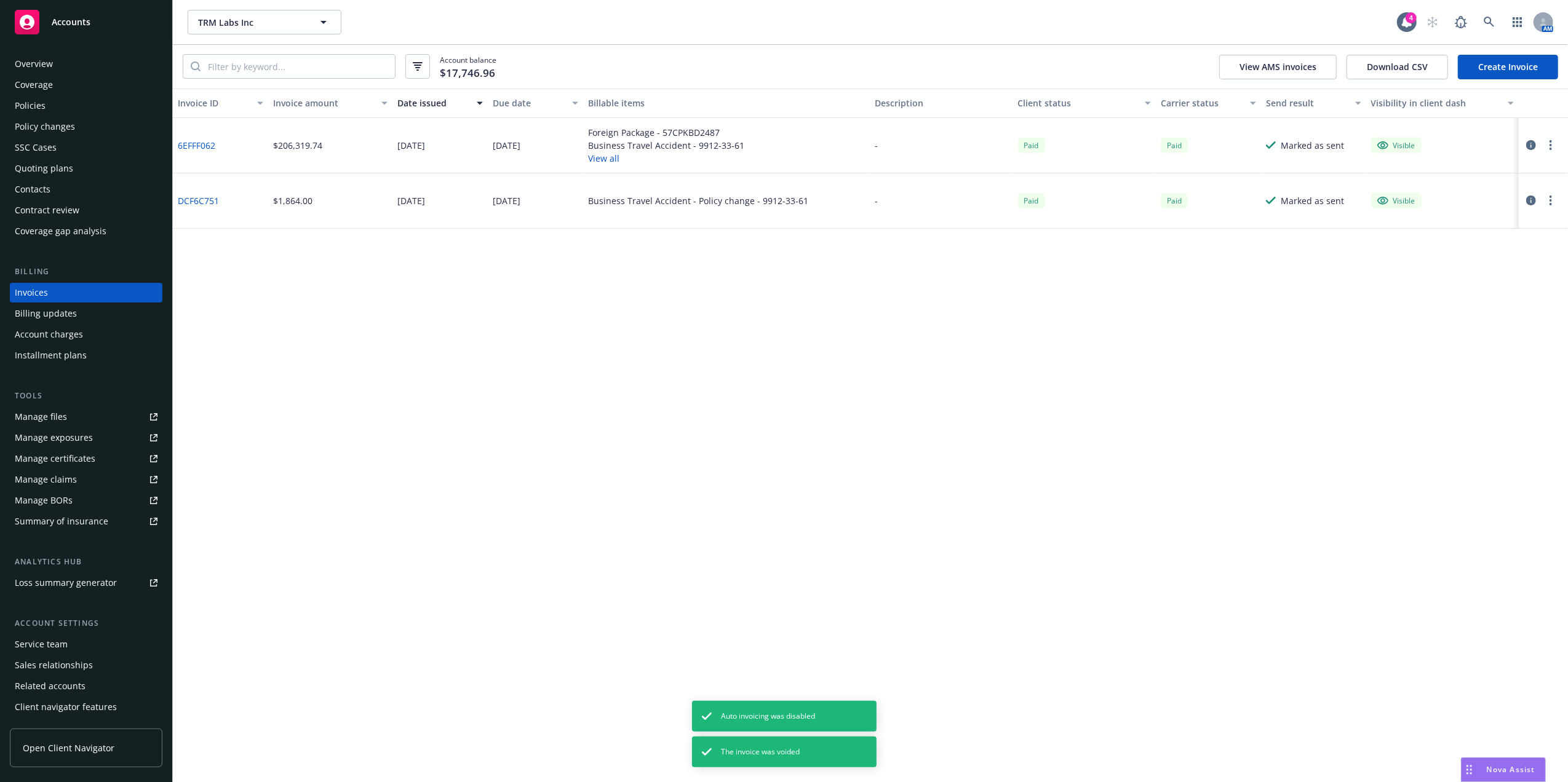
click at [42, 96] on div "Policies" at bounding box center [30, 105] width 31 height 20
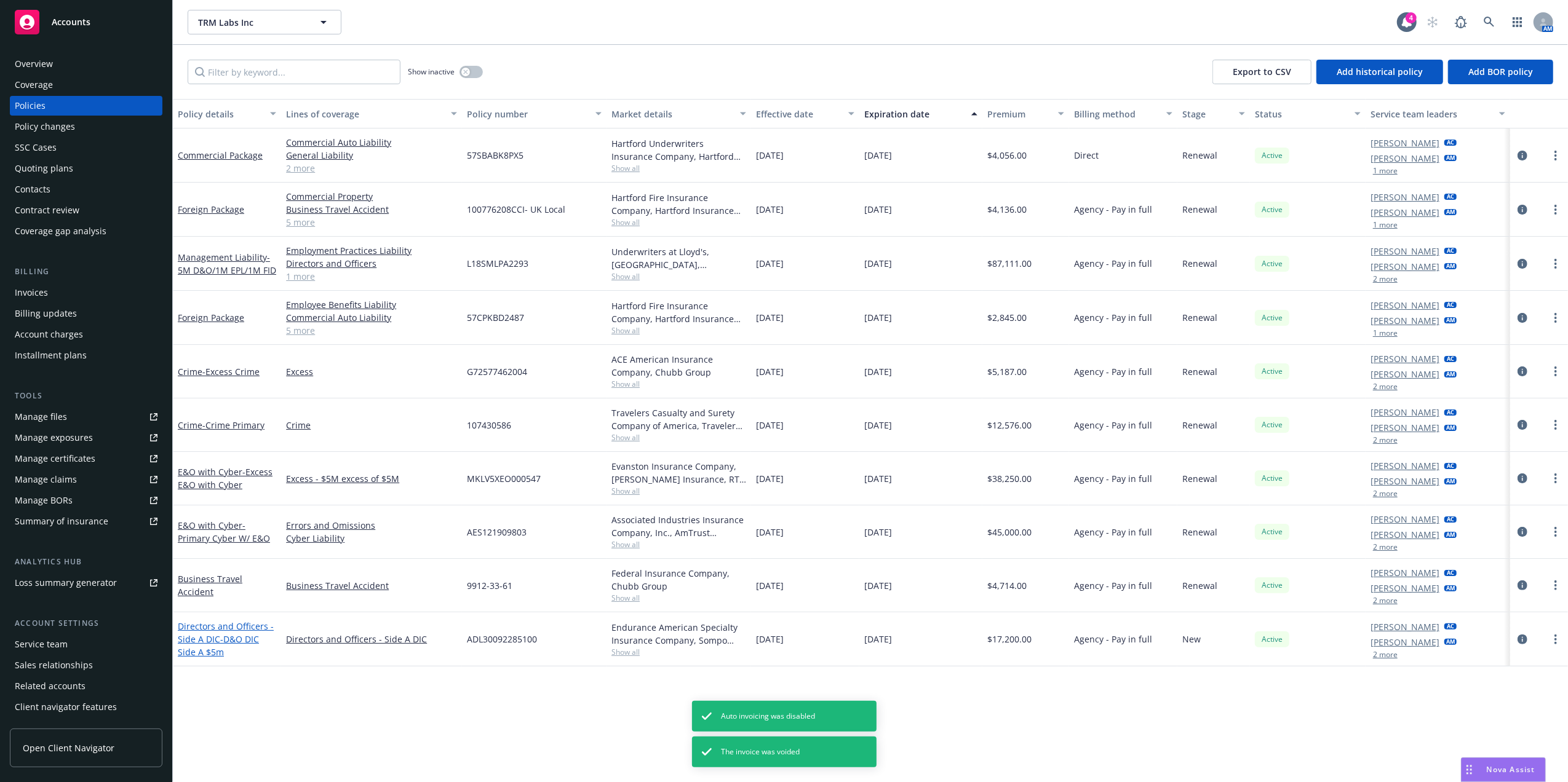
click at [224, 643] on span "- D&O DIC Side A $5m" at bounding box center [218, 646] width 81 height 24
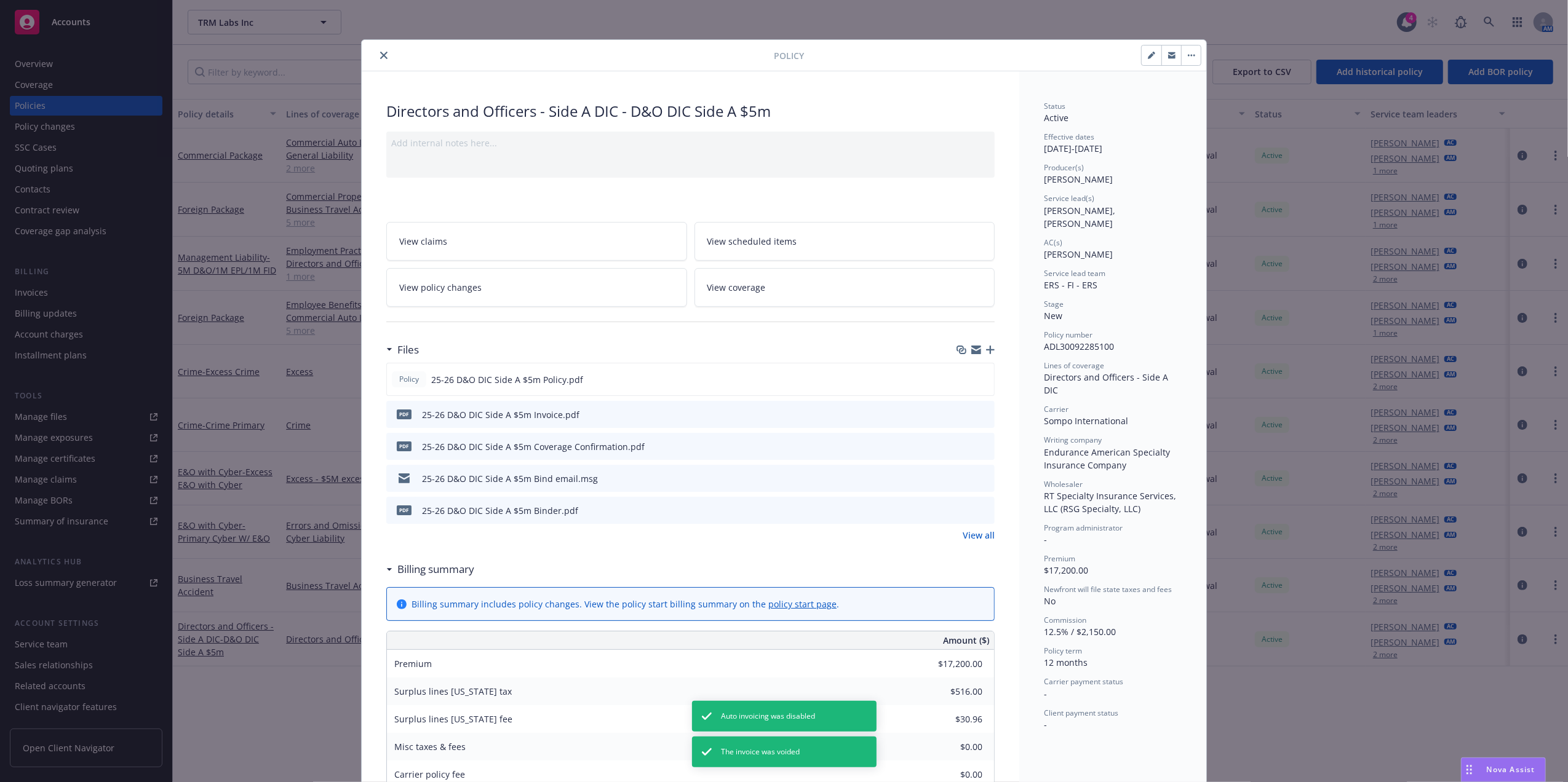
click at [1147, 54] on icon "button" at bounding box center [1151, 56] width 7 height 7
select select "NEW"
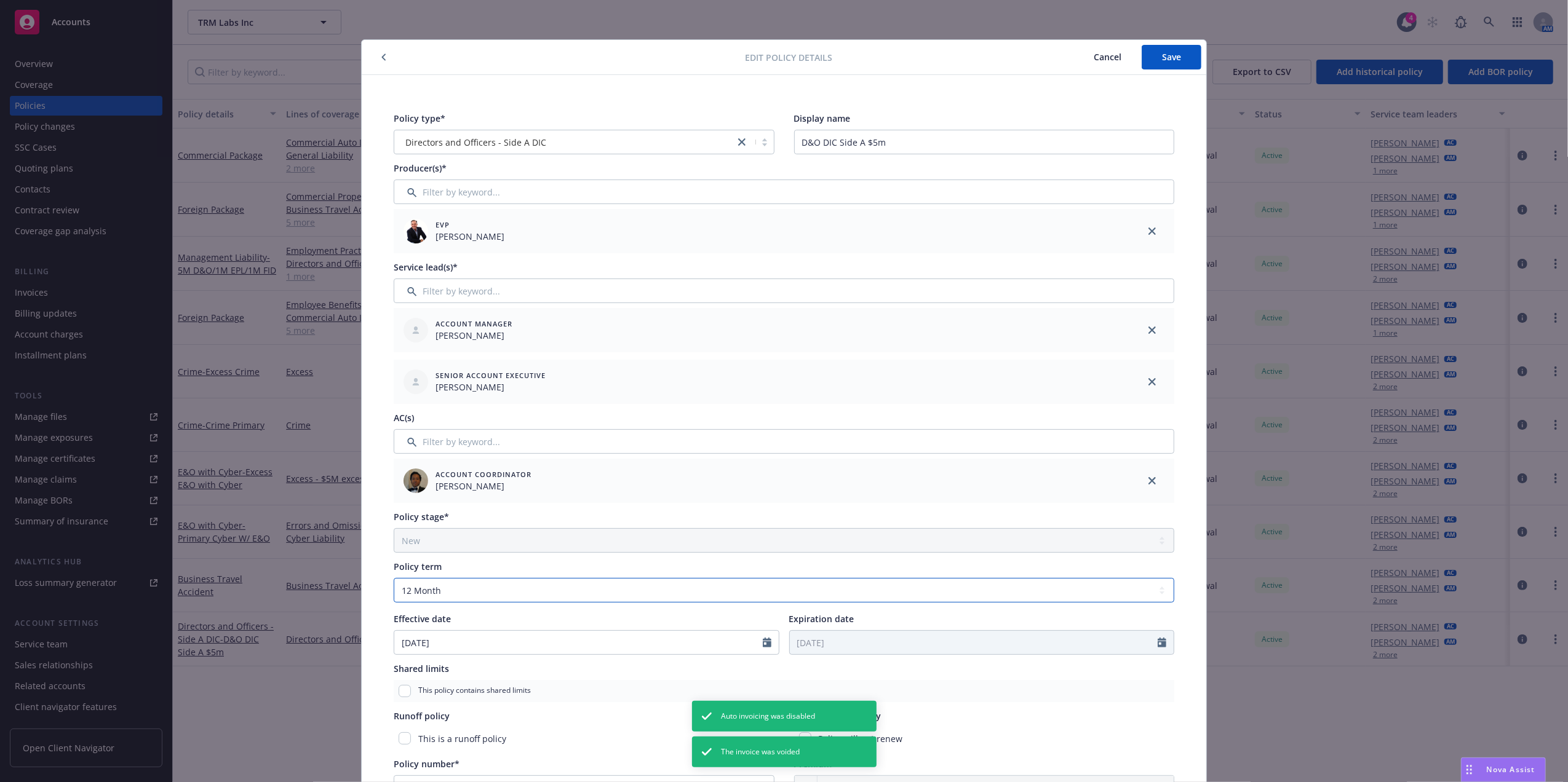
click at [490, 593] on select "Select policy term 12 Month 6 Month 4 Month 3 Month 2 Month 1 Month 36 Month (3…" at bounding box center [784, 590] width 781 height 24
select select "other"
click at [394, 578] on select "Select policy term 12 Month 6 Month 4 Month 3 Month 2 Month 1 Month 36 Month (3…" at bounding box center [784, 590] width 781 height 24
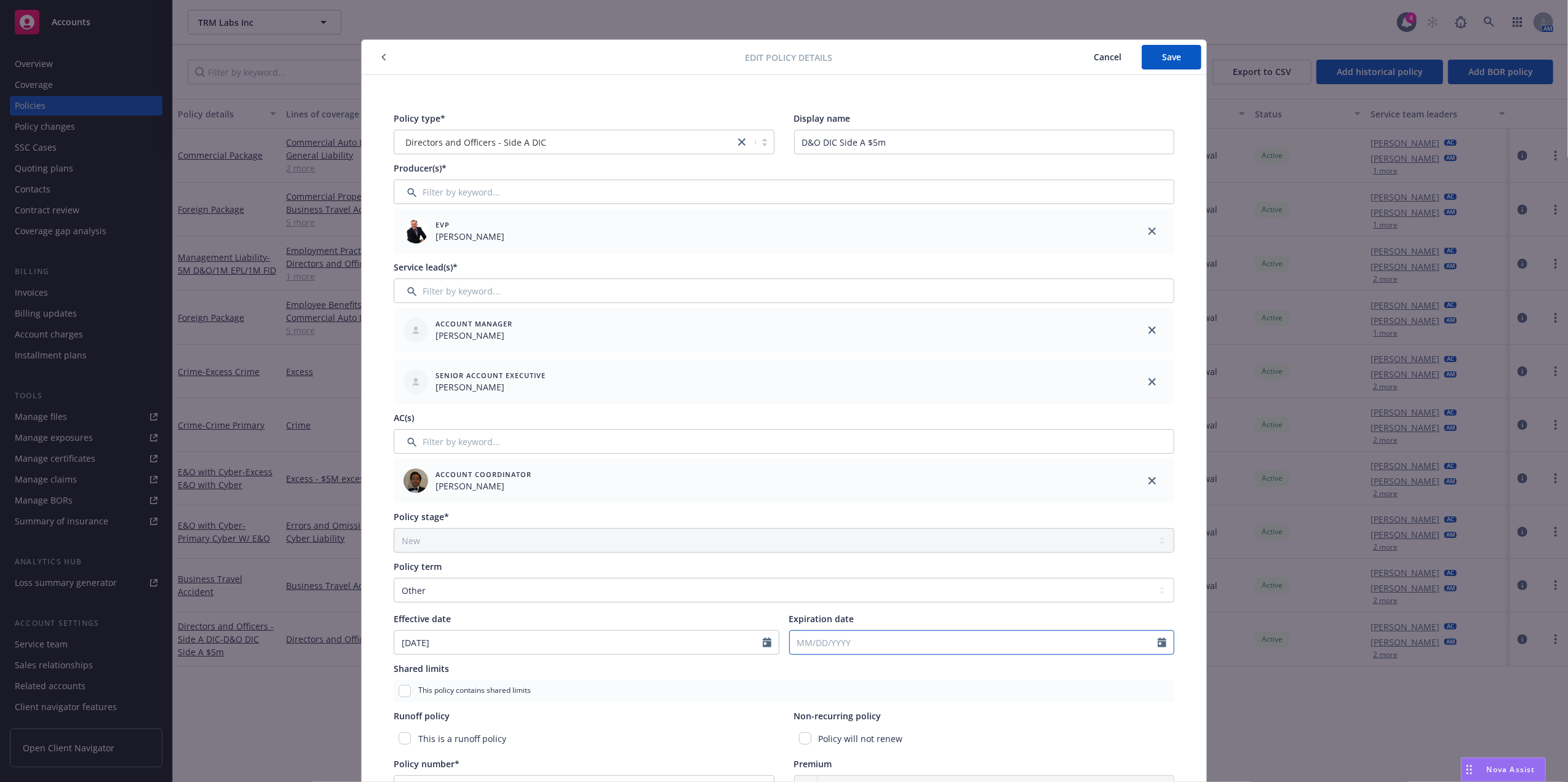
click at [842, 641] on input "Expiration date" at bounding box center [973, 642] width 368 height 24
select select "8"
paste input "04/29/2026"
type input "04/29/2026"
click at [1174, 62] on button "Save" at bounding box center [1171, 57] width 60 height 24
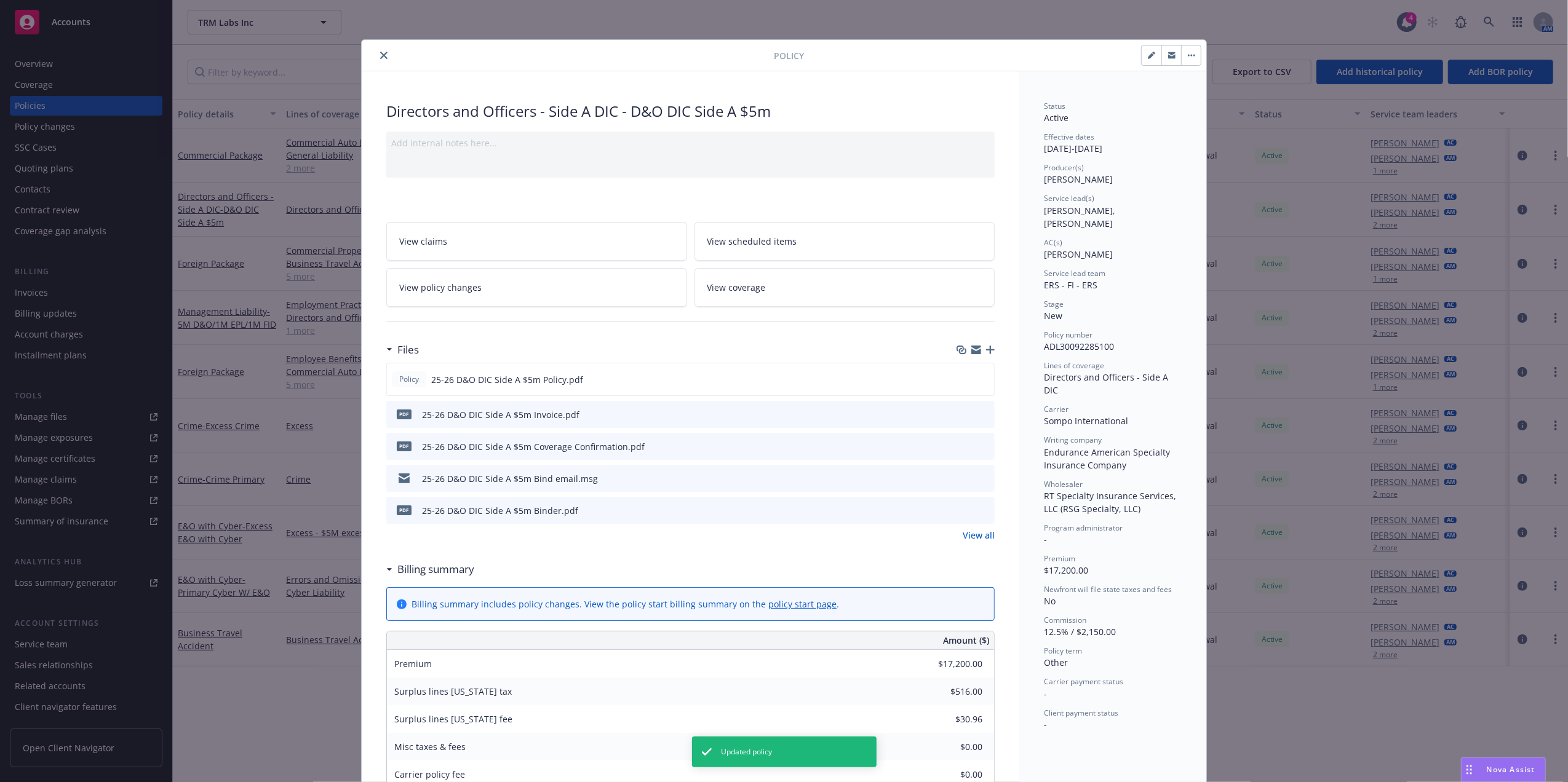
click at [376, 51] on button "close" at bounding box center [384, 56] width 15 height 15
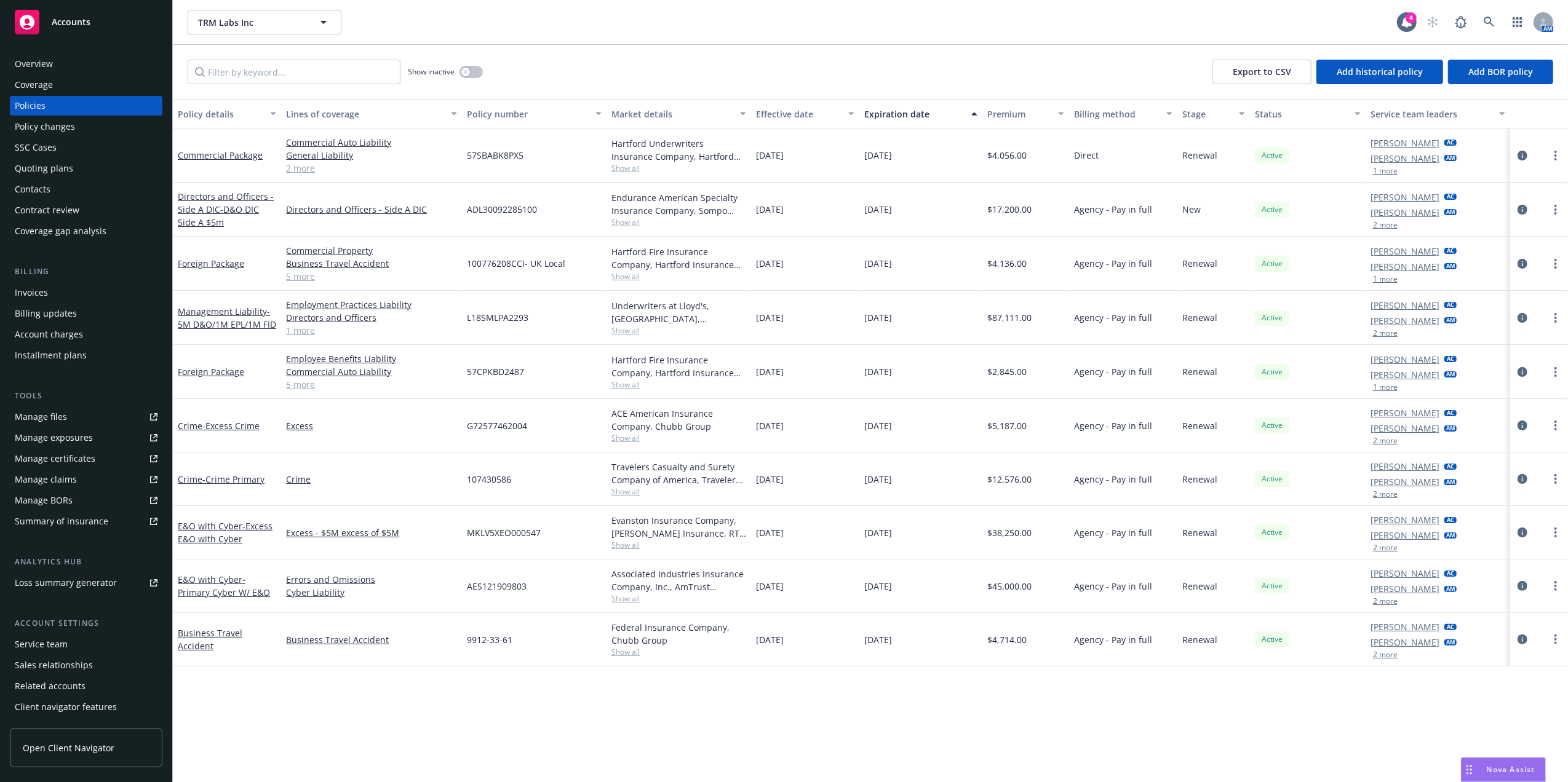
click at [60, 287] on div "Invoices" at bounding box center [86, 292] width 143 height 20
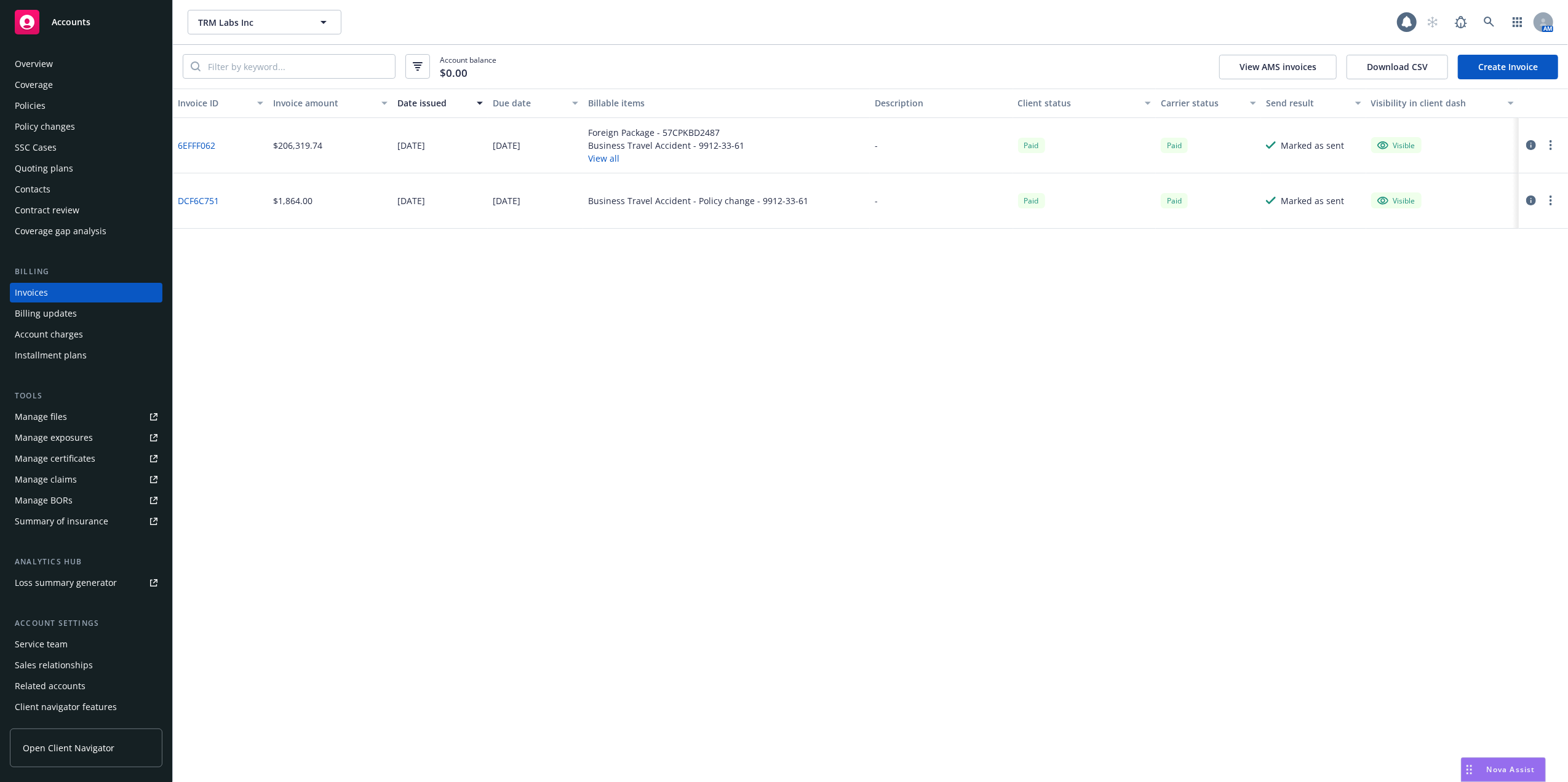
click at [1509, 68] on link "Create Invoice" at bounding box center [1508, 67] width 100 height 24
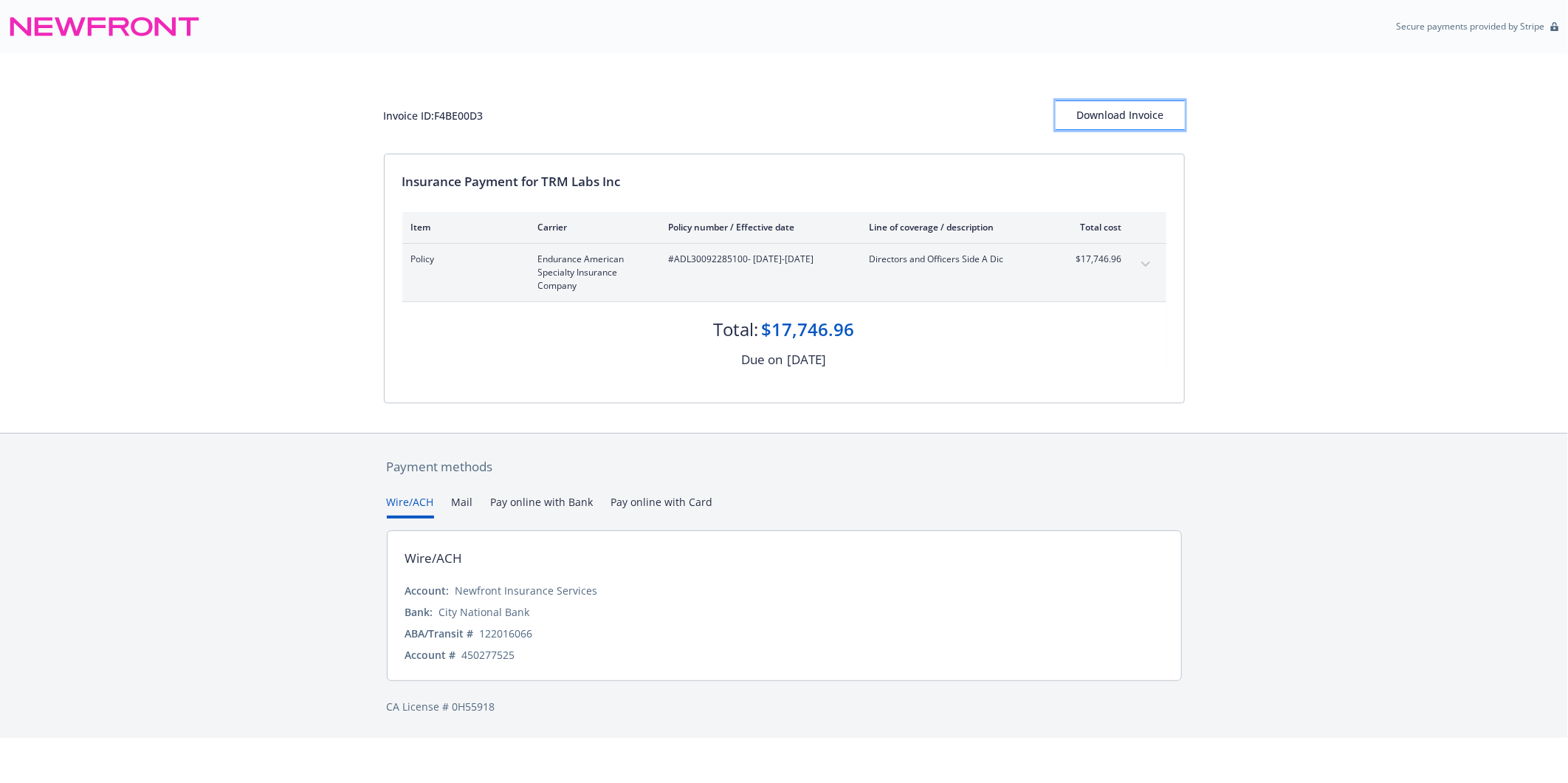
click at [1132, 112] on div "Download Invoice" at bounding box center [1121, 115] width 129 height 28
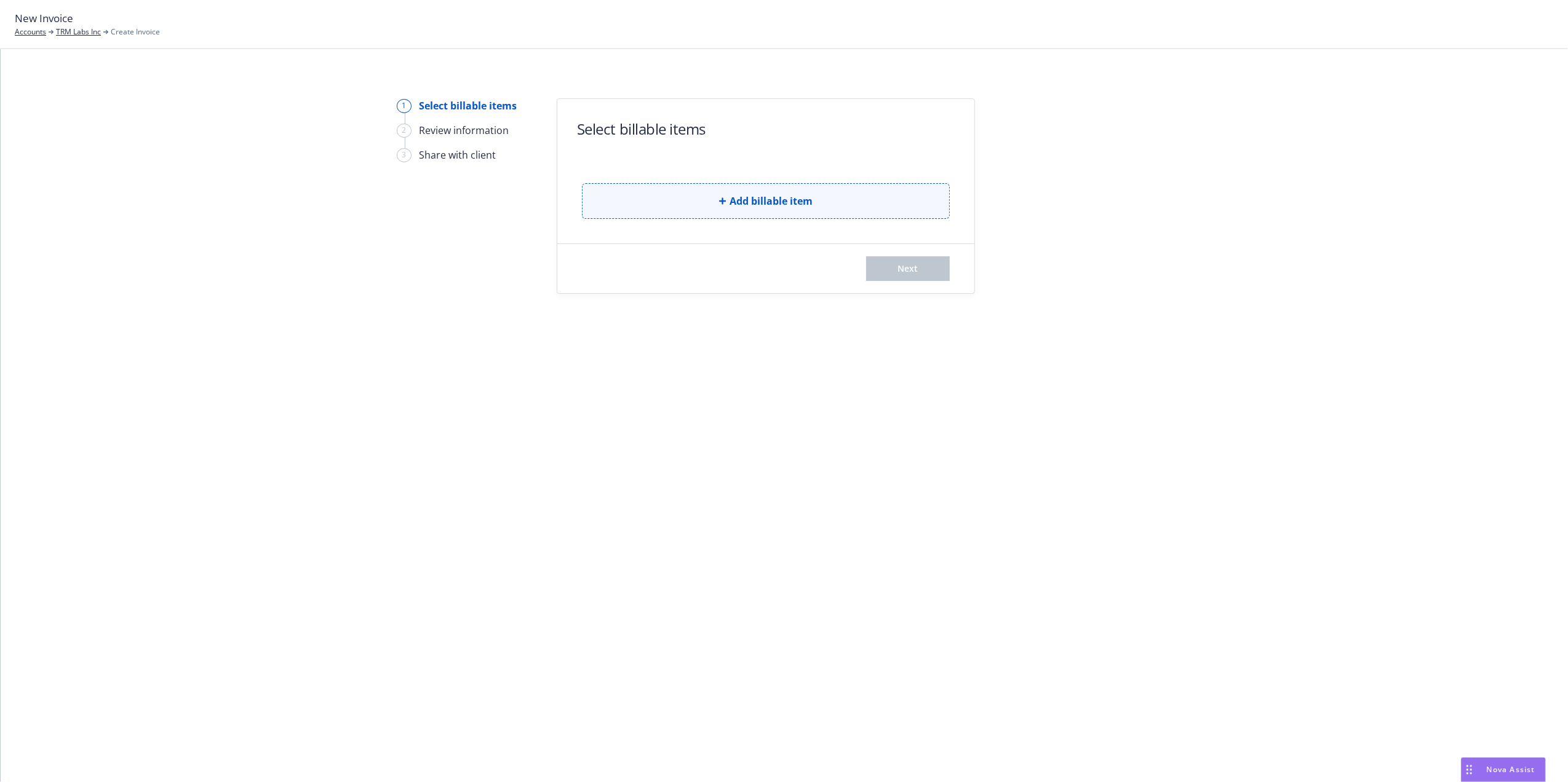
click at [773, 206] on span "Add billable item" at bounding box center [771, 201] width 83 height 15
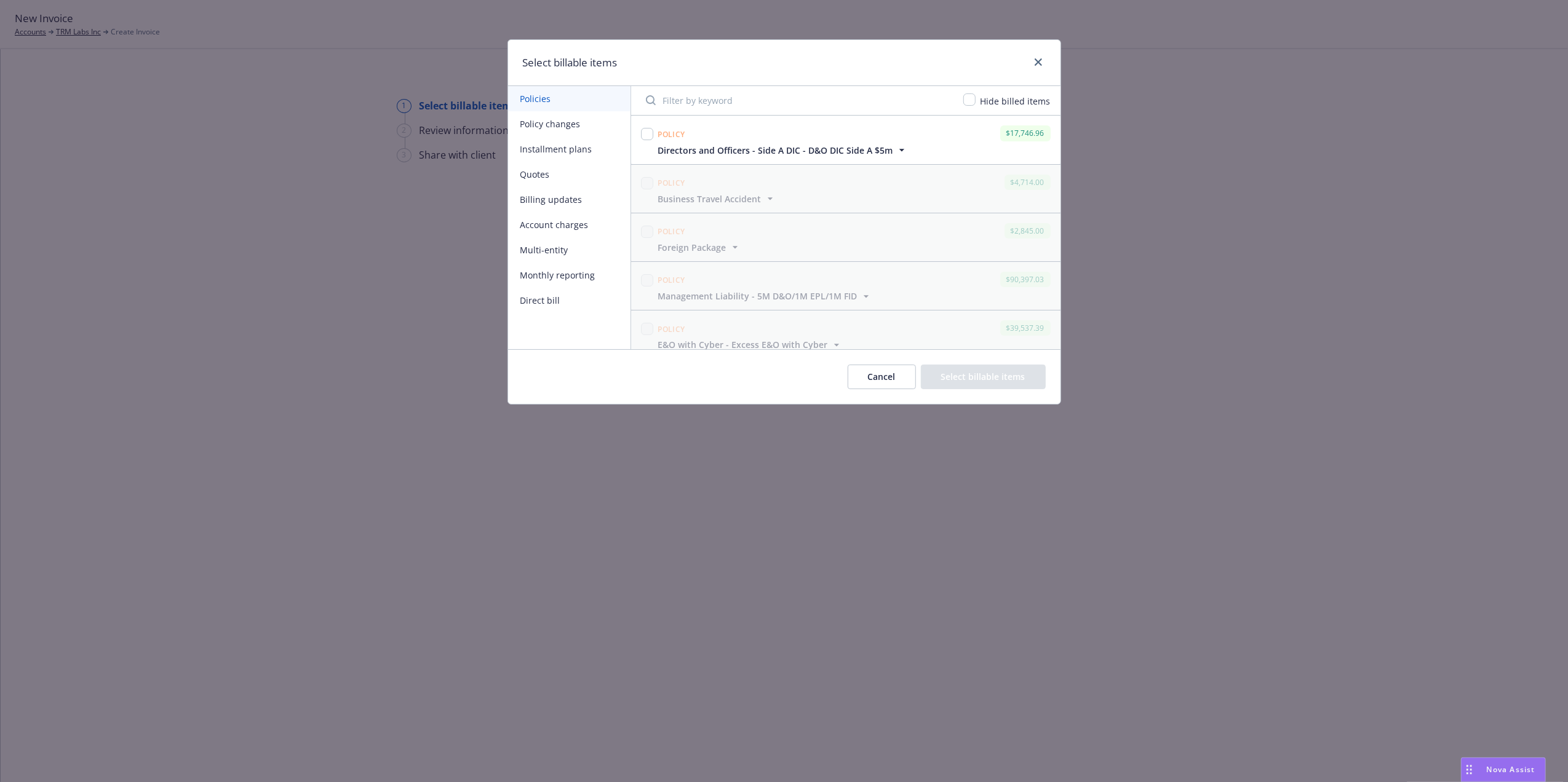
click at [646, 128] on div at bounding box center [647, 134] width 12 height 17
click at [646, 138] on input "checkbox" at bounding box center [647, 134] width 12 height 12
checkbox input "true"
click at [687, 153] on span "Directors and Officers - Side A DIC - D&O DIC Side A $5m" at bounding box center [776, 150] width 235 height 13
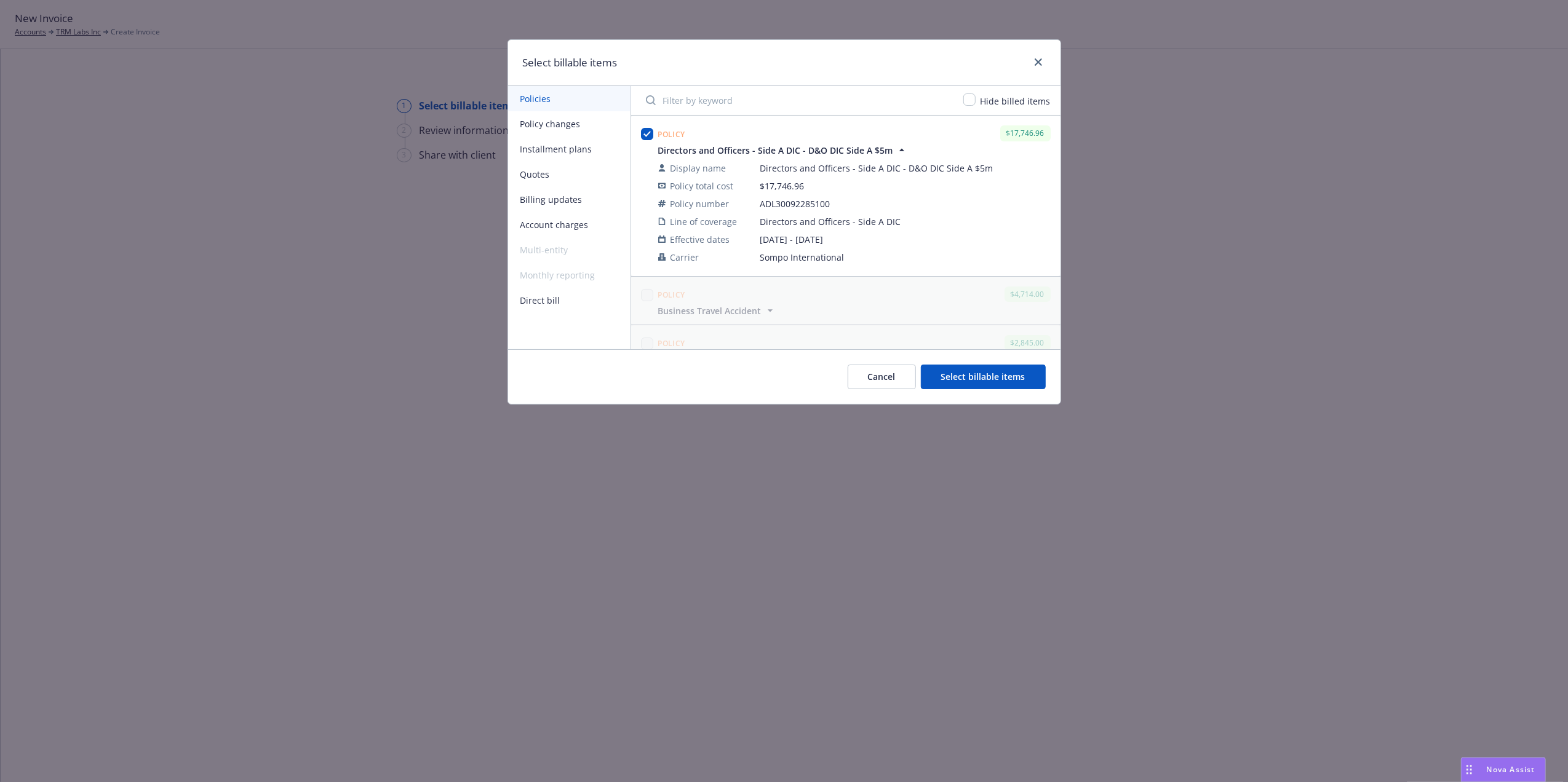
click at [997, 376] on button "Select billable items" at bounding box center [982, 377] width 125 height 24
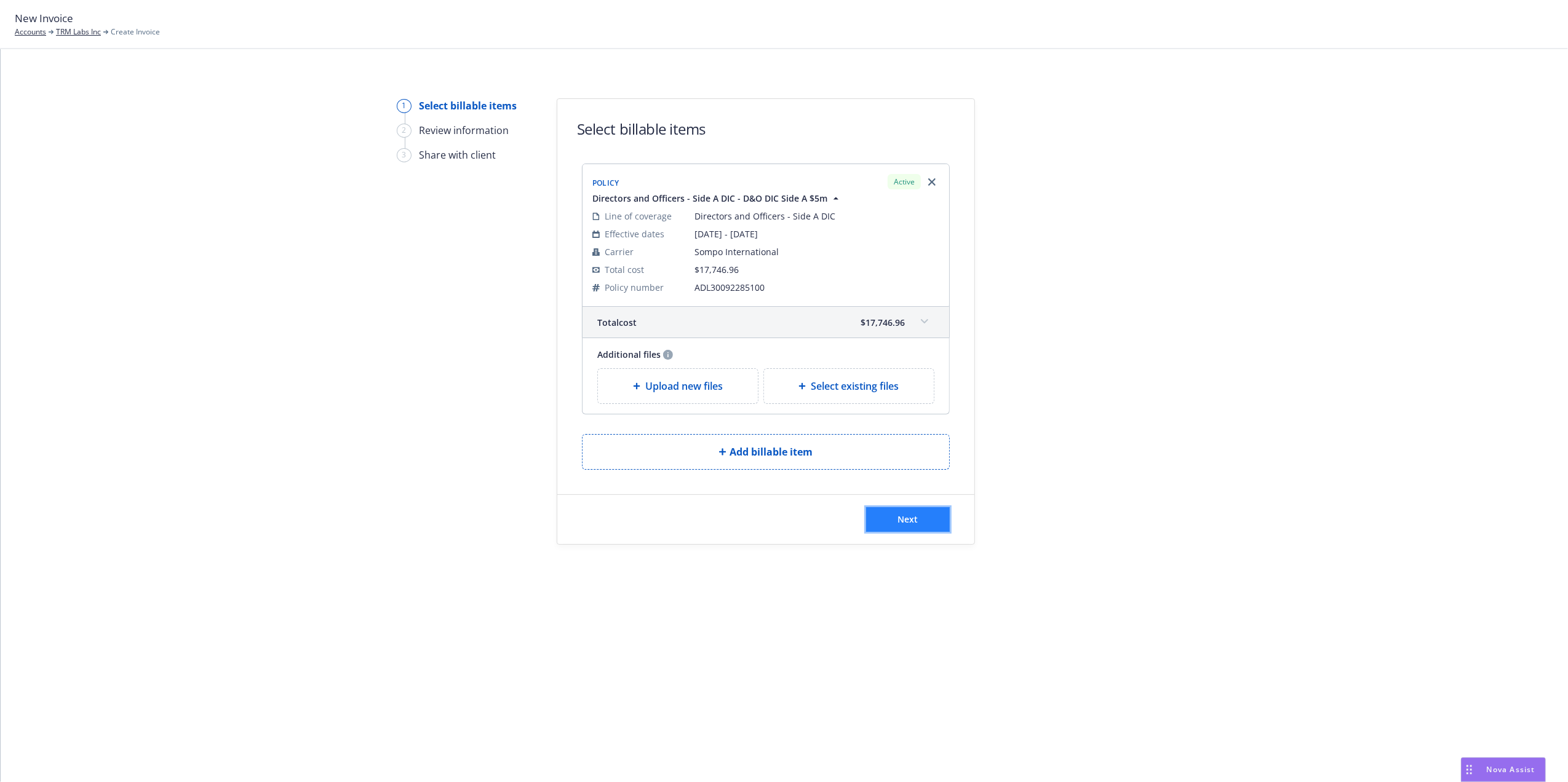
click at [906, 527] on button "Next" at bounding box center [907, 519] width 83 height 24
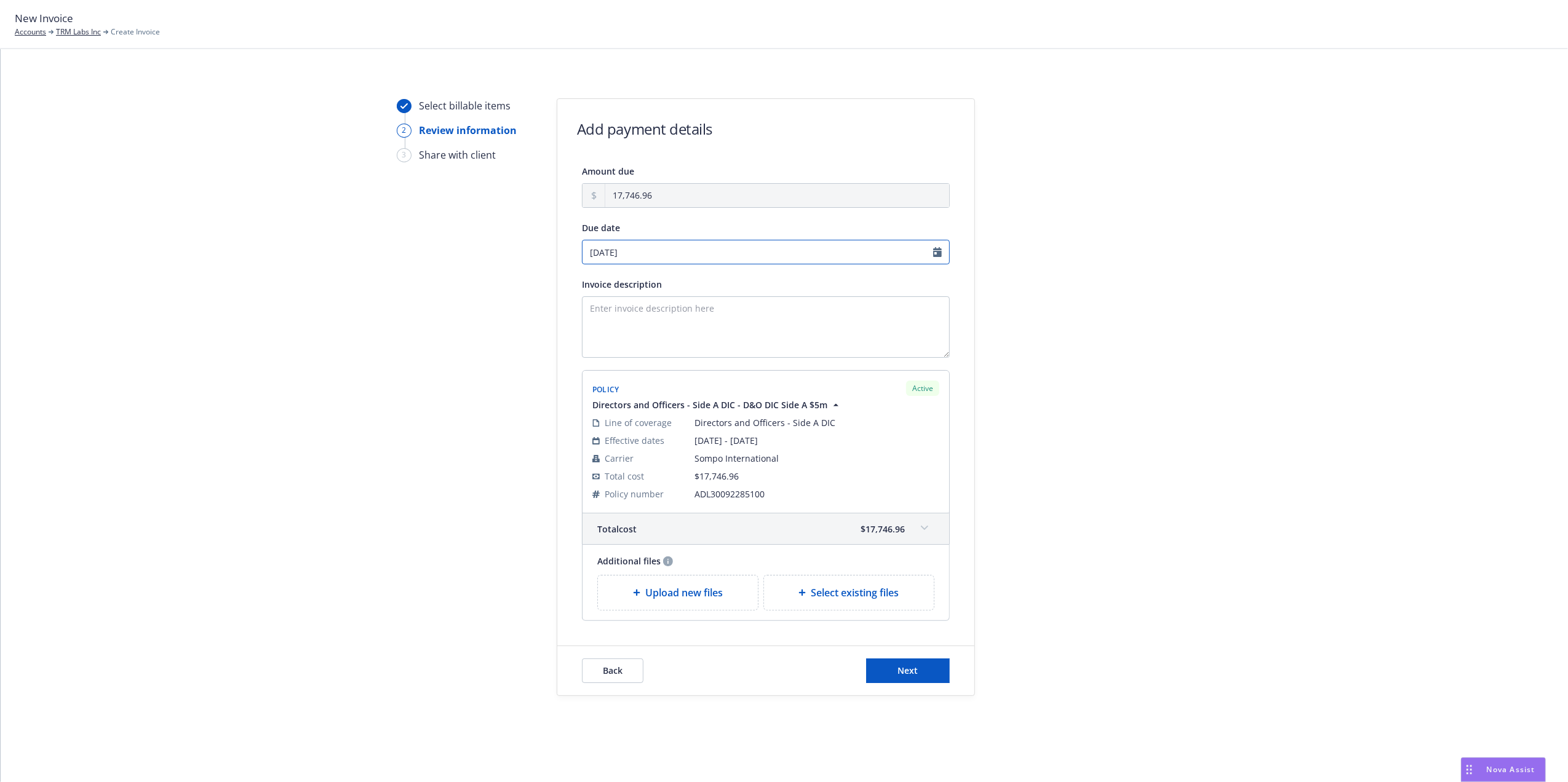
click at [933, 252] on input "09/08/2025" at bounding box center [765, 252] width 368 height 24
select select "September"
select select "2025"
click at [591, 276] on icon "chevronLeft" at bounding box center [592, 278] width 7 height 7
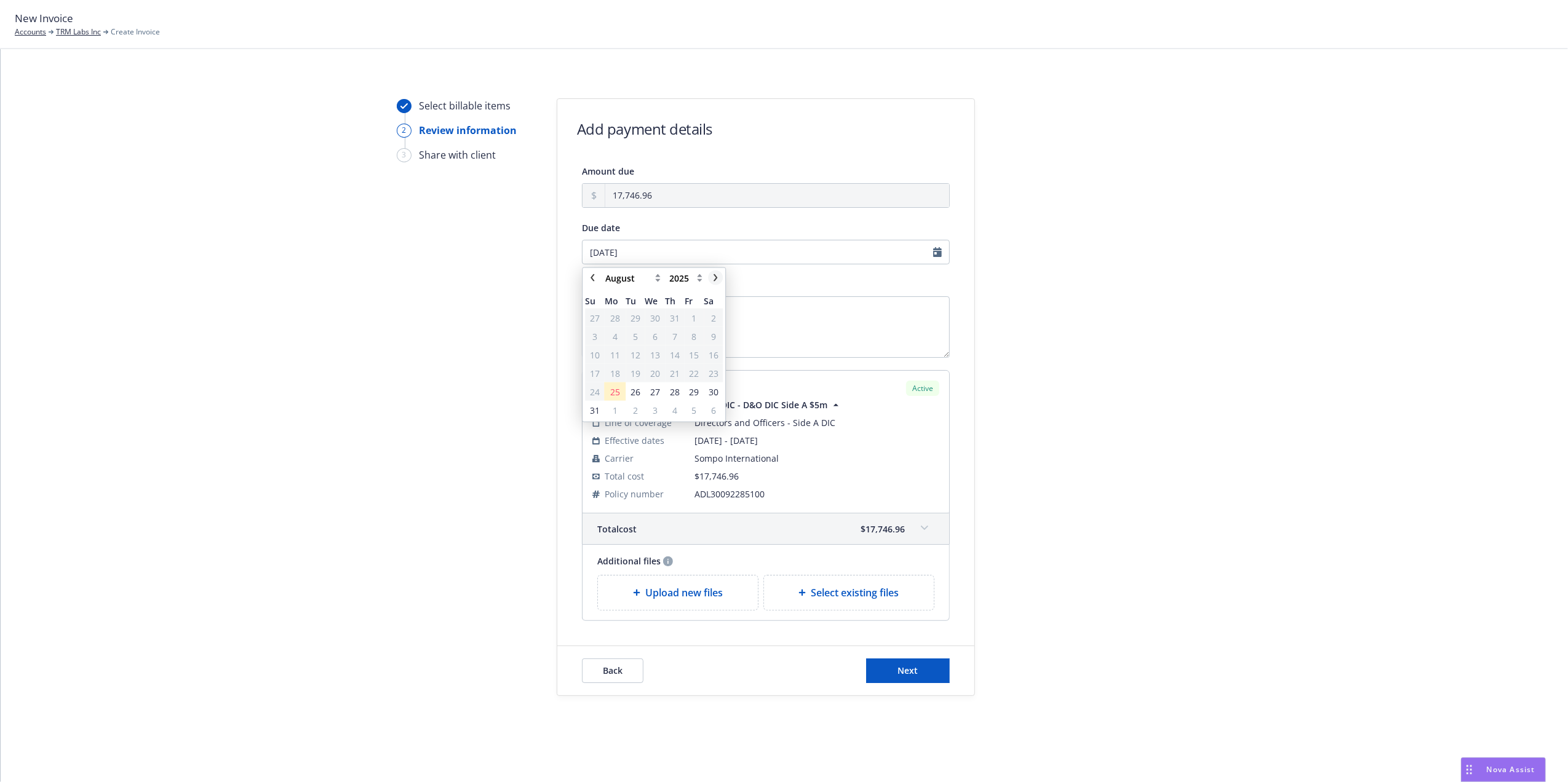
click at [717, 273] on link "chevronRight" at bounding box center [715, 278] width 15 height 15
click at [594, 281] on icon "chevronLeft" at bounding box center [592, 278] width 4 height 7
select select "August"
click at [714, 409] on span "6" at bounding box center [714, 410] width 5 height 13
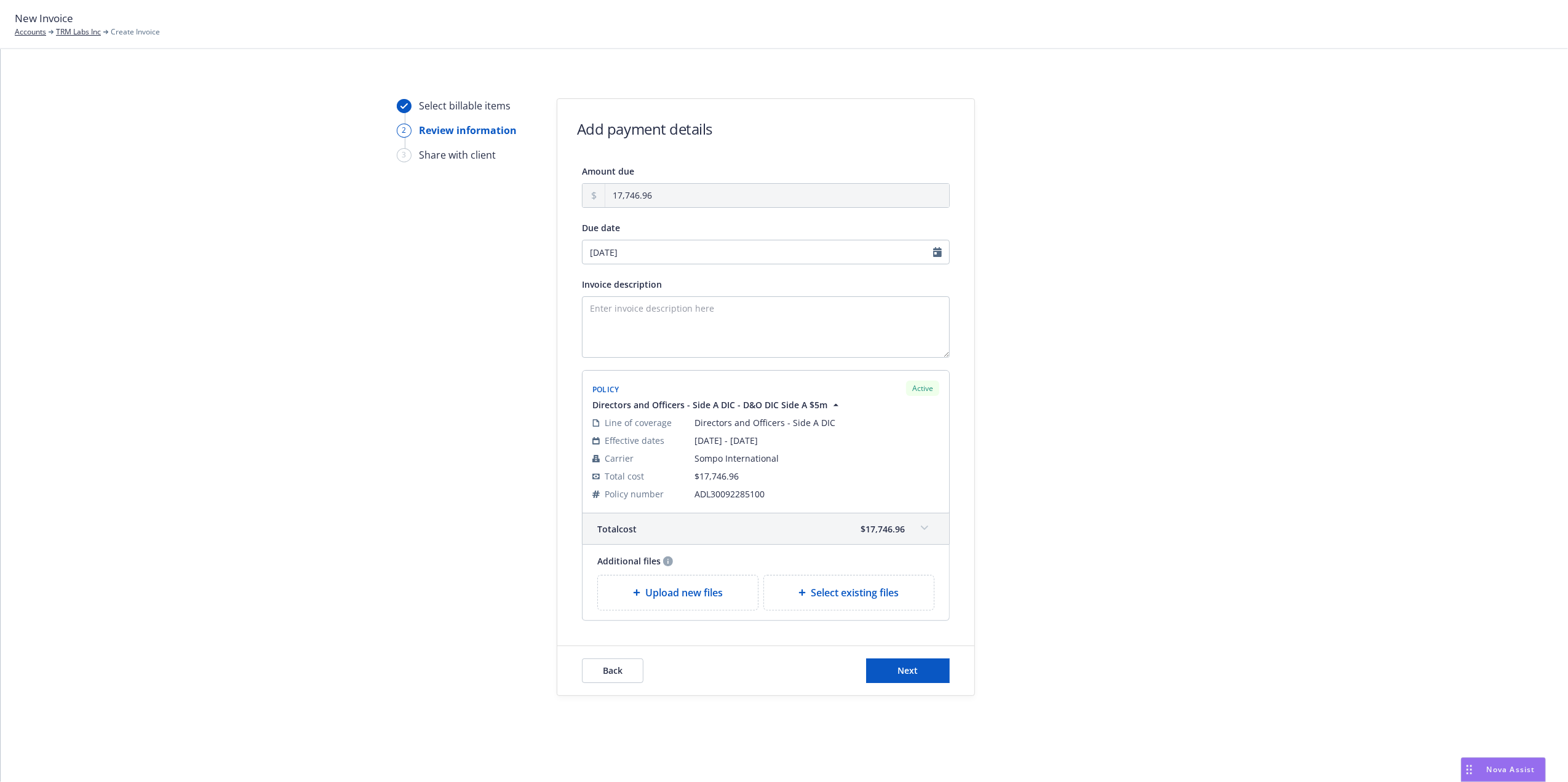
type input "09/06/2025"
click at [1229, 380] on div "Select billable items 2 Review information 3 Share with client Add payment deta…" at bounding box center [784, 397] width 1538 height 598
click at [942, 668] on button "Next" at bounding box center [907, 671] width 83 height 24
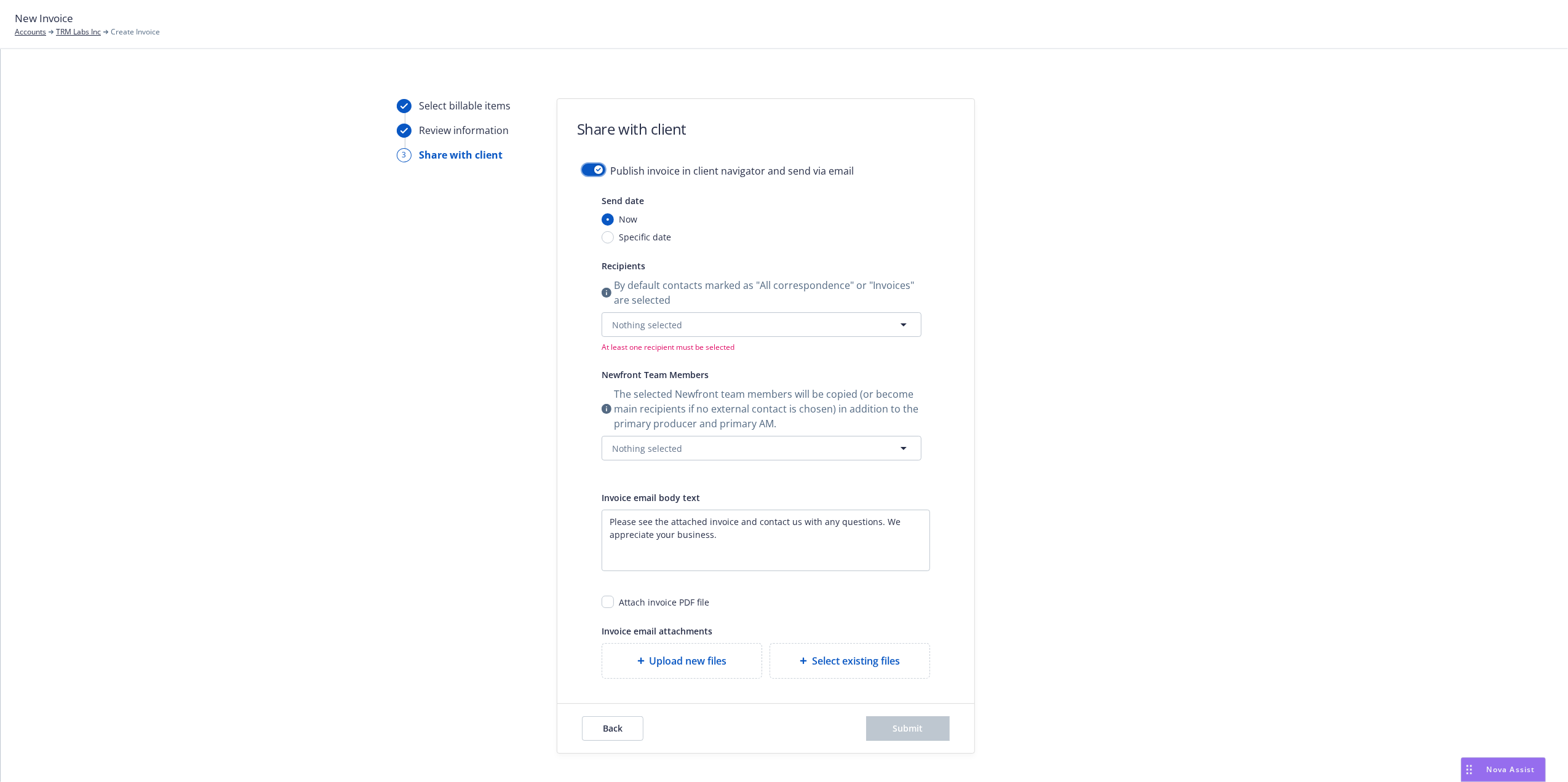
drag, startPoint x: 591, startPoint y: 166, endPoint x: 614, endPoint y: 180, distance: 26.9
click at [594, 166] on div "button" at bounding box center [598, 170] width 9 height 9
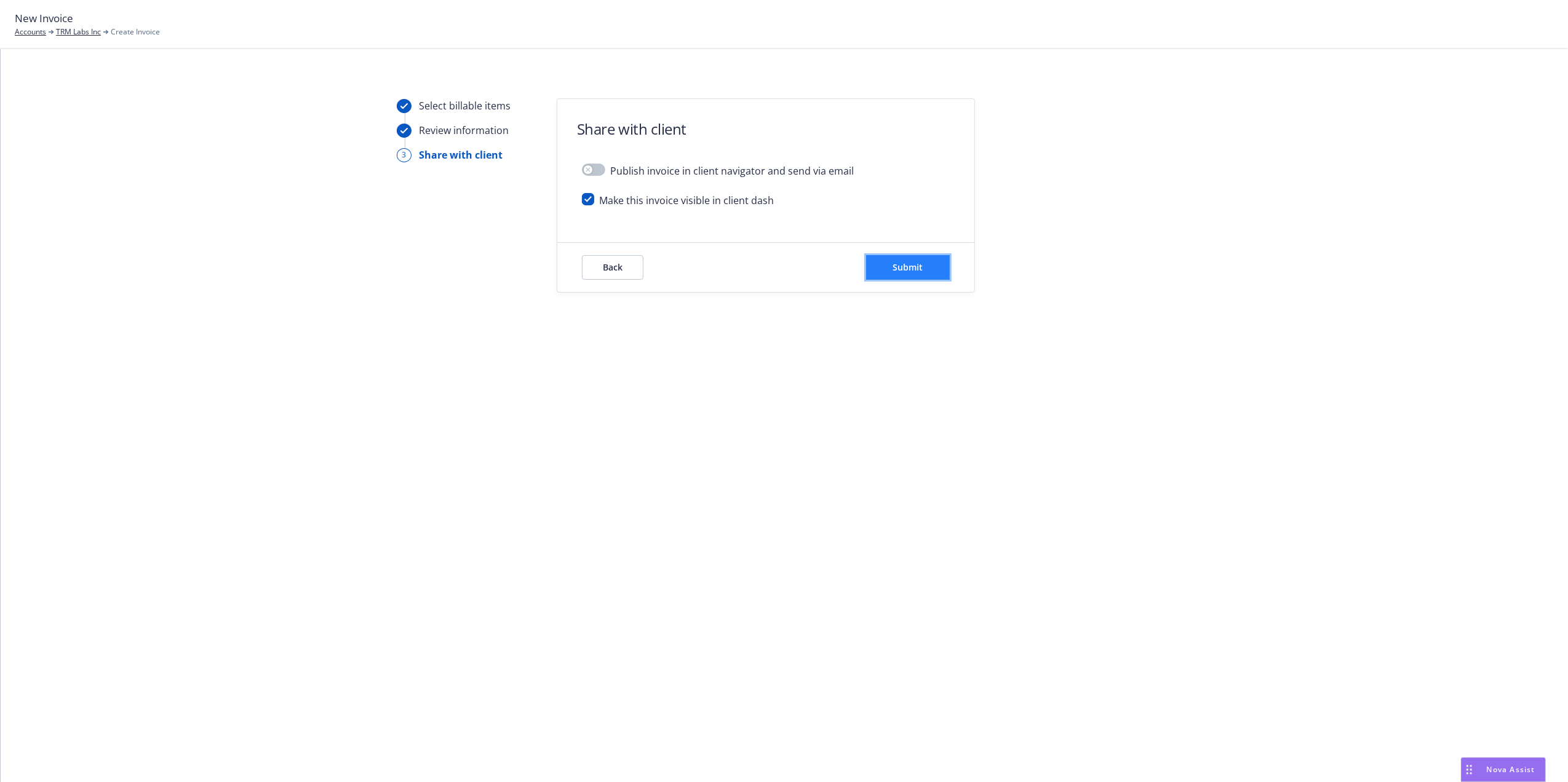
click at [898, 265] on span "Submit" at bounding box center [907, 267] width 30 height 11
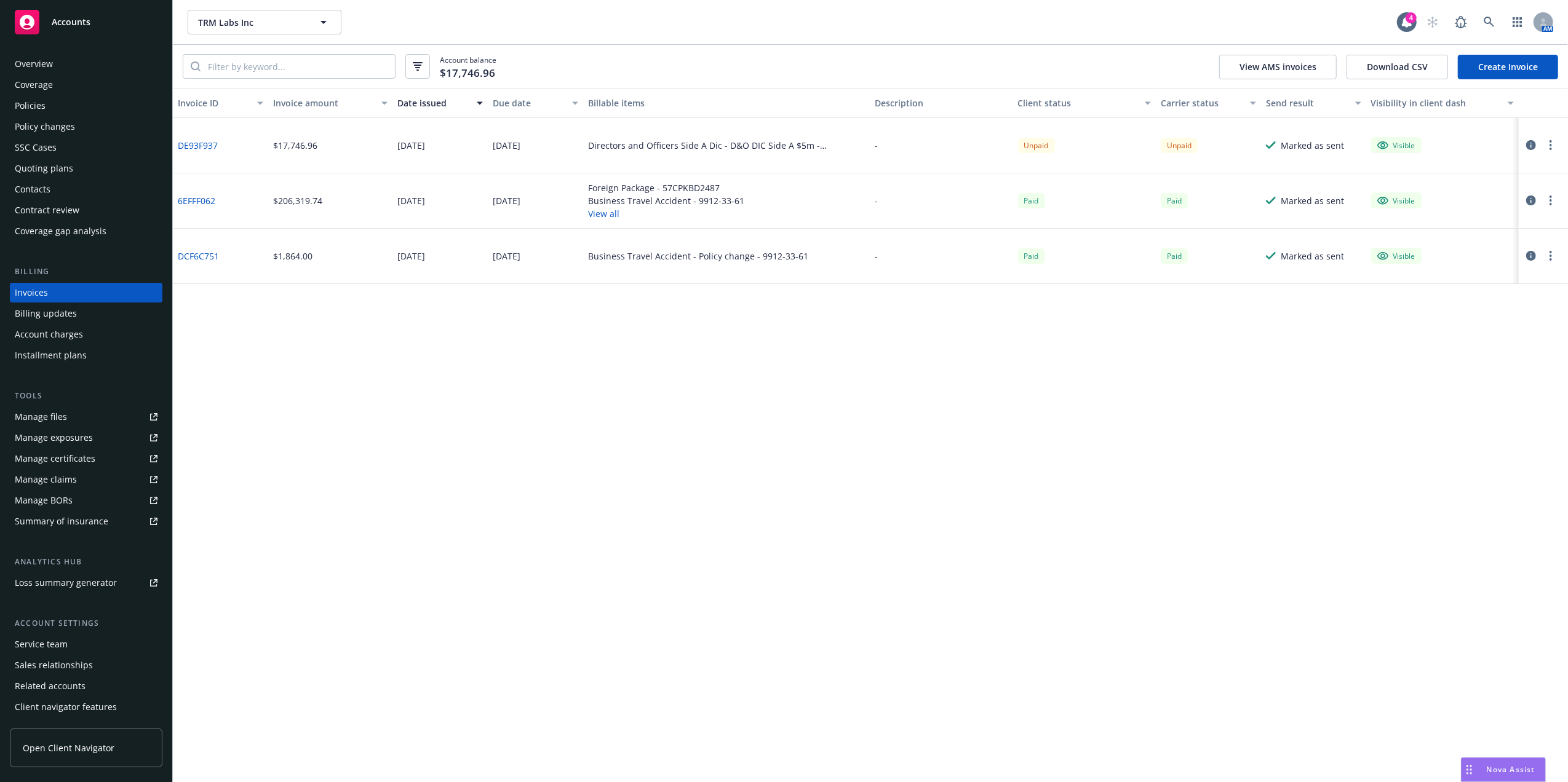
click at [188, 140] on link "DE93F937" at bounding box center [198, 145] width 40 height 13
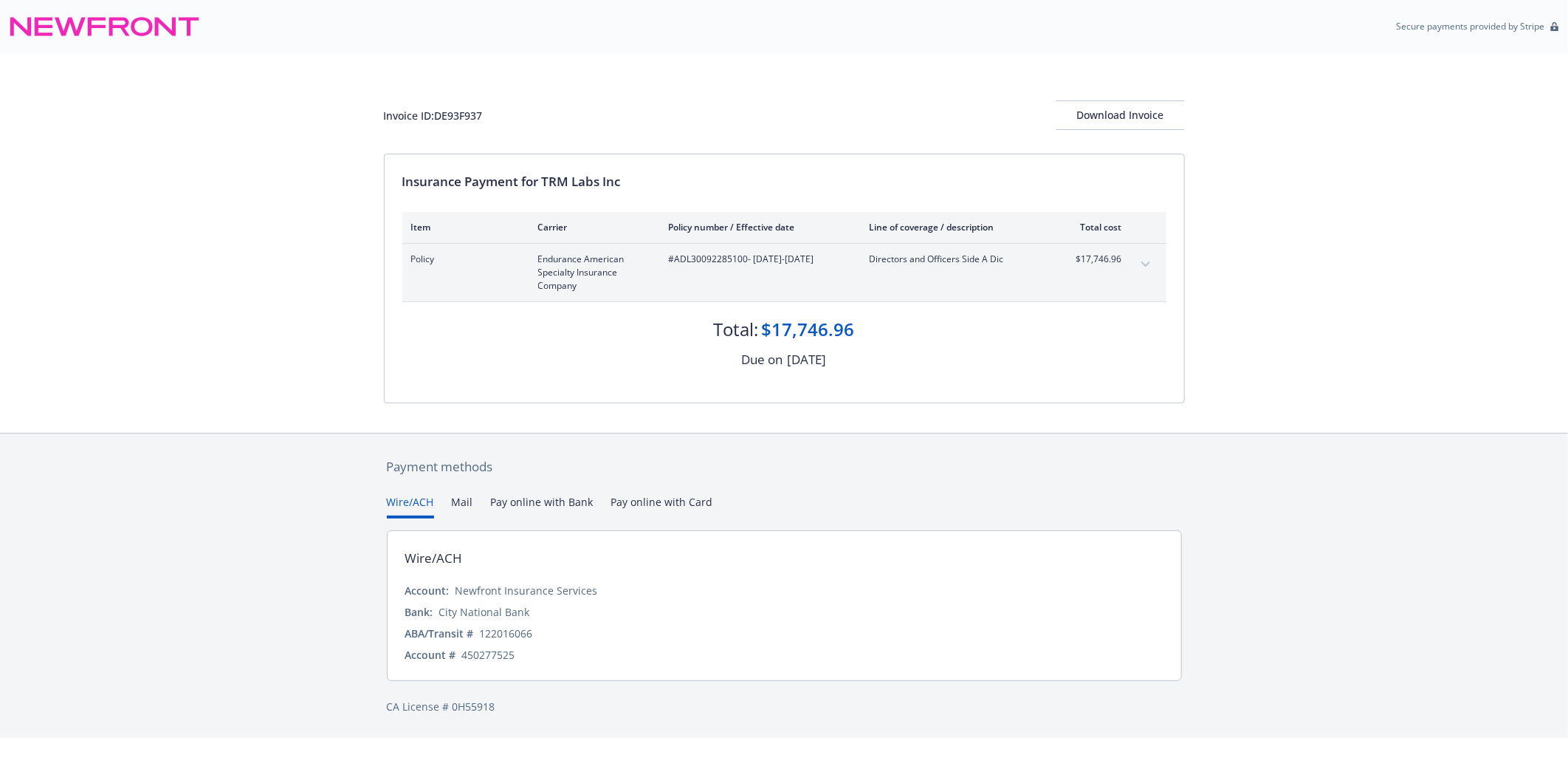
click at [1138, 268] on button "expand content" at bounding box center [1146, 265] width 24 height 24
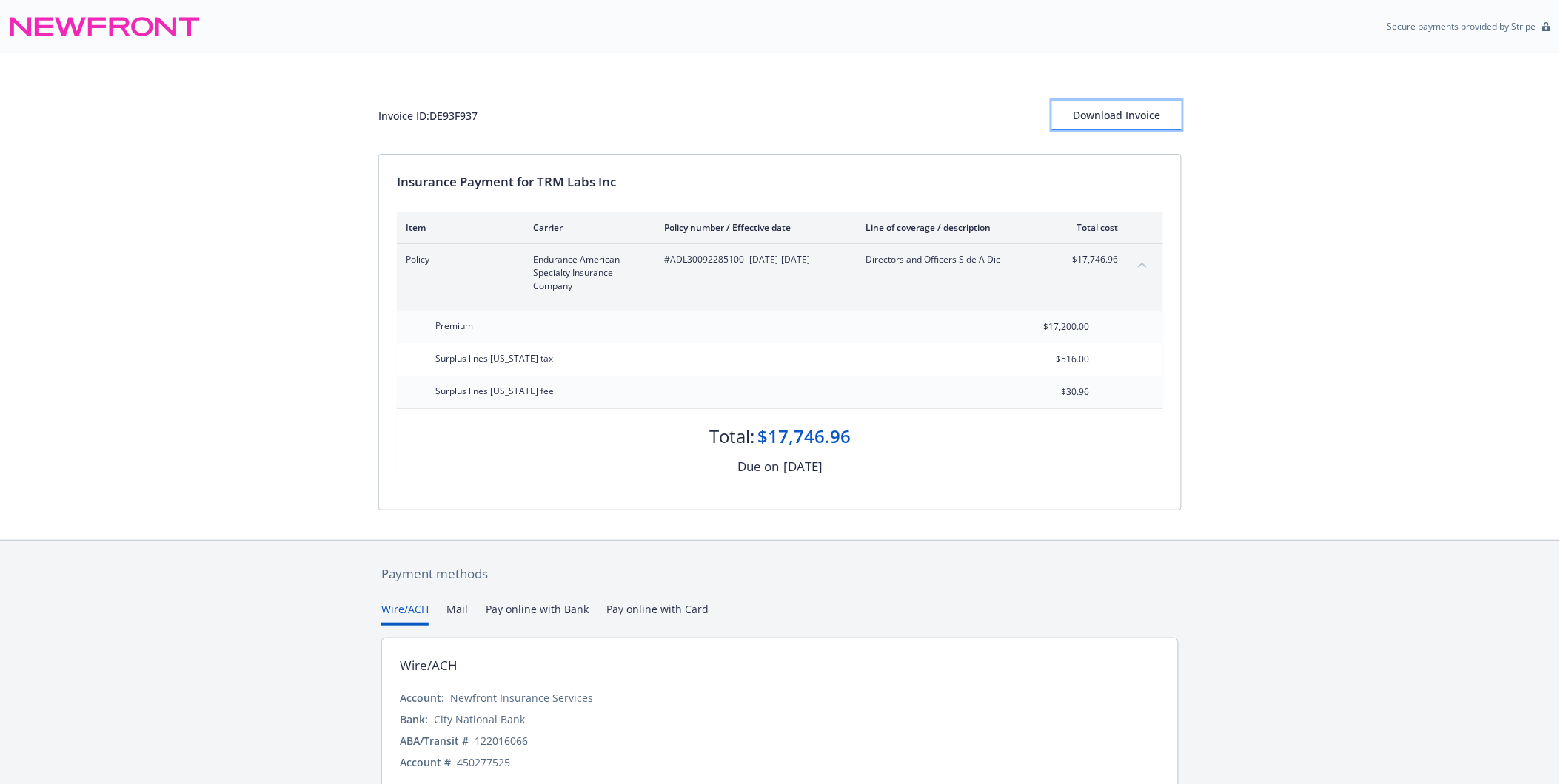
click at [1117, 121] on div "Download Invoice" at bounding box center [1117, 115] width 130 height 28
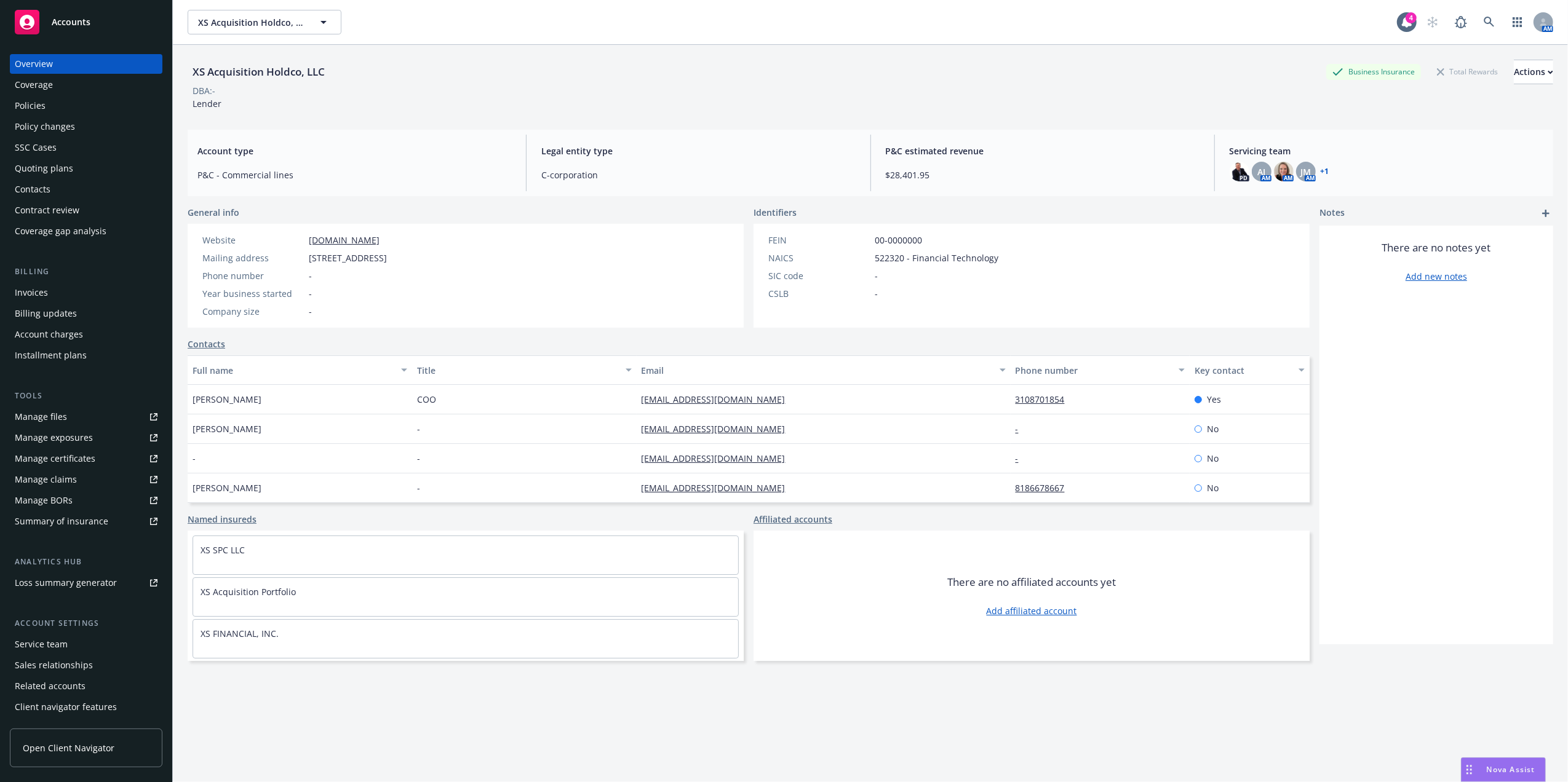
click at [81, 106] on div "Policies" at bounding box center [86, 105] width 143 height 20
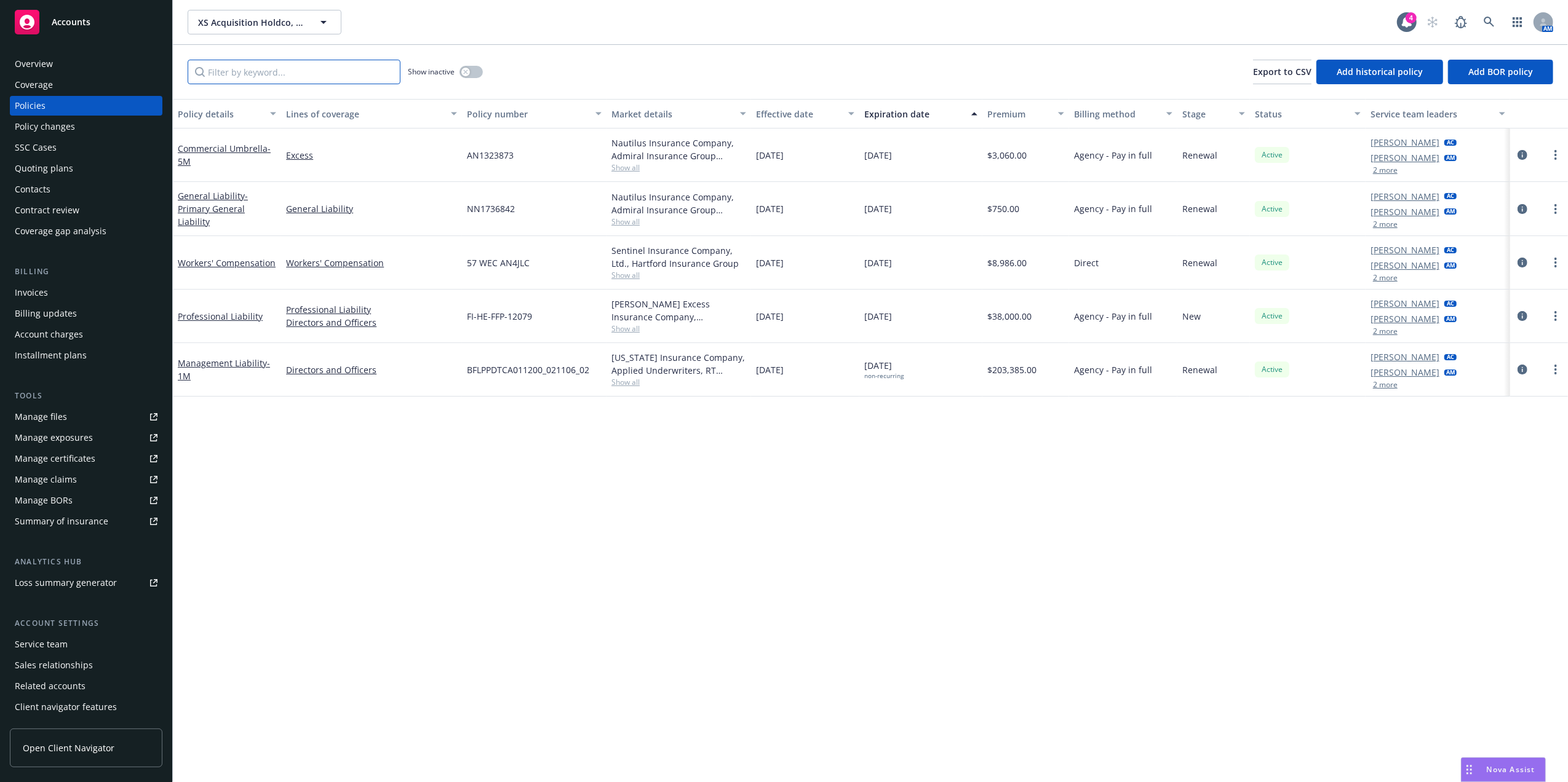
click at [267, 60] on input "Filter by keyword..." at bounding box center [294, 72] width 213 height 24
paste input "57 WEC AN4JLC"
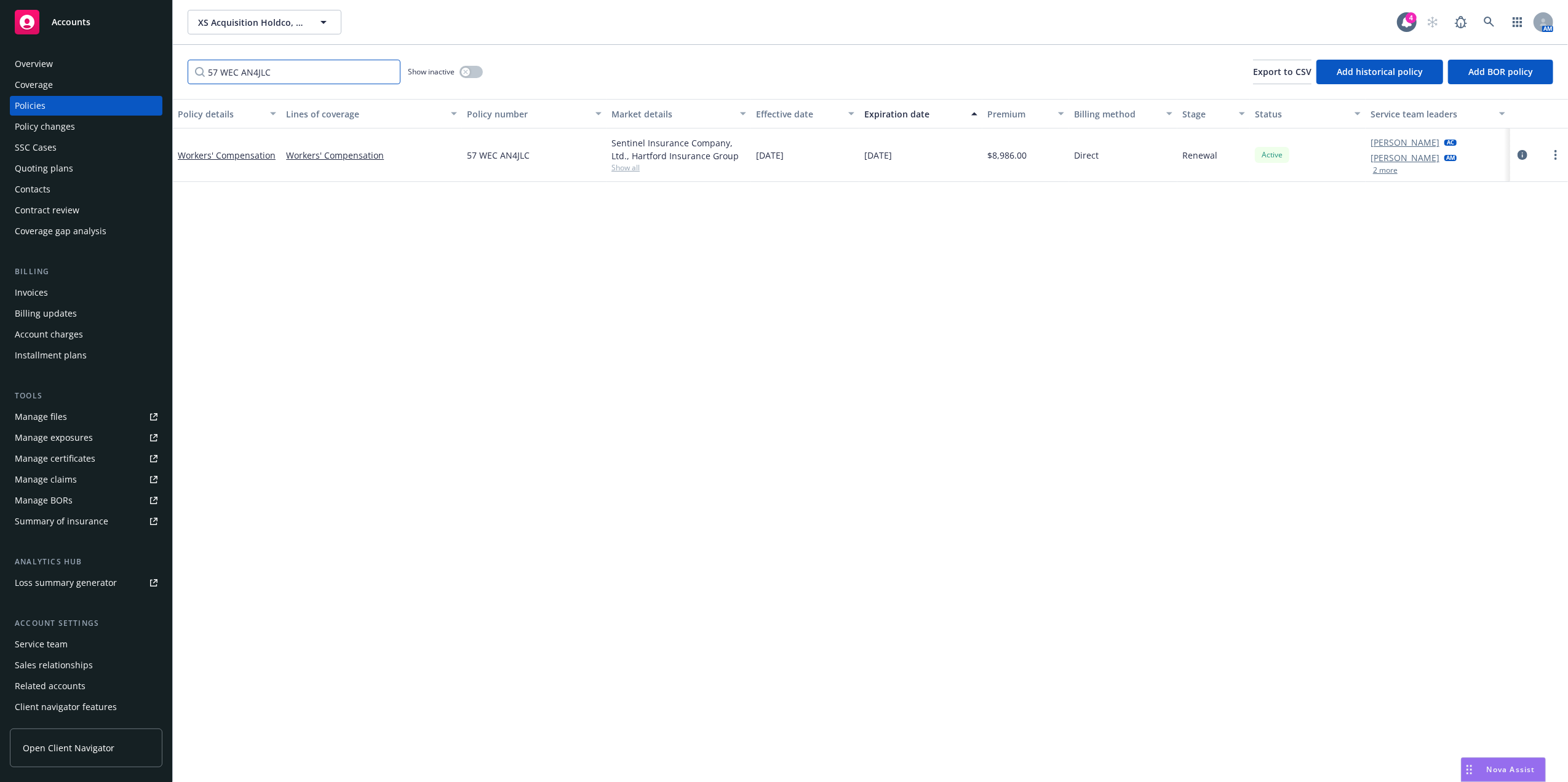
type input "57 WEC AN4JLC"
drag, startPoint x: 1558, startPoint y: 150, endPoint x: 1550, endPoint y: 151, distance: 8.1
click at [1558, 150] on link "more" at bounding box center [1555, 155] width 15 height 15
click at [1477, 200] on link "Renew with incumbent" at bounding box center [1490, 205] width 145 height 24
select select "12"
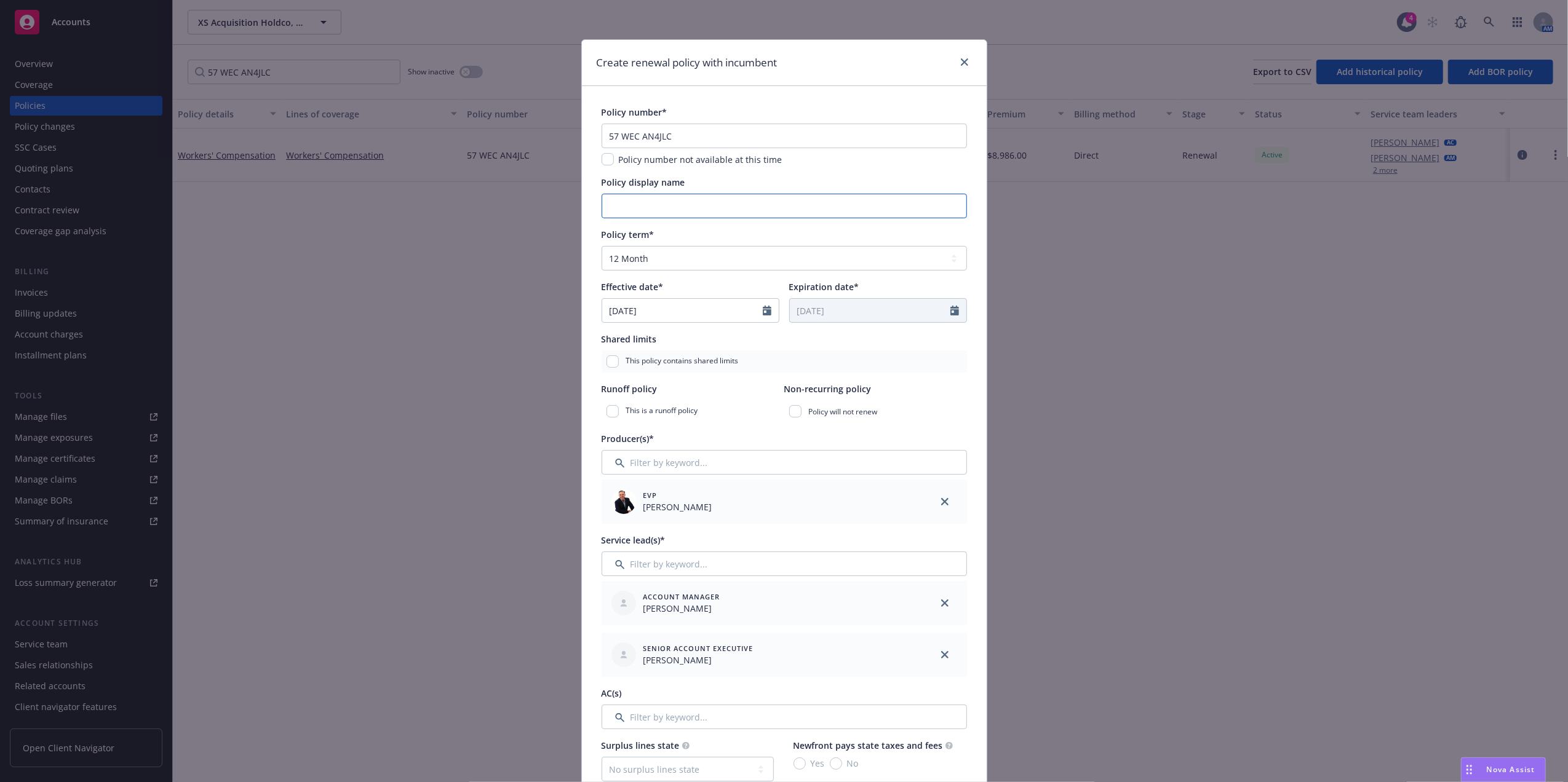
click at [633, 202] on input "Policy display name" at bounding box center [783, 206] width 365 height 24
drag, startPoint x: 699, startPoint y: 129, endPoint x: 448, endPoint y: 136, distance: 251.1
click at [448, 136] on div "Create renewal policy with incumbent Policy number* 57 WEC AN4JLC Policy number…" at bounding box center [784, 391] width 1568 height 782
click at [679, 215] on input "Policy display name" at bounding box center [783, 206] width 365 height 24
type input "Workers' Compensation"
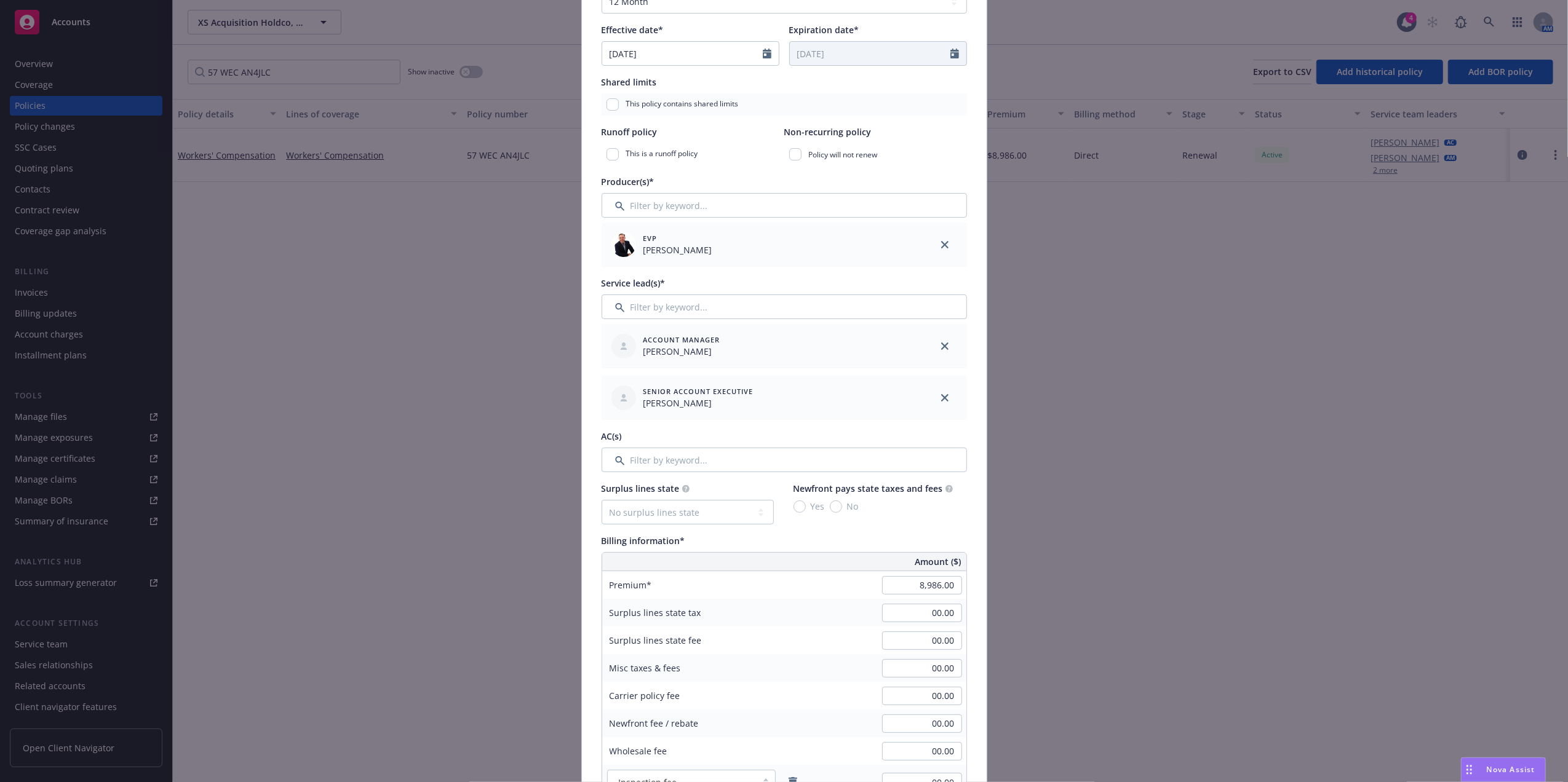
scroll to position [273, 0]
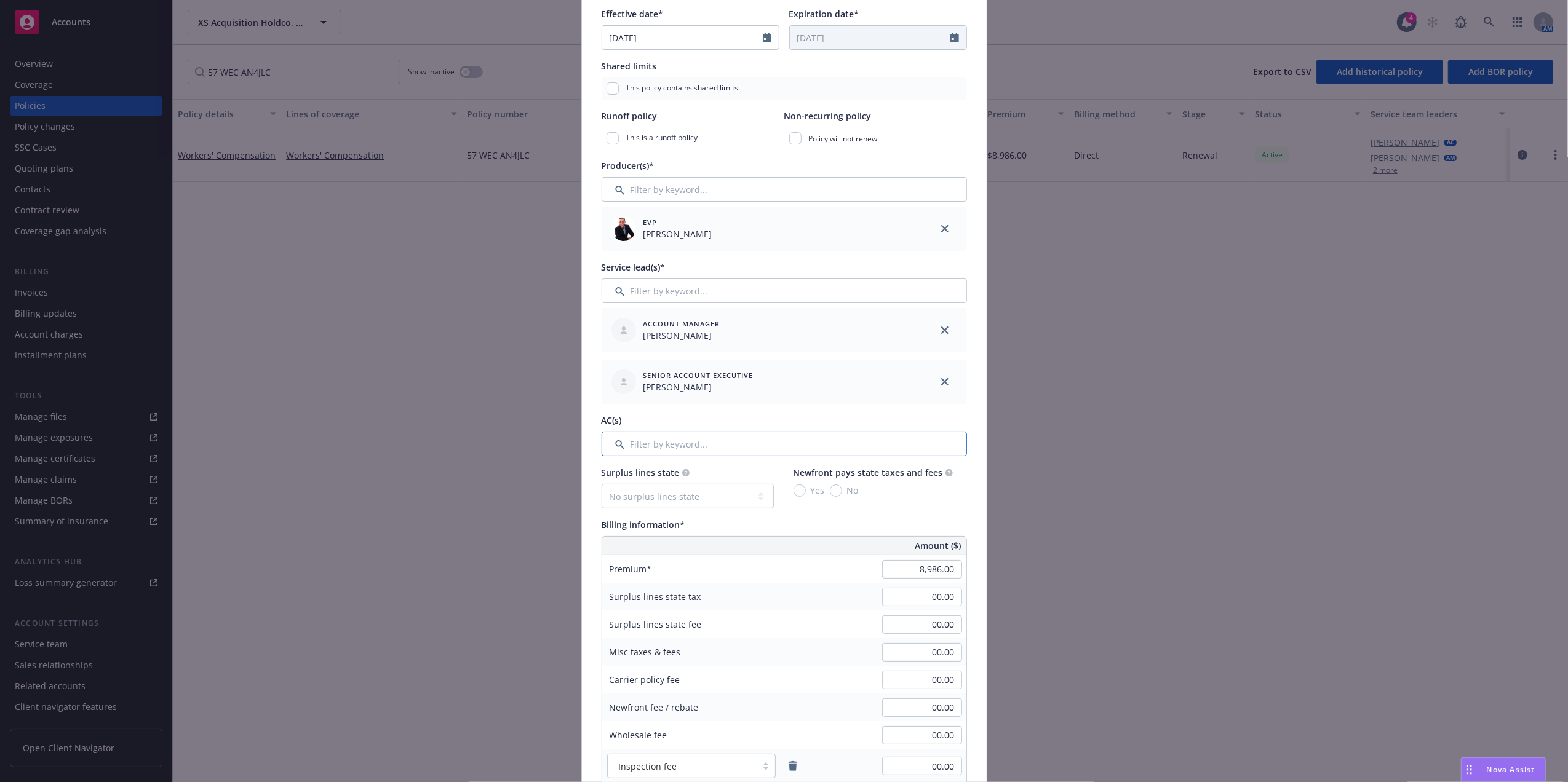
click at [657, 447] on input "Filter by keyword..." at bounding box center [783, 444] width 365 height 24
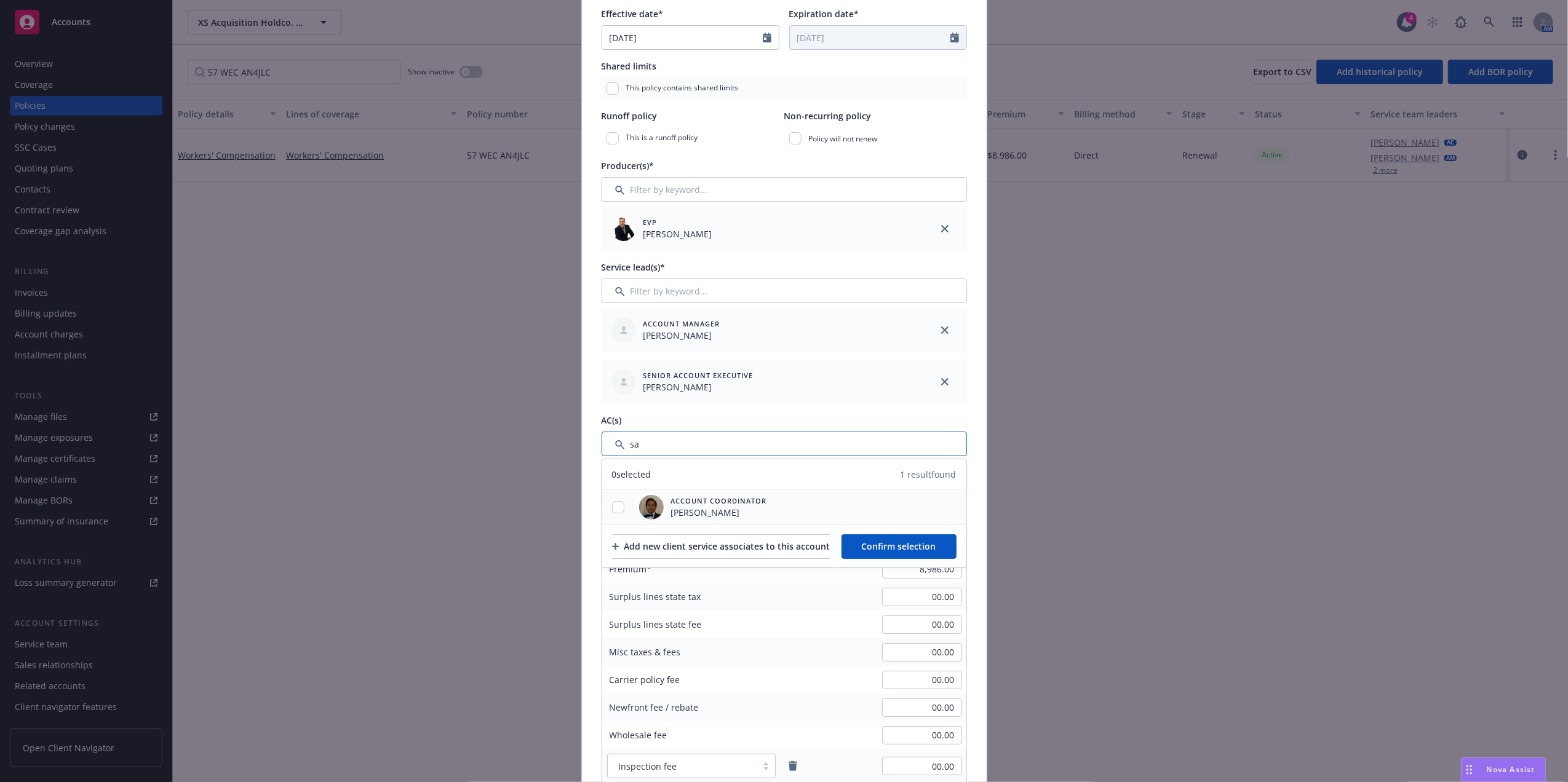
type input "sa"
click at [612, 510] on input "checkbox" at bounding box center [617, 507] width 12 height 12
checkbox input "true"
click at [956, 540] on button "Confirm selection" at bounding box center [898, 546] width 115 height 24
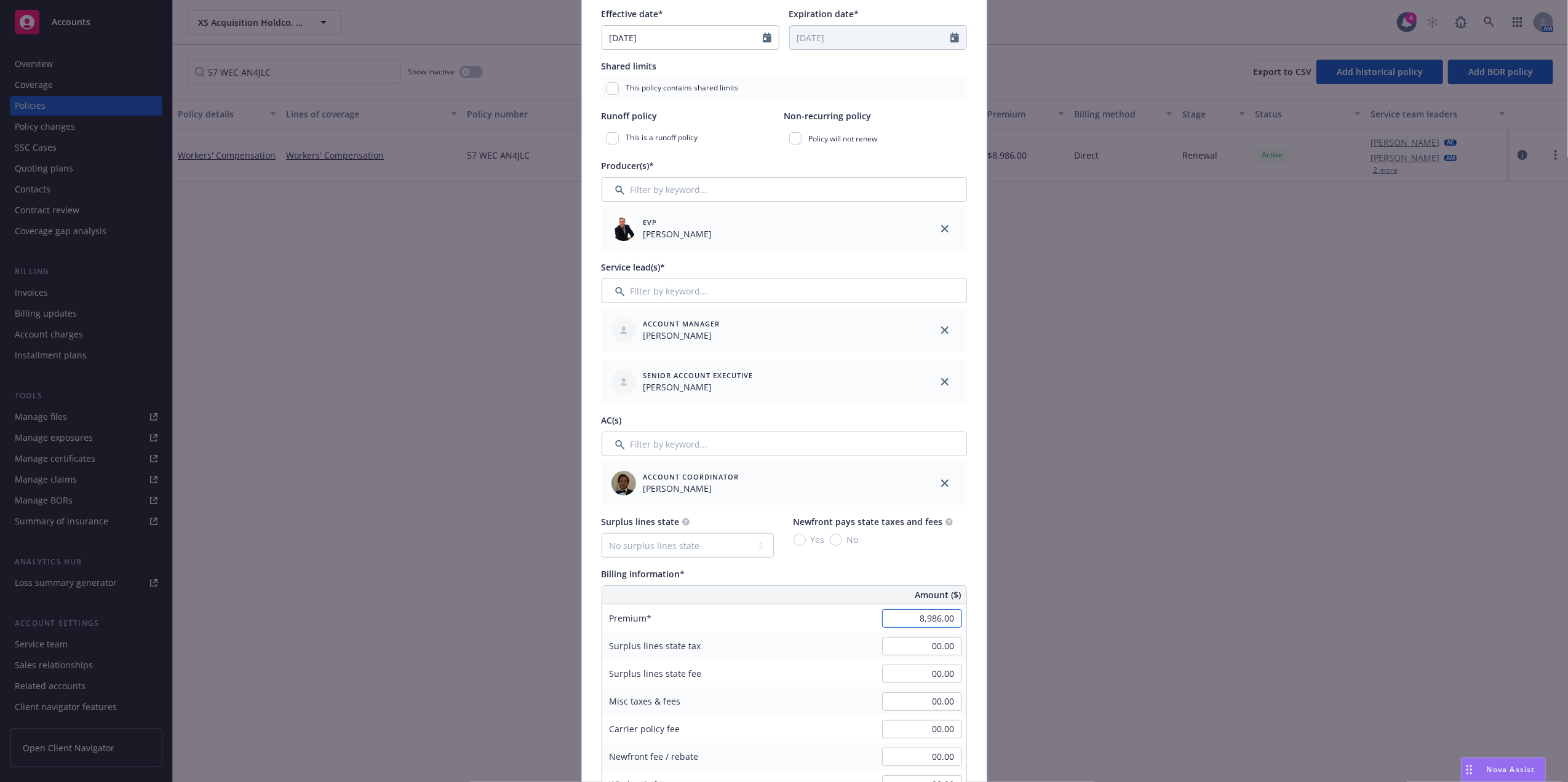
click at [915, 619] on input "8,986.00" at bounding box center [922, 618] width 80 height 19
paste input "11,254"
type input "11,254.00"
type input "1125.4"
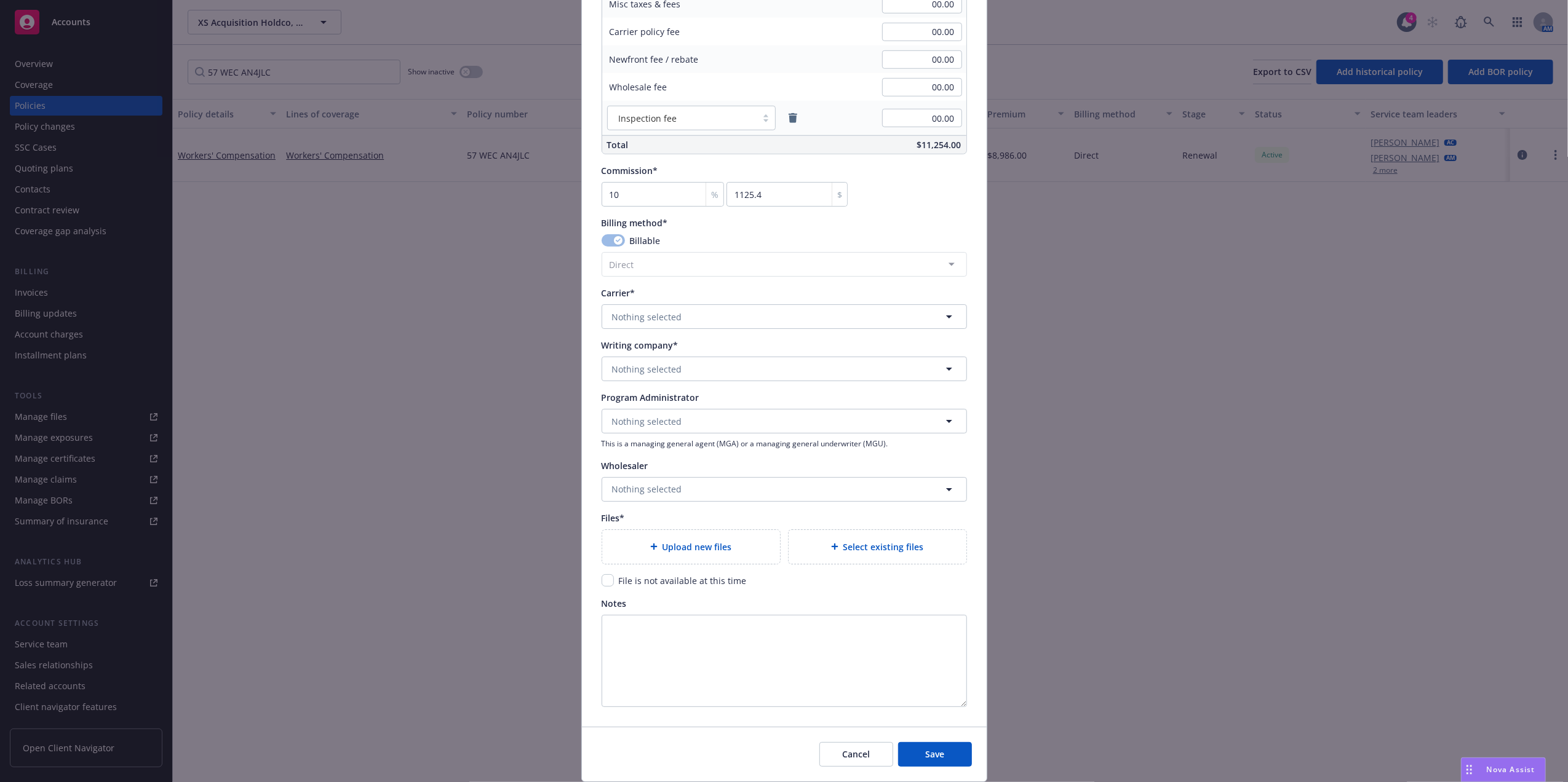
scroll to position [976, 0]
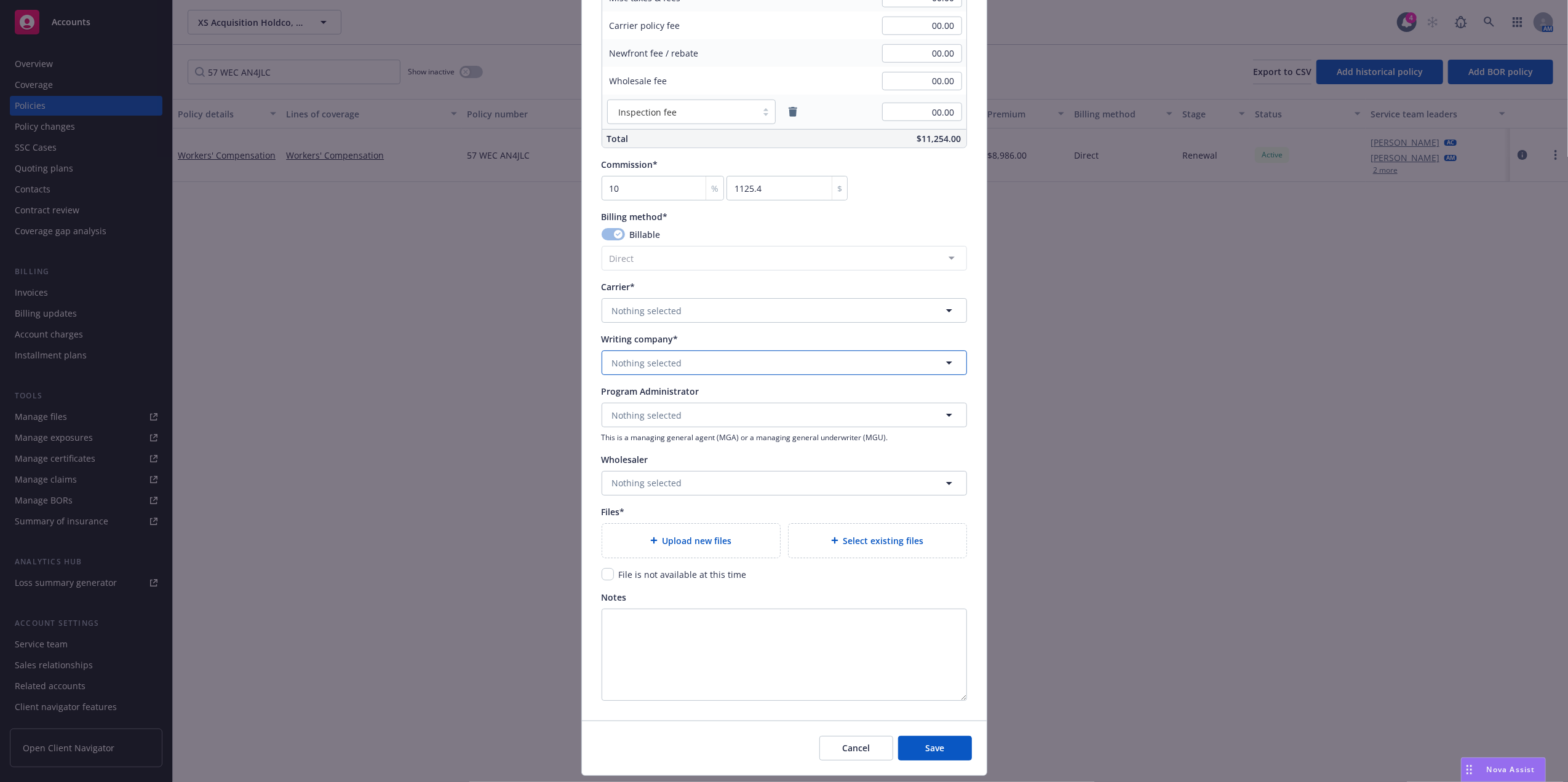
click at [693, 367] on button "Nothing selected" at bounding box center [783, 362] width 365 height 24
click at [686, 360] on button "Nothing selected" at bounding box center [783, 362] width 365 height 24
paste input "THE HARTFORD BUSINESS SERVICE CENTER"
drag, startPoint x: 889, startPoint y: 367, endPoint x: 693, endPoint y: 371, distance: 196.0
click at [693, 371] on div "THE HARTFORD BUSINESS SERVICE CENTER" at bounding box center [783, 362] width 365 height 24
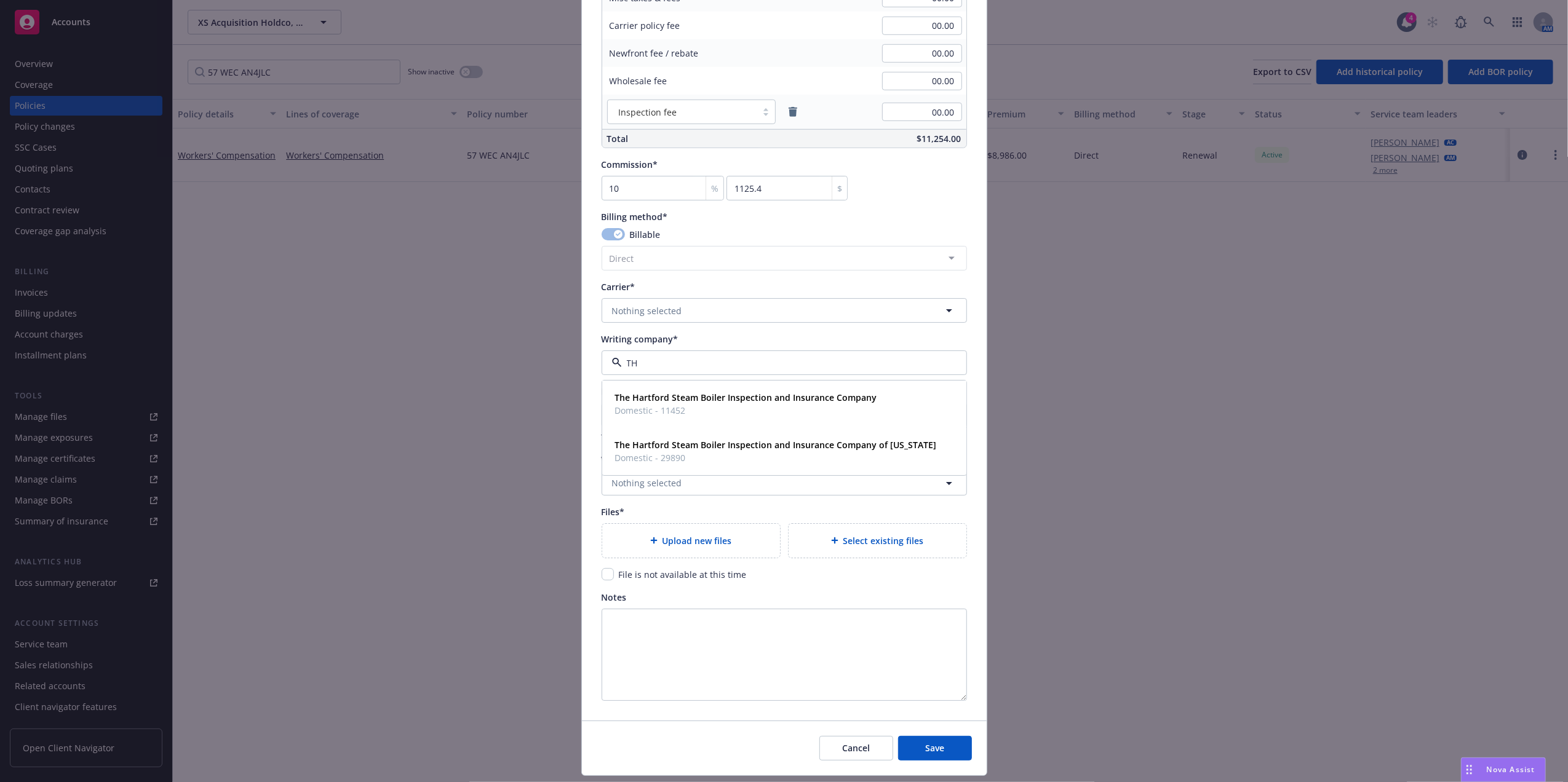
type input "T"
type input "[GEOGRAPHIC_DATA]"
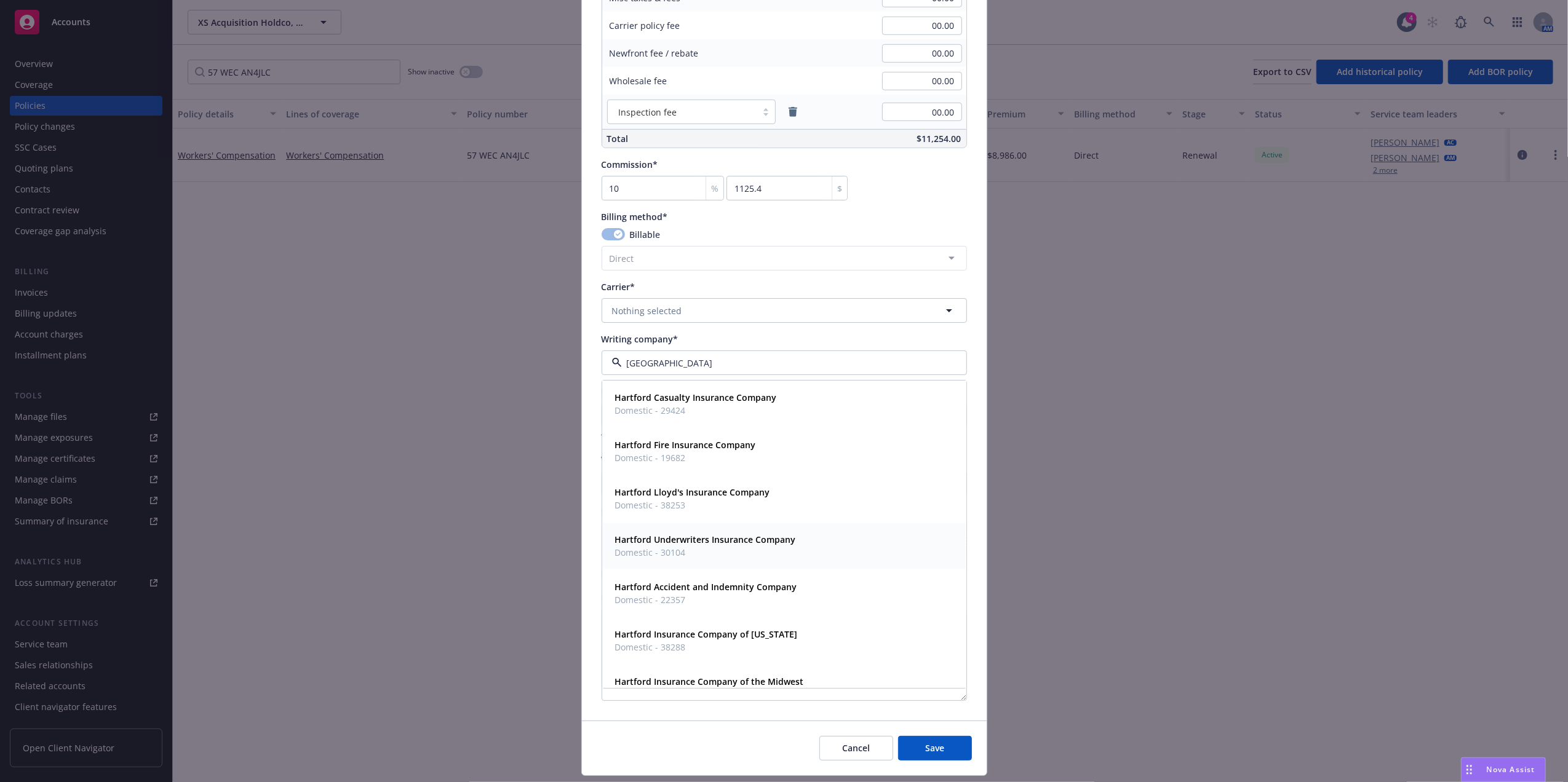
click at [817, 537] on div "Hartford Underwriters Insurance Company Domestic - 30104" at bounding box center [784, 546] width 348 height 31
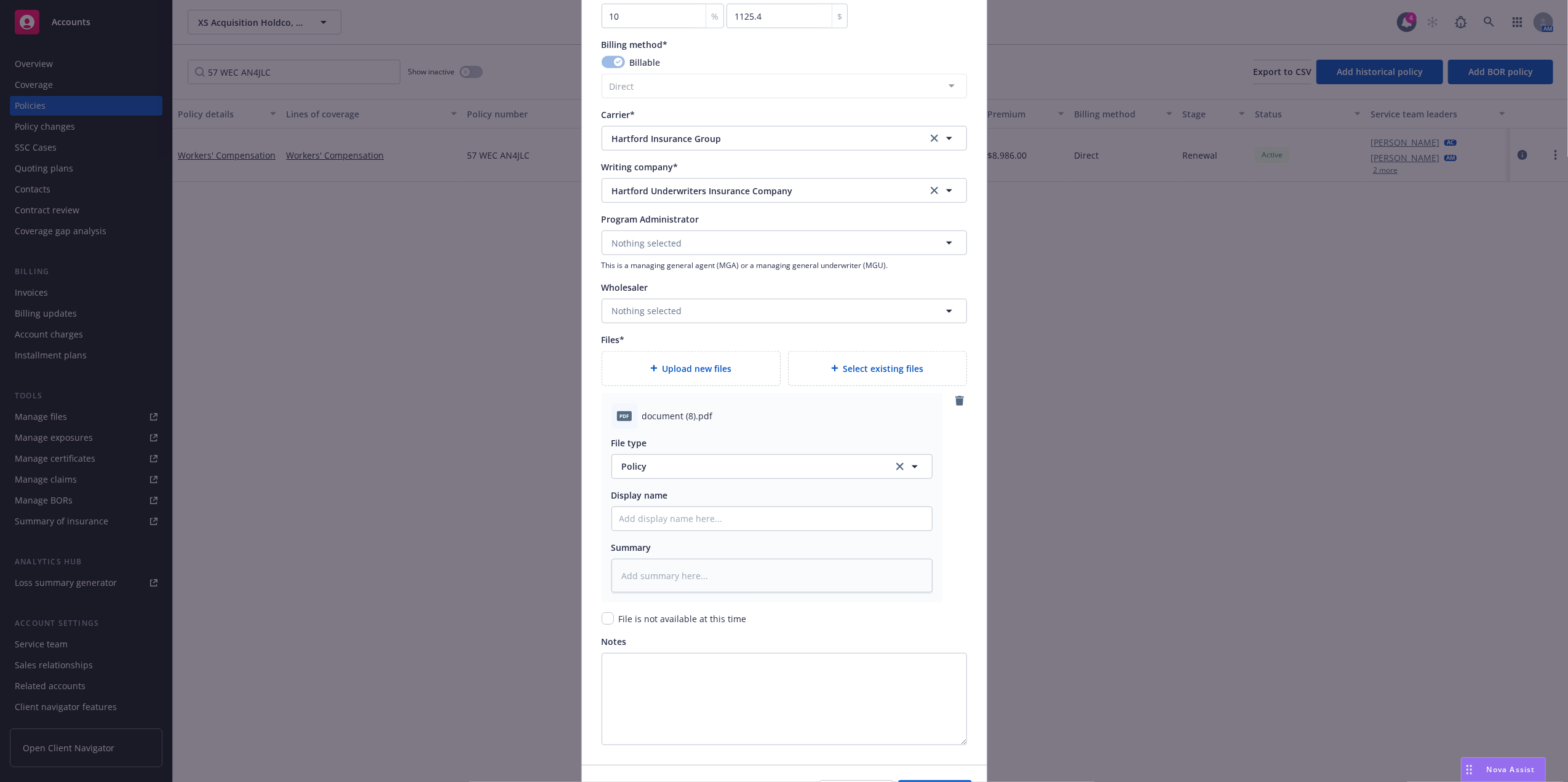
scroll to position [1228, 0]
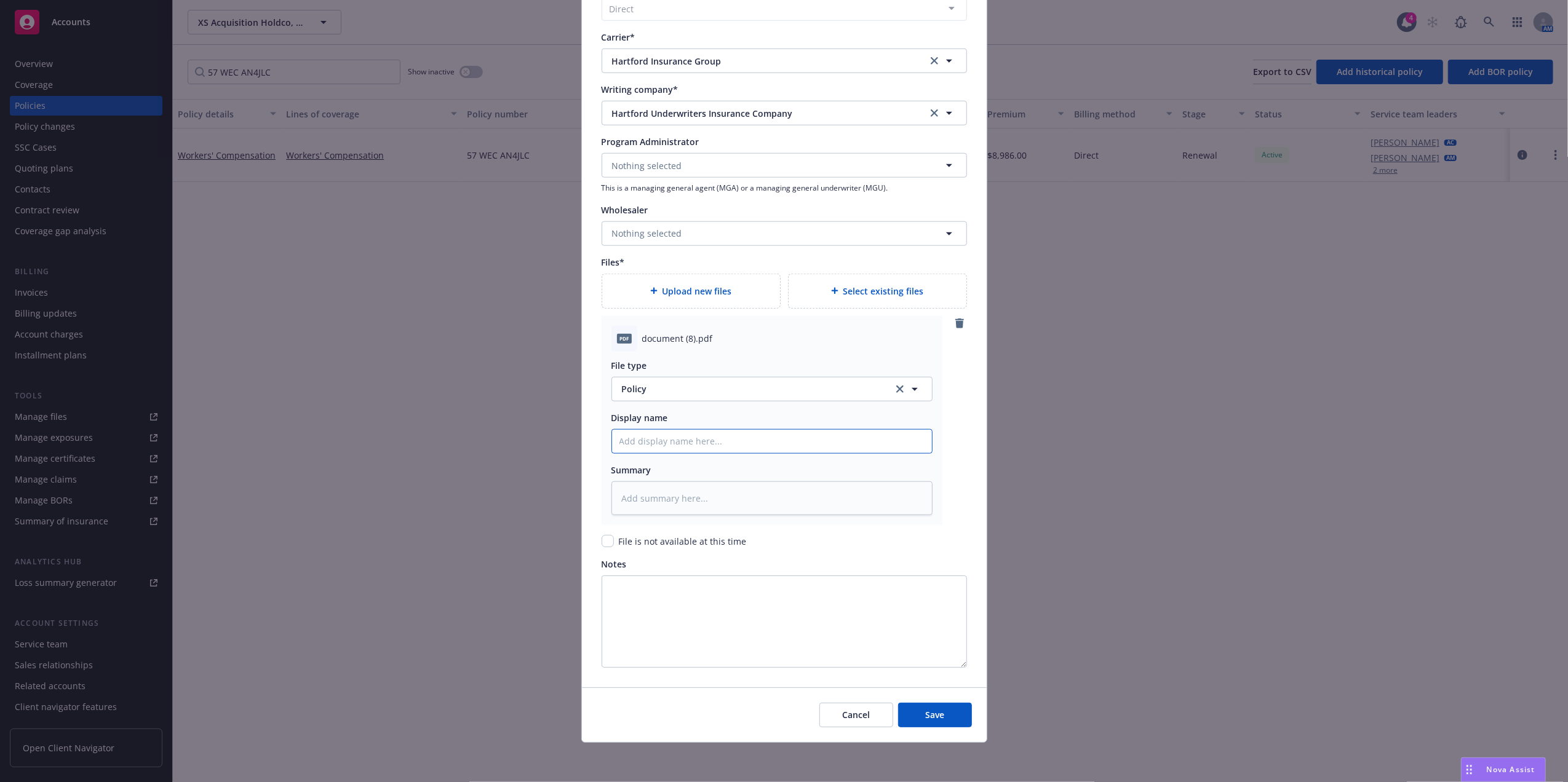
click at [684, 431] on input "Policy display name" at bounding box center [772, 441] width 320 height 24
type textarea "x"
type input "W"
type textarea "x"
type input "1"
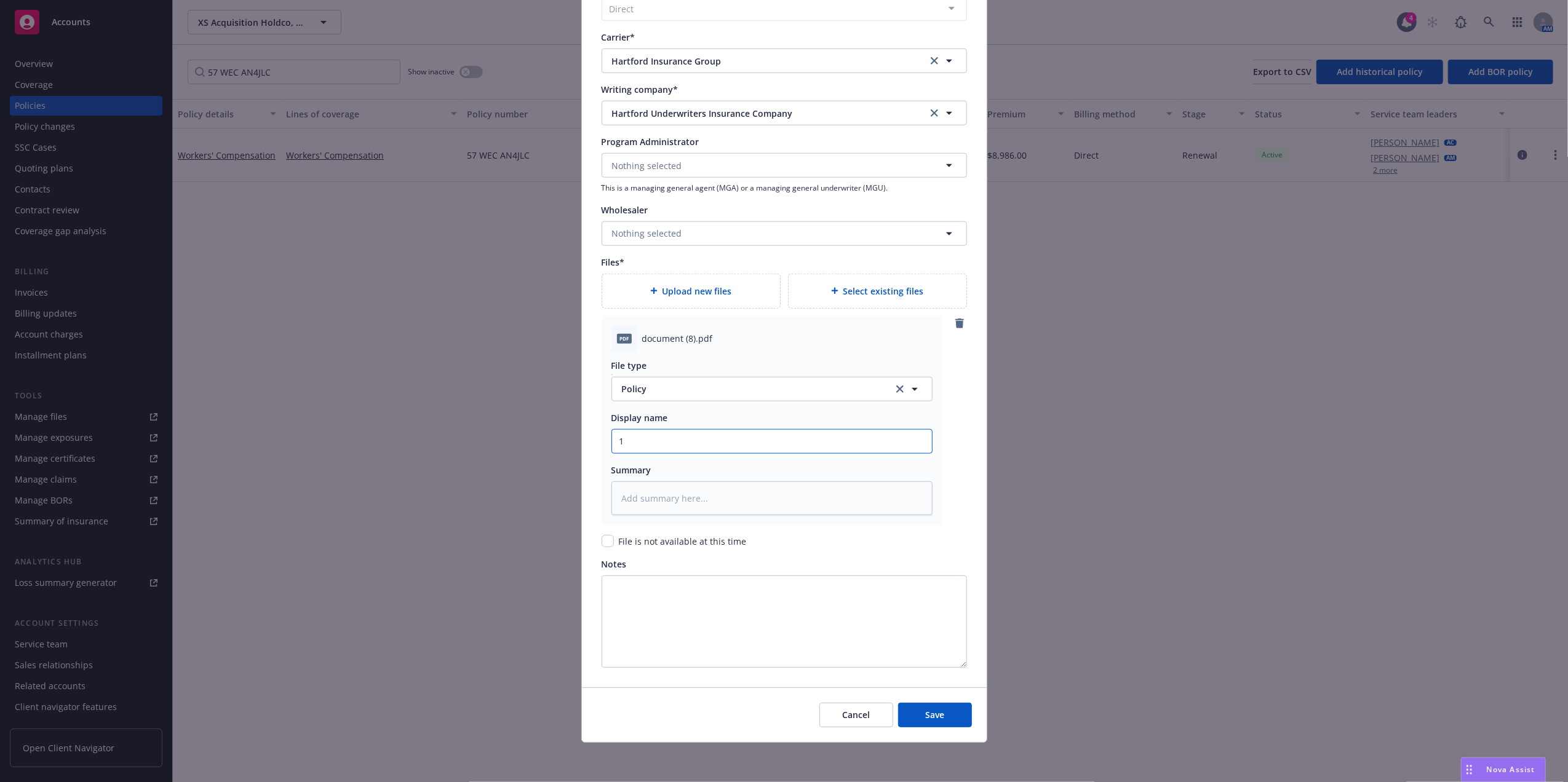
type textarea "x"
type input "12"
type textarea "x"
type input "1"
type textarea "x"
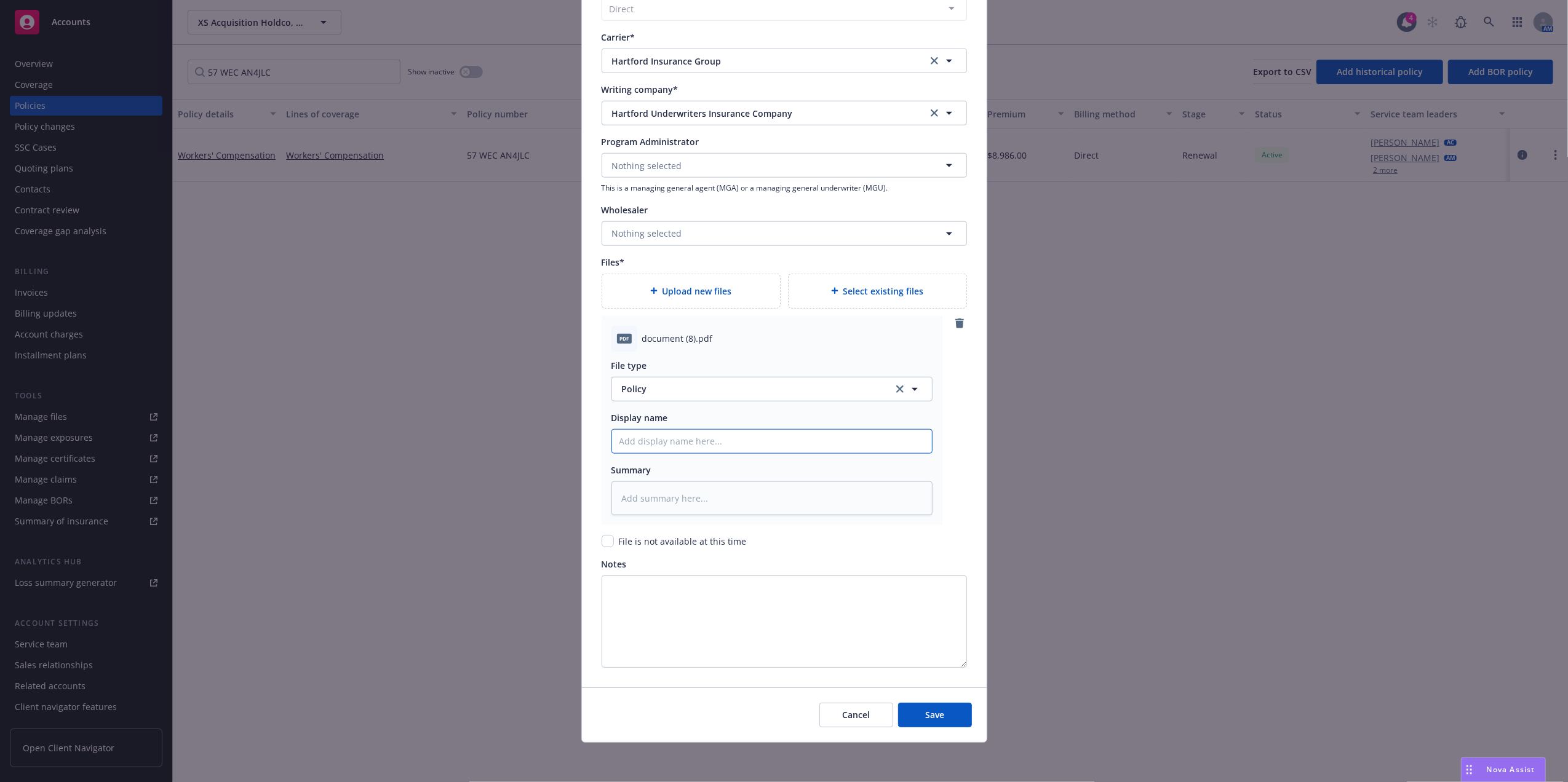
type textarea "x"
type input "2"
type textarea "x"
type input "25"
type textarea "x"
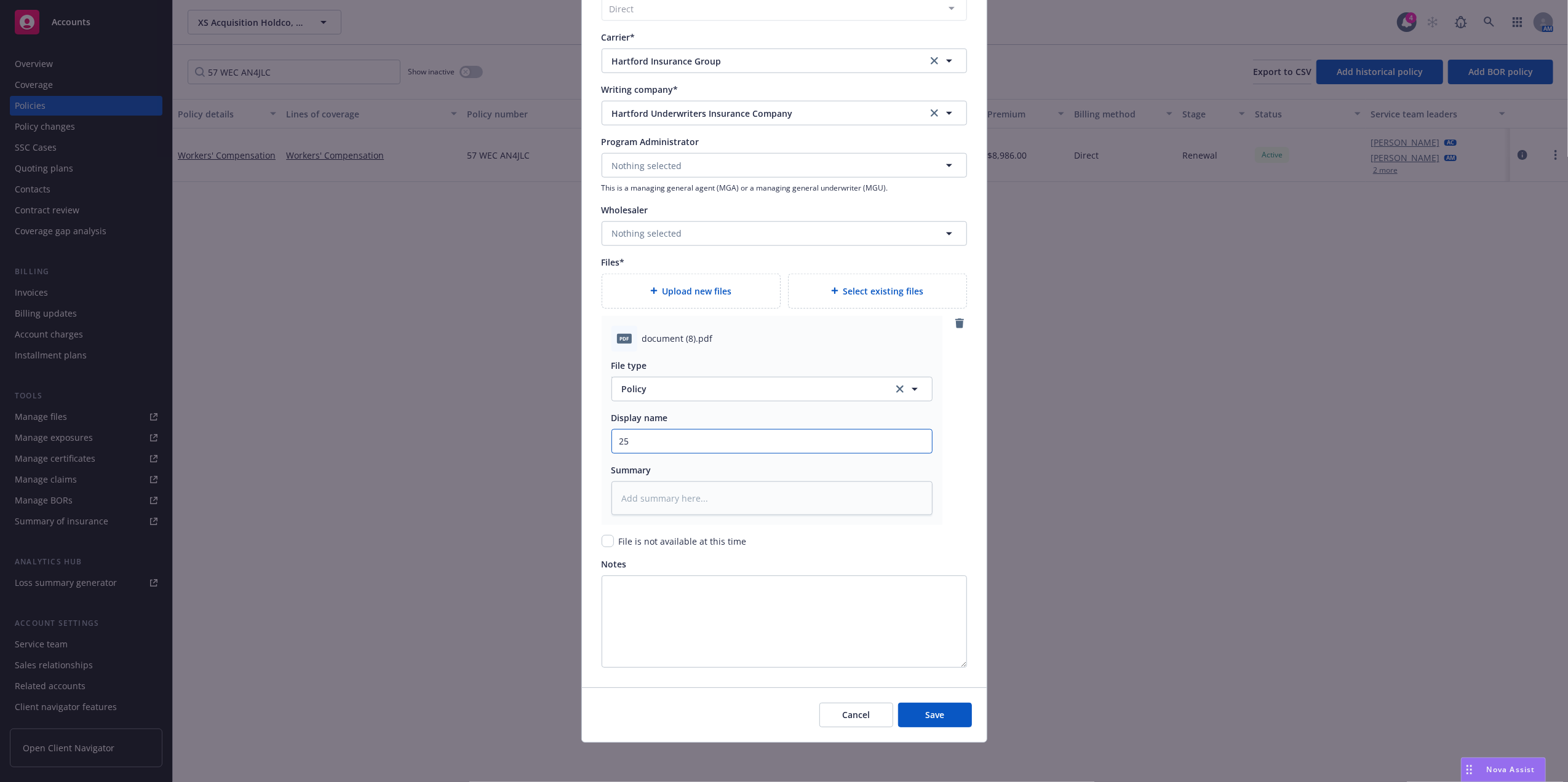
type input "25-"
type textarea "x"
type input "25-2"
type textarea "x"
type input "25-26"
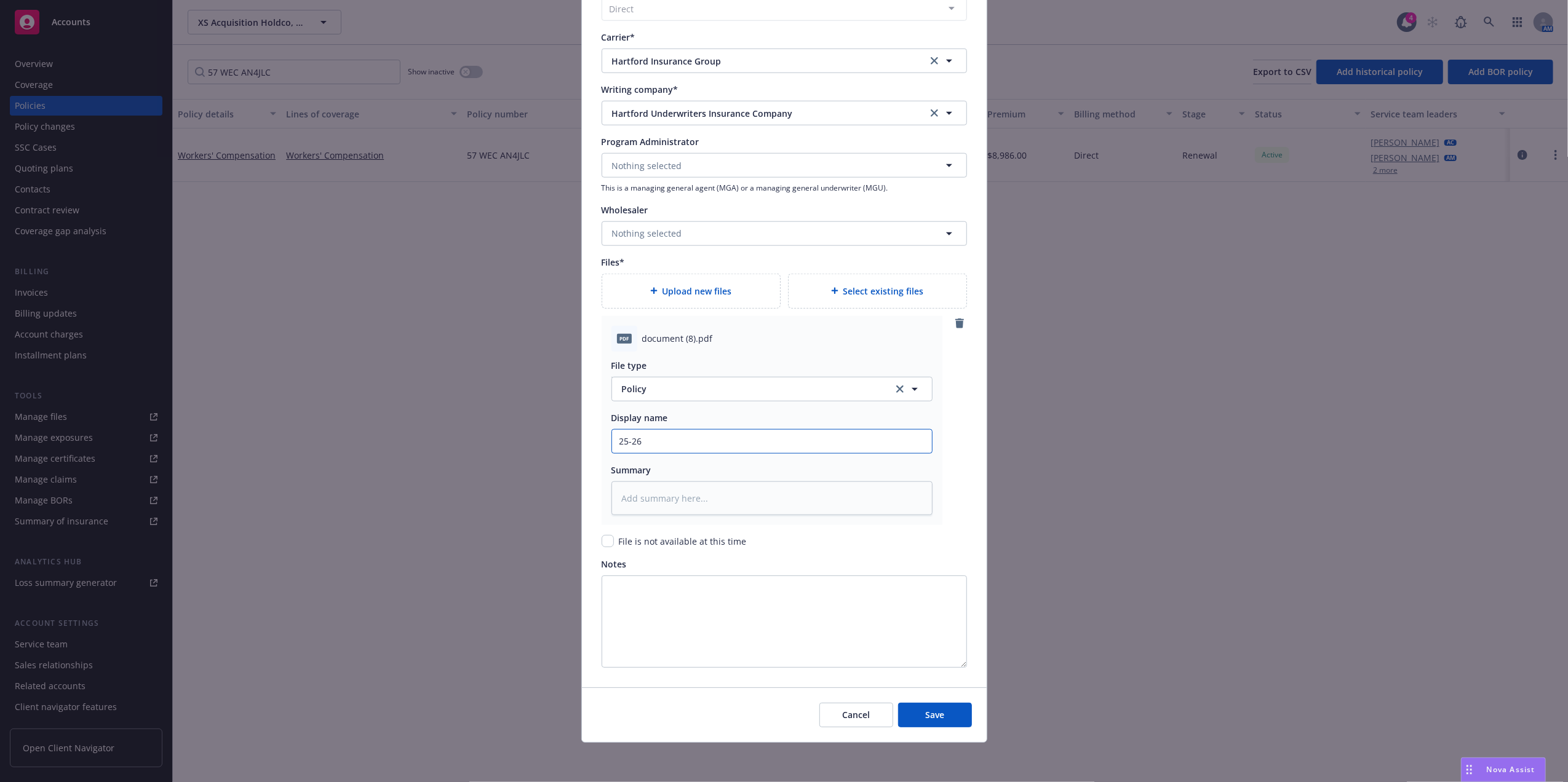
type textarea "x"
type input "25-26"
type textarea "x"
type input "25-26 W"
type textarea "x"
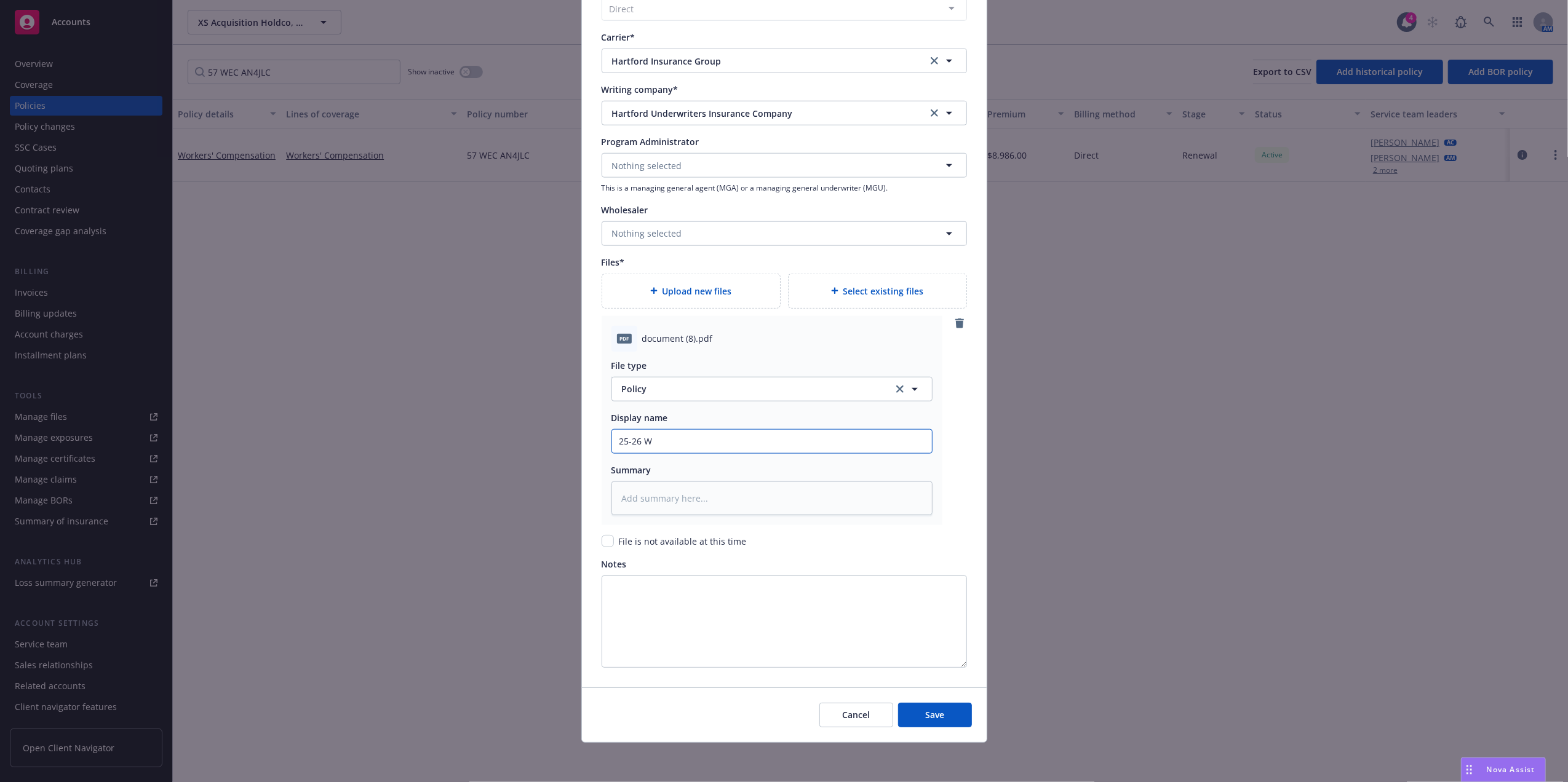
type input "25-26 Wo"
type textarea "x"
type input "25-26 Work"
type textarea "x"
type input "25-26 Worke"
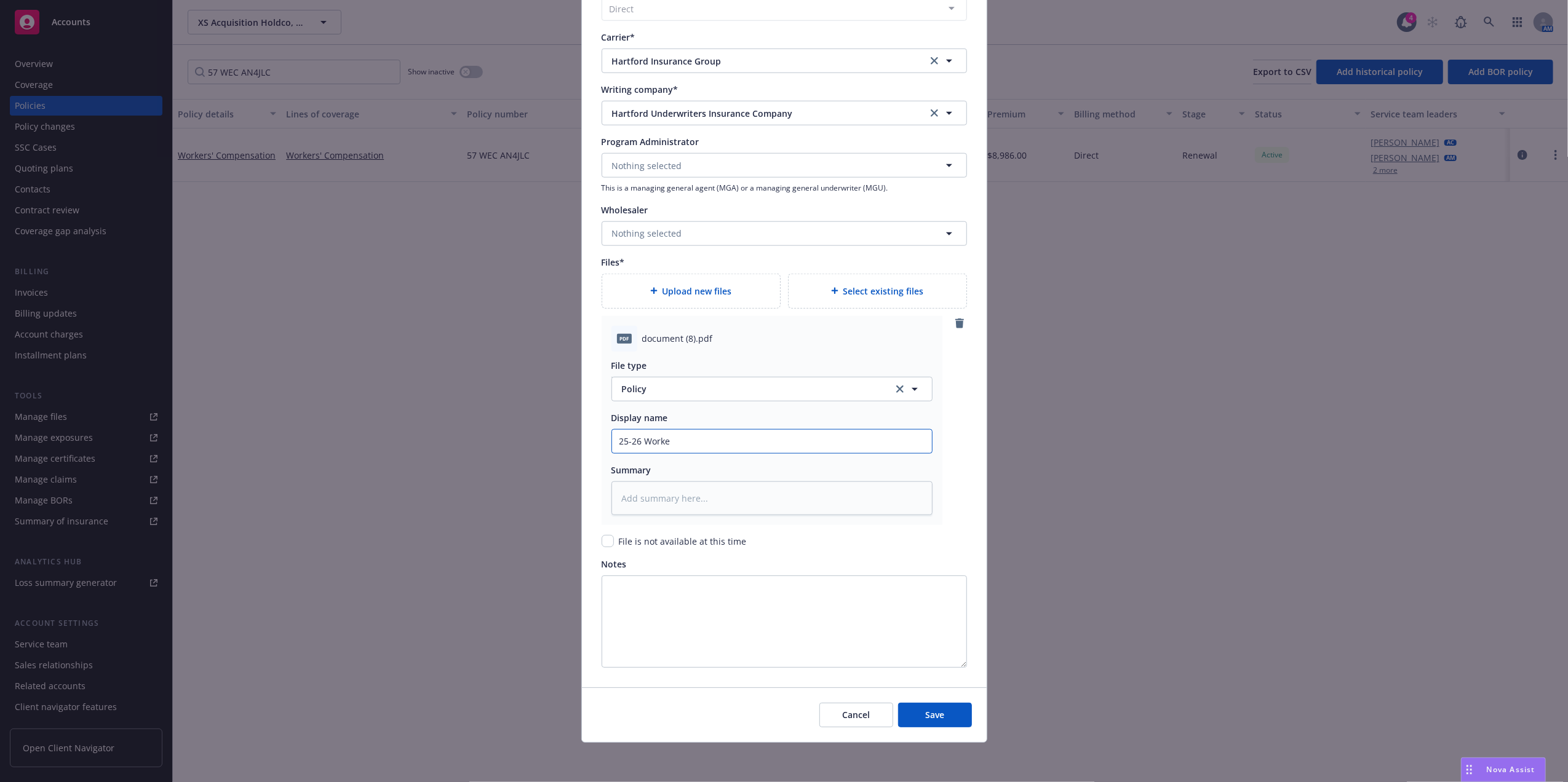
type textarea "x"
type input "25-26 Worker"
type textarea "x"
type input "25-26 Workers"
type textarea "x"
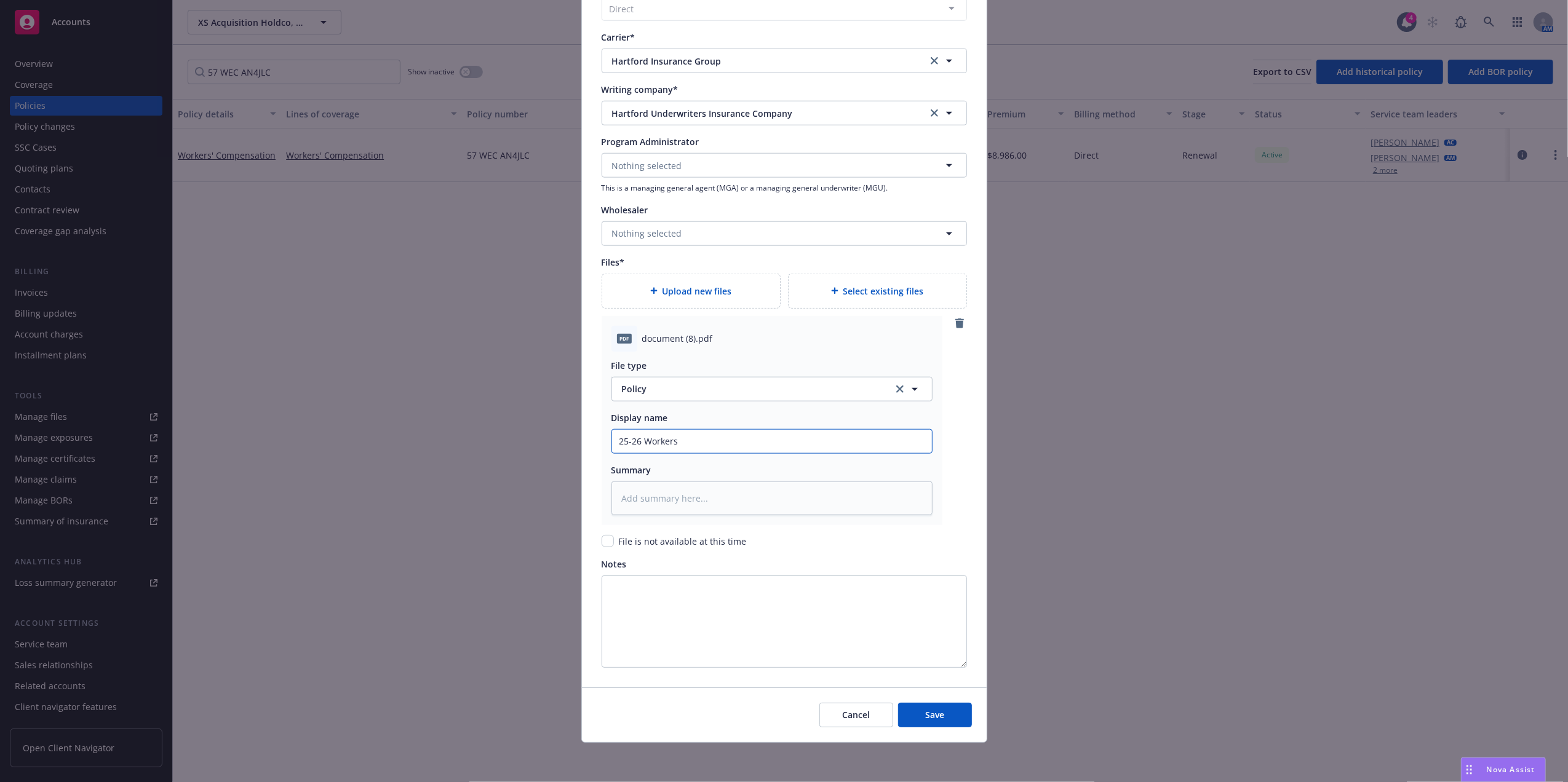
type input "25-26 Workers"
type textarea "x"
type input "25-26 Workers C"
type textarea "x"
type input "25-26 Workers Com"
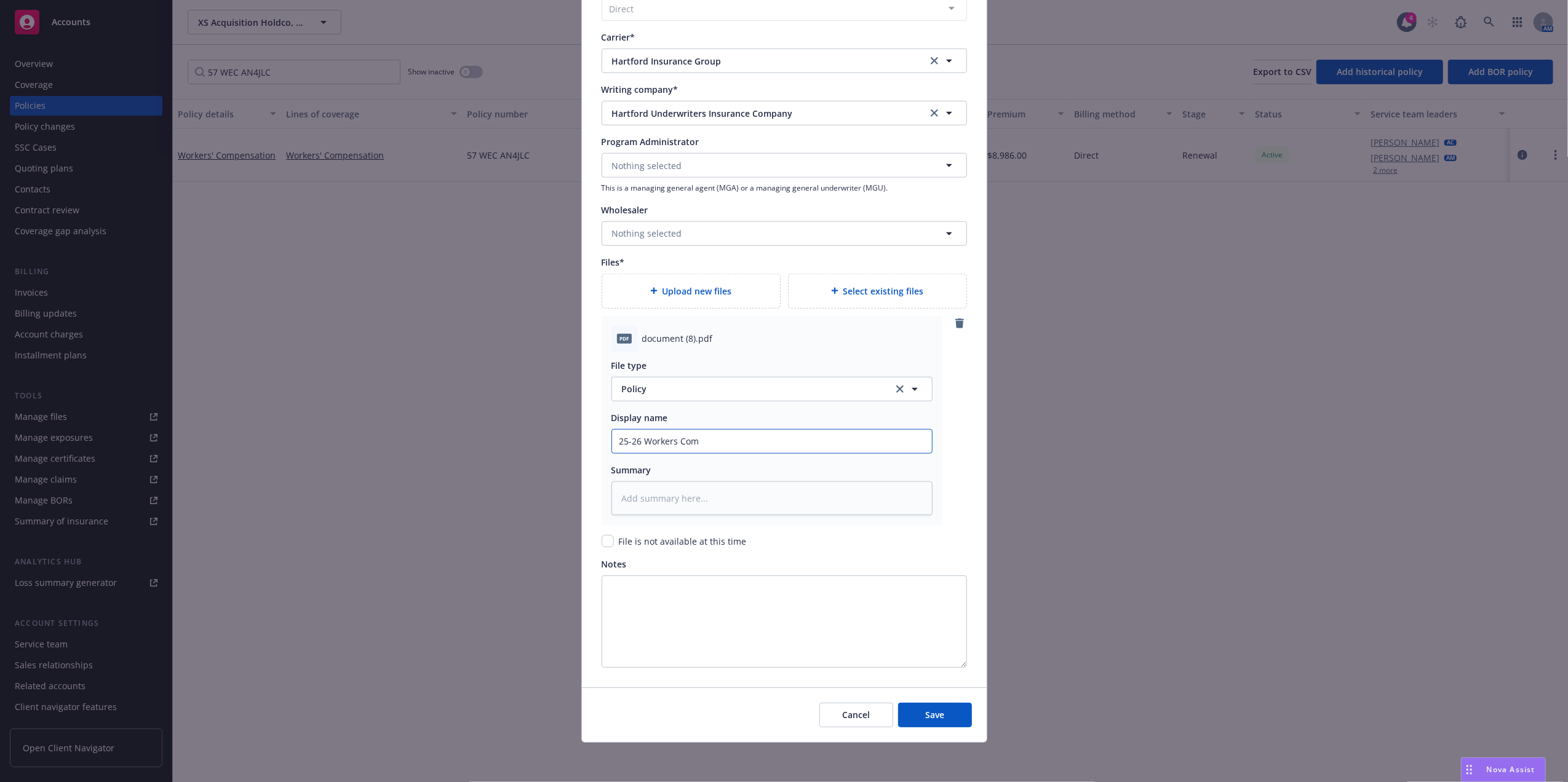
type textarea "x"
type input "25-26 Workers Comp"
type textarea "x"
type input "25-26 Workers Comp"
type textarea "x"
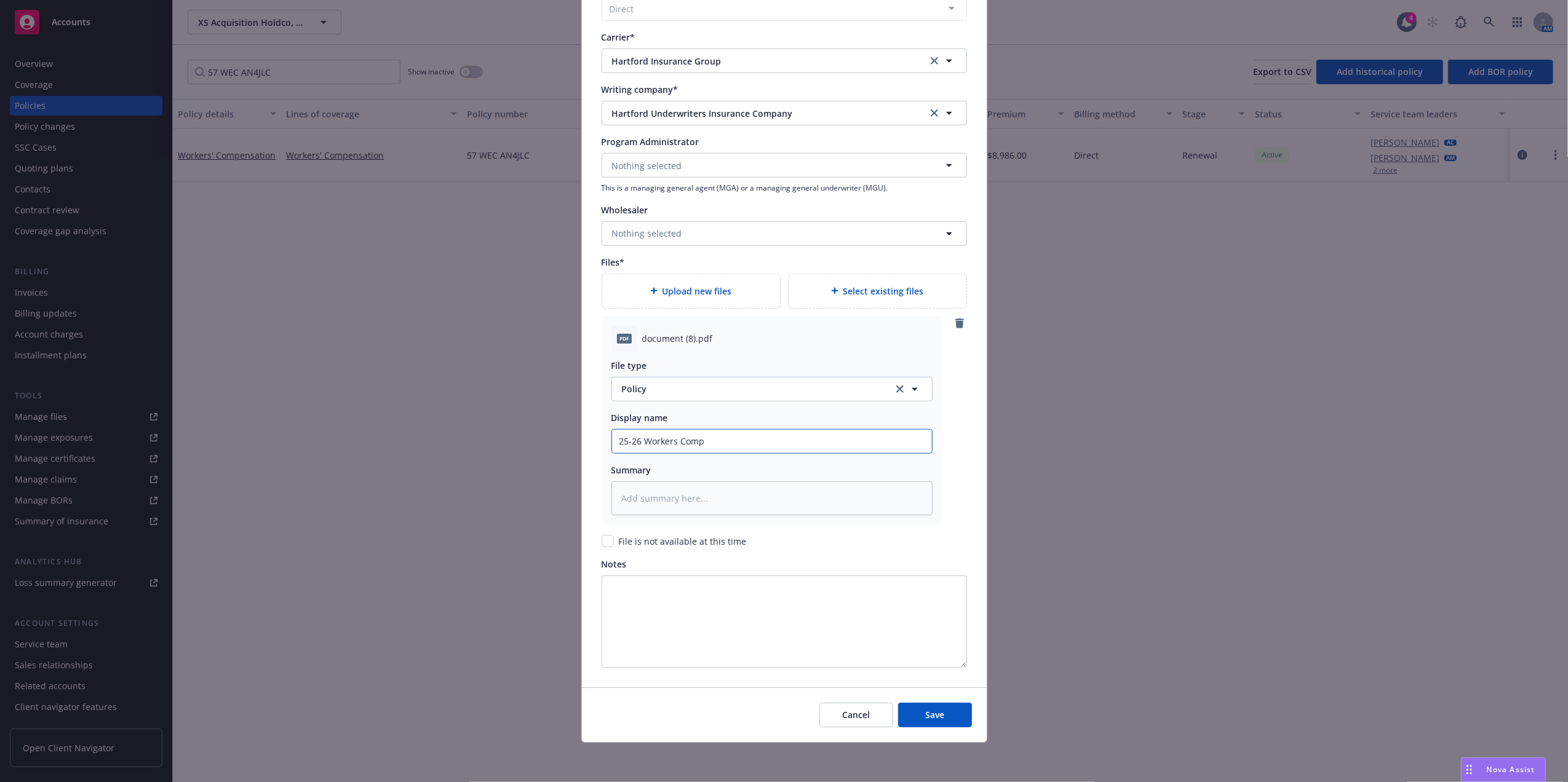
type input "25-26 Workers Comp P"
type textarea "x"
type input "25-26 Workers Comp Po"
type textarea "x"
type input "25-26 Workers Comp Pol"
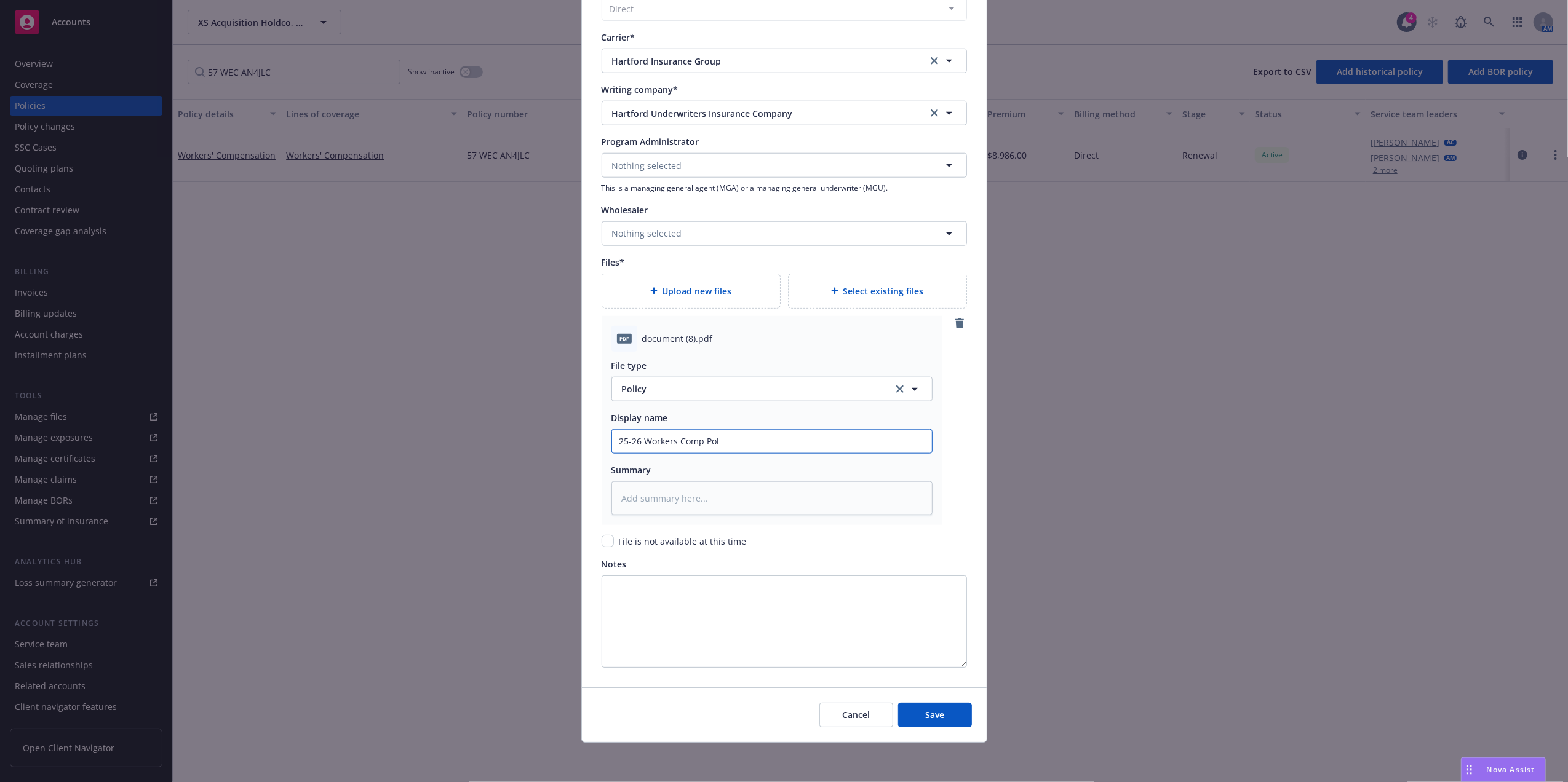
type textarea "x"
type input "25-26 Workers Comp Poli"
type textarea "x"
type input "25-26 Workers Comp Polic"
type textarea "x"
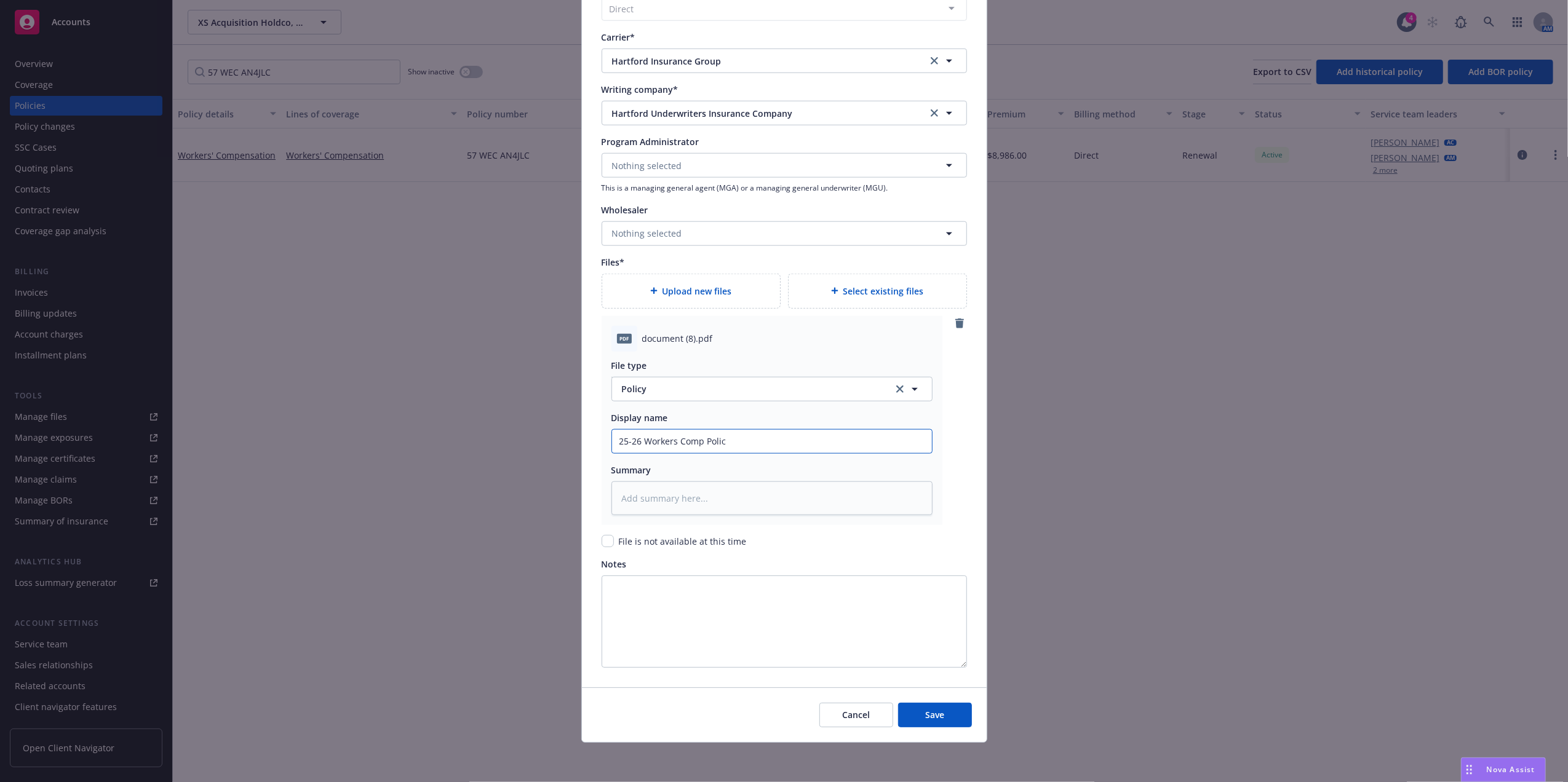
type input "25-26 Workers Comp Policy"
type textarea "x"
type input "25-26 Workers Comp Policy"
type textarea "x"
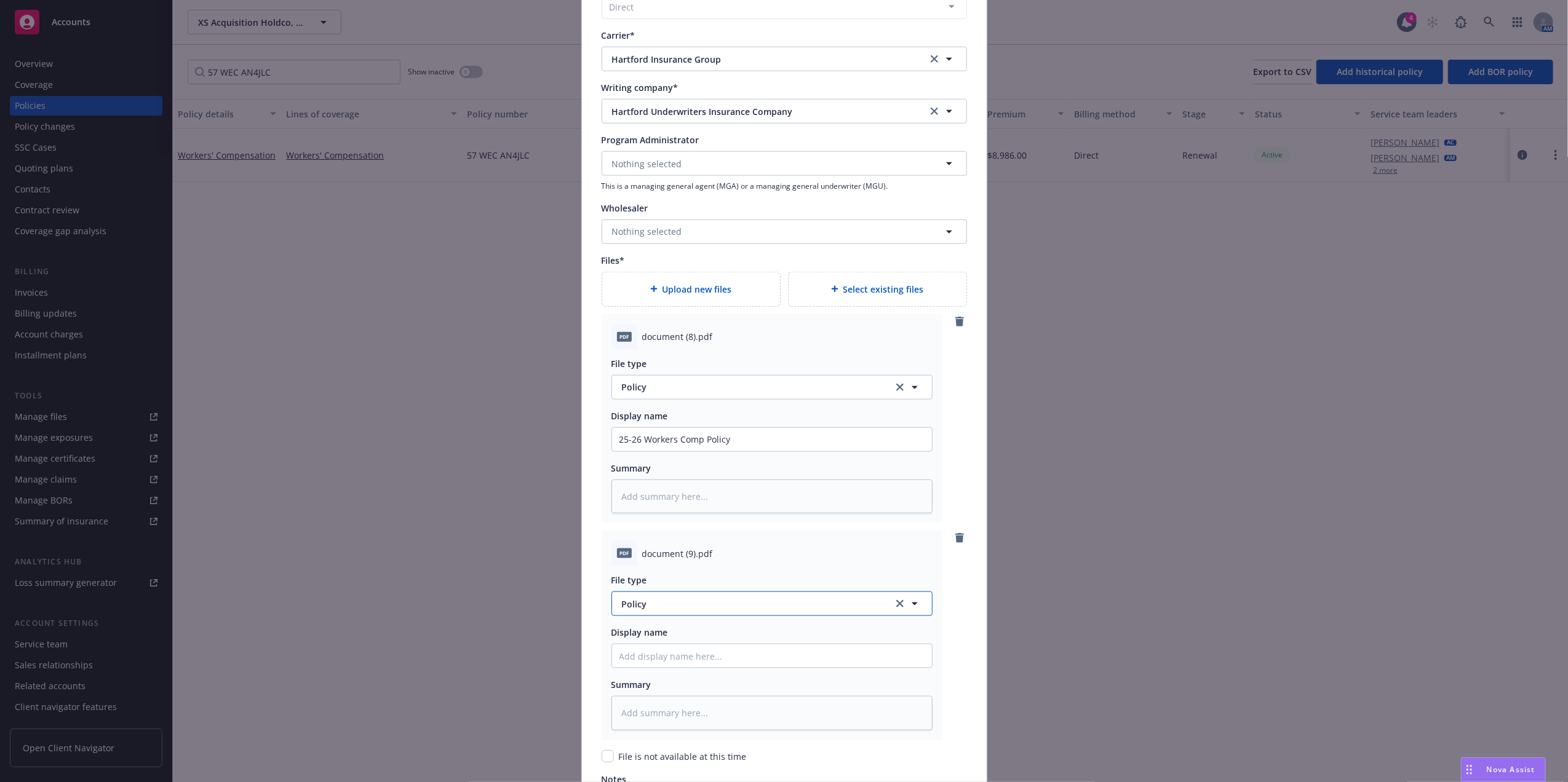
click at [660, 611] on span "Policy" at bounding box center [750, 604] width 257 height 13
type input "endorse"
click at [716, 530] on div "Endorsement" at bounding box center [772, 537] width 305 height 18
drag, startPoint x: 737, startPoint y: 440, endPoint x: 416, endPoint y: 438, distance: 321.0
click at [416, 438] on div "Create renewal policy with incumbent Policy number* 57 WEC AN4JLC Policy number…" at bounding box center [784, 391] width 1568 height 782
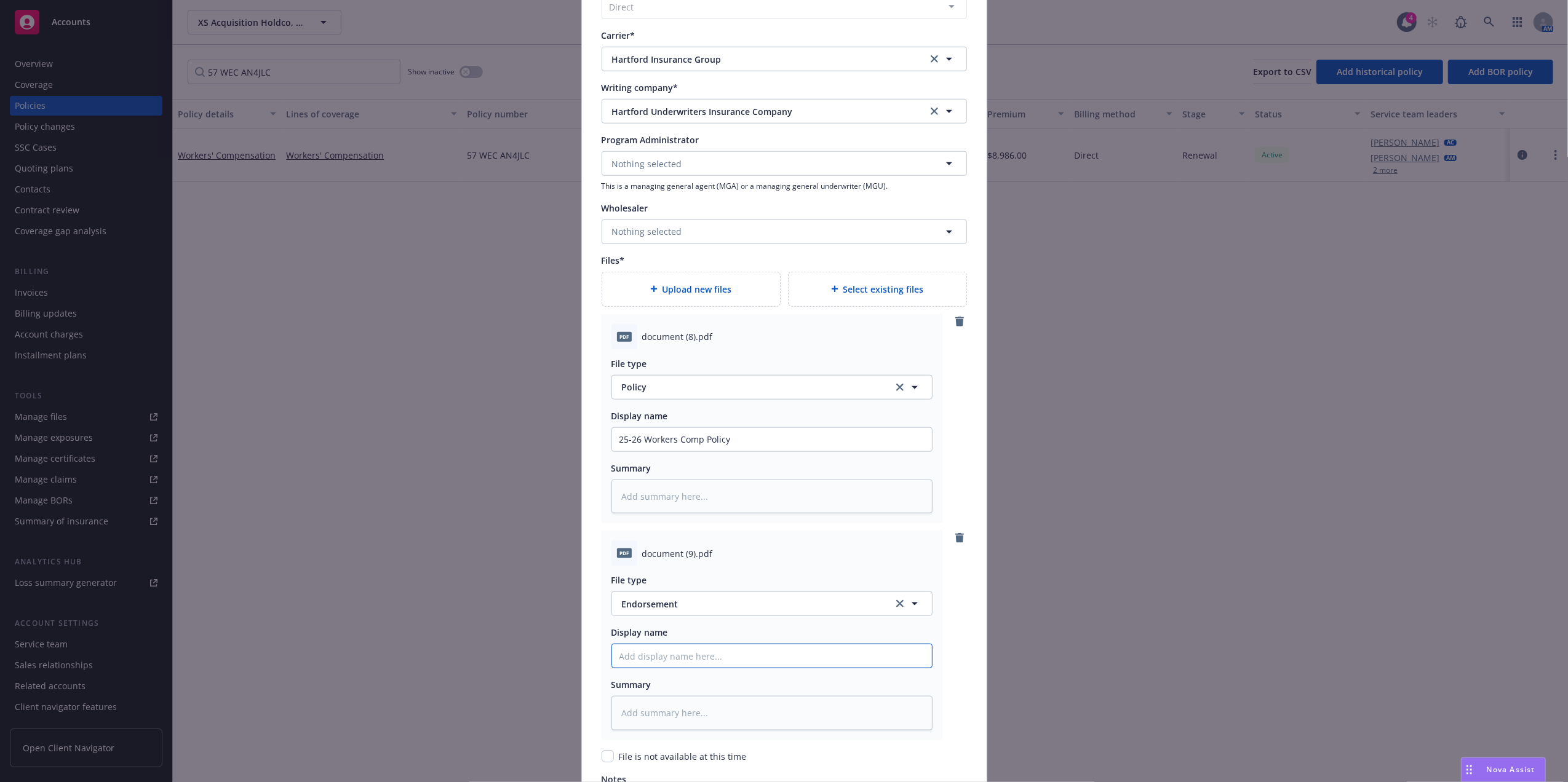
click at [805, 451] on input "Policy display name" at bounding box center [772, 439] width 320 height 24
paste input "25-26 Workers Comp Policy"
type textarea "x"
type input "25-26 Workers Comp Policy"
type textarea "x"
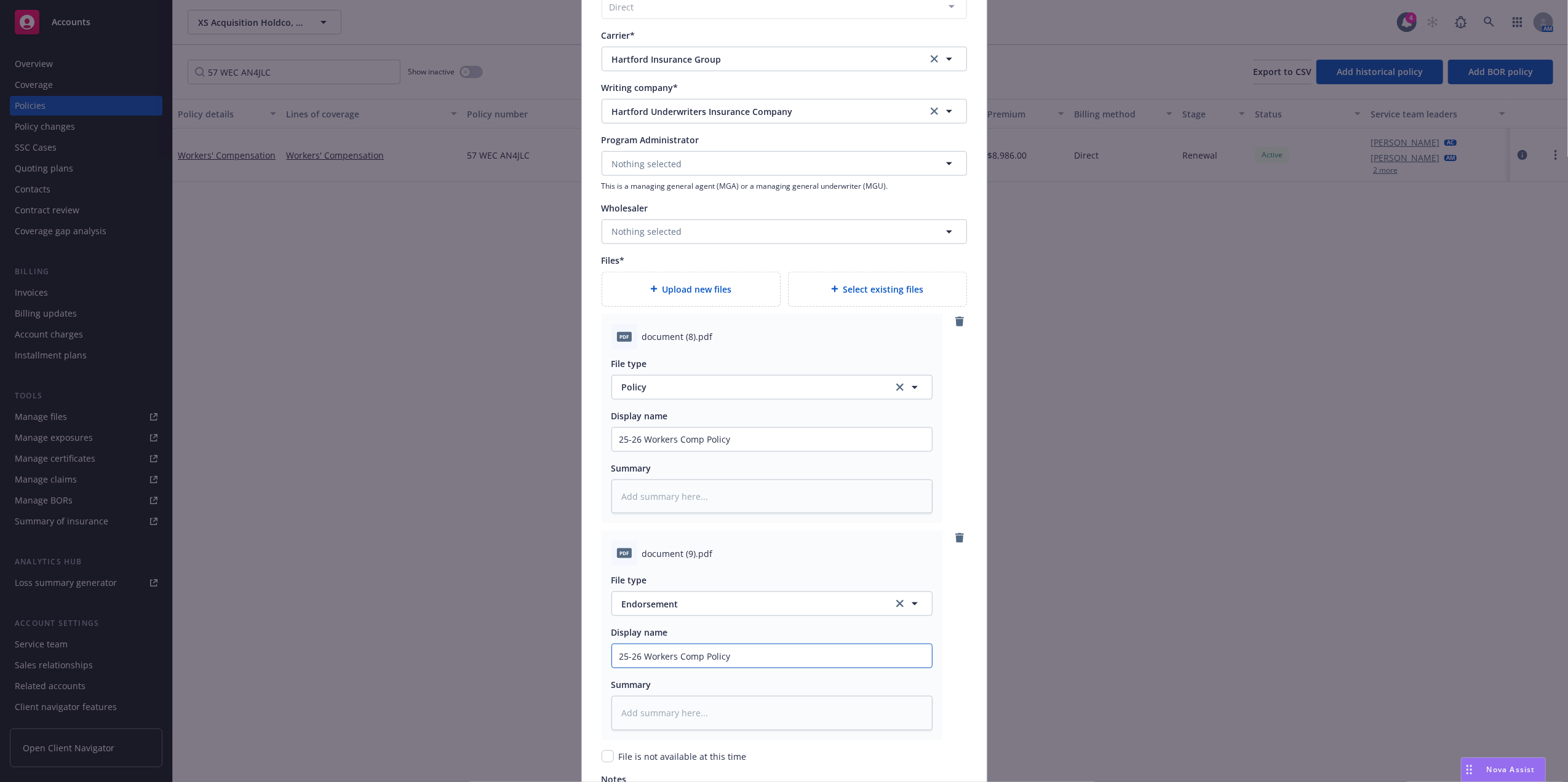
type input "25-26 Workers Comp Policy E"
type textarea "x"
type input "25-26 Workers Comp Policy End"
type textarea "x"
type input "25-26 Workers Comp Policy Endo"
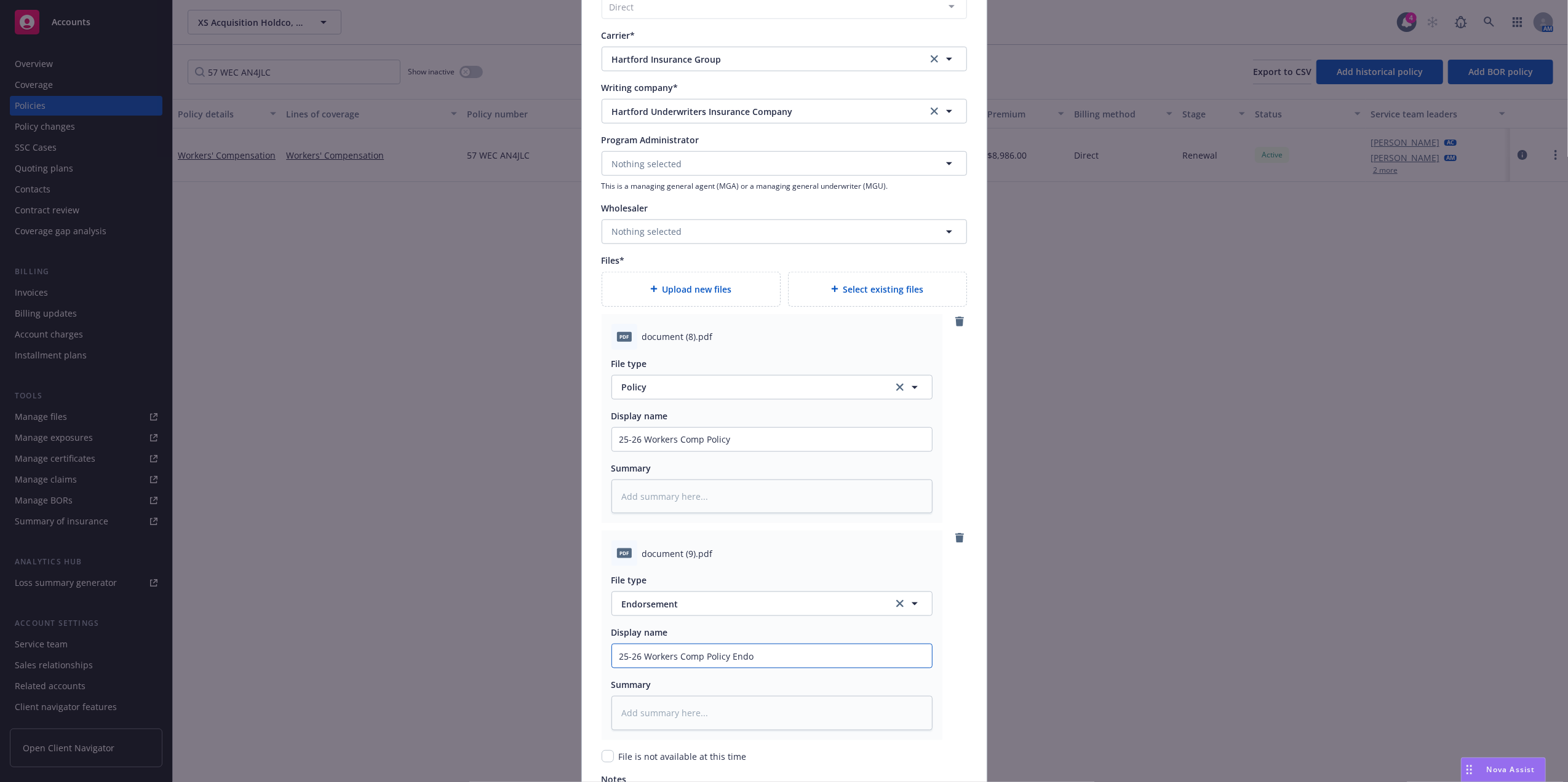
type textarea "x"
type input "25-26 Workers Comp Policy Endor"
type textarea "x"
type input "25-26 Workers Comp Policy Endors"
type textarea "x"
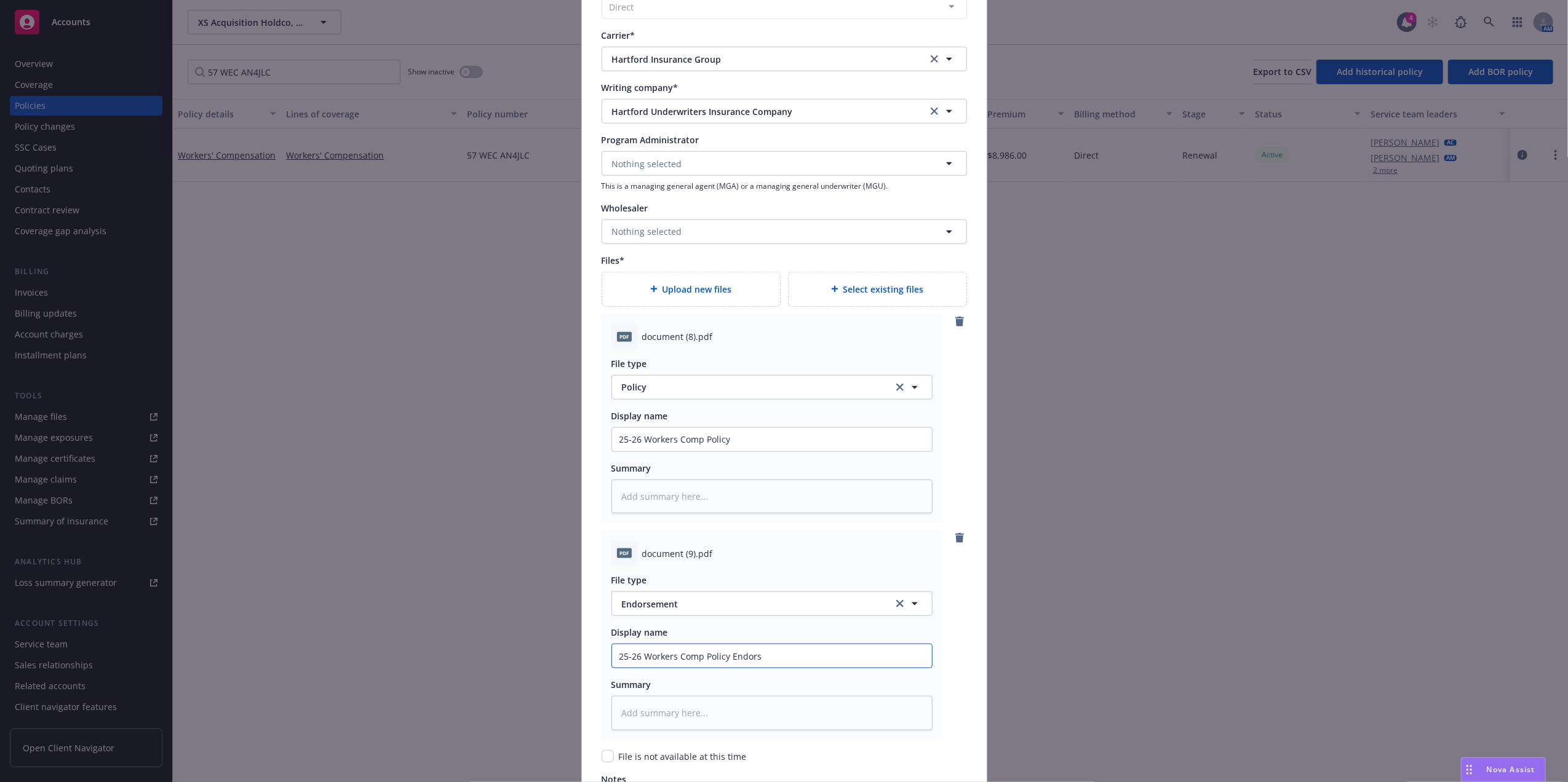
type input "25-26 Workers Comp Policy Endorse"
type textarea "x"
type input "25-26 Workers Comp Policy Endorsem"
type textarea "x"
type input "25-26 Workers Comp Policy Endorseme"
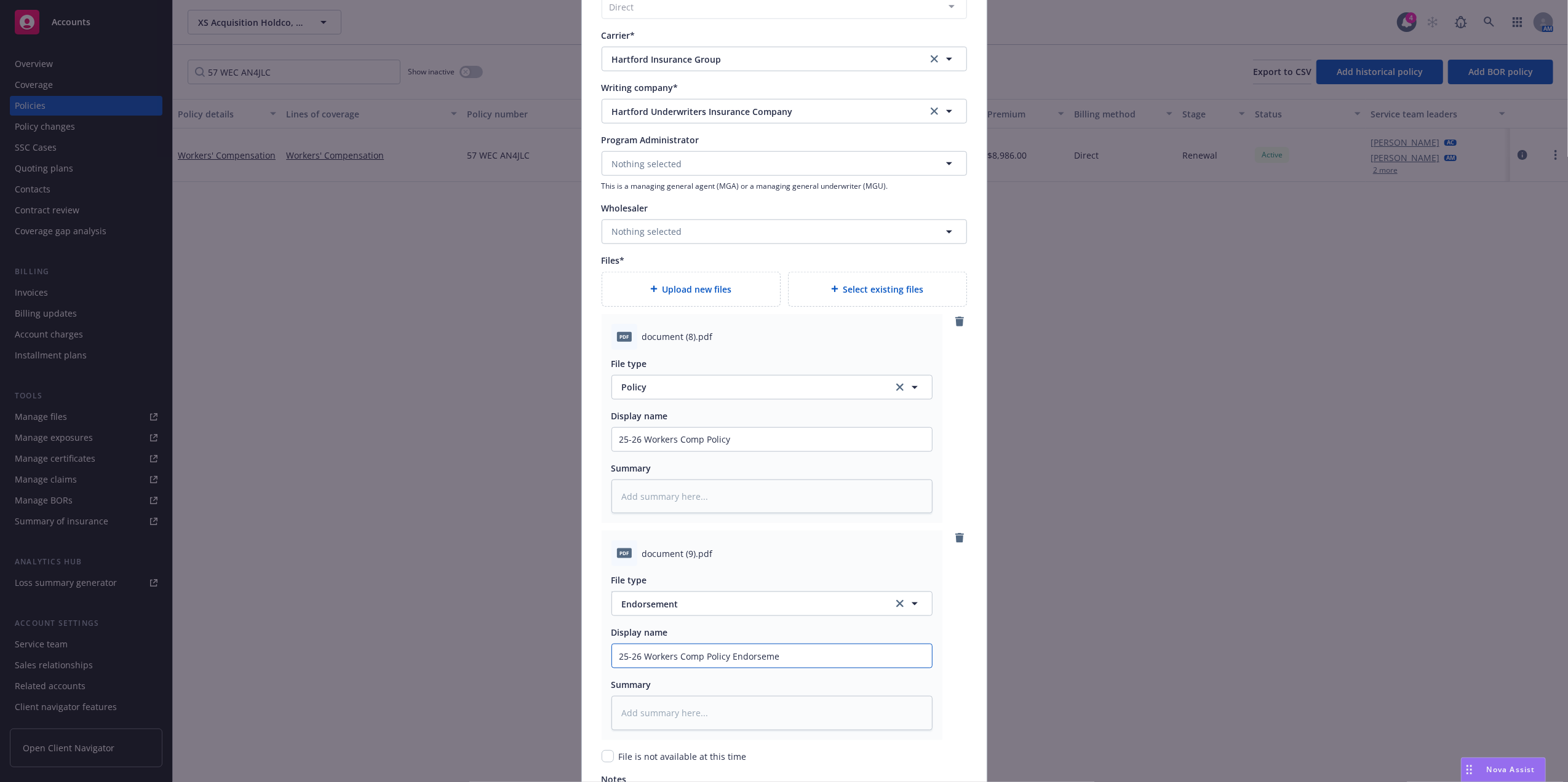
type textarea "x"
type input "25-26 Workers Comp Policy Endorsemen"
type textarea "x"
type input "25-26 Workers Comp Policy Endorsement"
type textarea "x"
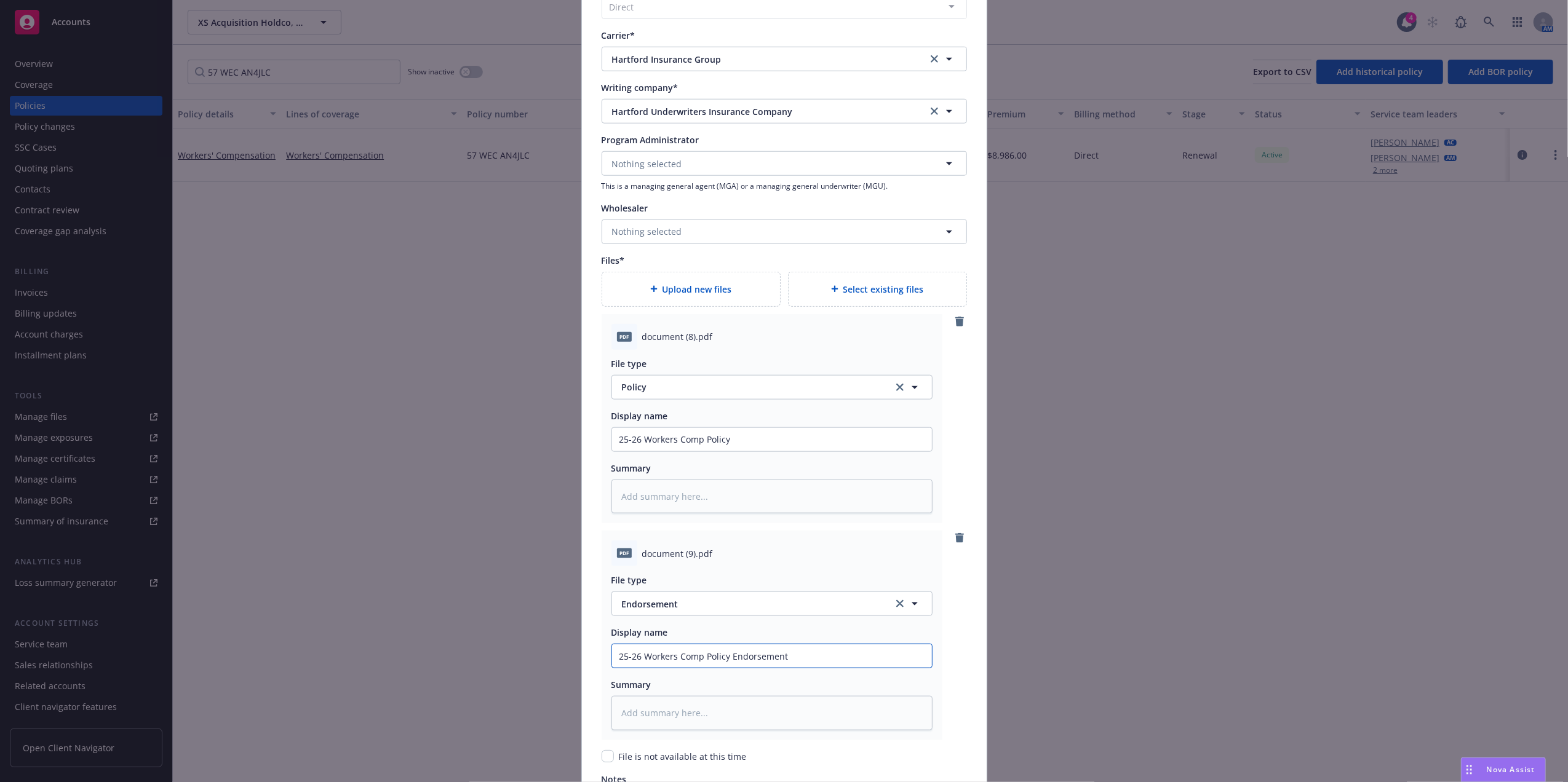
type input "25-26 Workers Comp Policy Endorsement"
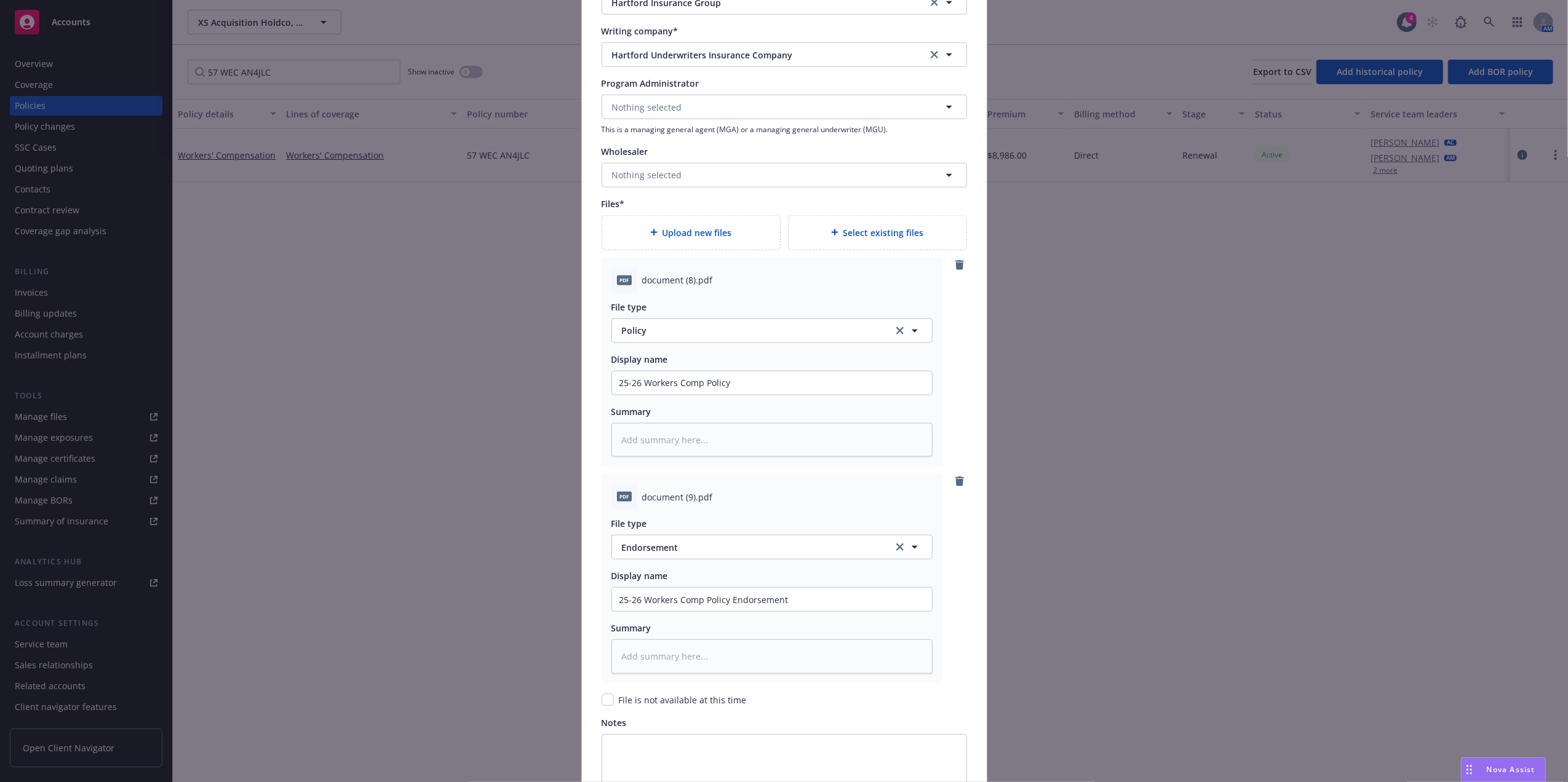
scroll to position [1445, 0]
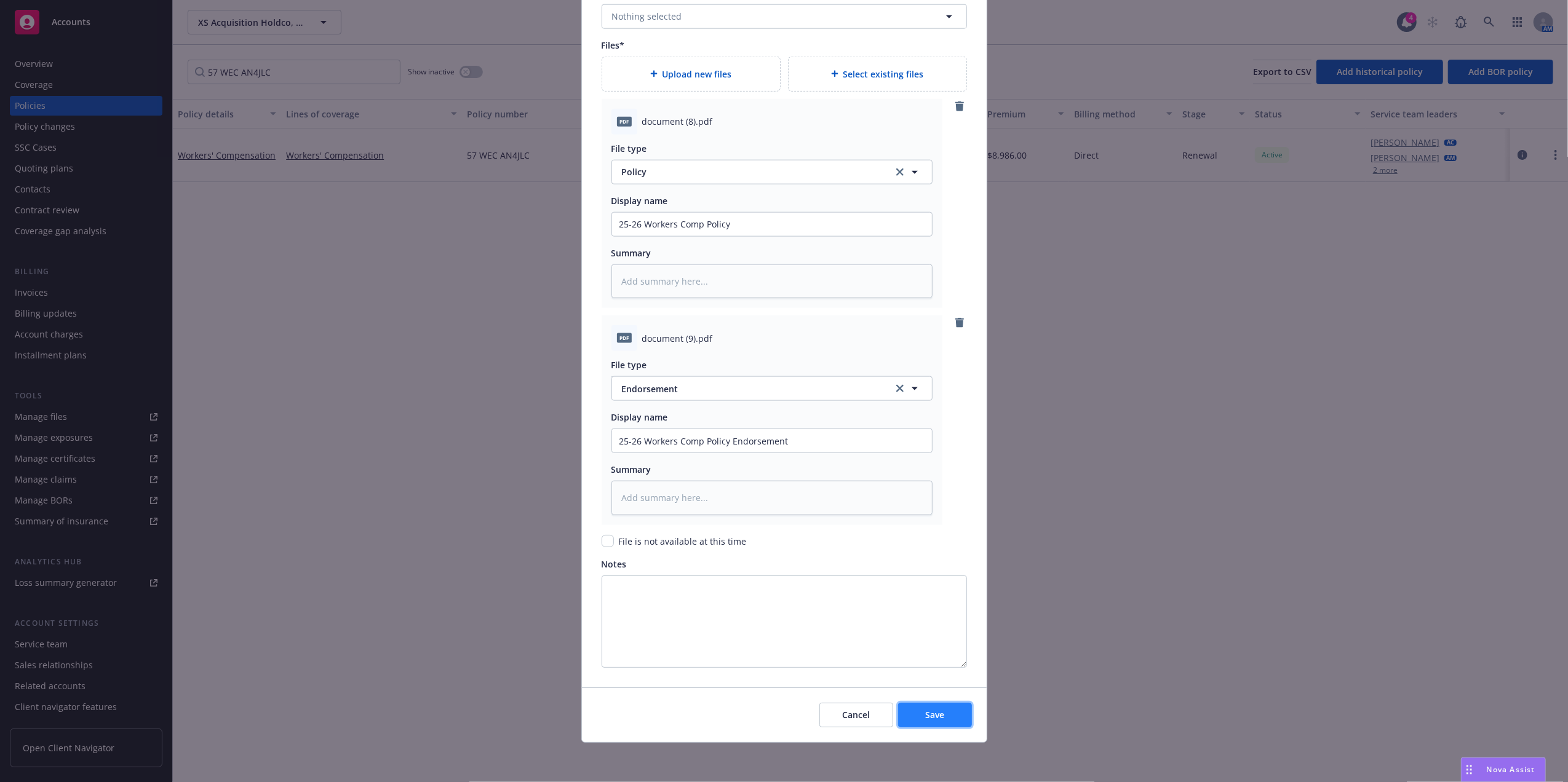
click at [918, 713] on button "Save" at bounding box center [934, 715] width 74 height 24
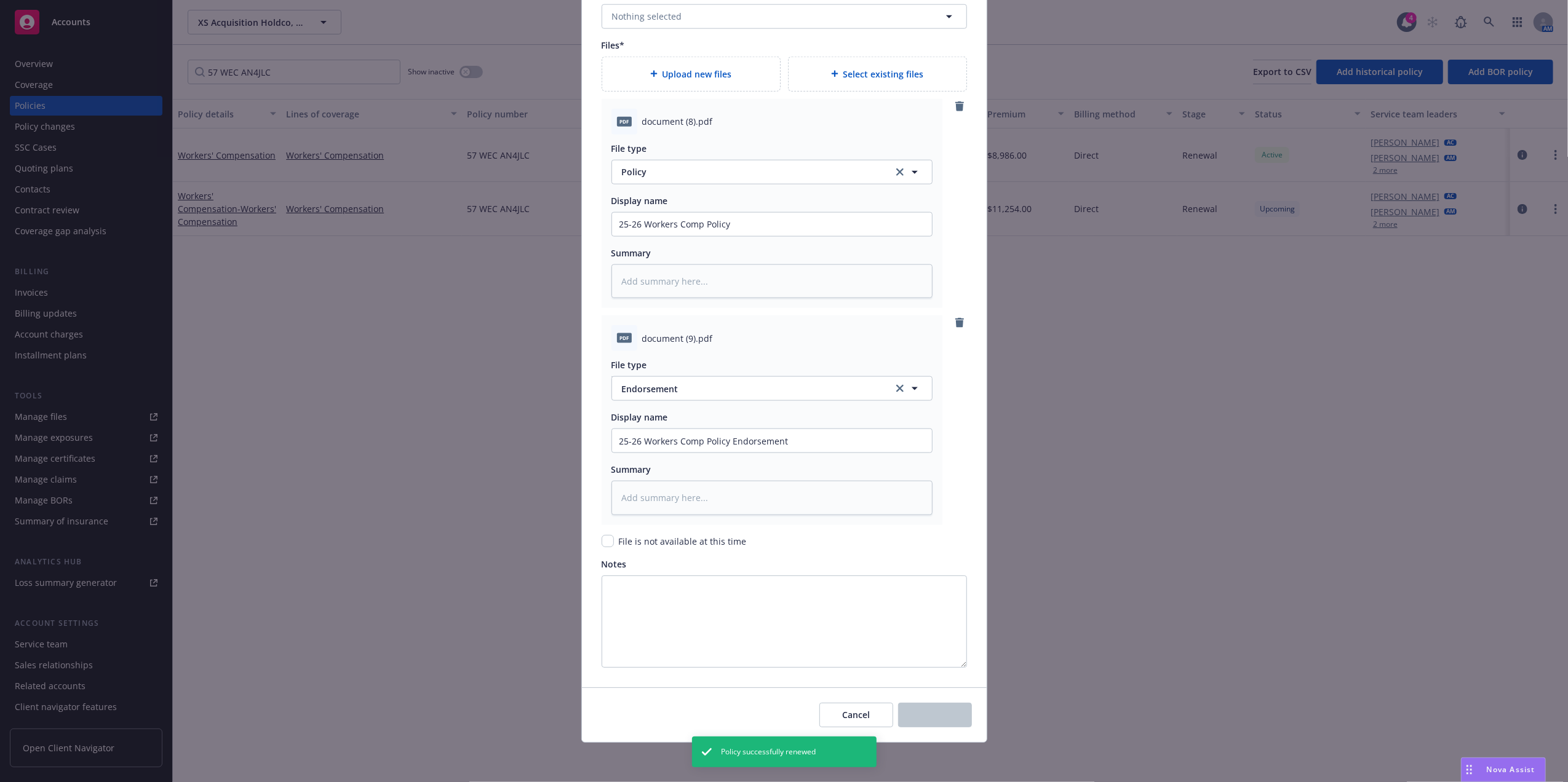
type textarea "x"
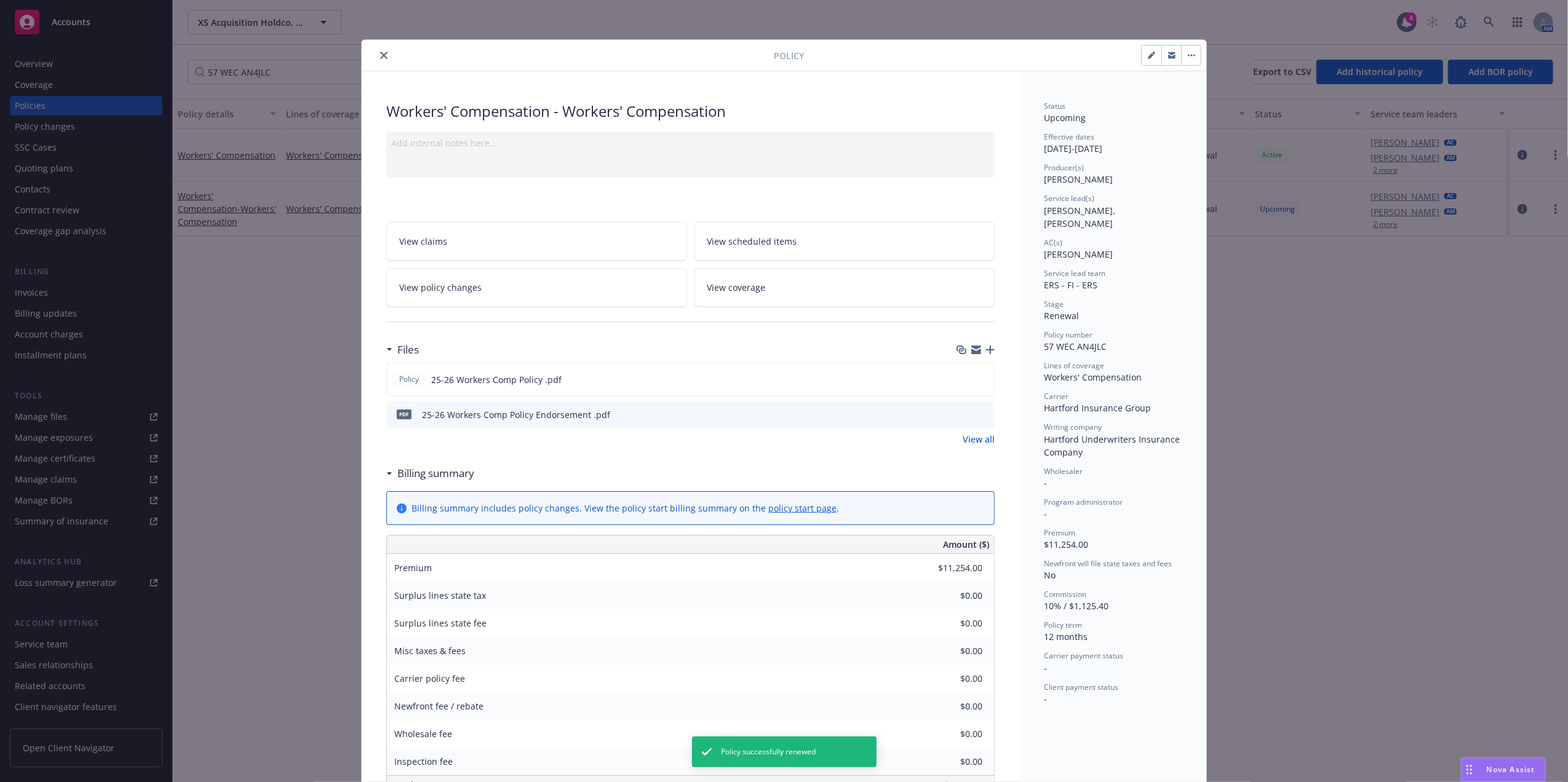
click at [380, 54] on icon "close" at bounding box center [383, 55] width 7 height 7
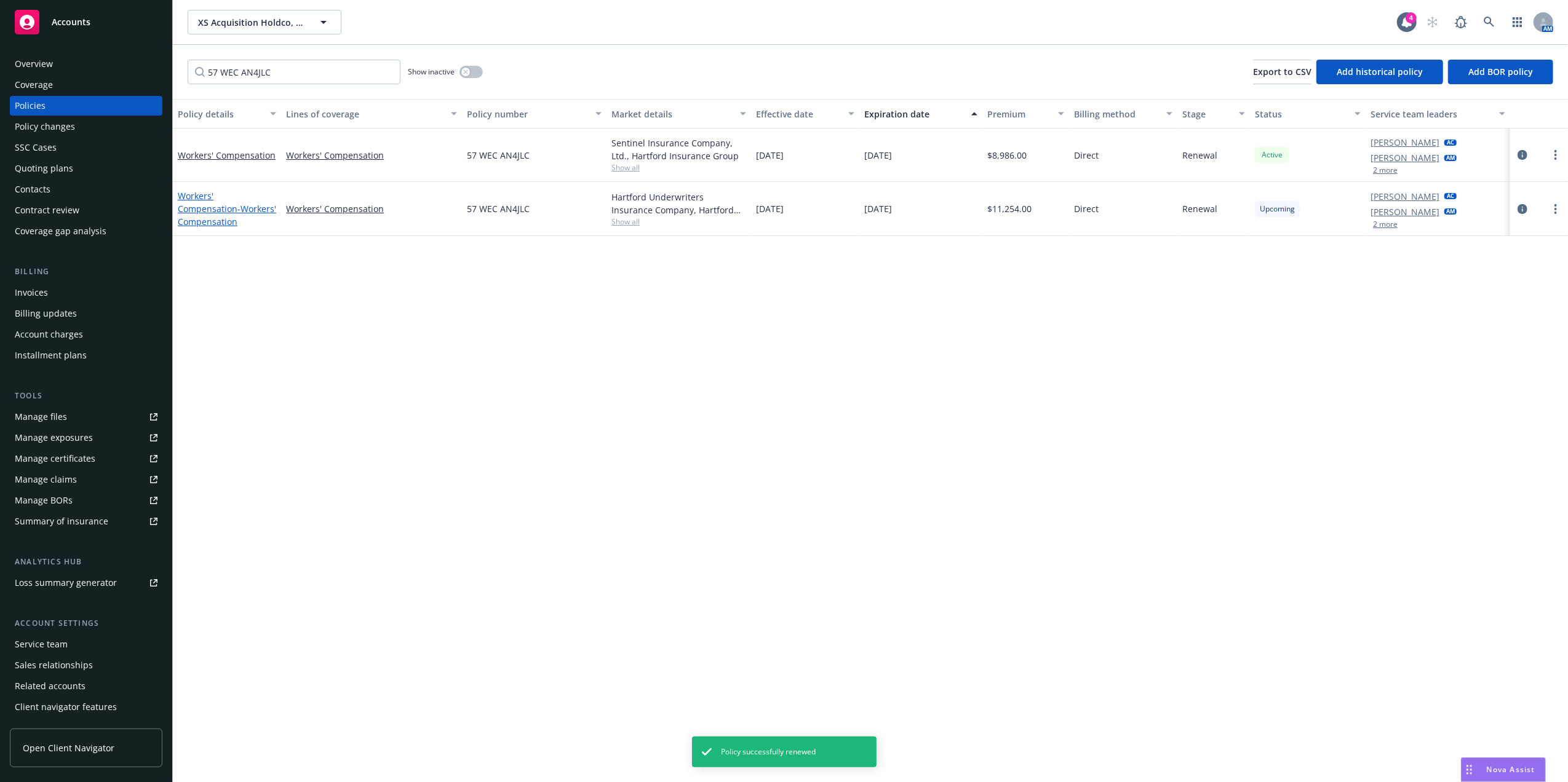
click at [202, 214] on span "- Workers' Compensation" at bounding box center [227, 215] width 98 height 24
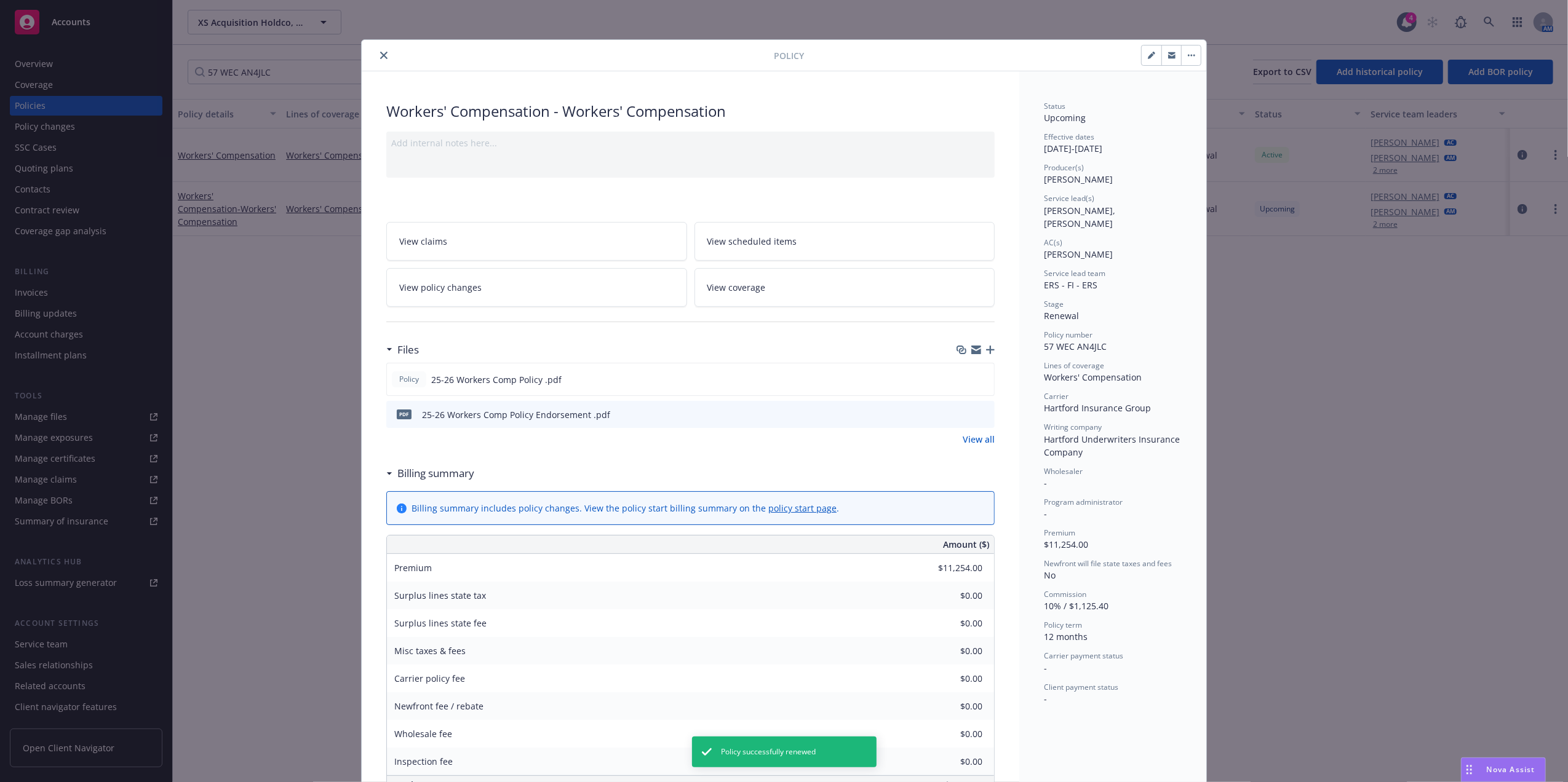
scroll to position [37, 0]
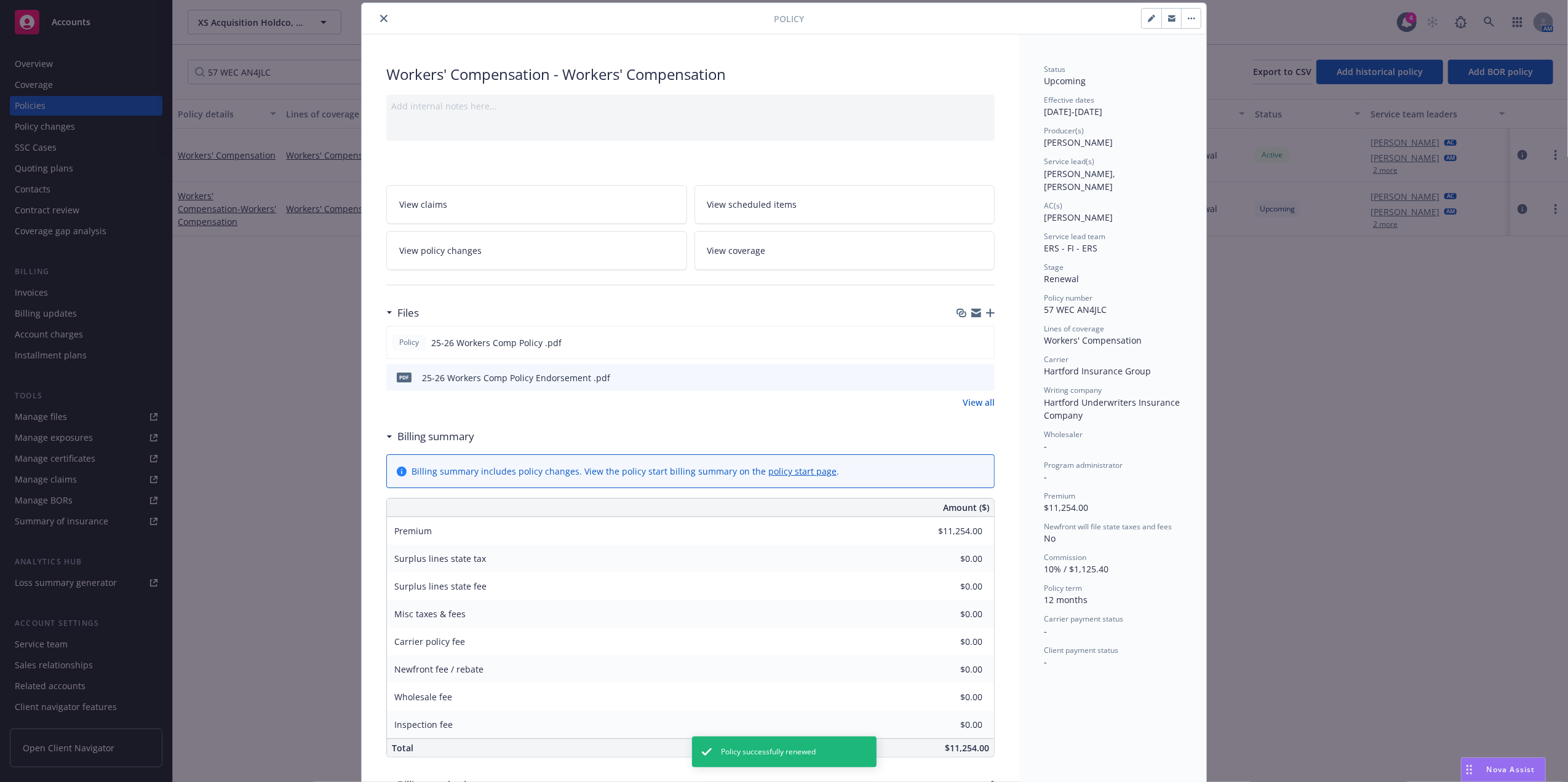
click at [1142, 20] on button "button" at bounding box center [1152, 19] width 20 height 20
select select "RENEWAL"
select select "12"
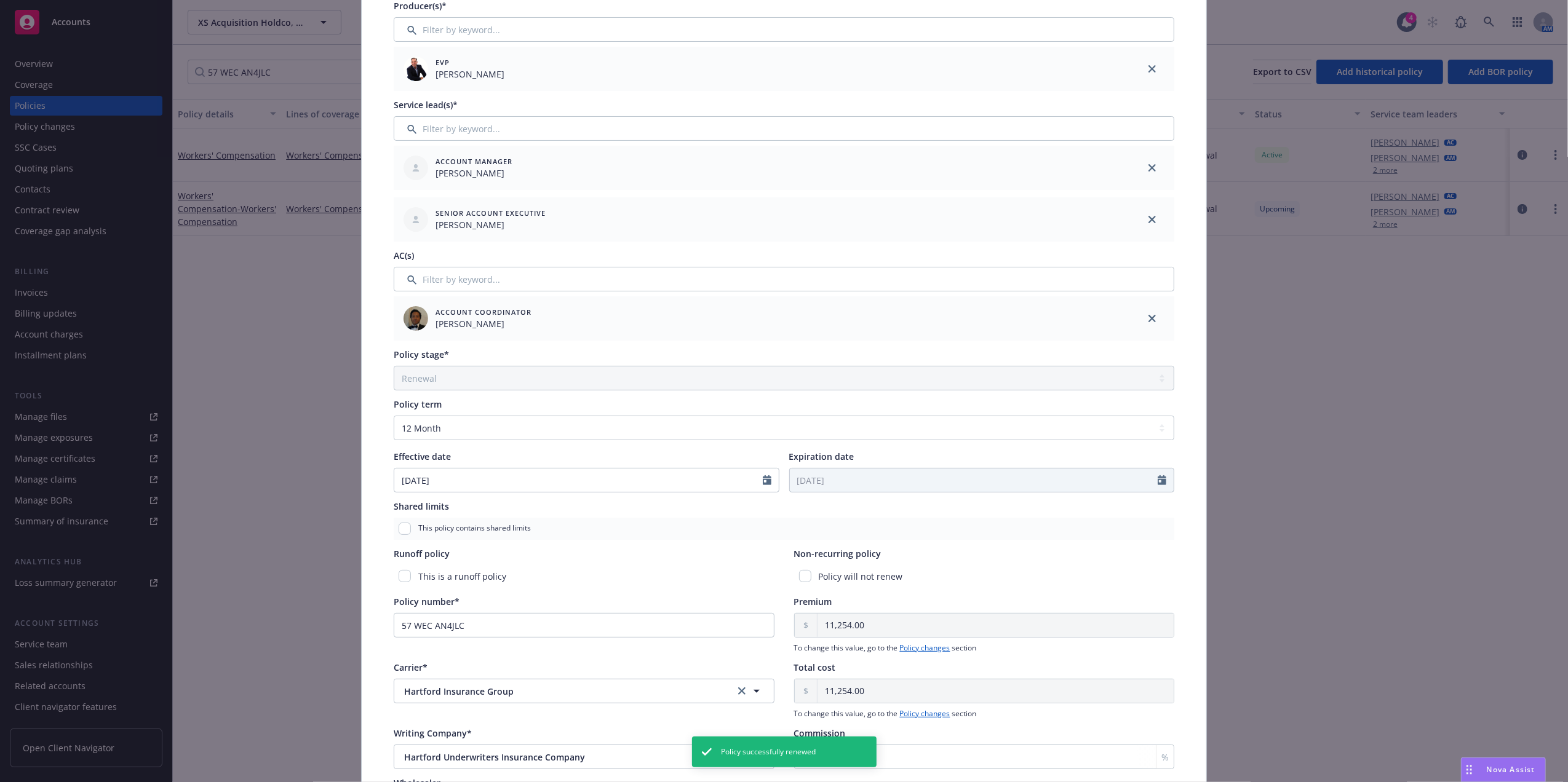
scroll to position [327, 0]
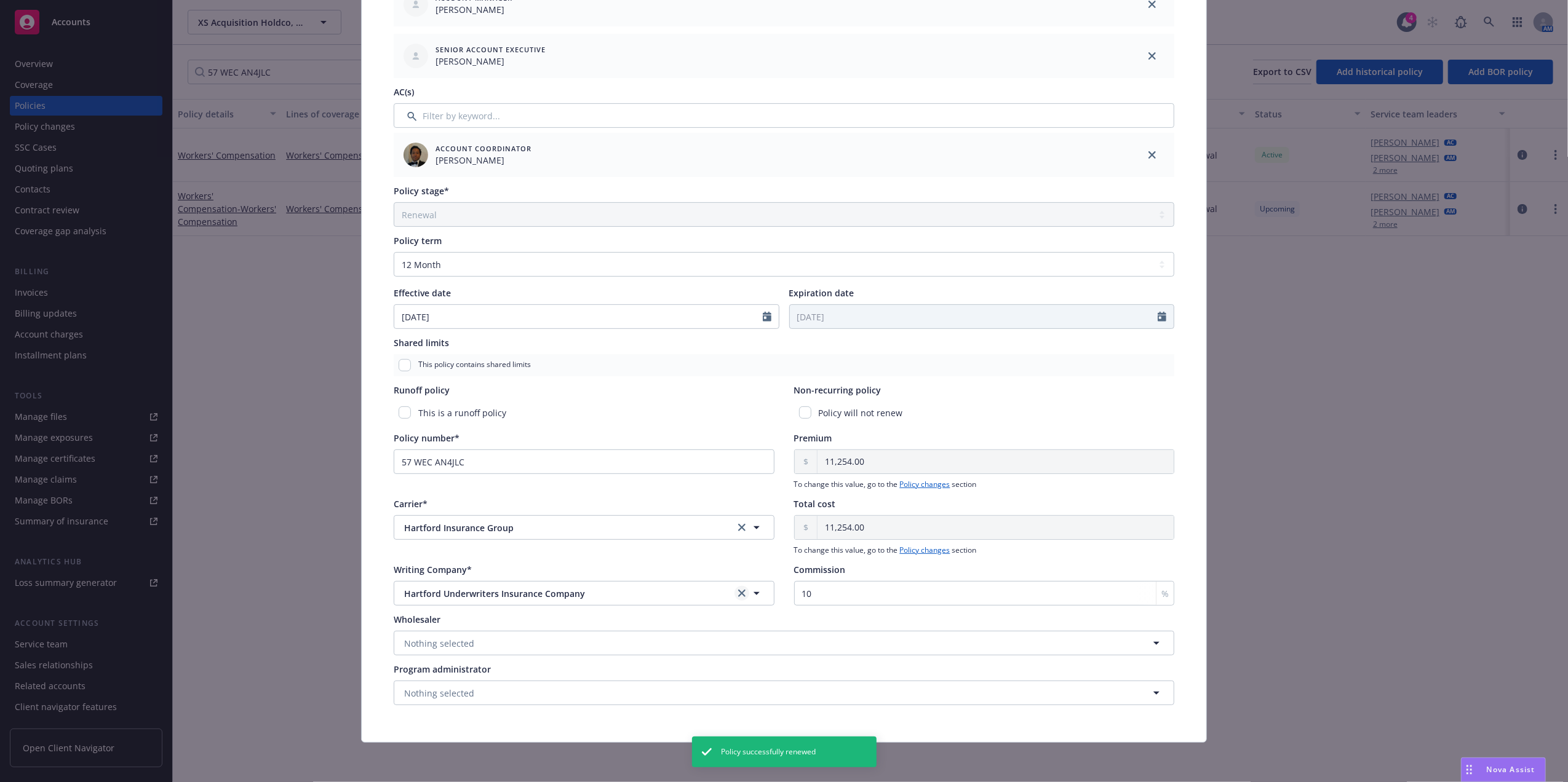
click at [738, 591] on icon "clear selection" at bounding box center [742, 593] width 7 height 7
click at [542, 595] on button "Nothing selected" at bounding box center [584, 593] width 381 height 24
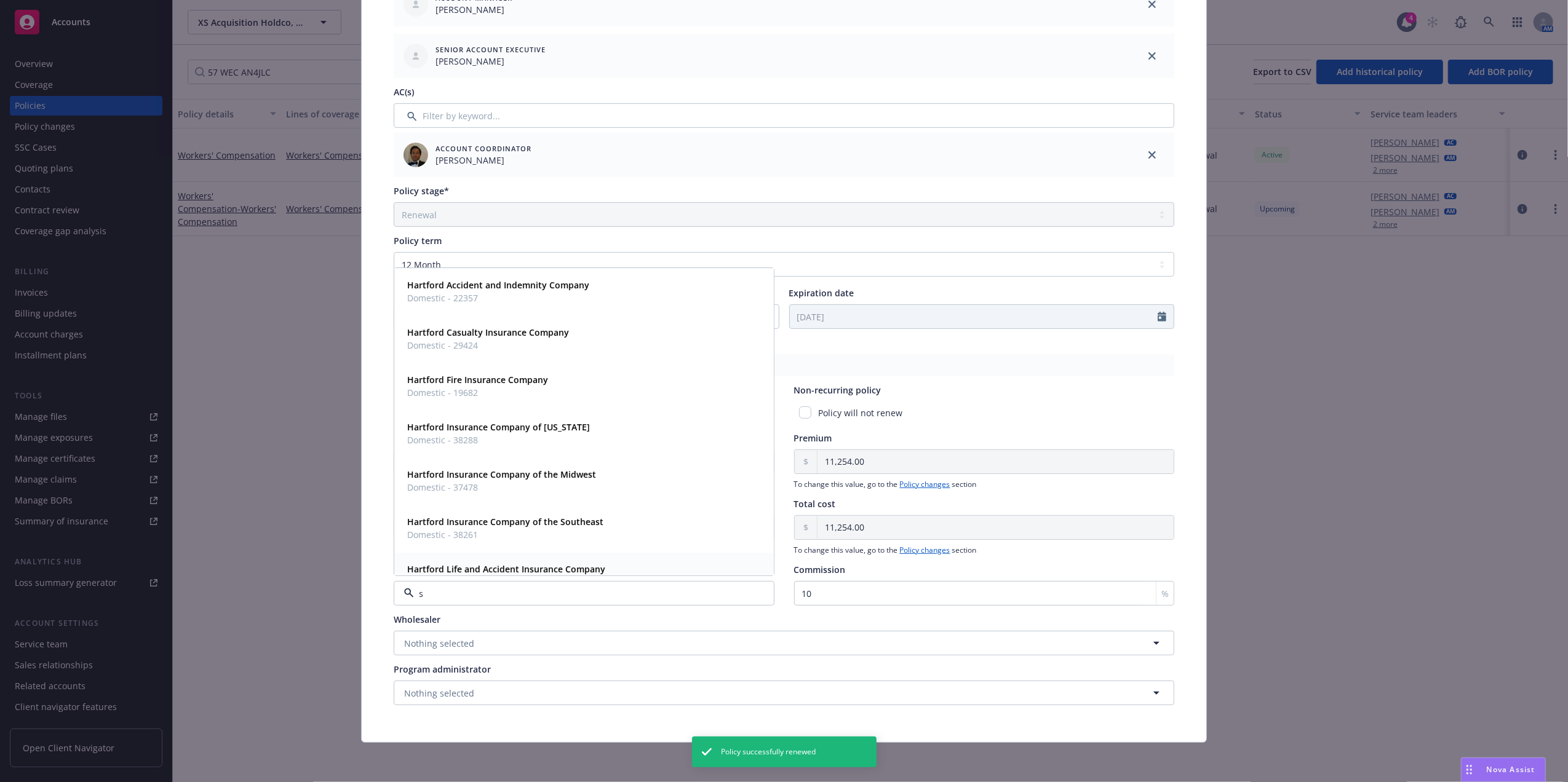
type input "se"
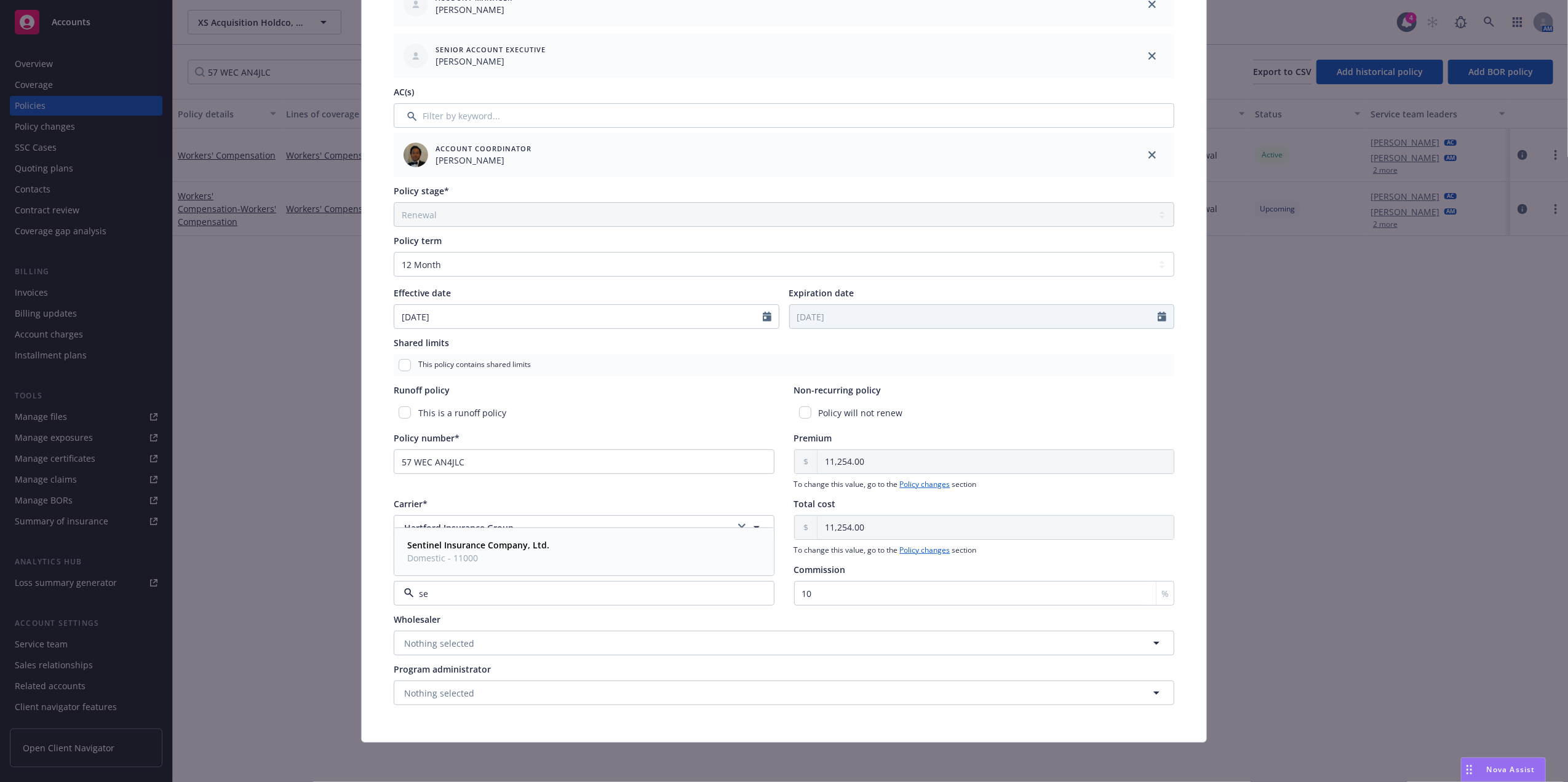
click at [589, 561] on div "Sentinel Insurance Company, Ltd. Domestic - 11000" at bounding box center [583, 552] width 363 height 31
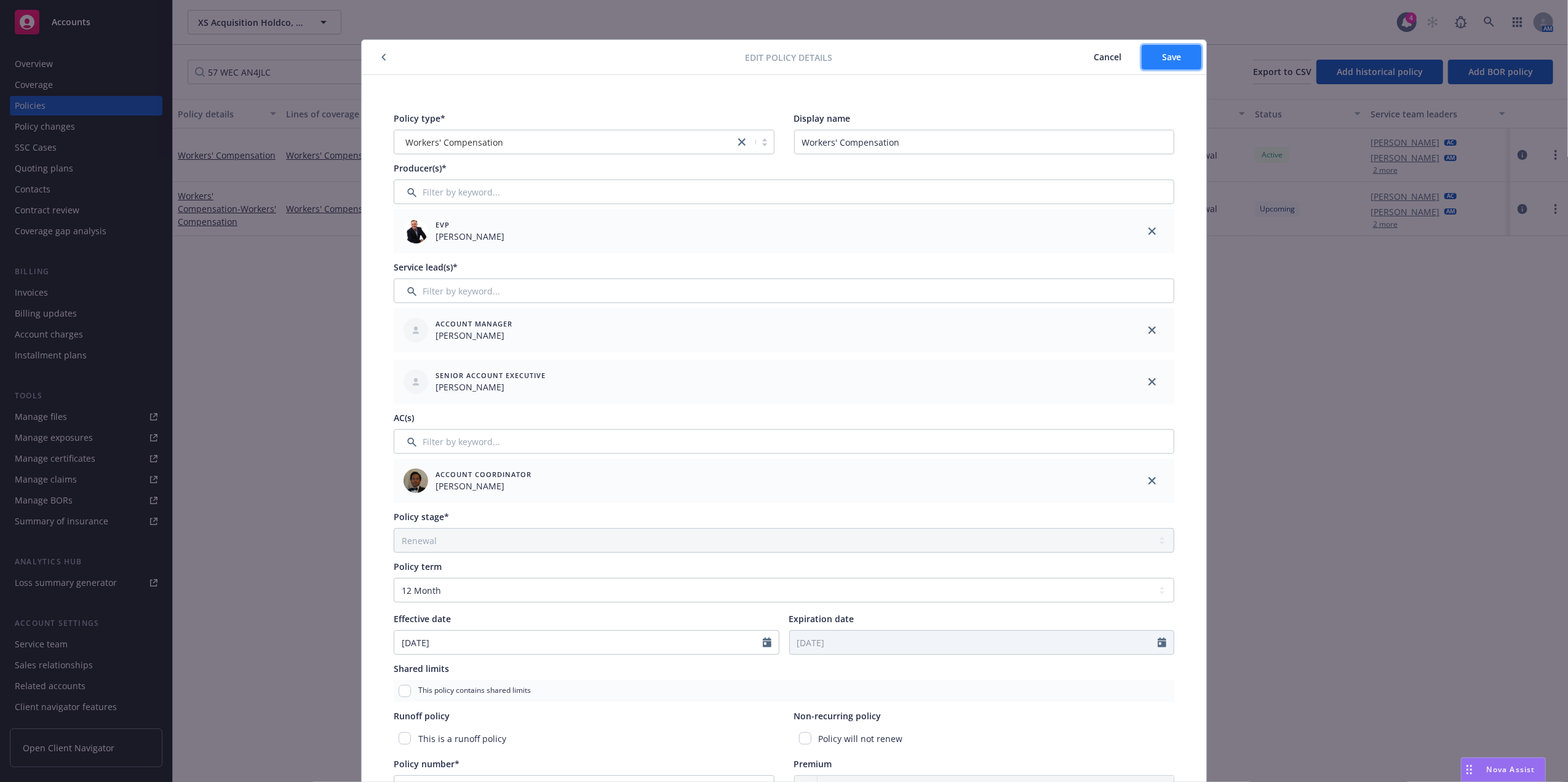
click at [1162, 60] on span "Save" at bounding box center [1171, 57] width 19 height 11
